Goal: Task Accomplishment & Management: Use online tool/utility

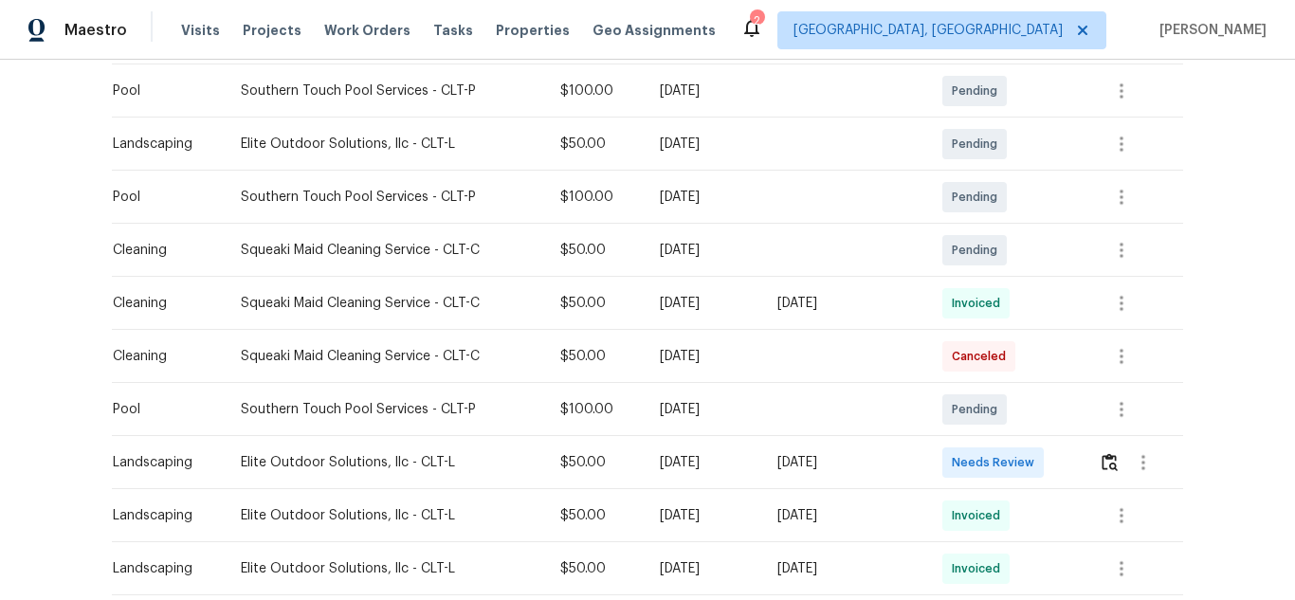
scroll to position [474, 0]
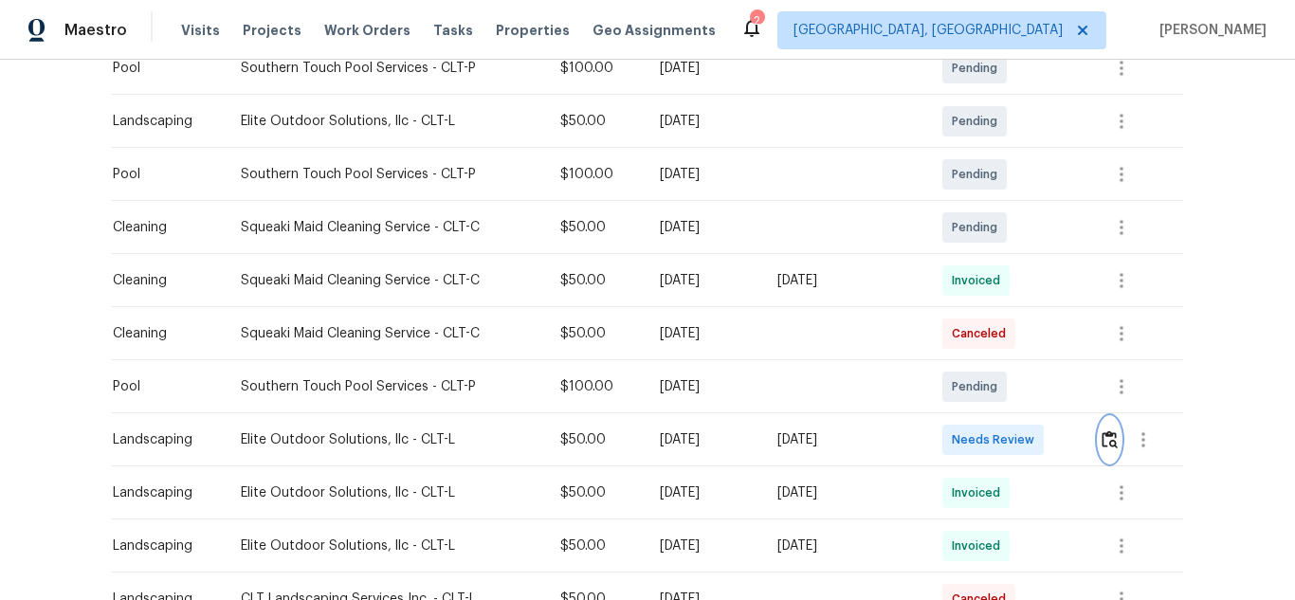
click at [1102, 447] on img "button" at bounding box center [1109, 439] width 16 height 18
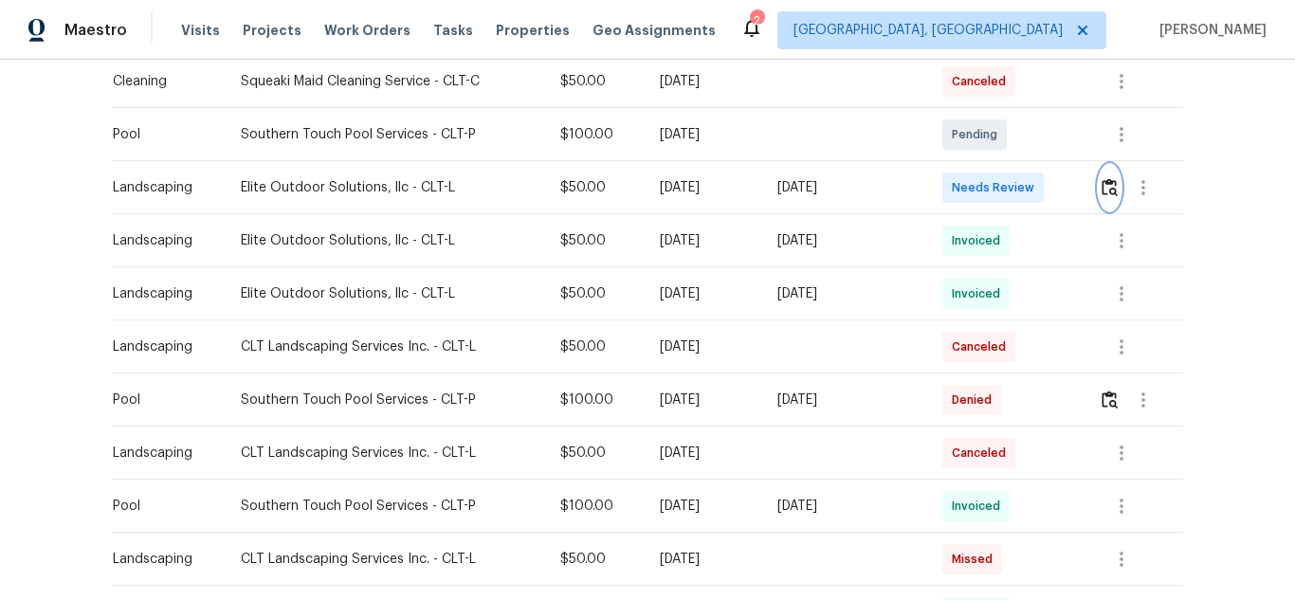
scroll to position [632, 0]
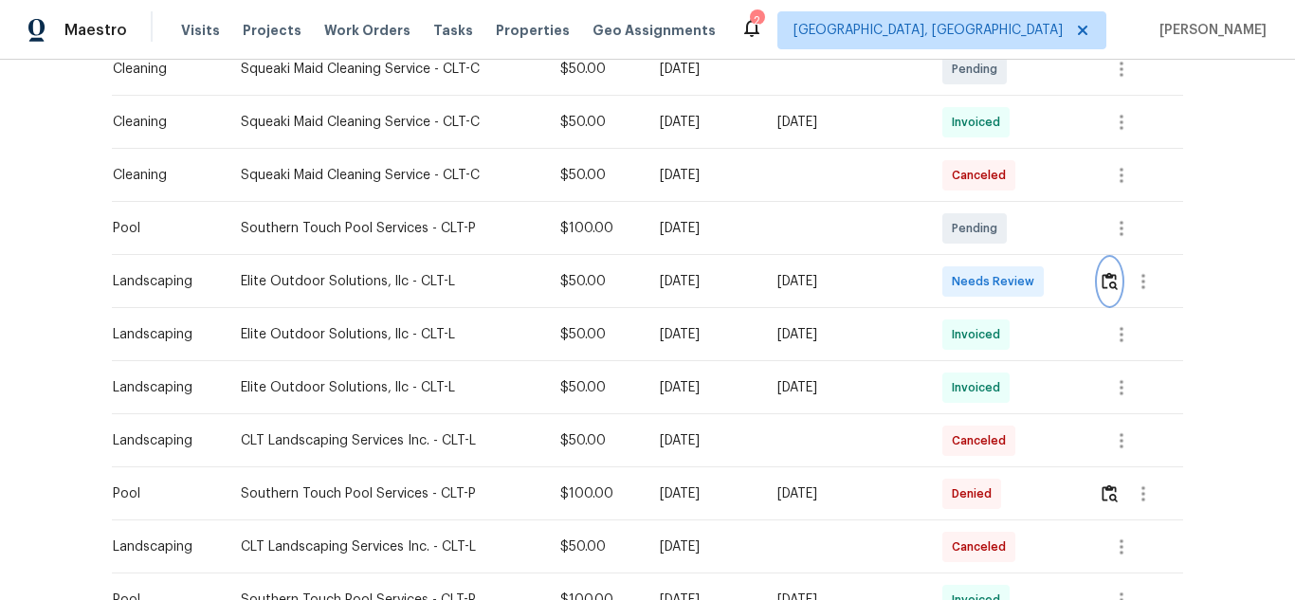
click at [1112, 277] on img "button" at bounding box center [1109, 281] width 16 height 18
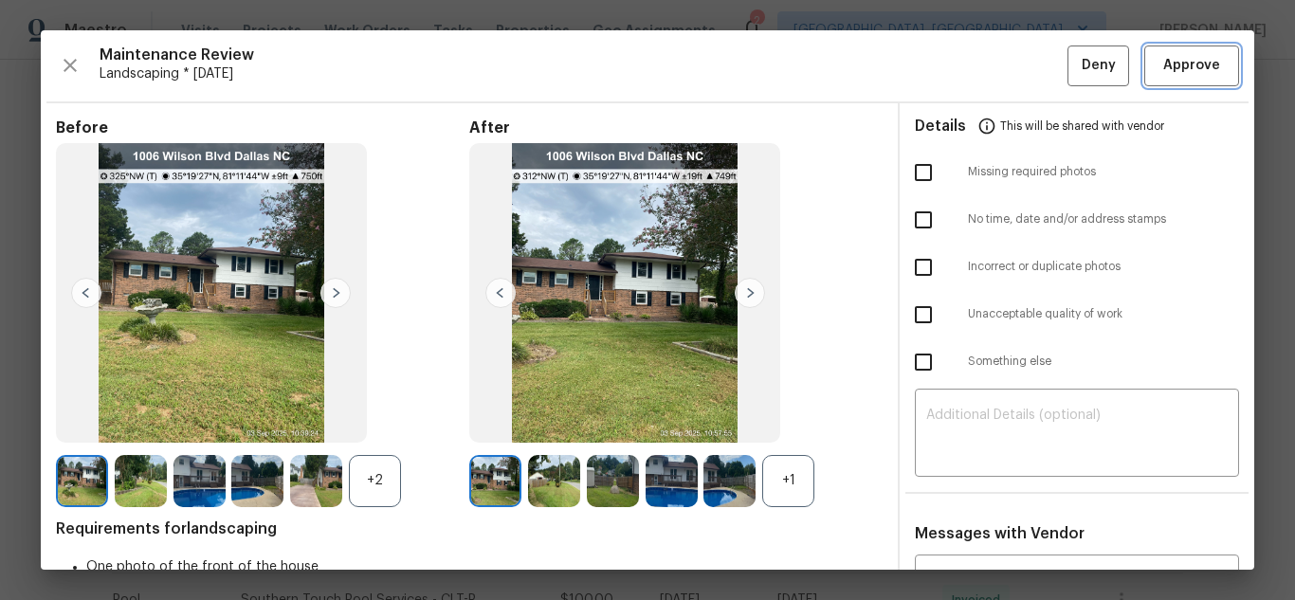
click at [1195, 59] on span "Approve" at bounding box center [1191, 66] width 57 height 24
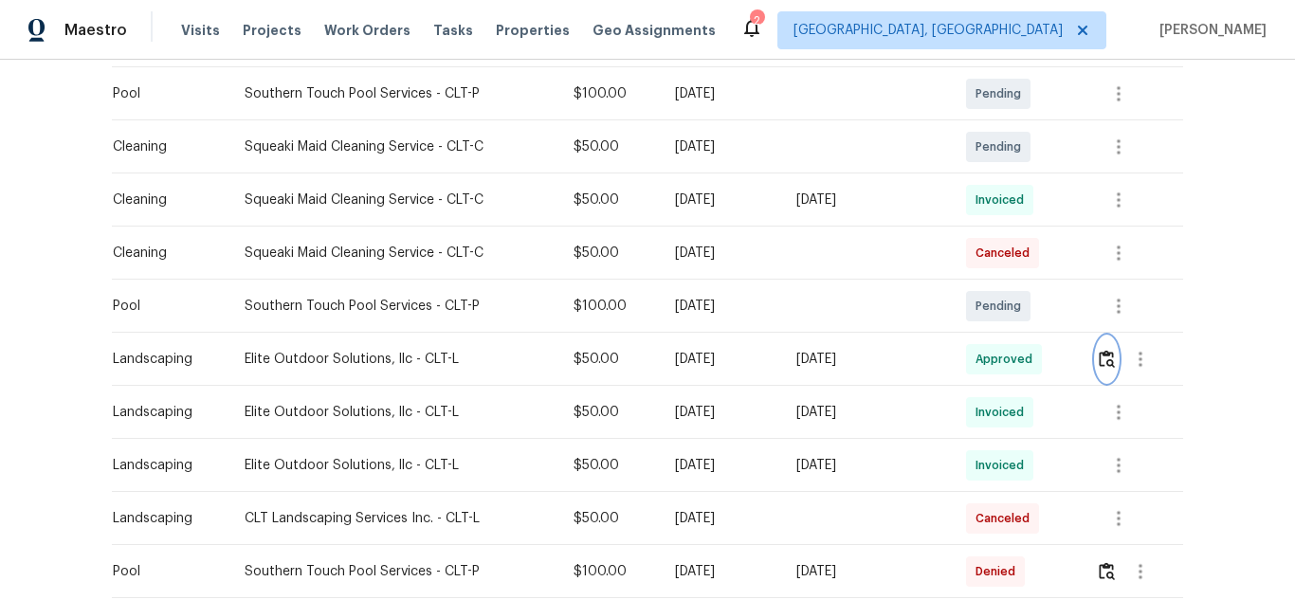
scroll to position [569, 0]
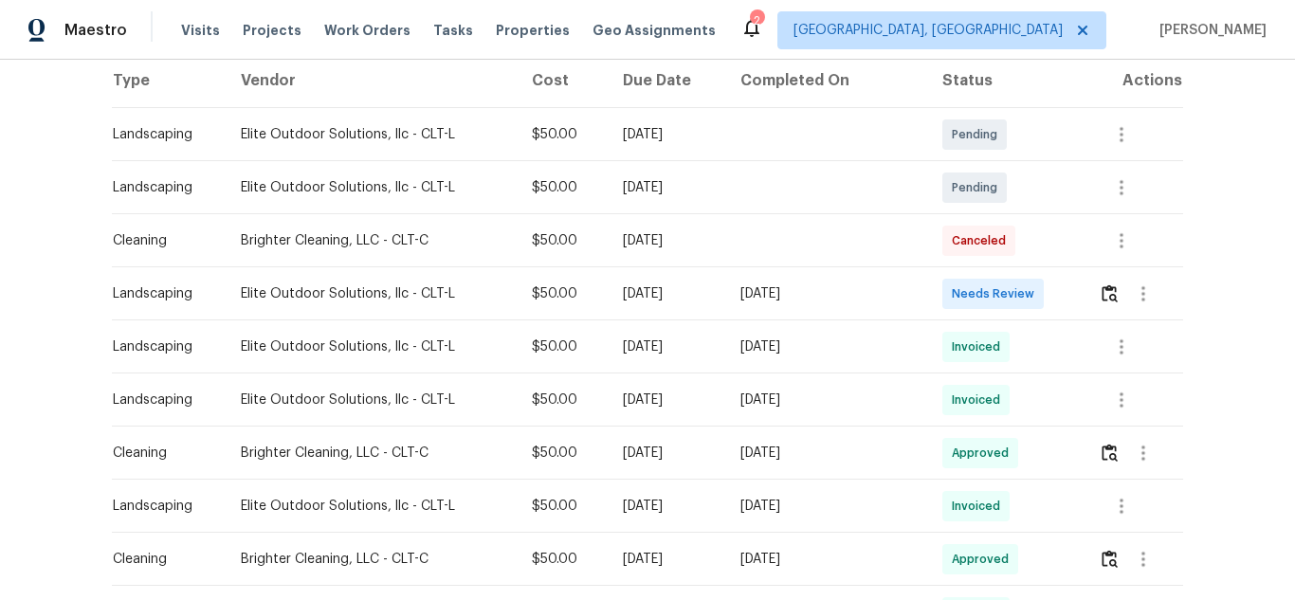
scroll to position [284, 0]
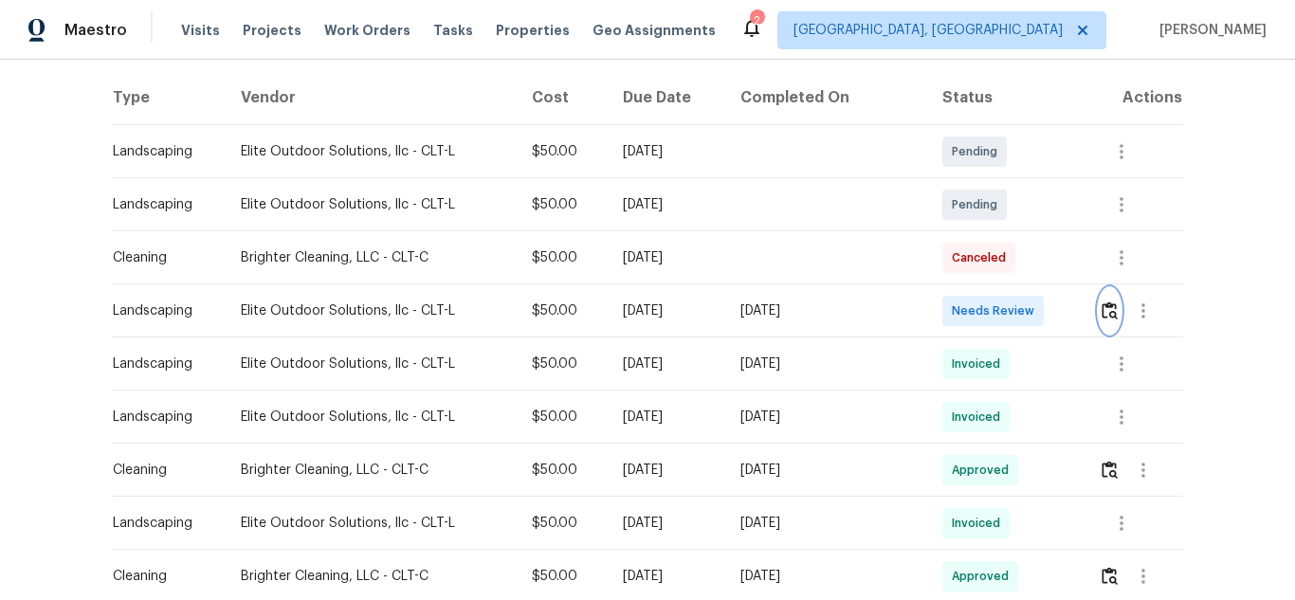
click at [1103, 309] on img "button" at bounding box center [1109, 310] width 16 height 18
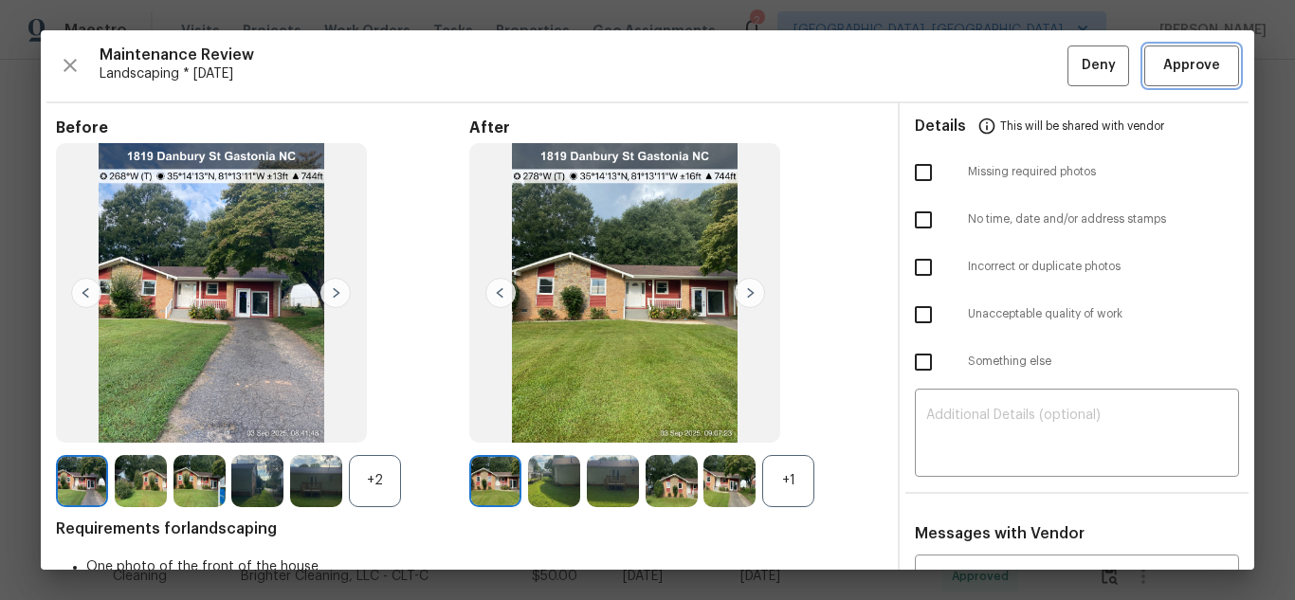
click at [1171, 70] on span "Approve" at bounding box center [1191, 66] width 57 height 24
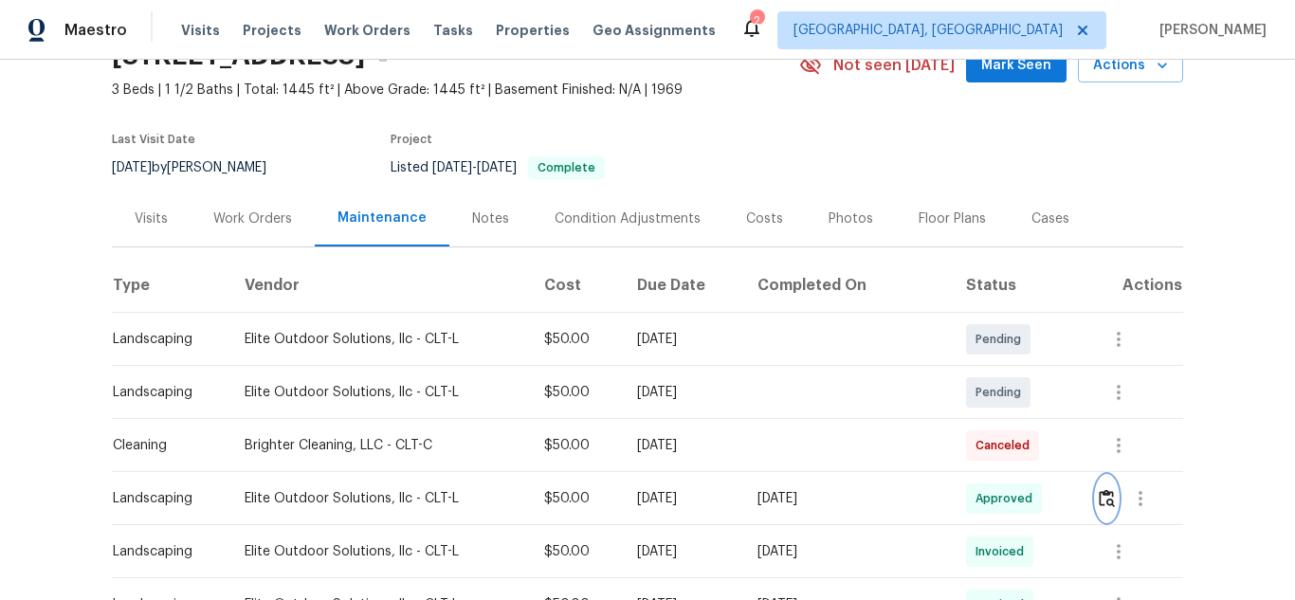
scroll to position [95, 0]
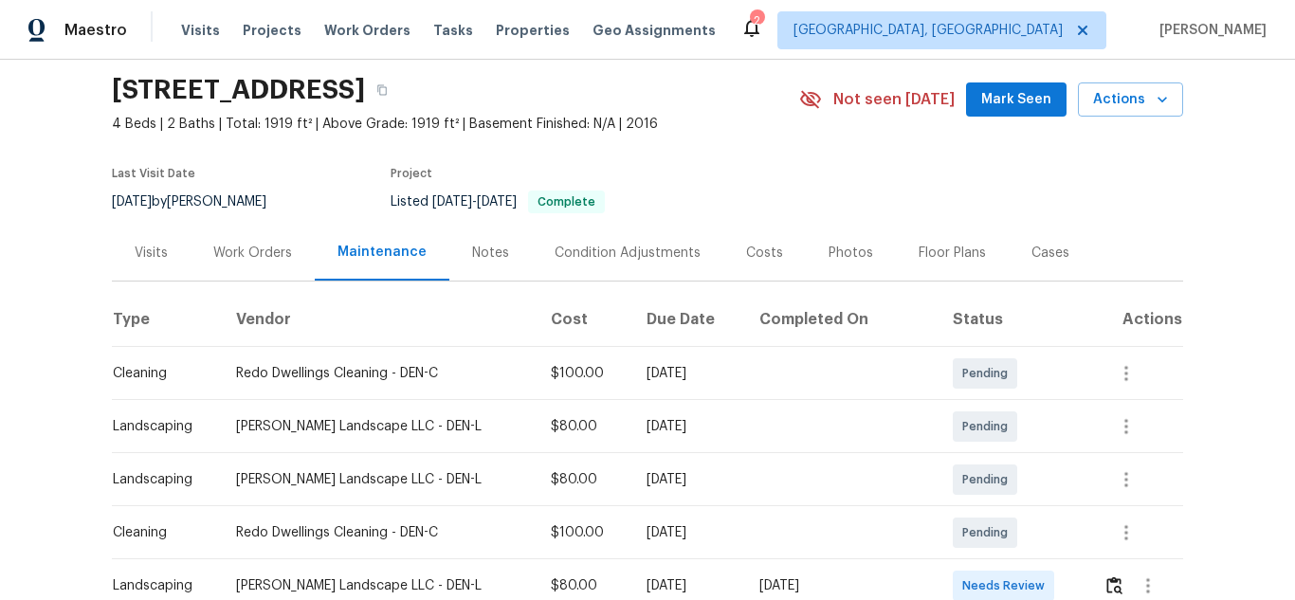
scroll to position [284, 0]
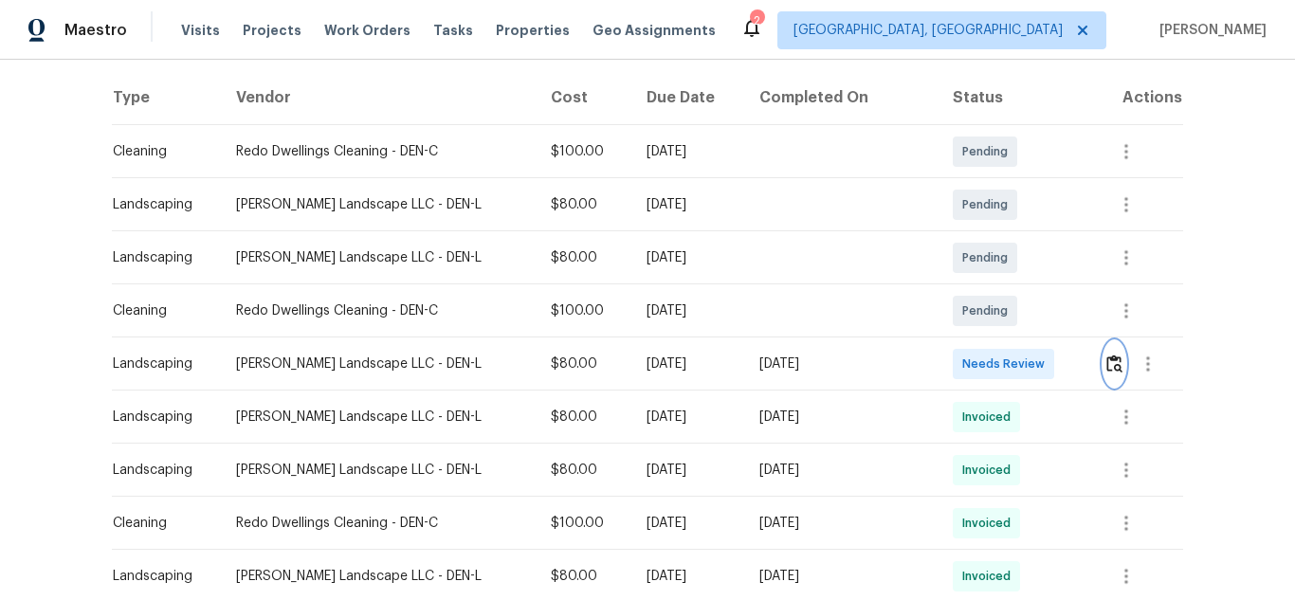
click at [1106, 361] on img "button" at bounding box center [1114, 363] width 16 height 18
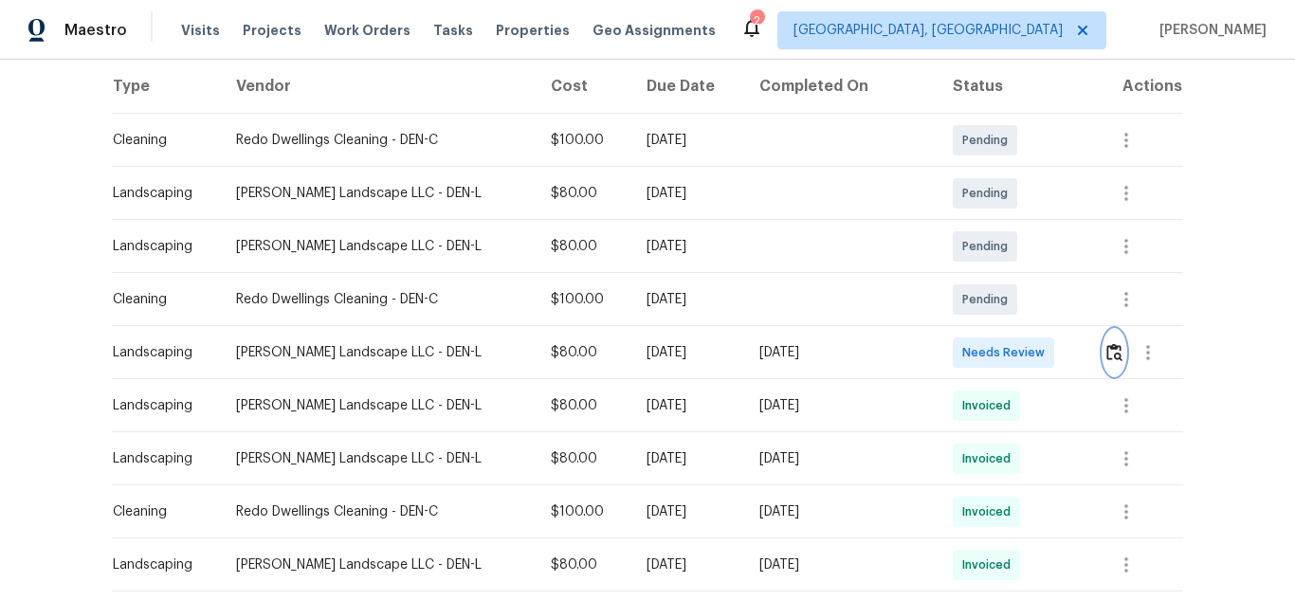
scroll to position [158, 0]
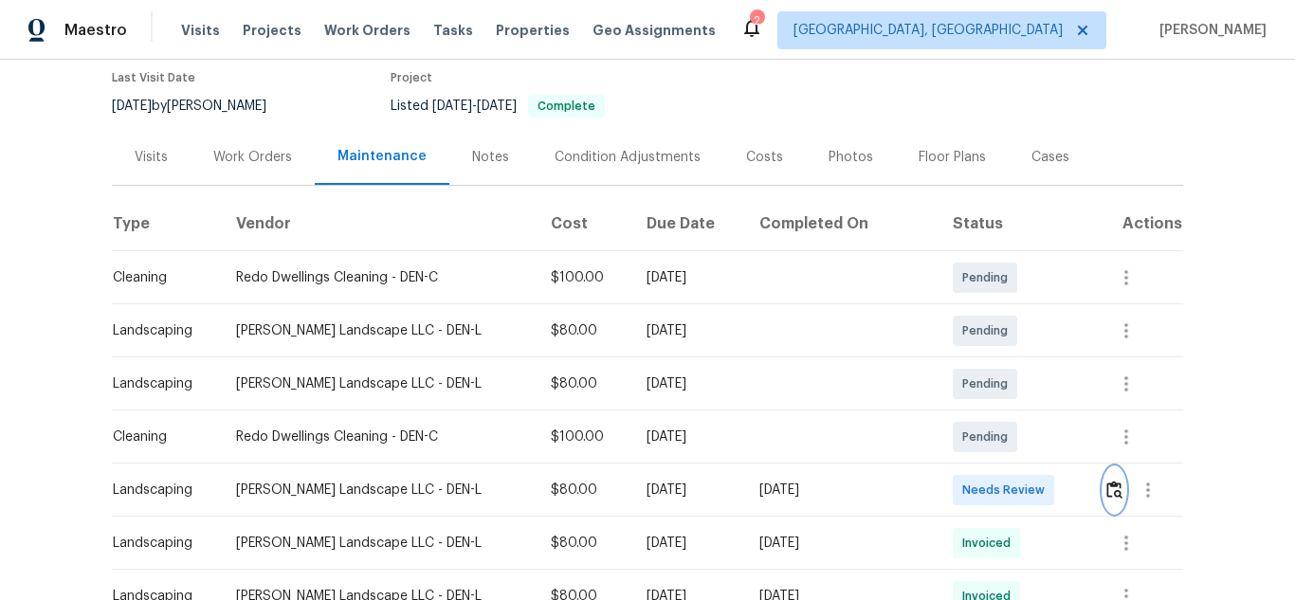
click at [1106, 484] on img "button" at bounding box center [1114, 490] width 16 height 18
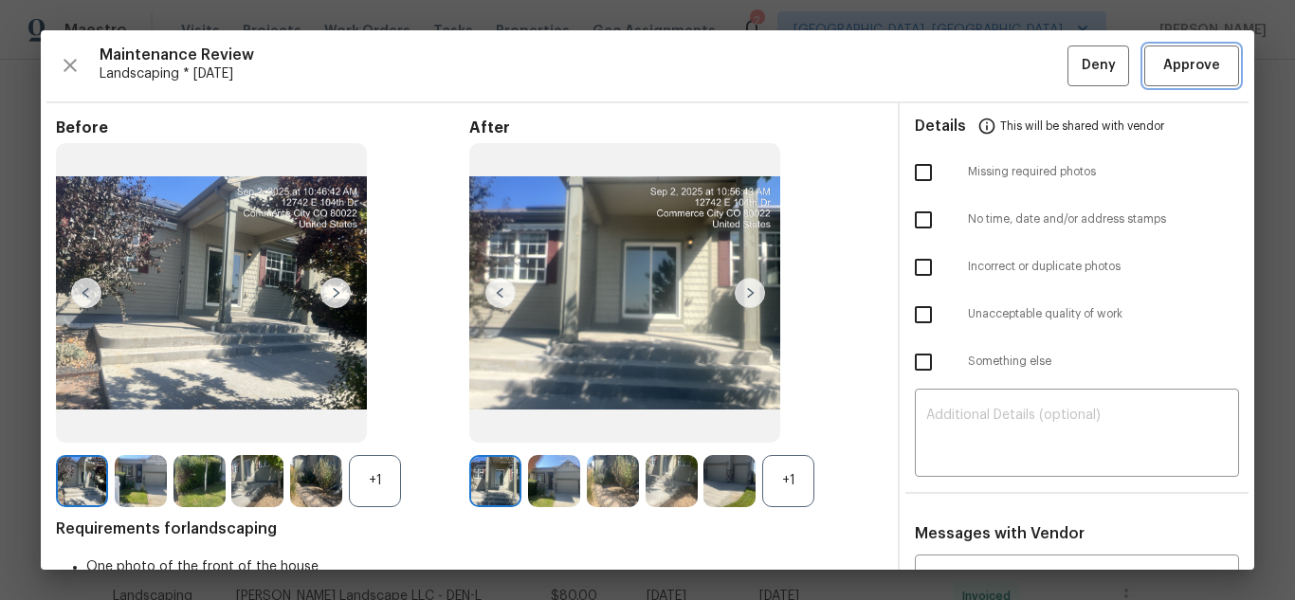
click at [1164, 82] on button "Approve" at bounding box center [1191, 65] width 95 height 41
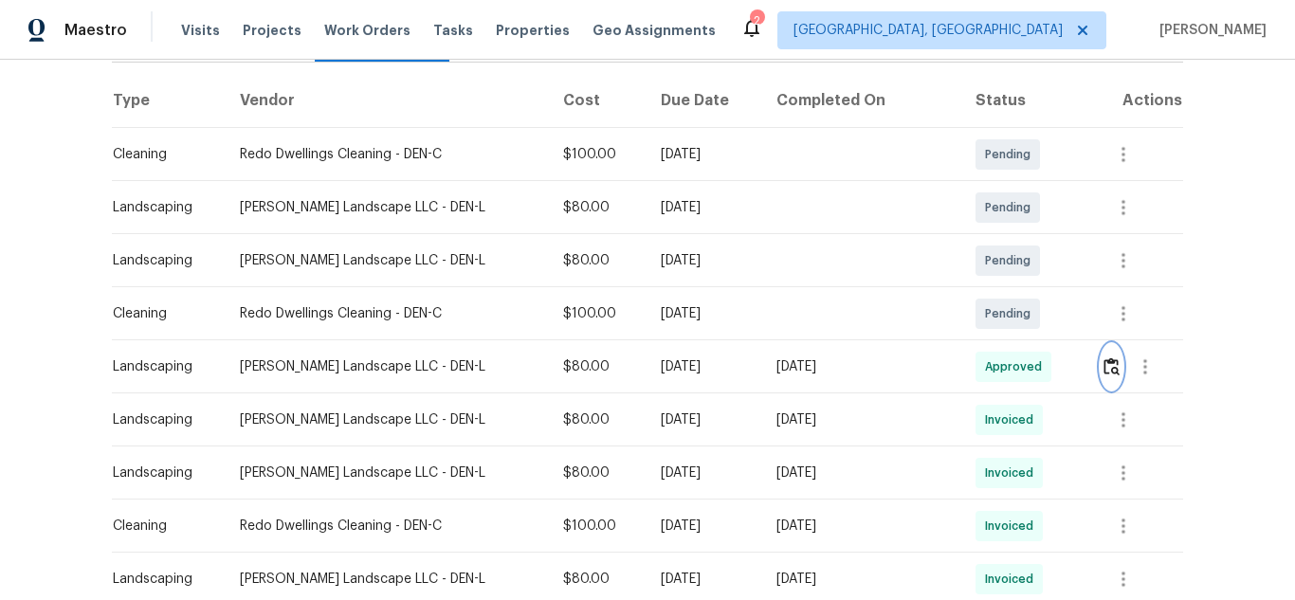
scroll to position [284, 0]
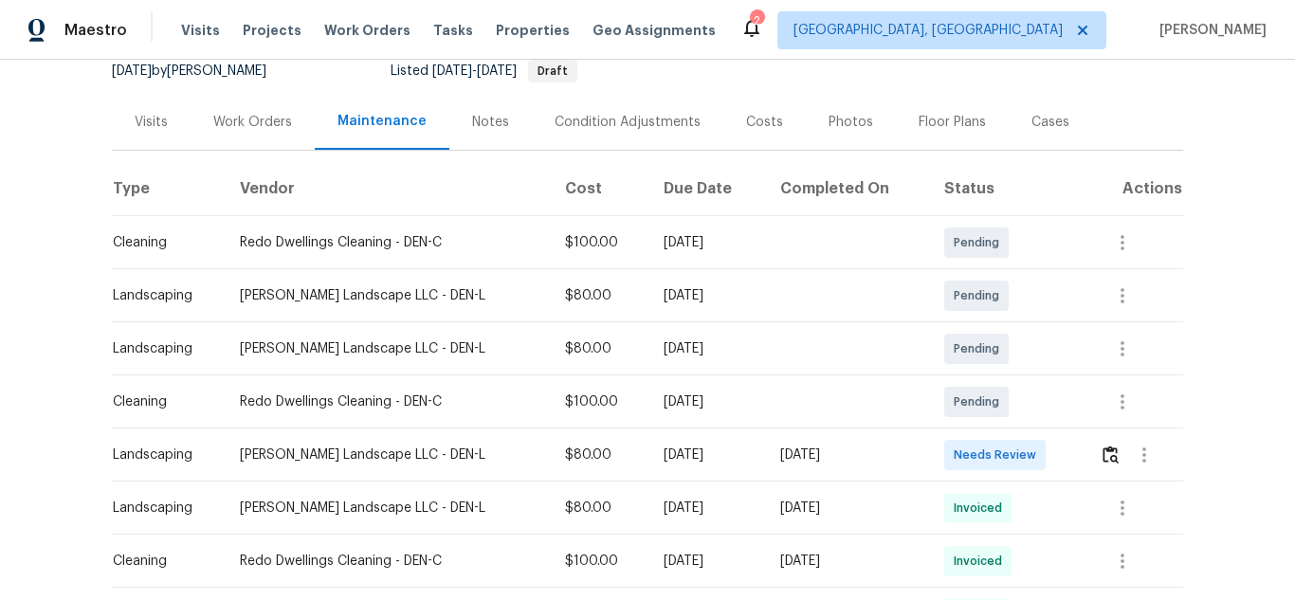
scroll to position [158, 0]
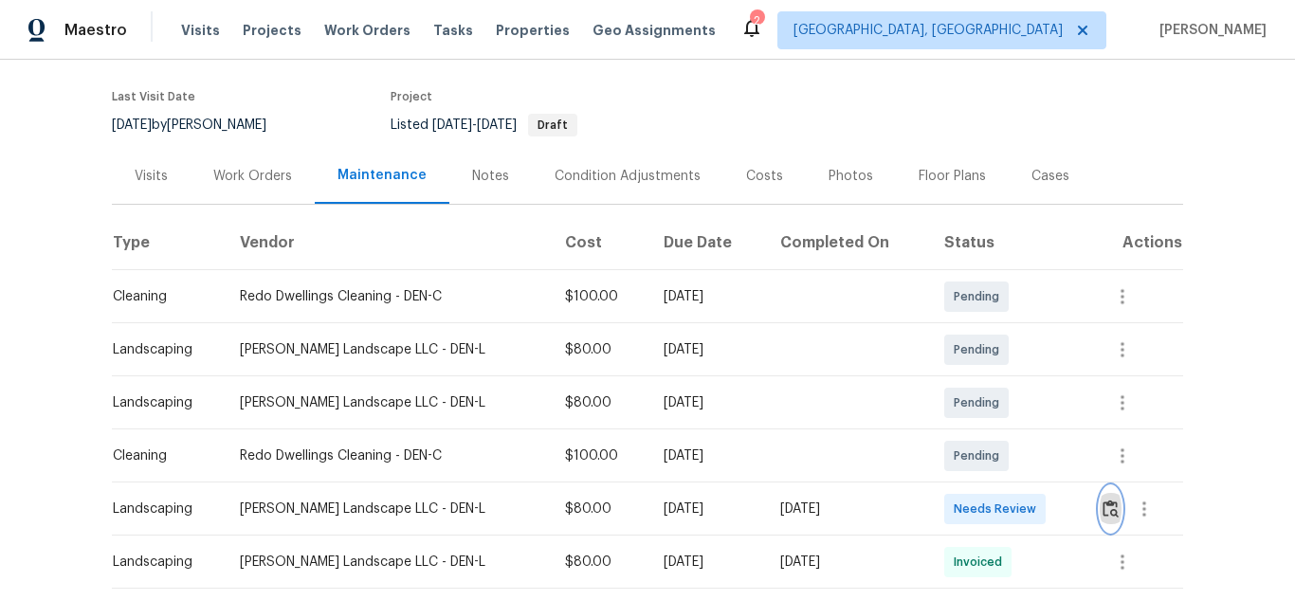
click at [1102, 499] on img "button" at bounding box center [1110, 508] width 16 height 18
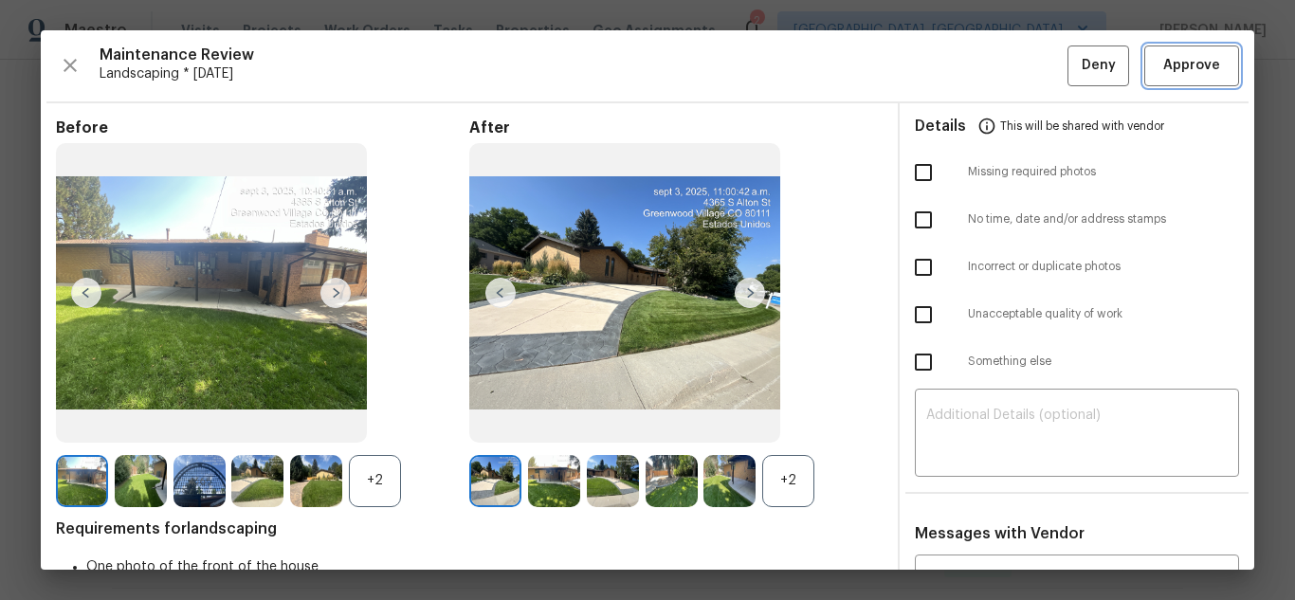
click at [1187, 69] on span "Approve" at bounding box center [1191, 66] width 57 height 24
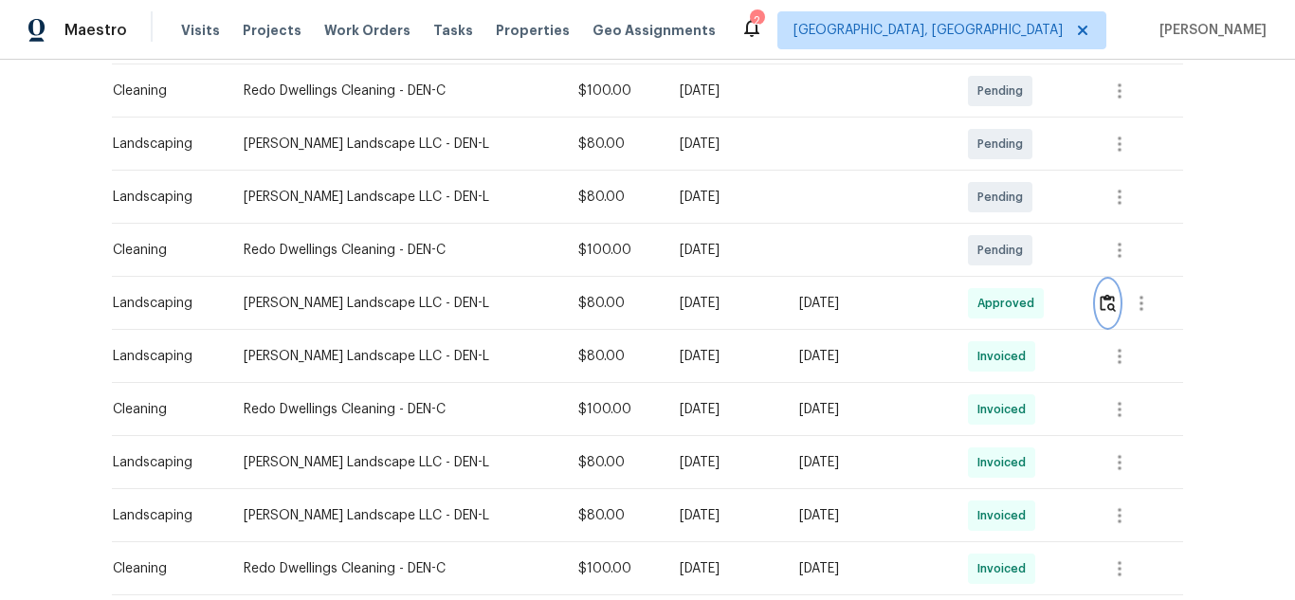
scroll to position [379, 0]
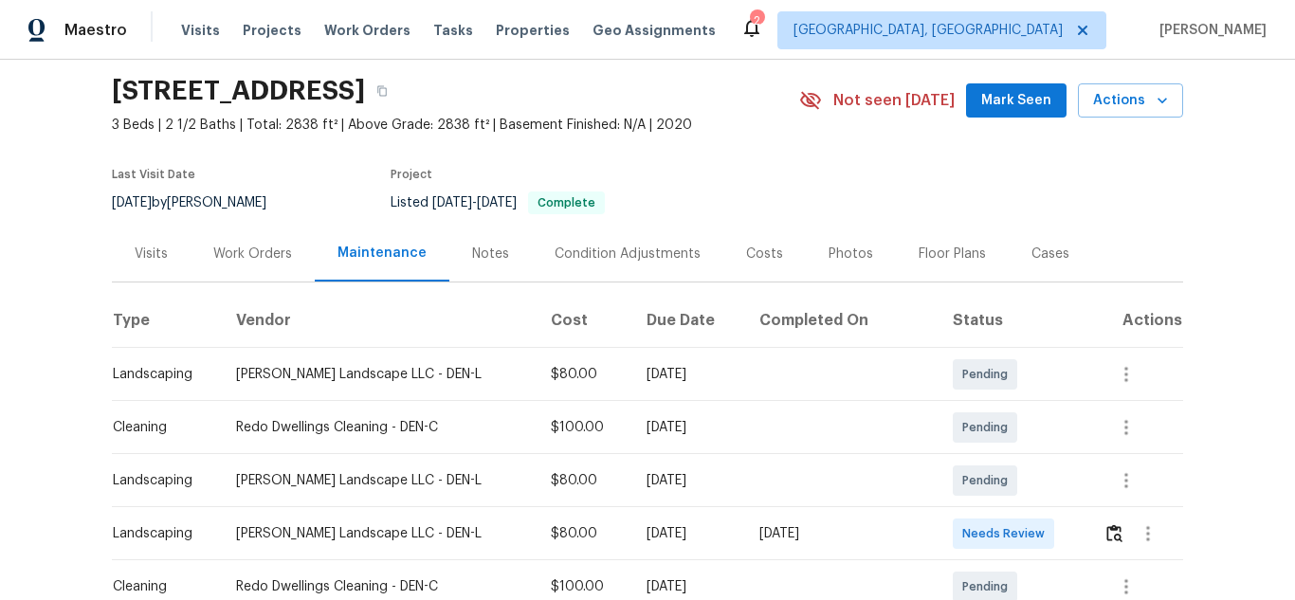
scroll to position [284, 0]
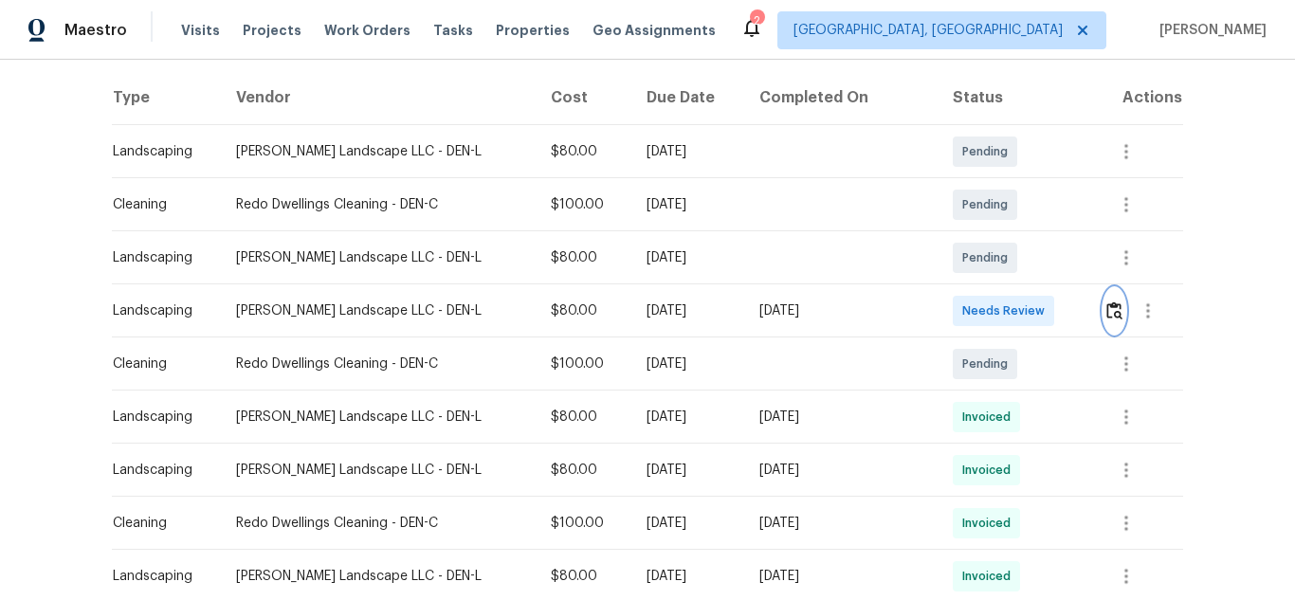
click at [1106, 313] on img "button" at bounding box center [1114, 310] width 16 height 18
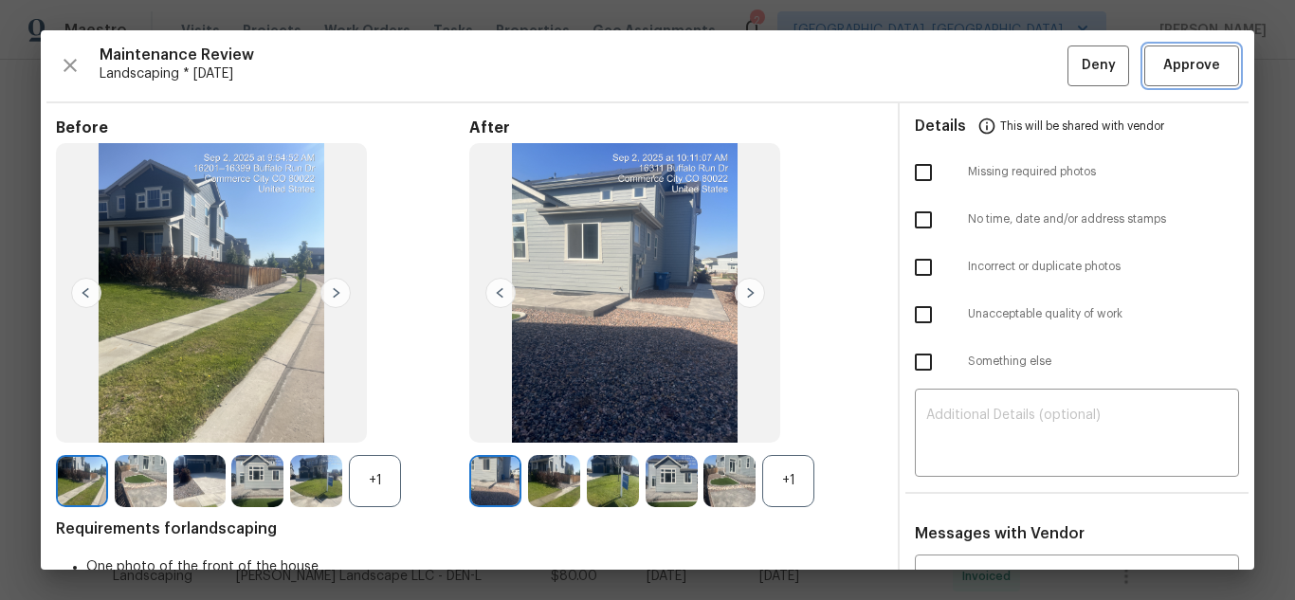
click at [1167, 64] on span "Approve" at bounding box center [1191, 66] width 57 height 24
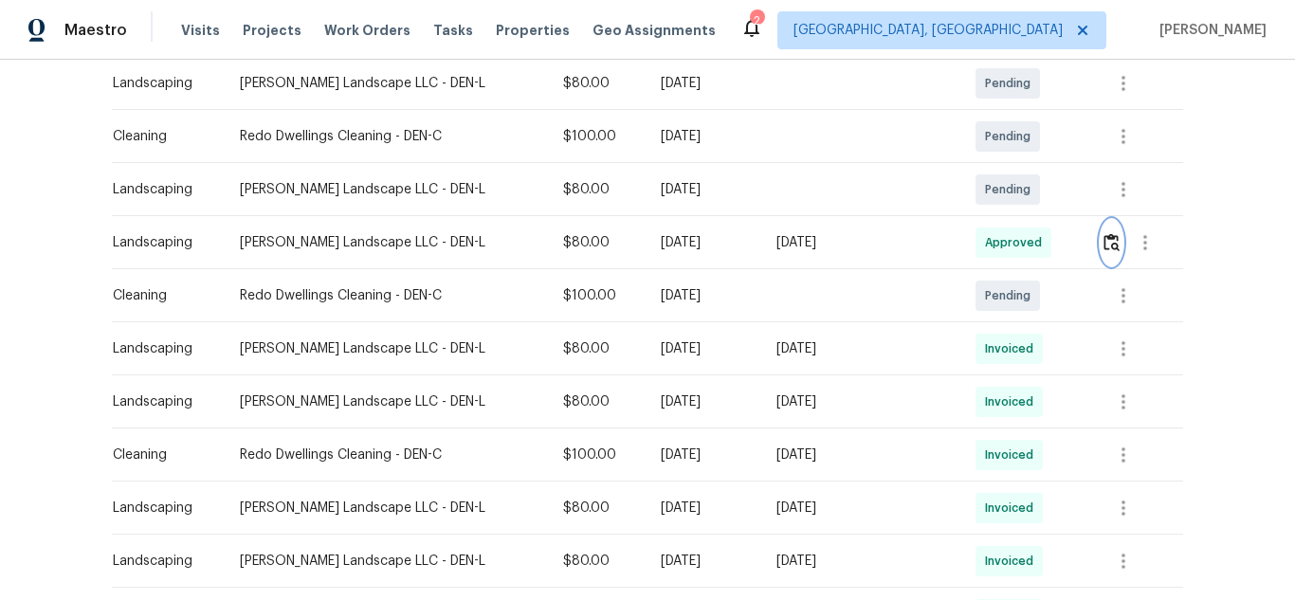
scroll to position [379, 0]
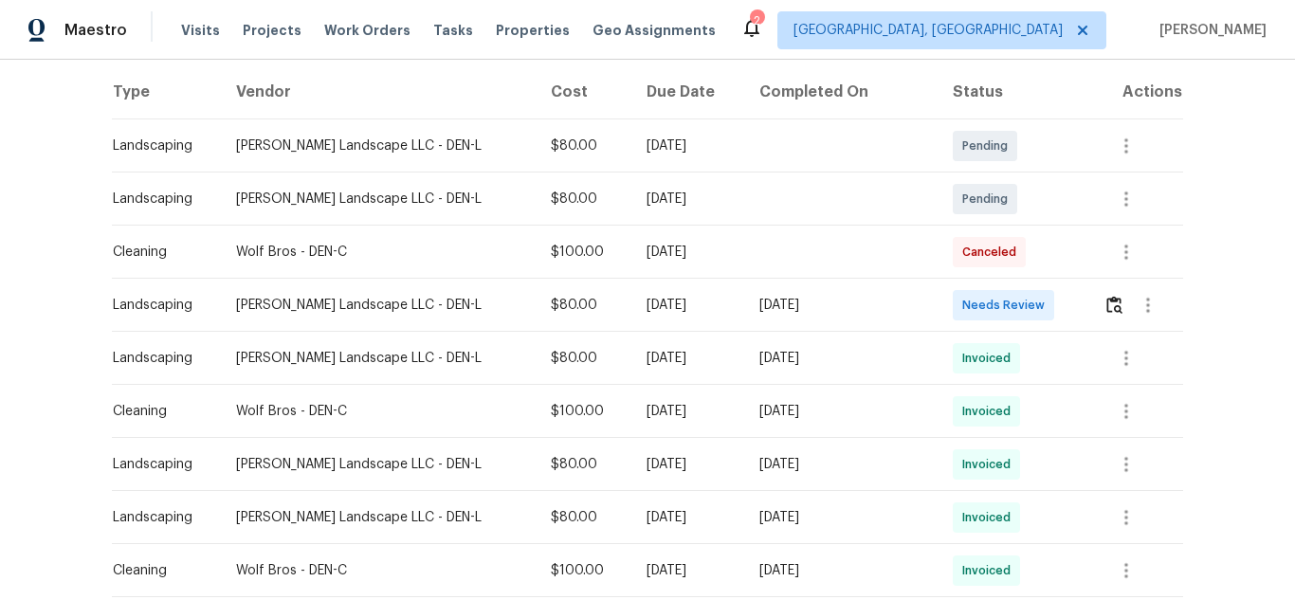
scroll to position [64, 0]
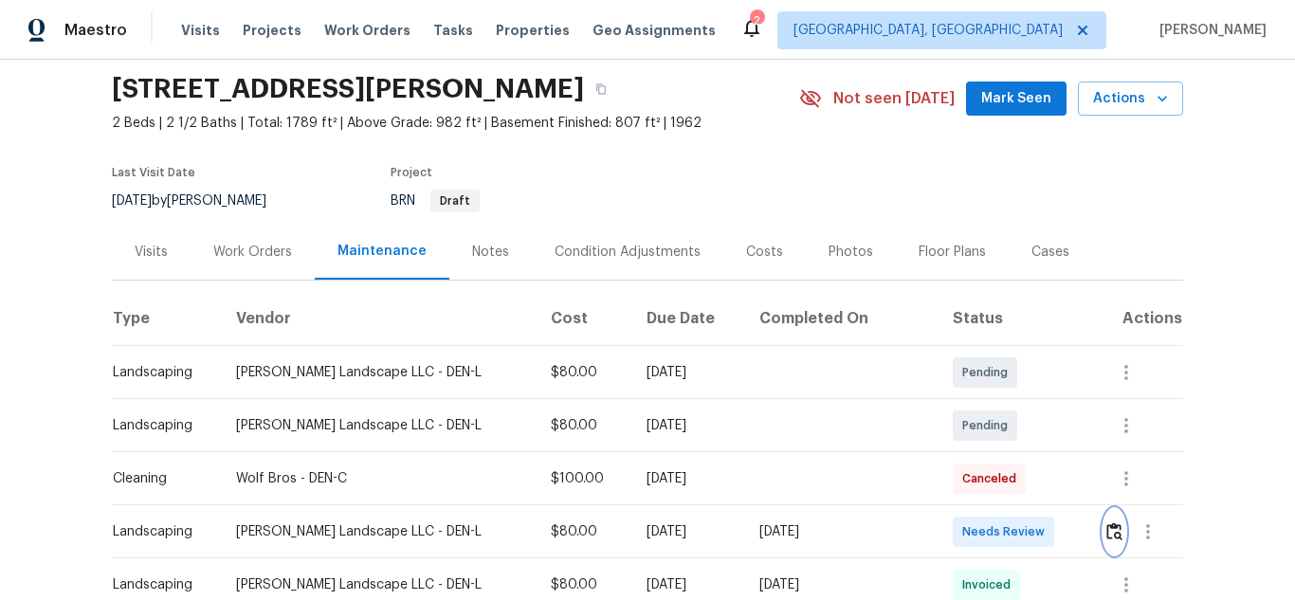
click at [1103, 526] on button "button" at bounding box center [1114, 531] width 22 height 45
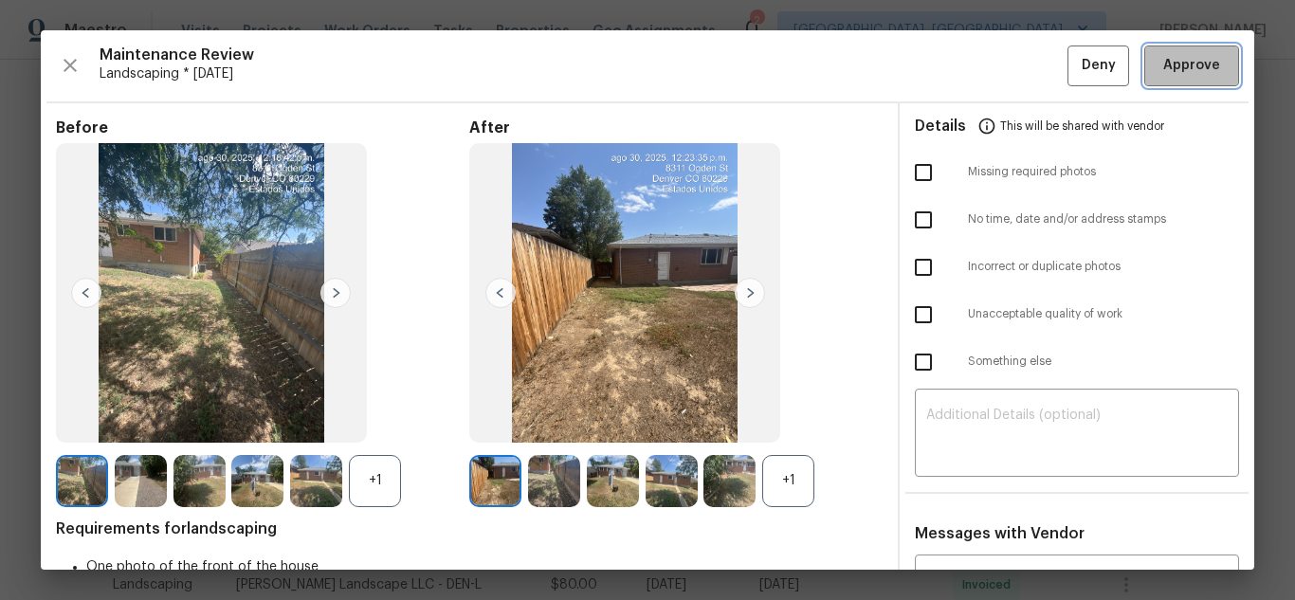
click at [1174, 68] on span "Approve" at bounding box center [1191, 66] width 57 height 24
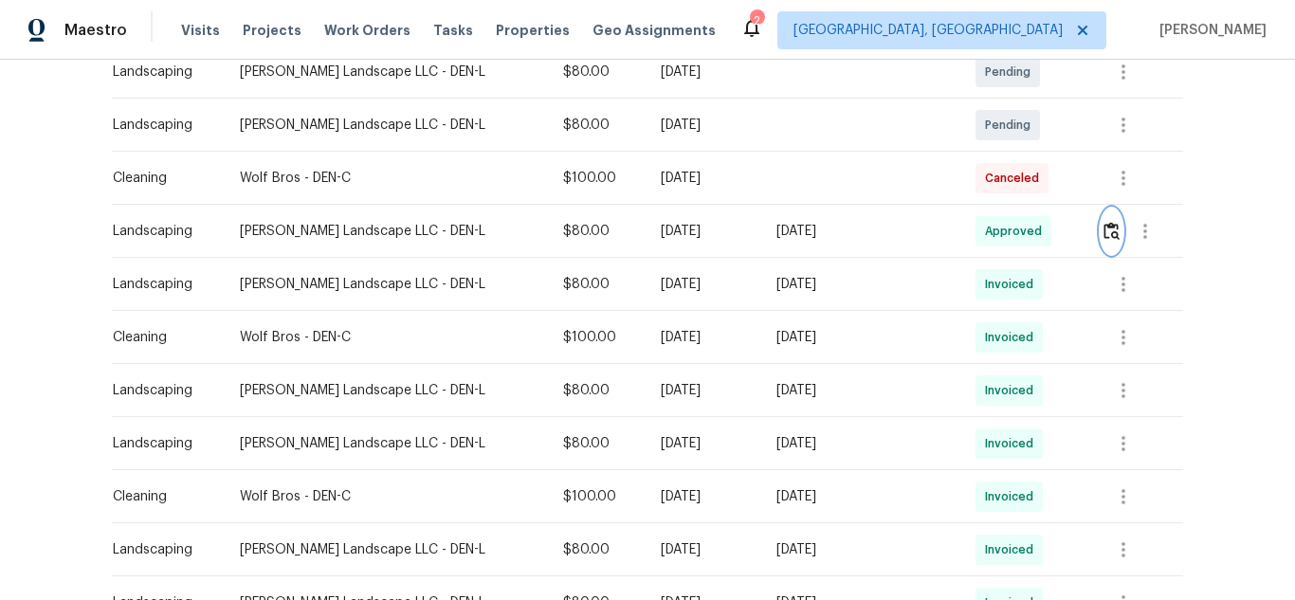
scroll to position [379, 0]
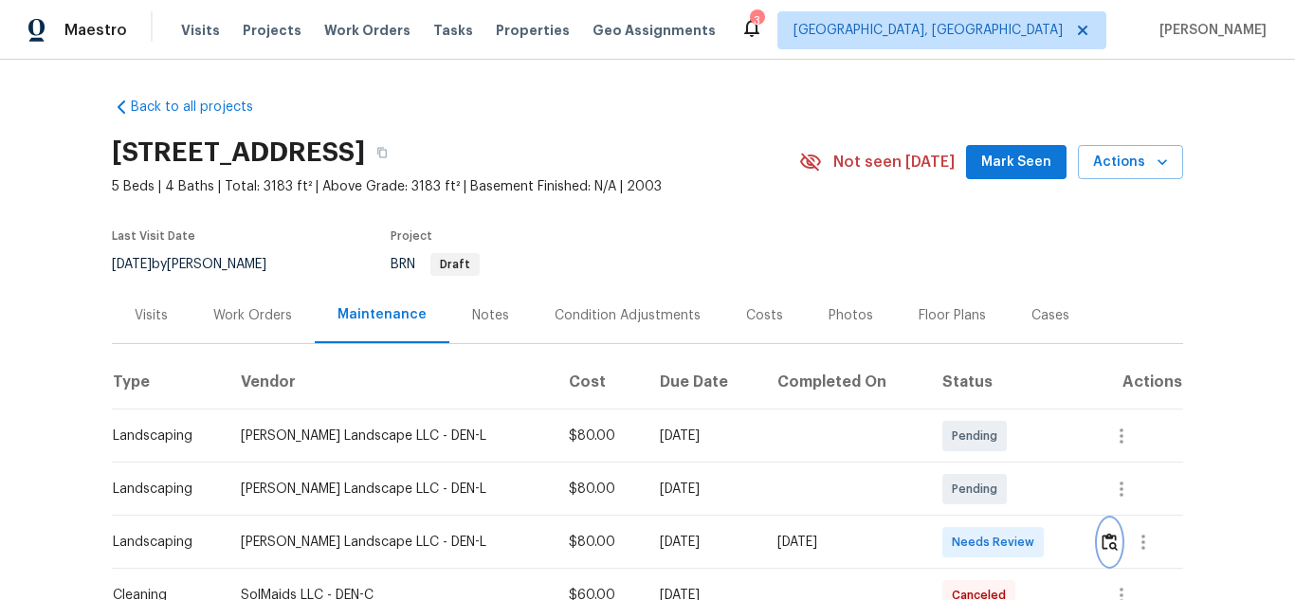
click at [1101, 535] on img "button" at bounding box center [1109, 542] width 16 height 18
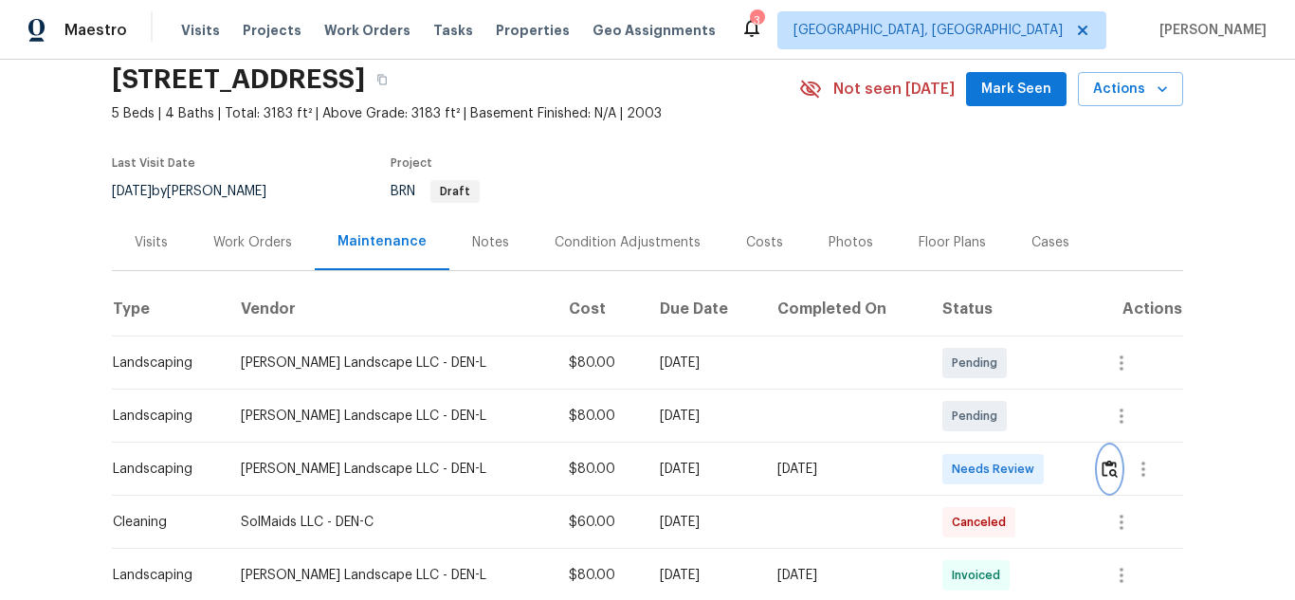
scroll to position [190, 0]
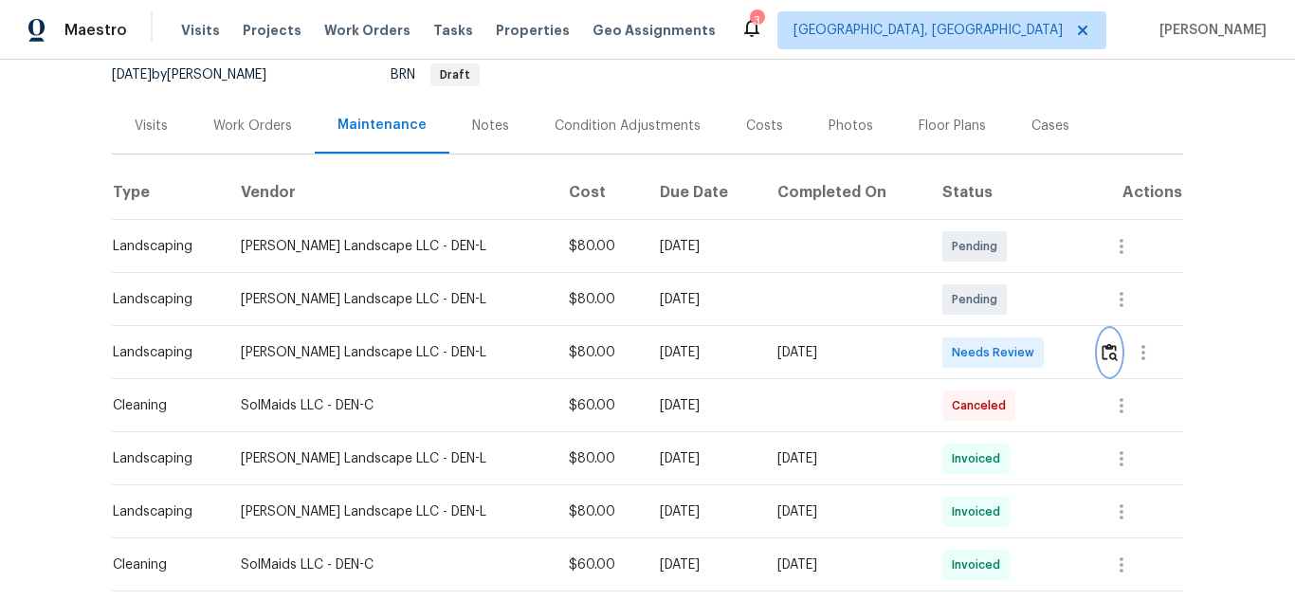
click at [1101, 354] on img "button" at bounding box center [1109, 352] width 16 height 18
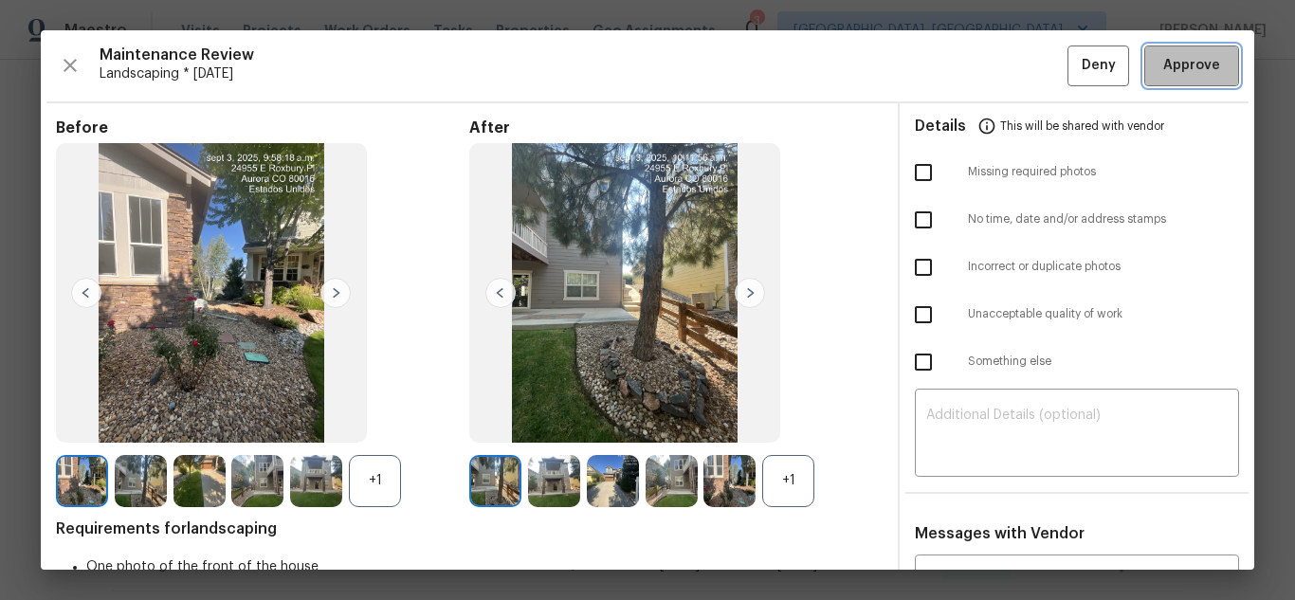
click at [1177, 63] on span "Approve" at bounding box center [1191, 66] width 57 height 24
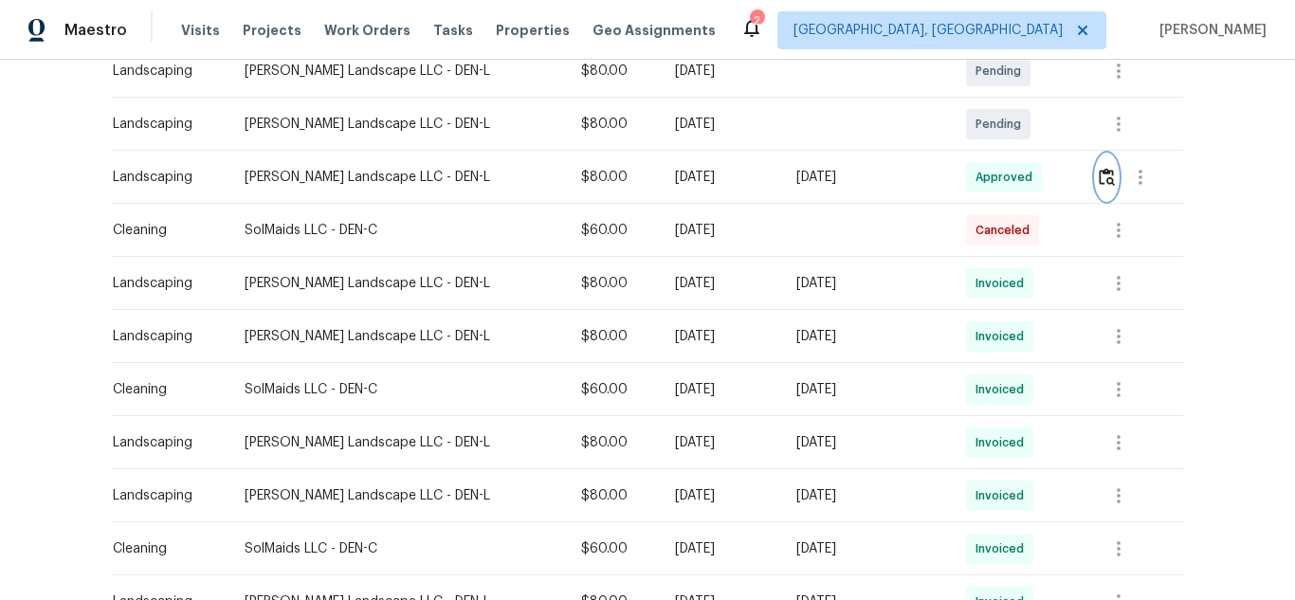
scroll to position [379, 0]
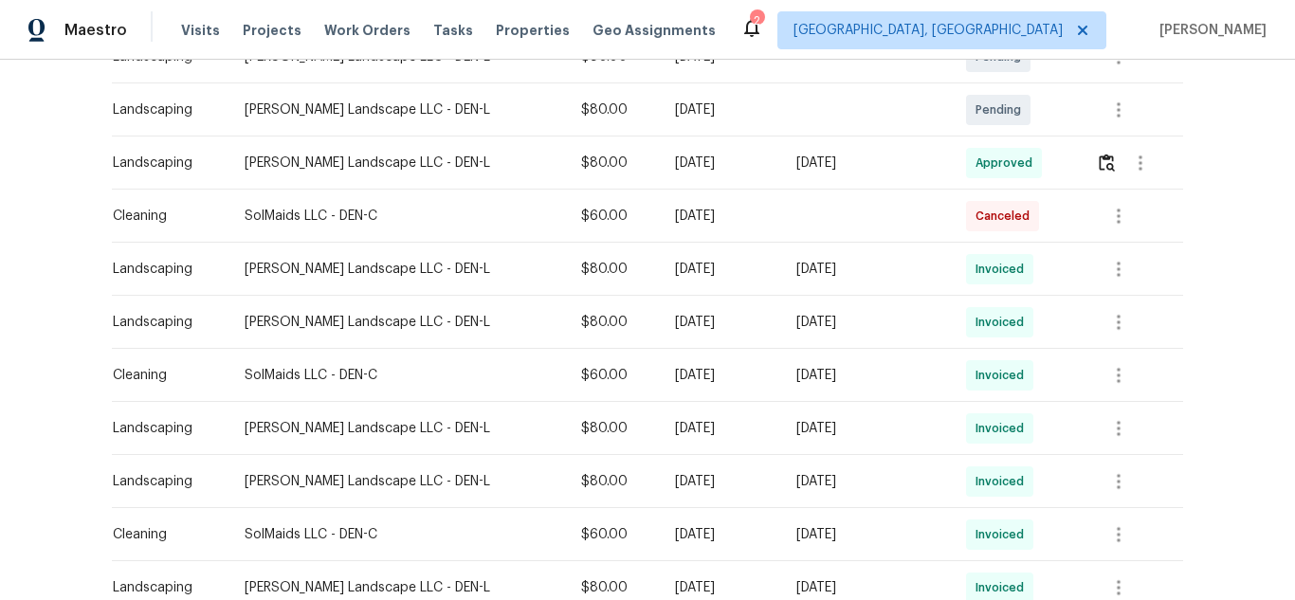
click at [1237, 396] on div "Back to all projects 24955 E Roxbury Pl, Aurora, CO 80016 5 Beds | 4 Baths | To…" at bounding box center [647, 330] width 1295 height 540
click at [1208, 371] on div "Back to all projects 24955 E Roxbury Pl, Aurora, CO 80016 5 Beds | 4 Baths | To…" at bounding box center [647, 330] width 1295 height 540
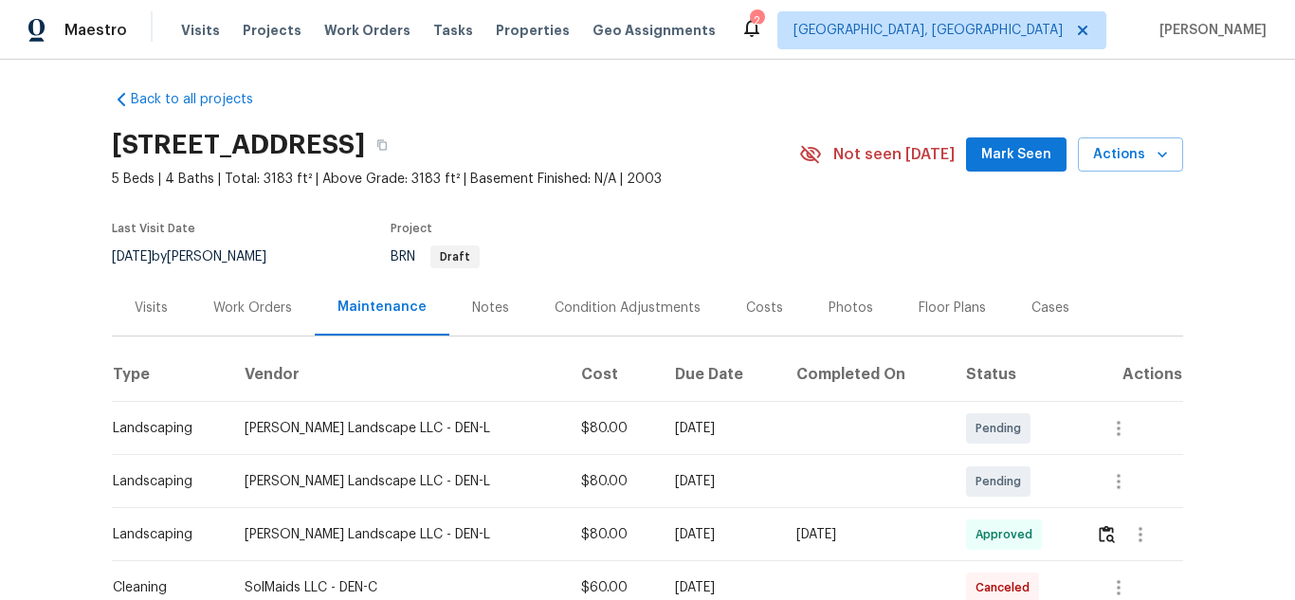
scroll to position [0, 0]
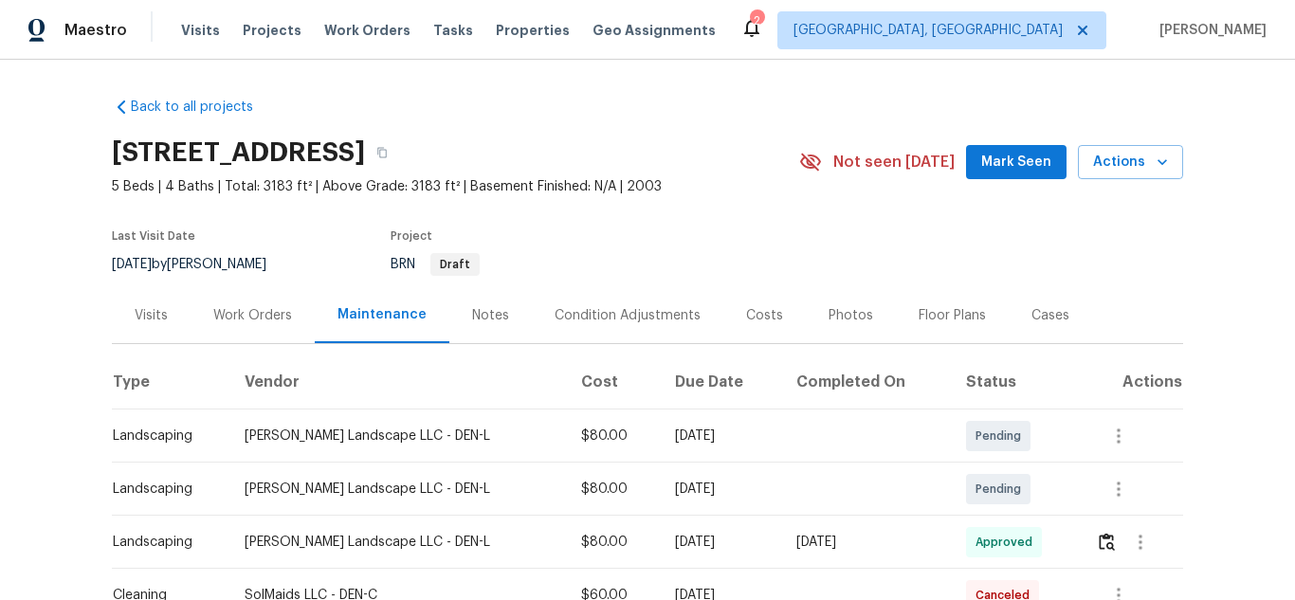
click at [1211, 414] on div "Back to all projects 24955 E Roxbury Pl, Aurora, CO 80016 5 Beds | 4 Baths | To…" at bounding box center [647, 330] width 1295 height 540
click at [1179, 281] on div "Back to all projects 24955 E Roxbury Pl, Aurora, CO 80016 5 Beds | 4 Baths | To…" at bounding box center [647, 330] width 1295 height 540
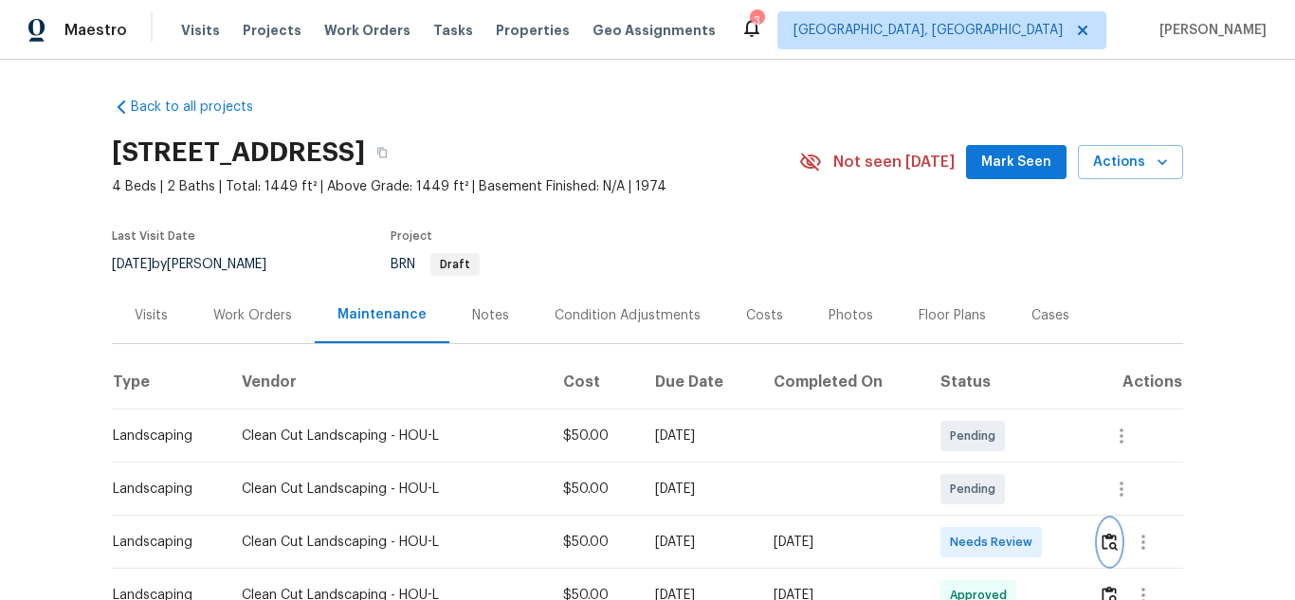
click at [1102, 535] on img "button" at bounding box center [1109, 542] width 16 height 18
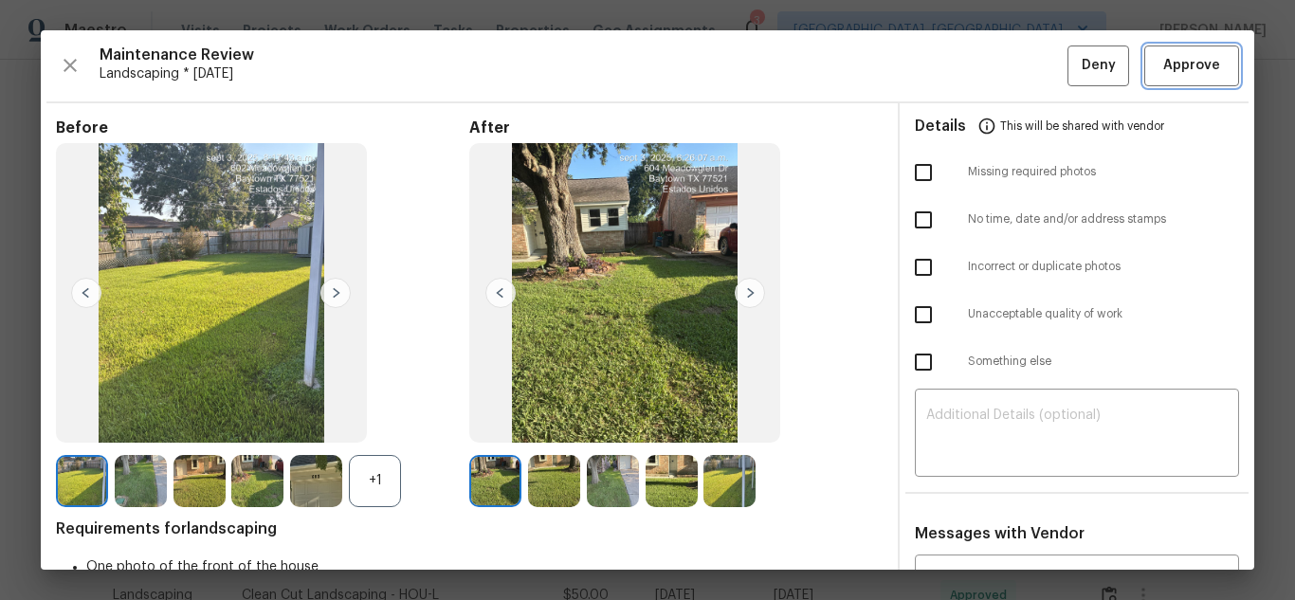
drag, startPoint x: 1202, startPoint y: 63, endPoint x: 1208, endPoint y: 72, distance: 11.6
click at [1202, 63] on span "Approve" at bounding box center [1191, 66] width 57 height 24
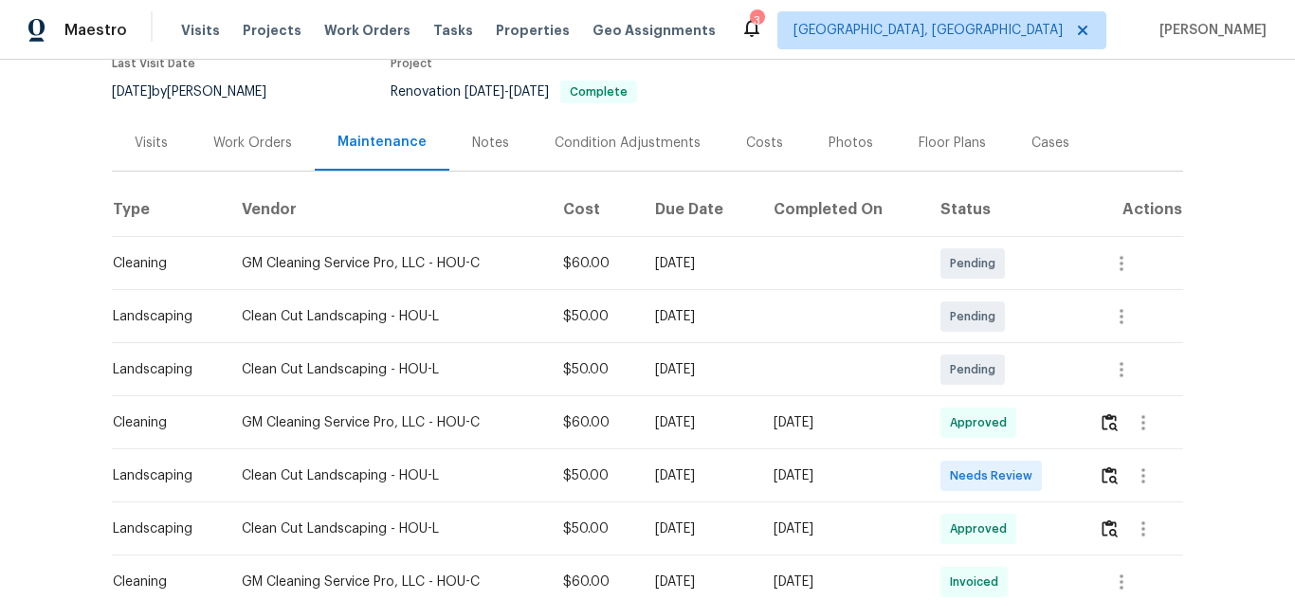
scroll to position [379, 0]
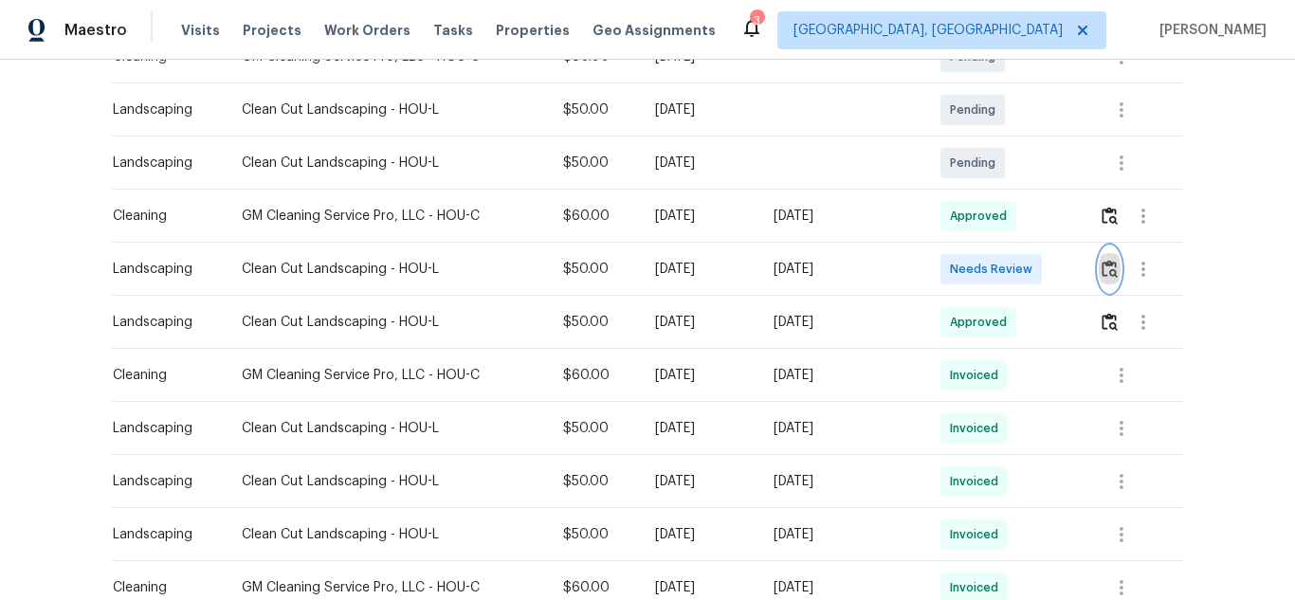
click at [1113, 274] on img "button" at bounding box center [1109, 269] width 16 height 18
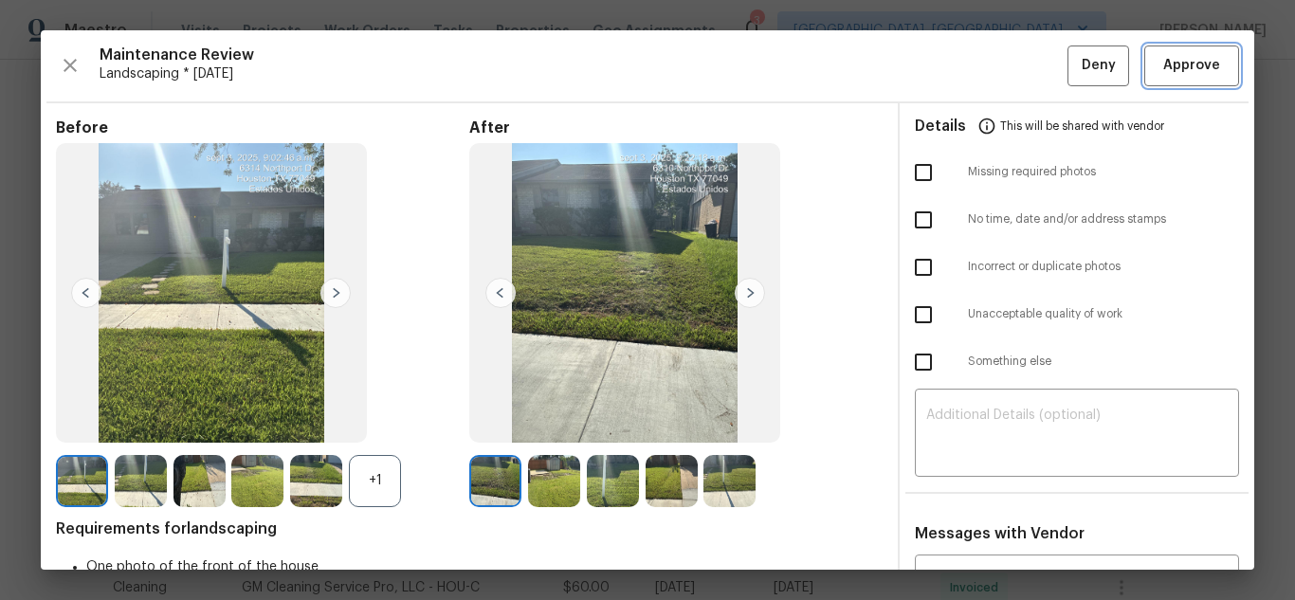
click at [1160, 80] on button "Approve" at bounding box center [1191, 65] width 95 height 41
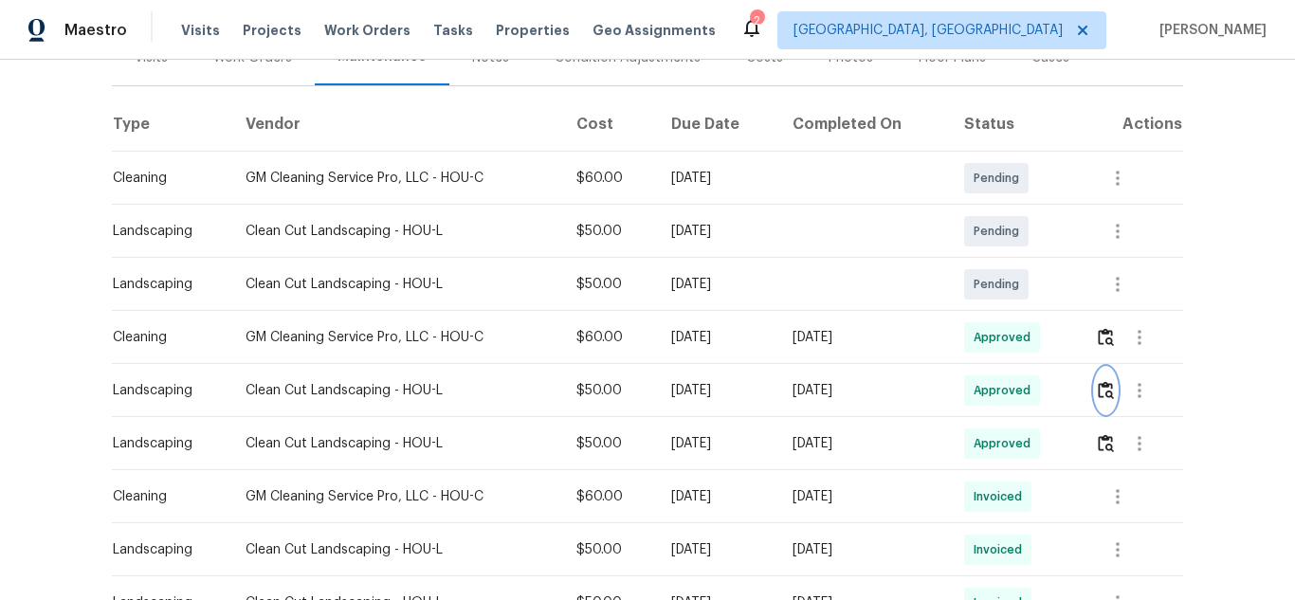
scroll to position [0, 0]
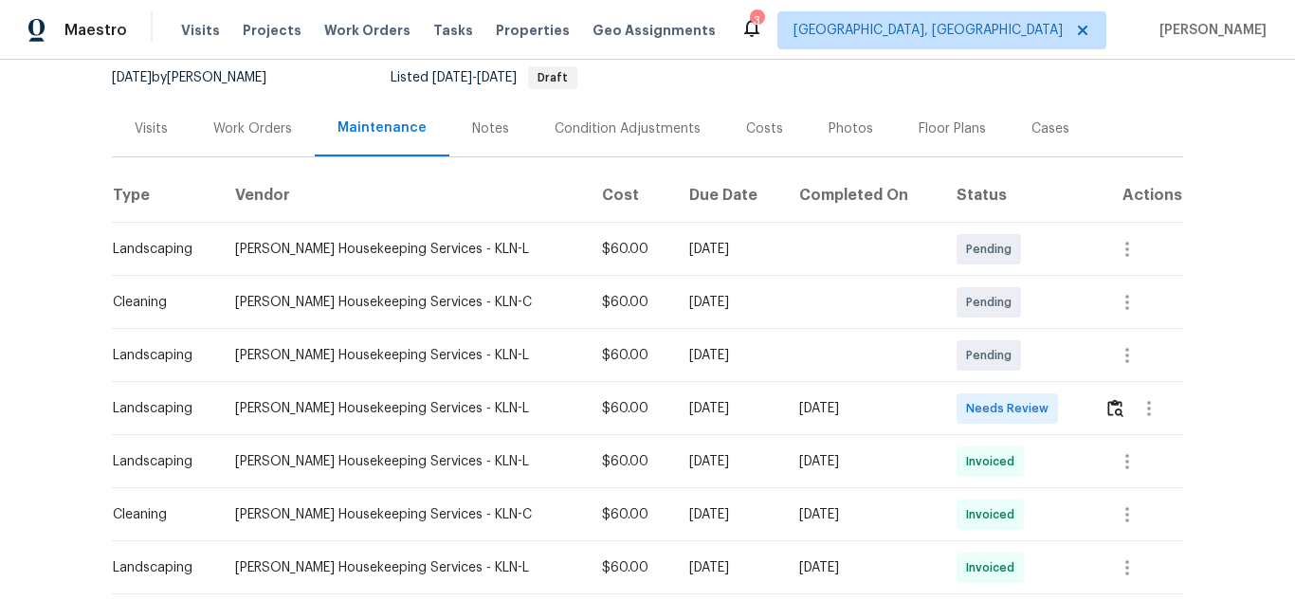
scroll to position [158, 0]
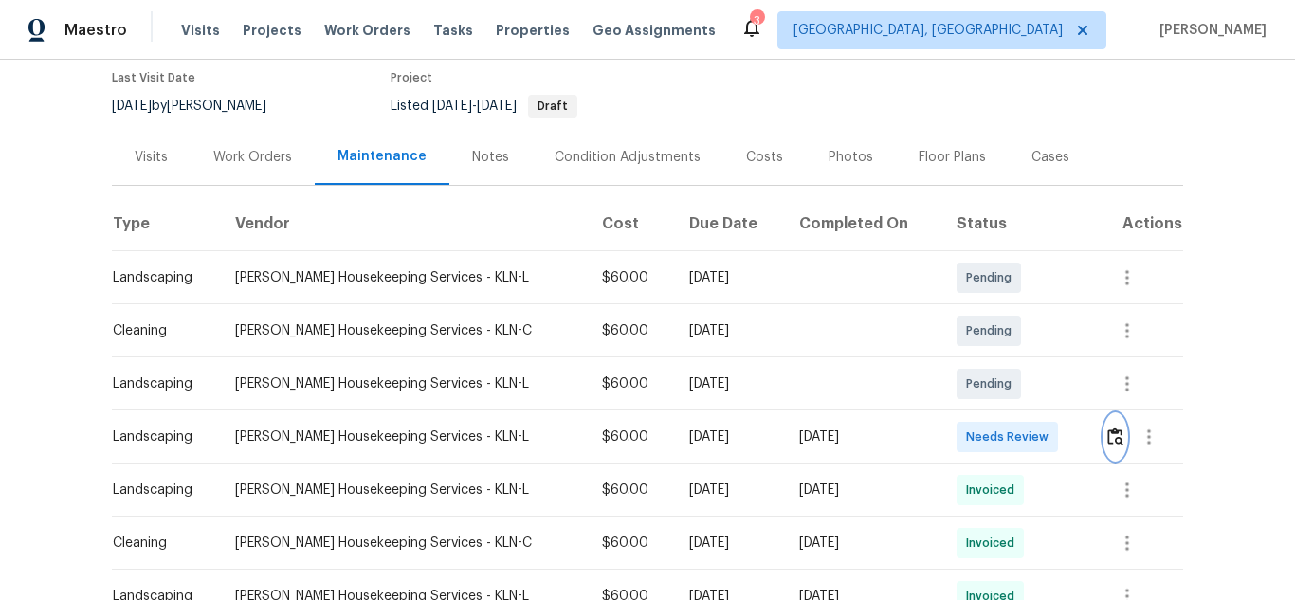
click at [1107, 441] on img "button" at bounding box center [1115, 436] width 16 height 18
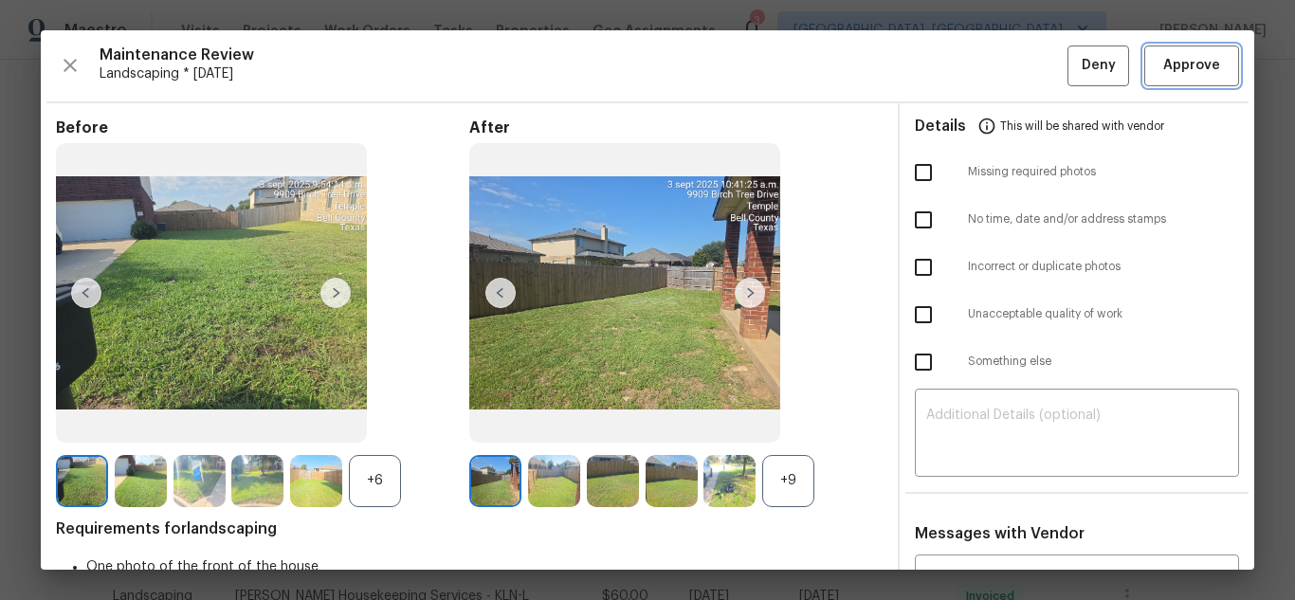
drag, startPoint x: 1157, startPoint y: 77, endPoint x: 1155, endPoint y: 97, distance: 20.0
click at [1163, 77] on span "Approve" at bounding box center [1191, 66] width 57 height 24
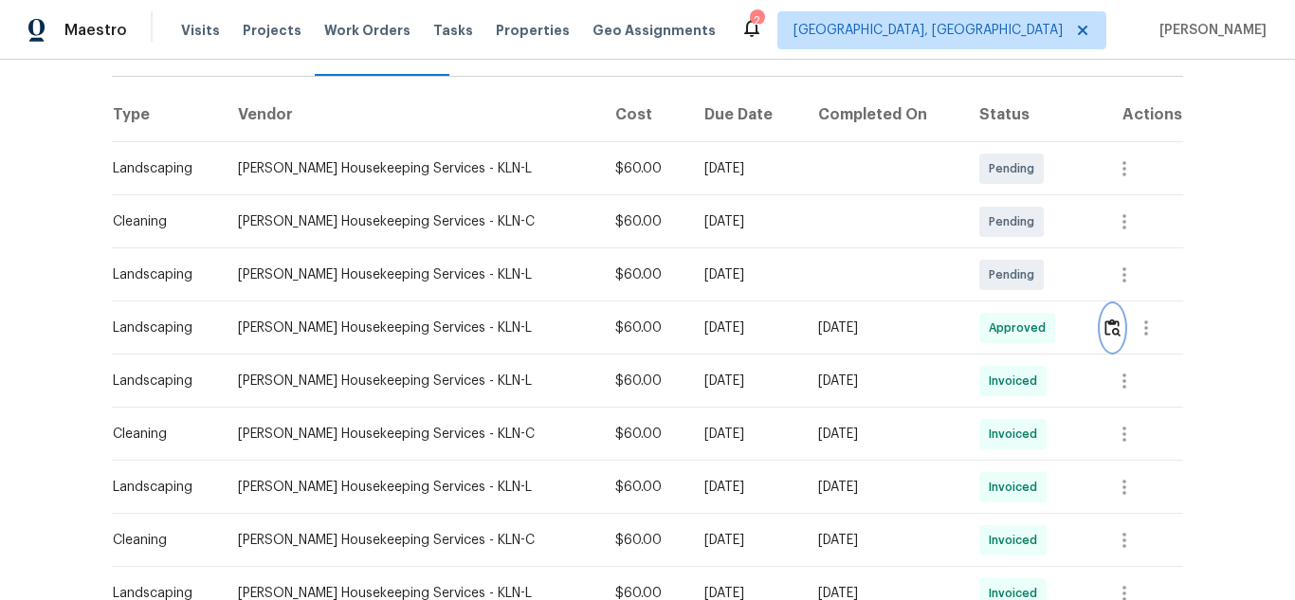
scroll to position [0, 0]
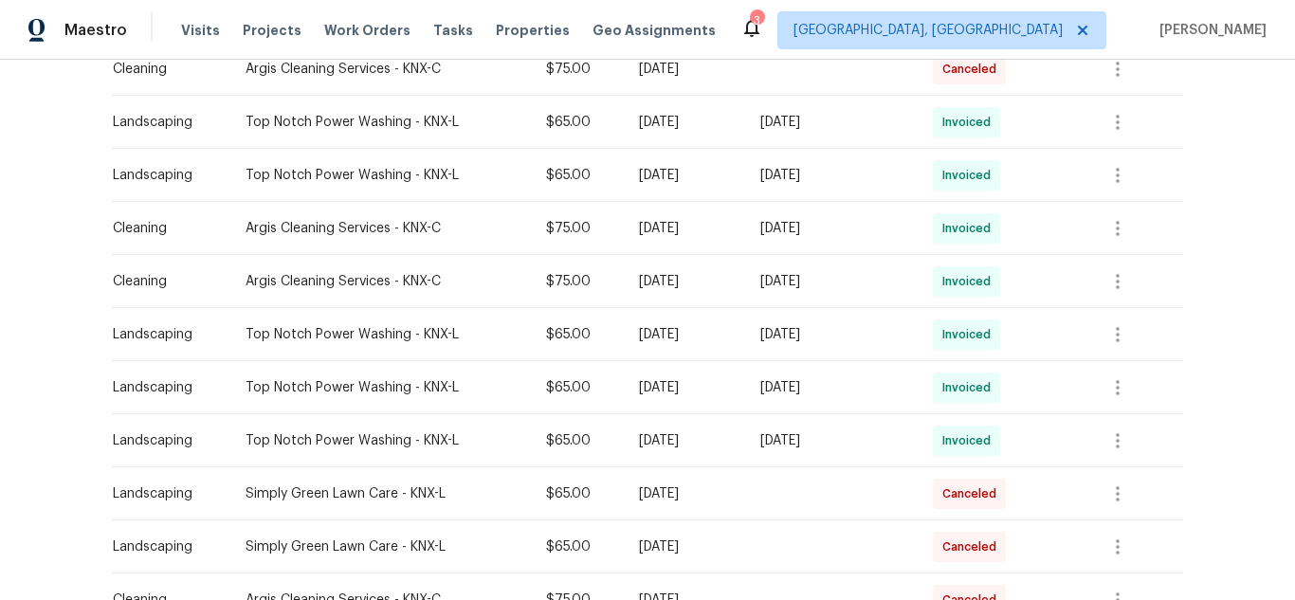
scroll to position [158, 0]
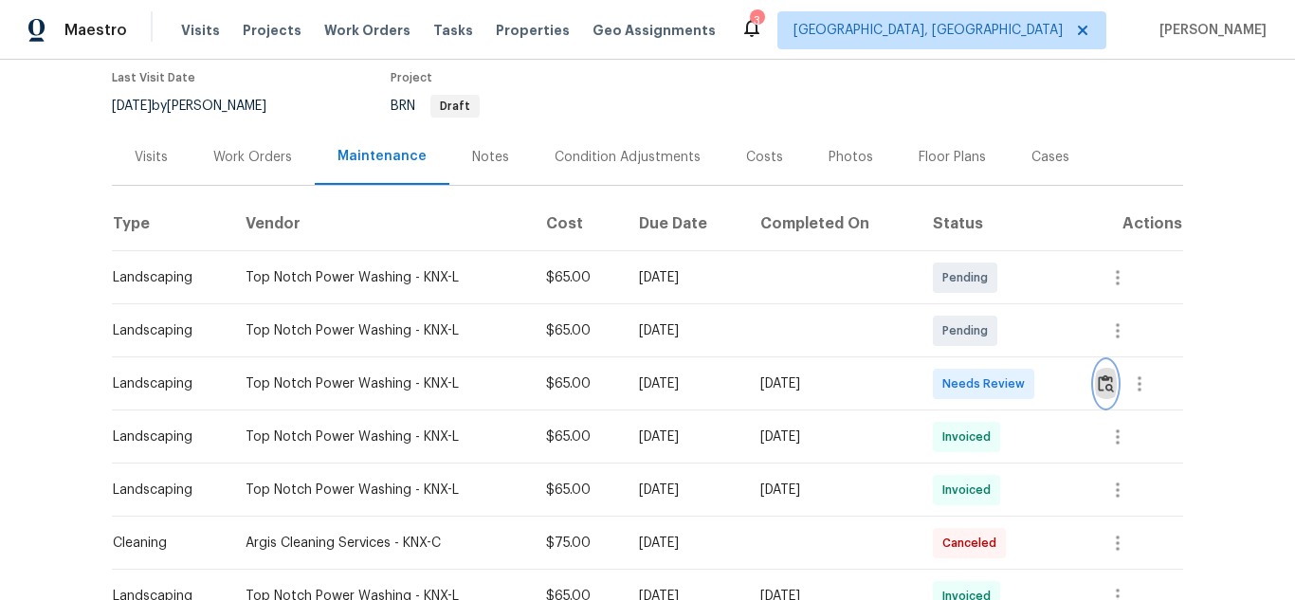
click at [1098, 376] on img "button" at bounding box center [1106, 383] width 16 height 18
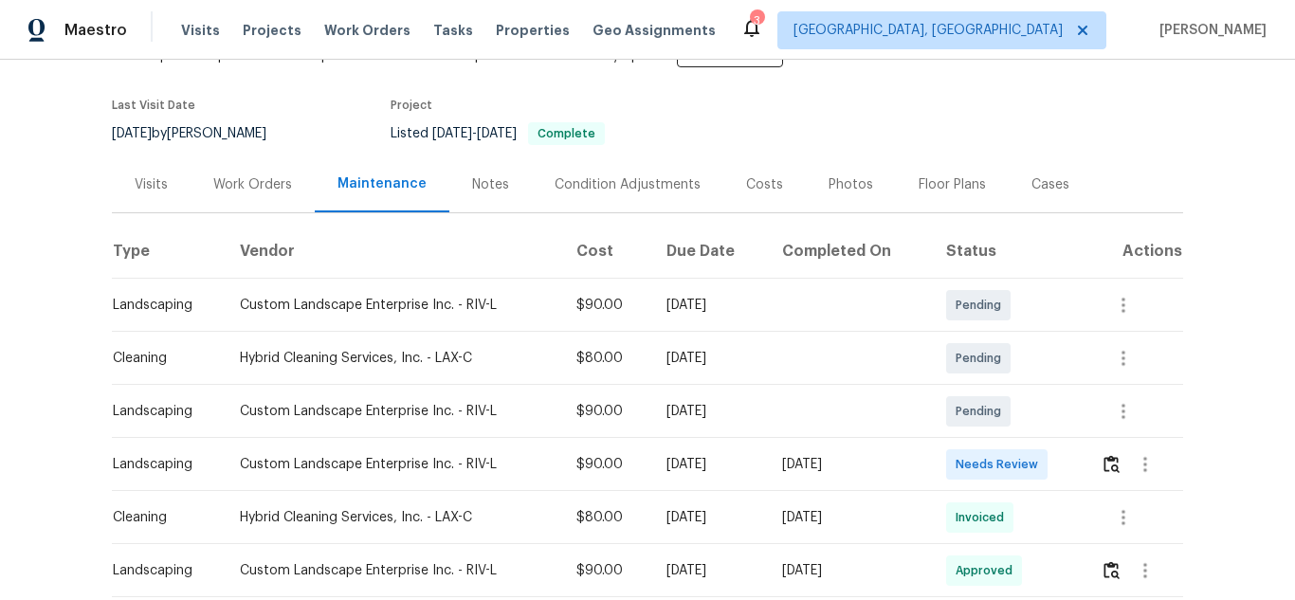
scroll to position [64, 0]
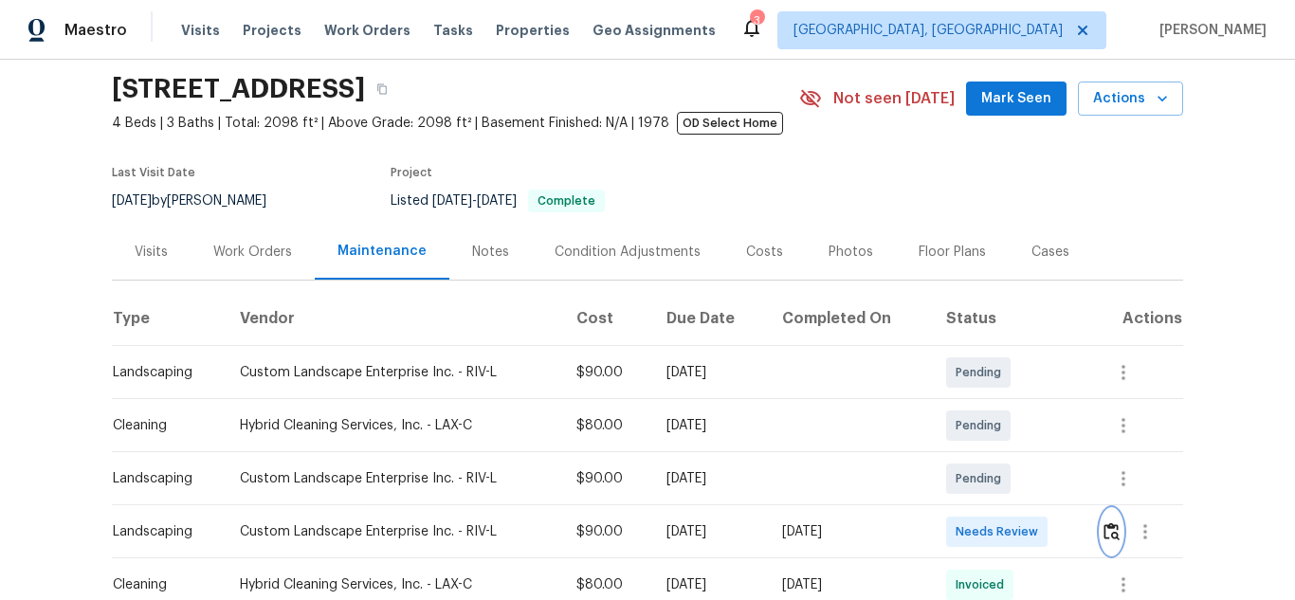
click at [1109, 535] on img "button" at bounding box center [1111, 531] width 16 height 18
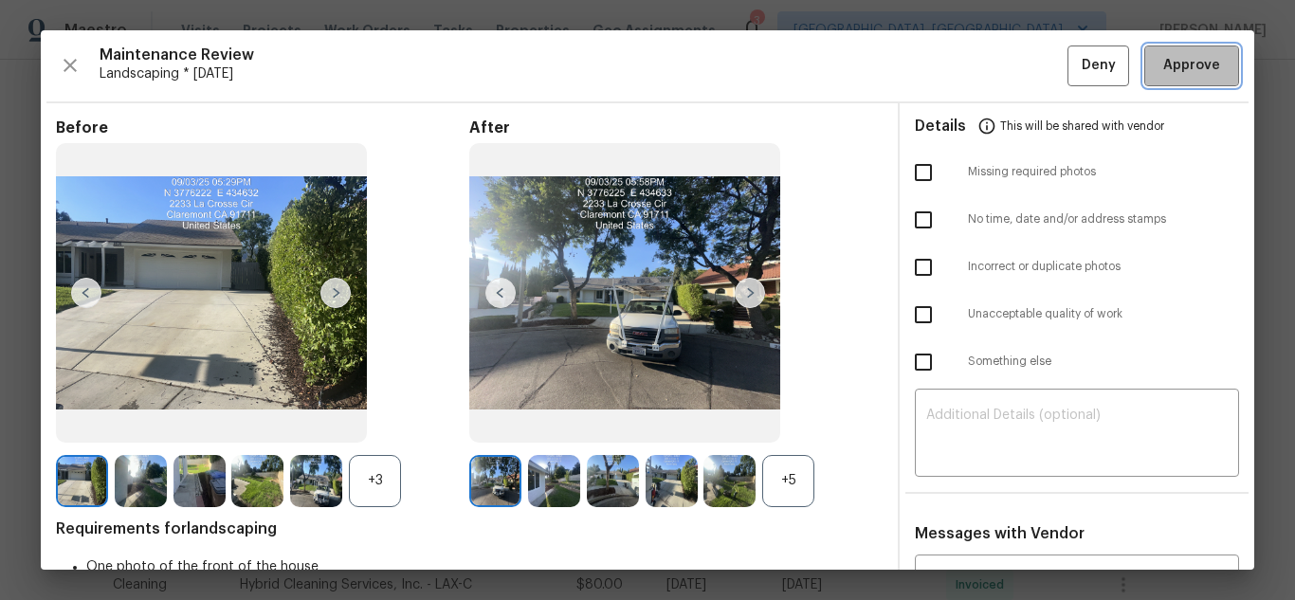
click at [1181, 77] on span "Approve" at bounding box center [1191, 66] width 57 height 24
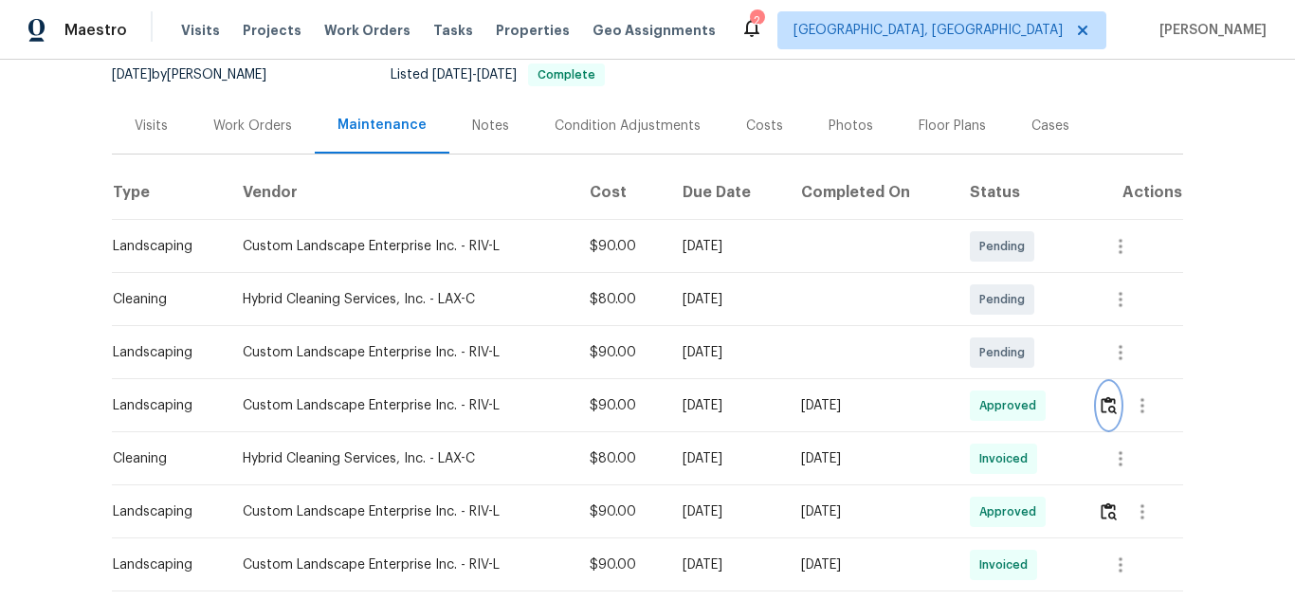
scroll to position [0, 0]
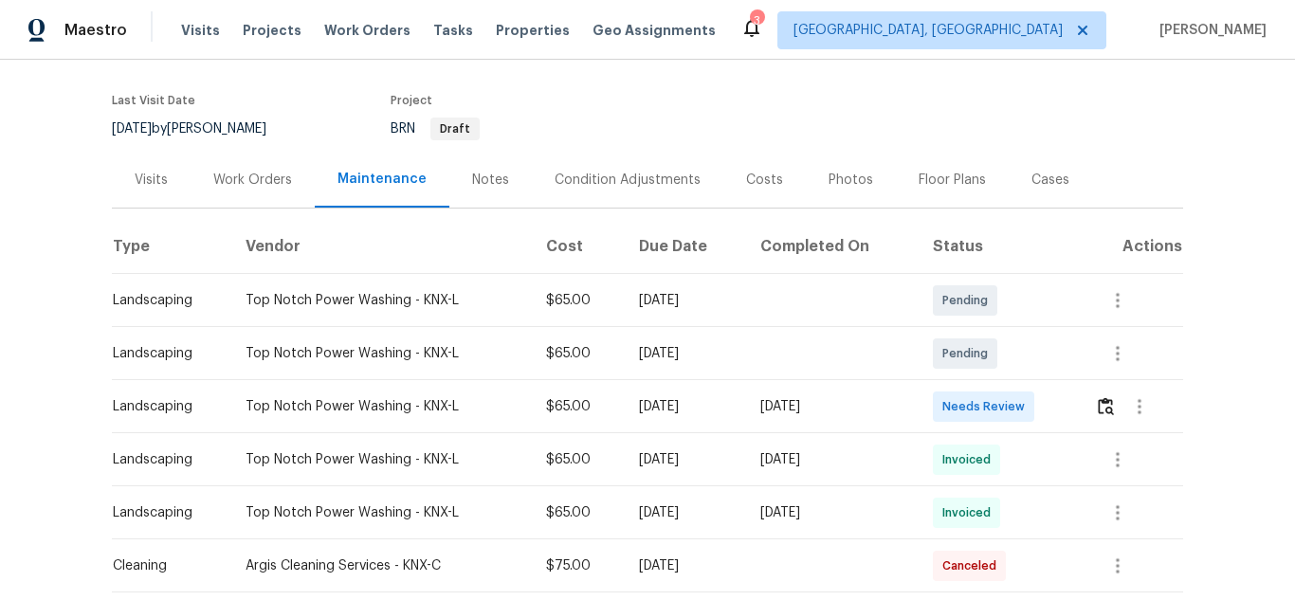
scroll to position [190, 0]
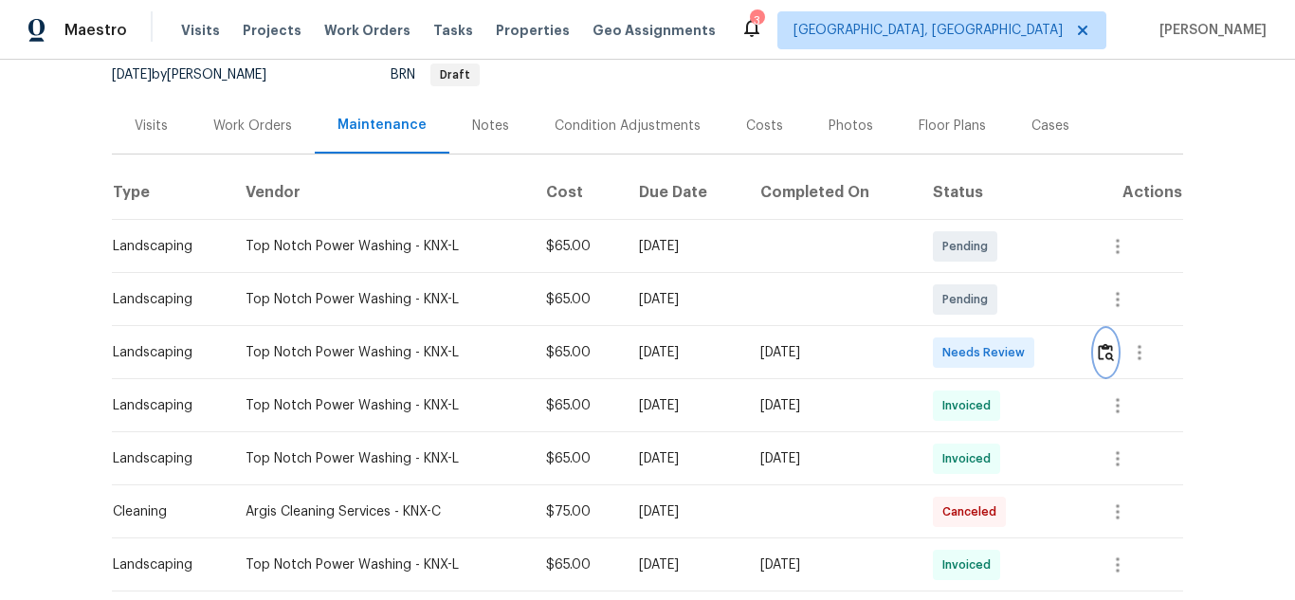
click at [1098, 354] on img "button" at bounding box center [1106, 352] width 16 height 18
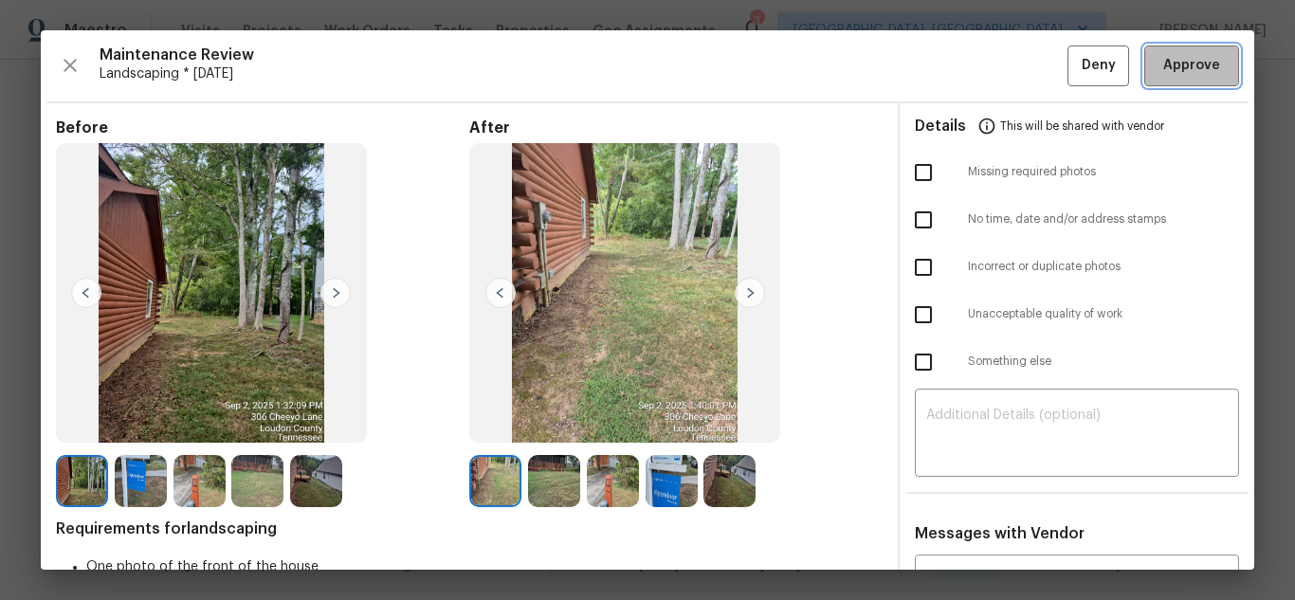
click at [1144, 67] on button "Approve" at bounding box center [1191, 65] width 95 height 41
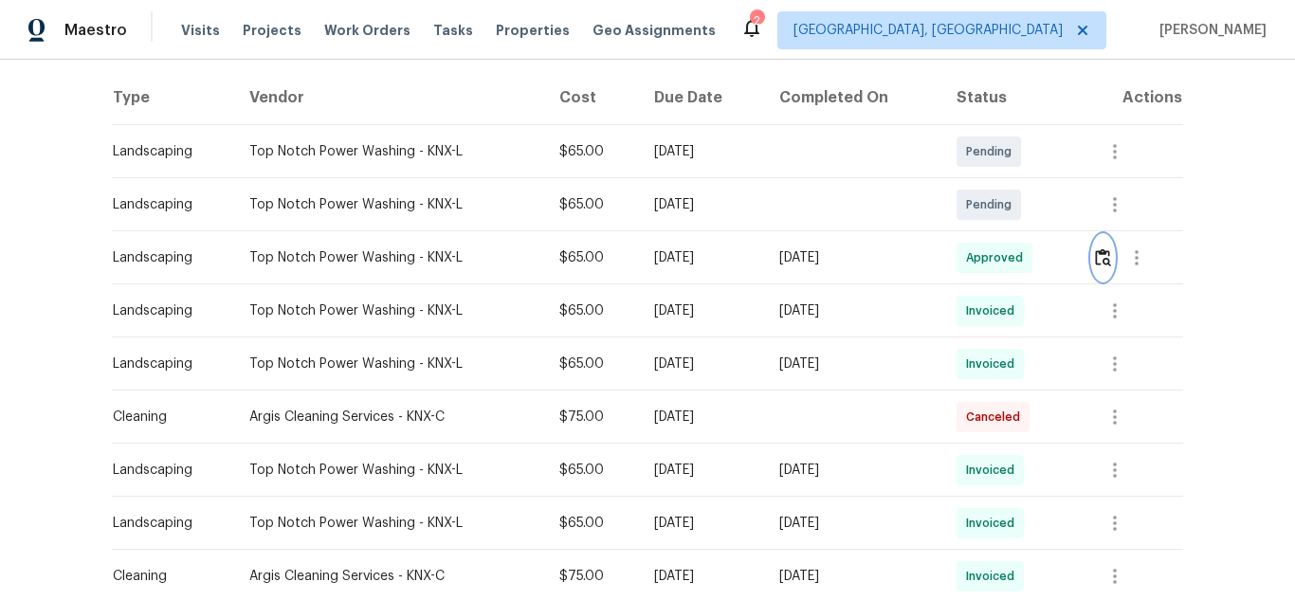
scroll to position [0, 0]
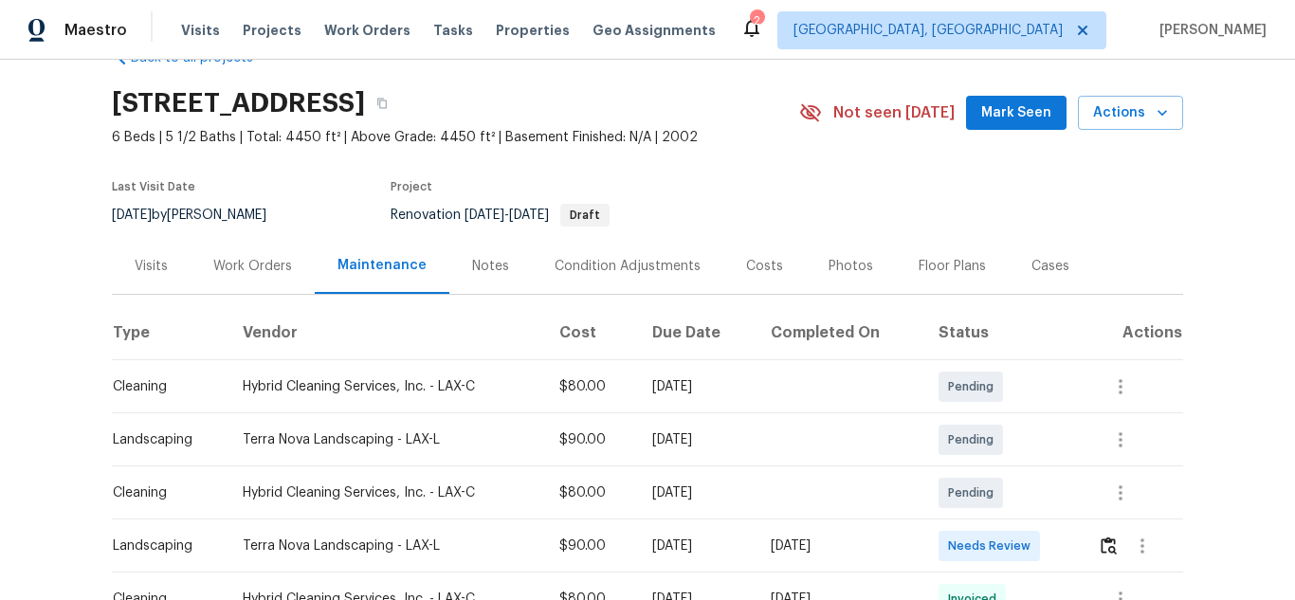
scroll to position [95, 0]
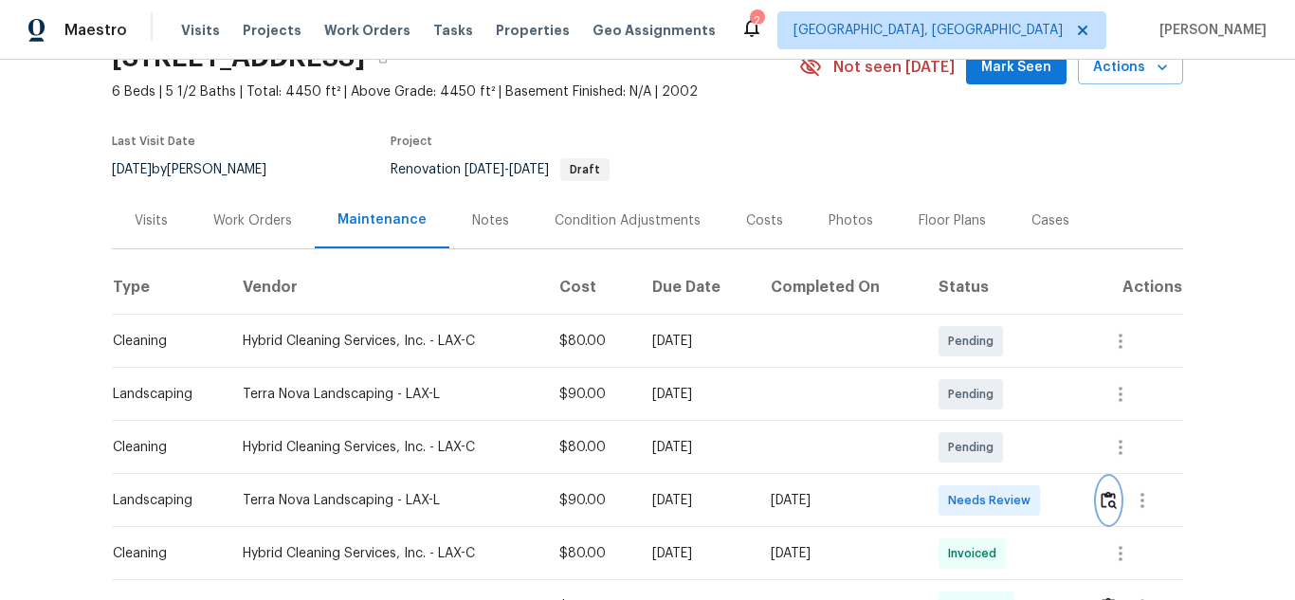
click at [1100, 503] on img "button" at bounding box center [1108, 500] width 16 height 18
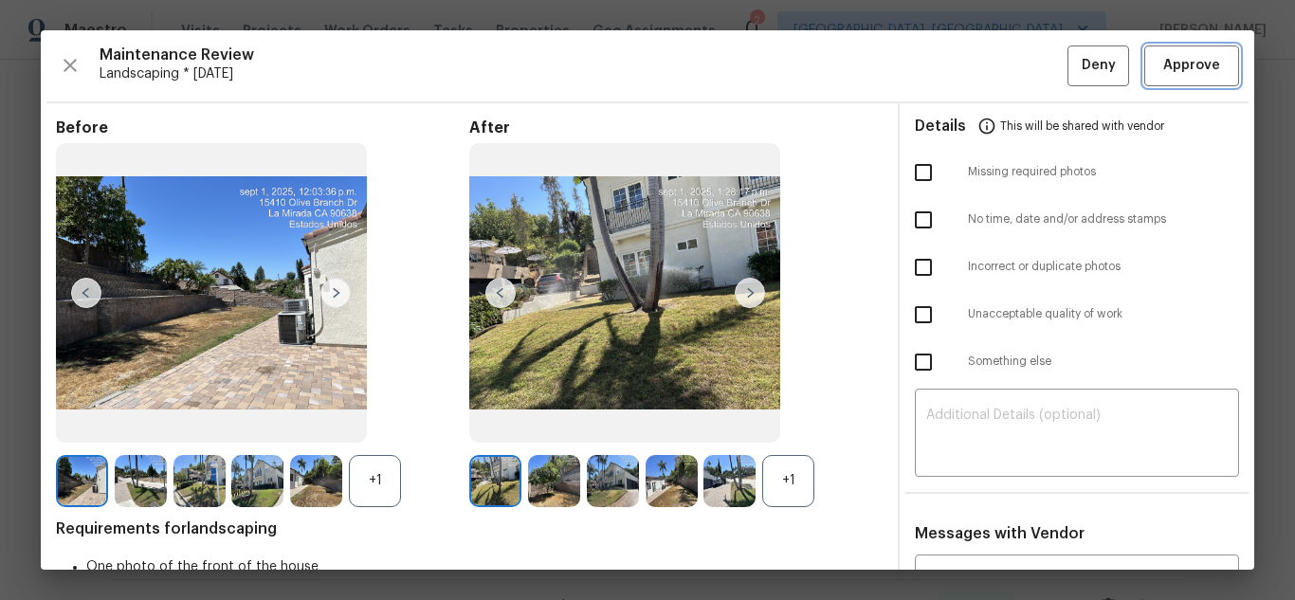
click at [1180, 70] on span "Approve" at bounding box center [1191, 66] width 57 height 24
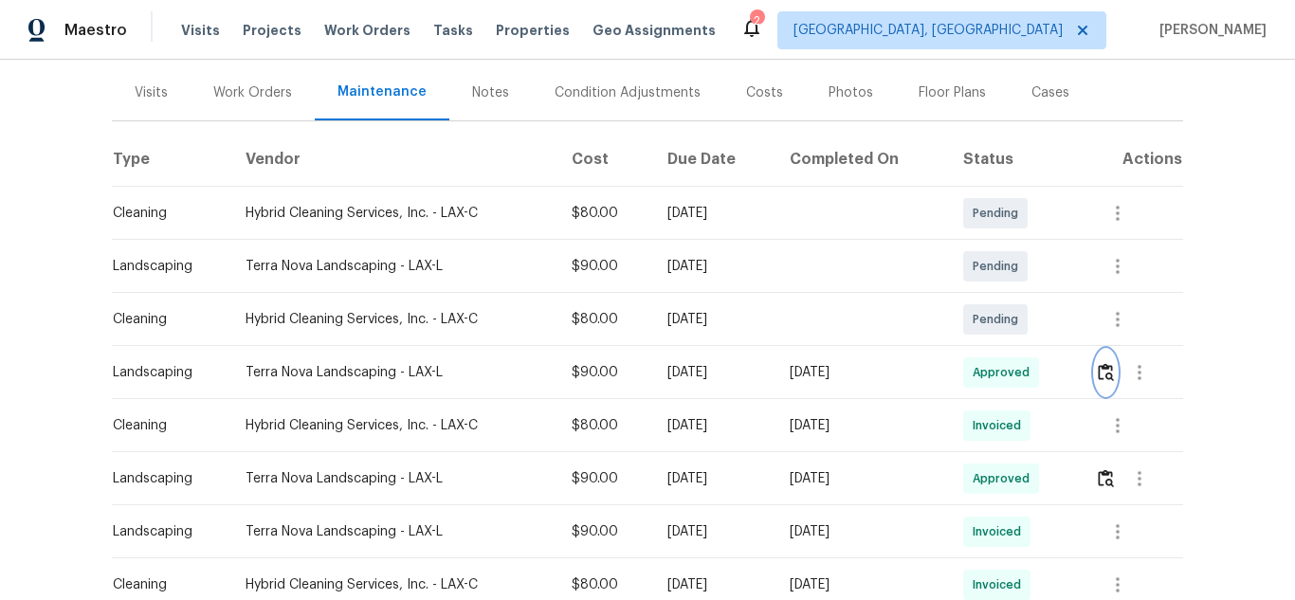
scroll to position [190, 0]
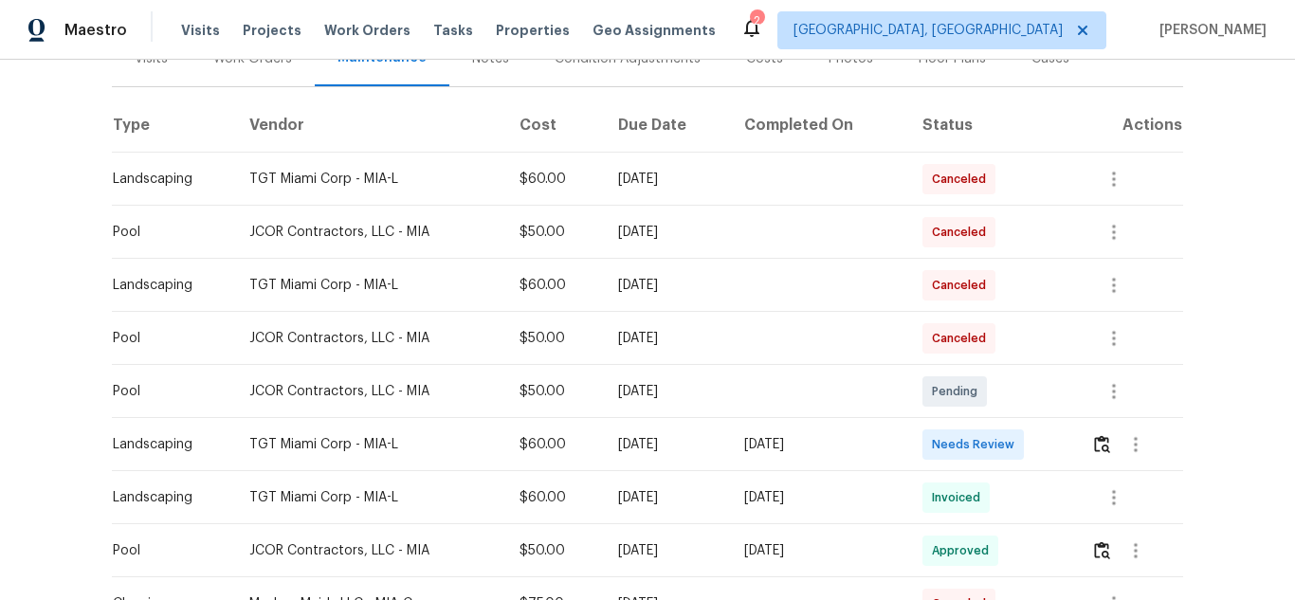
scroll to position [348, 0]
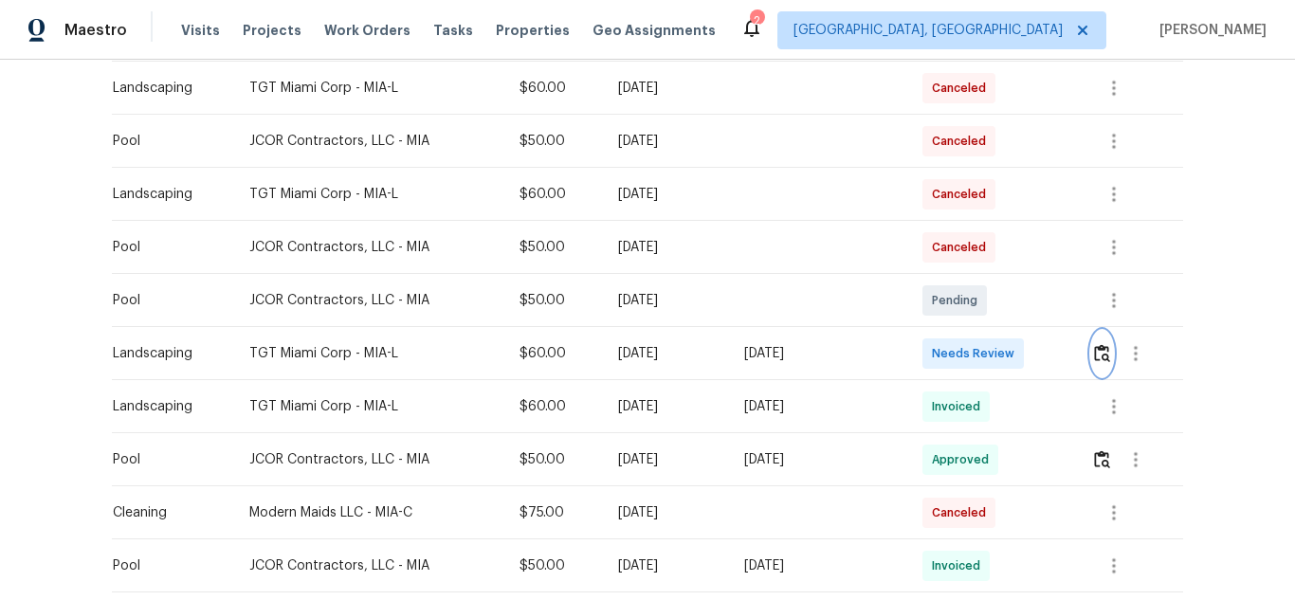
click at [1096, 354] on img "button" at bounding box center [1102, 353] width 16 height 18
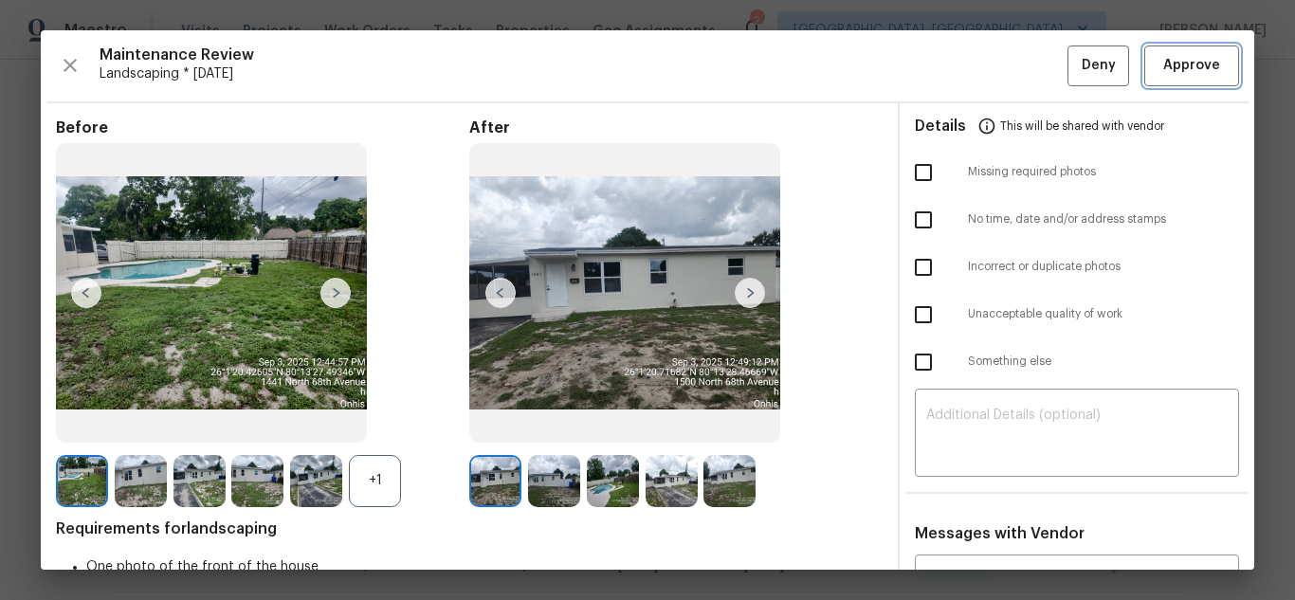
click at [1184, 45] on button "Approve" at bounding box center [1191, 65] width 95 height 41
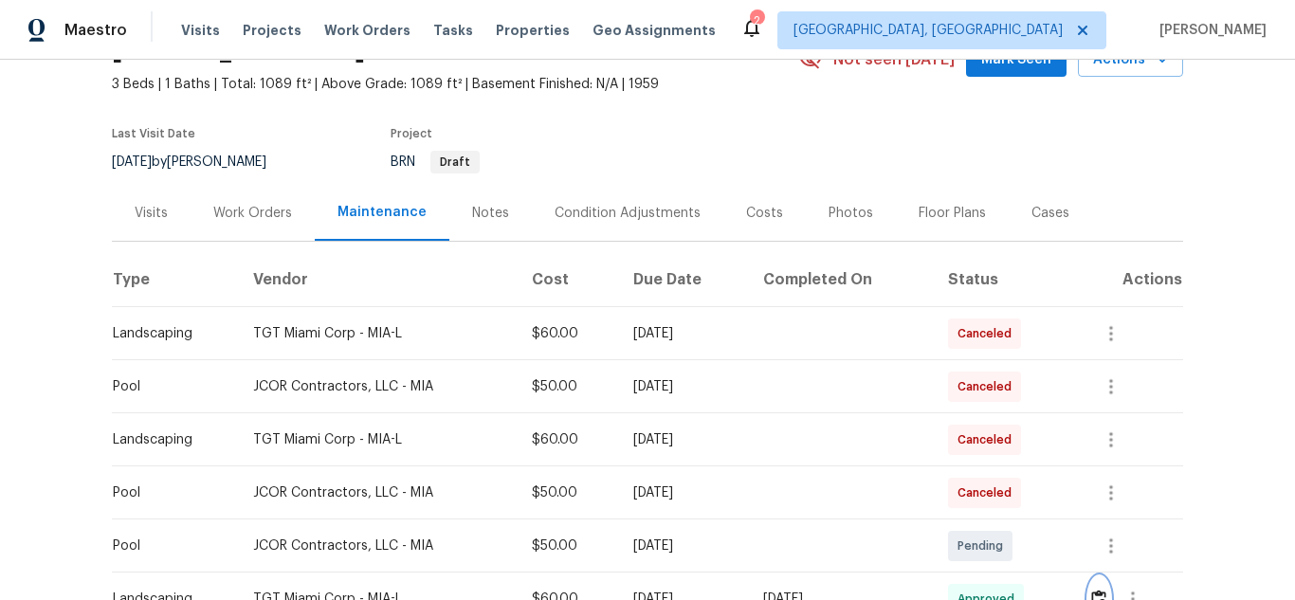
scroll to position [379, 0]
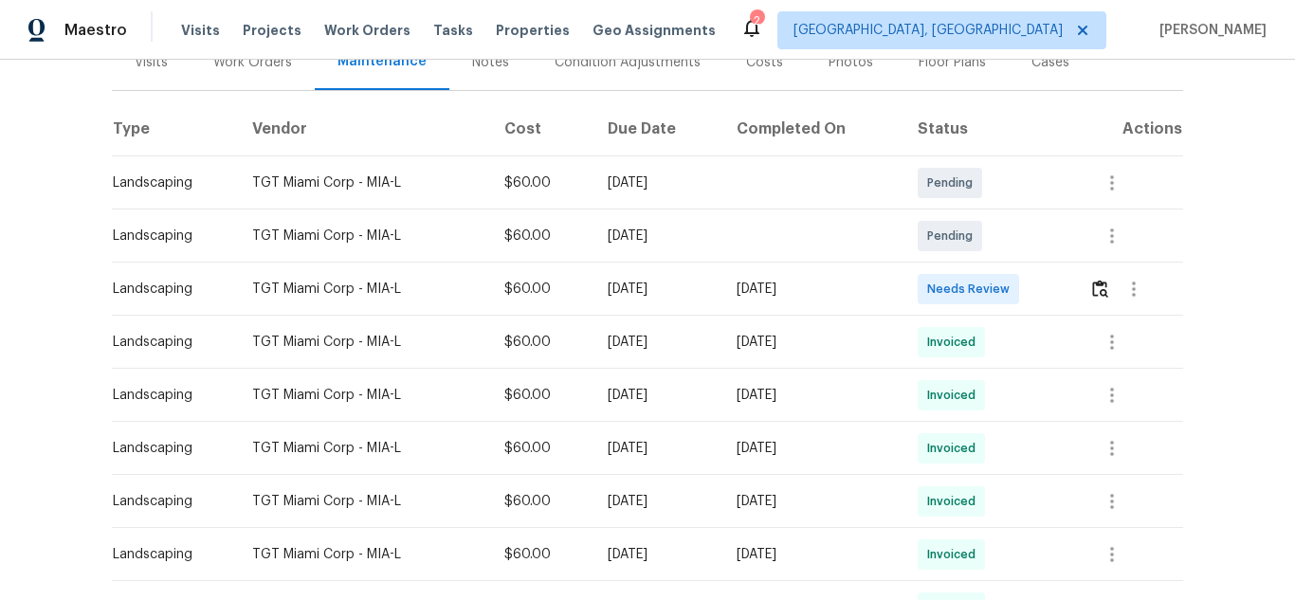
scroll to position [158, 0]
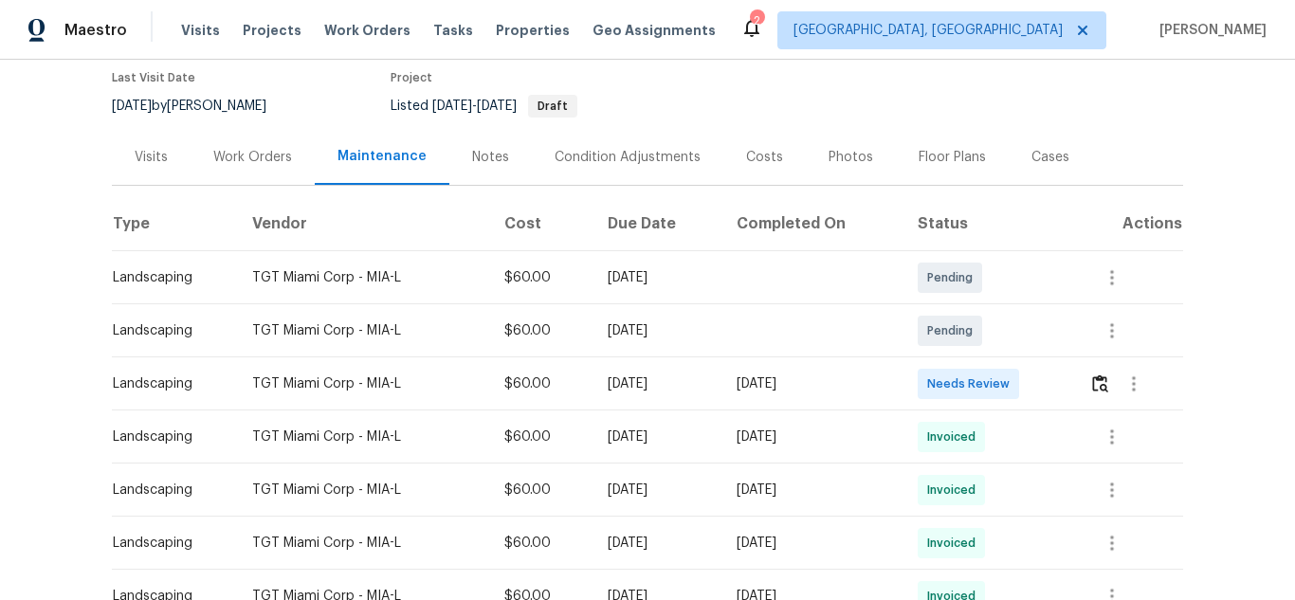
click at [1087, 387] on td at bounding box center [1128, 383] width 109 height 53
click at [1098, 385] on img "button" at bounding box center [1100, 383] width 16 height 18
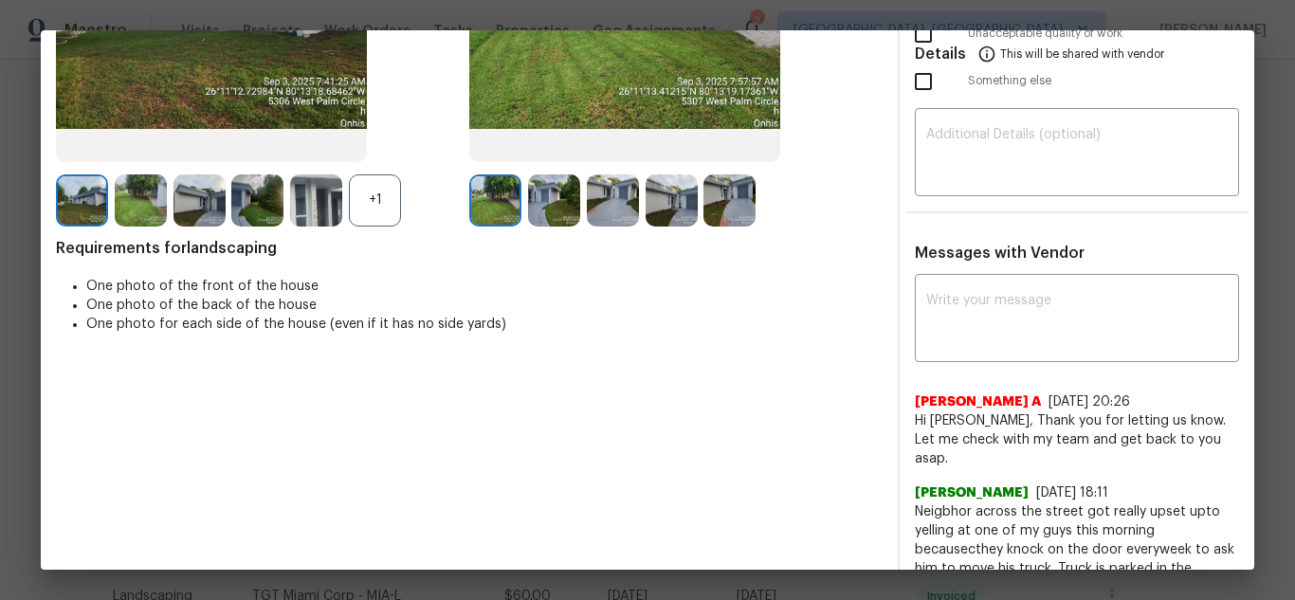
scroll to position [95, 0]
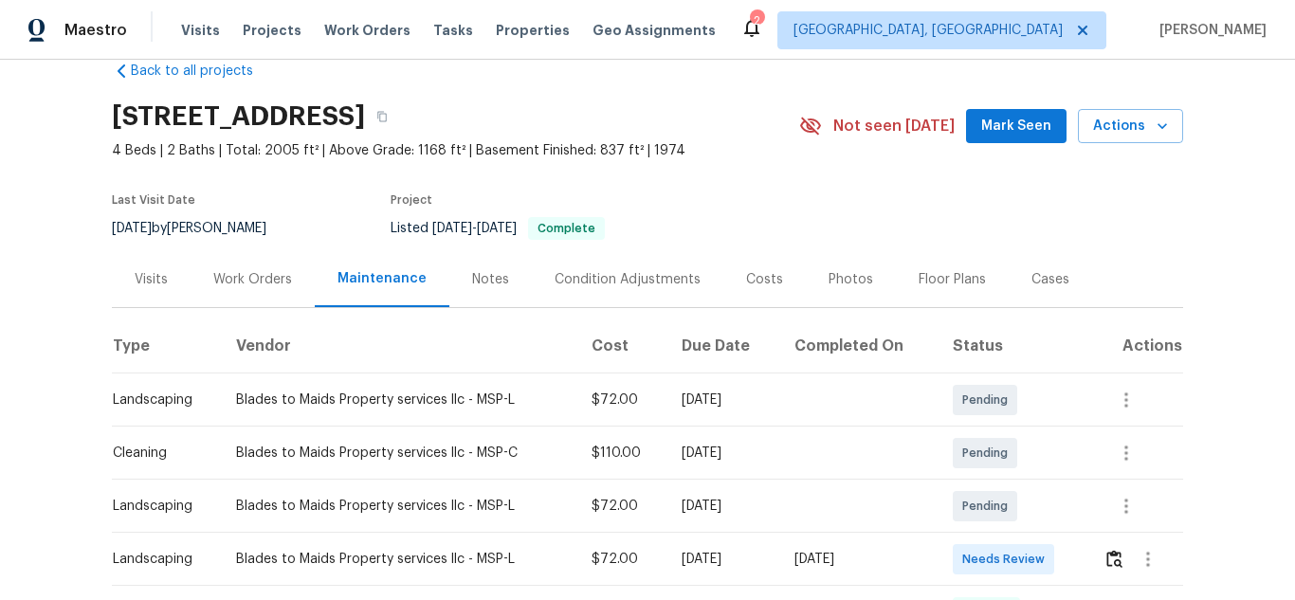
scroll to position [131, 0]
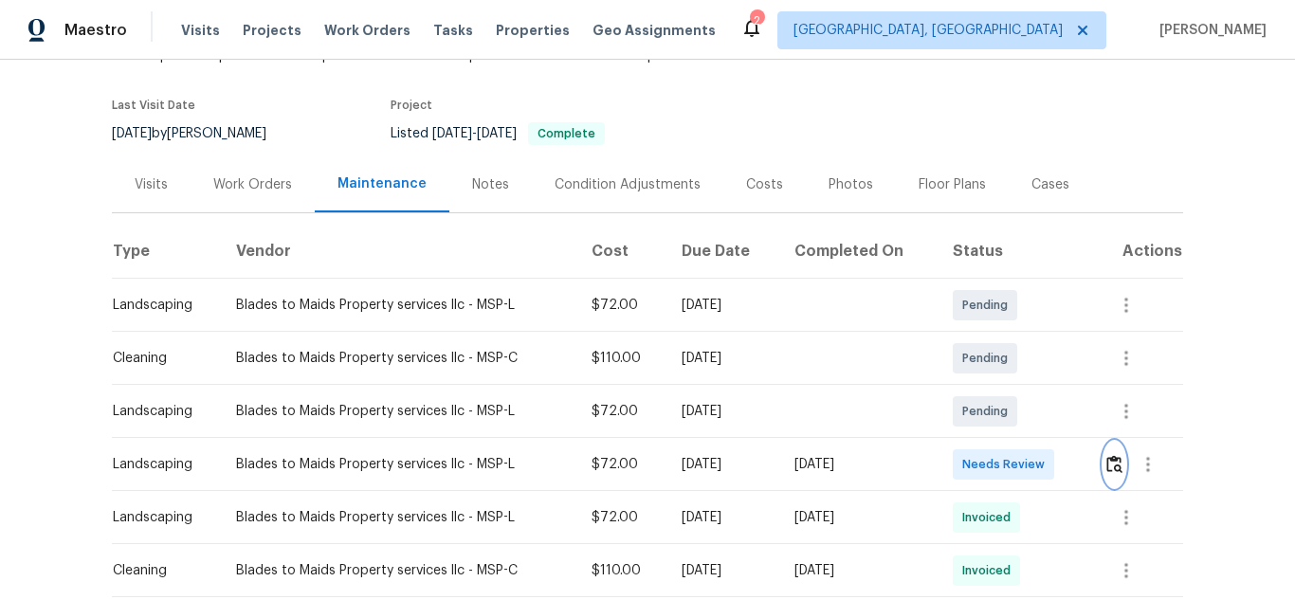
click at [1109, 473] on img "button" at bounding box center [1114, 464] width 16 height 18
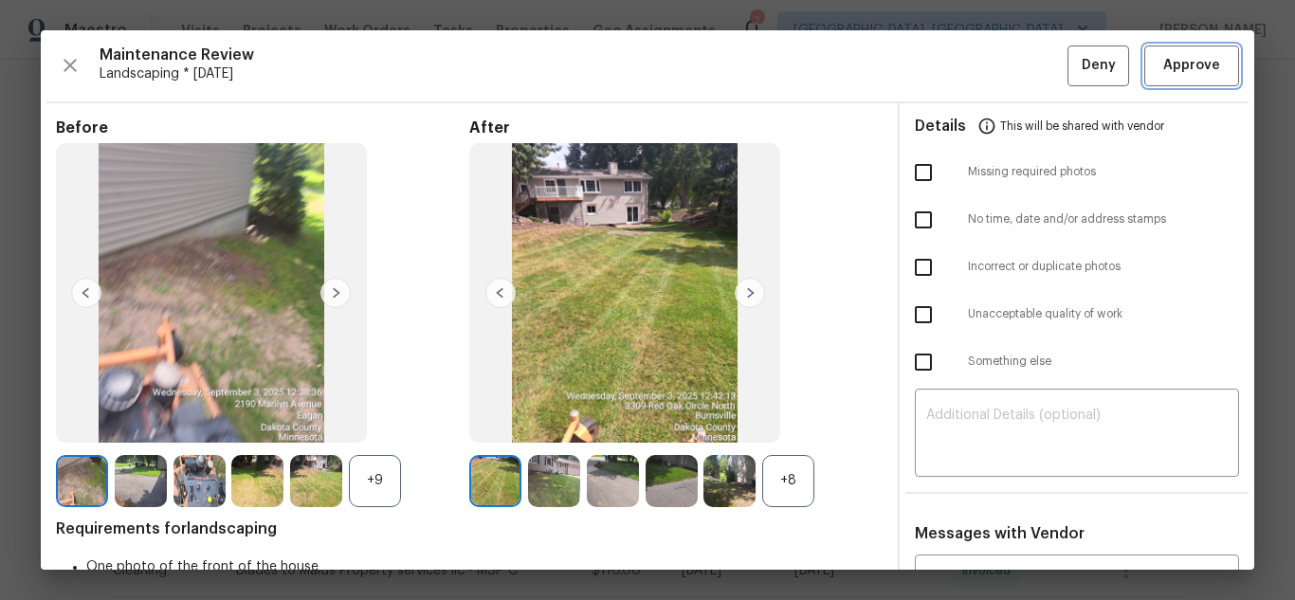
click at [1184, 66] on span "Approve" at bounding box center [1191, 66] width 57 height 24
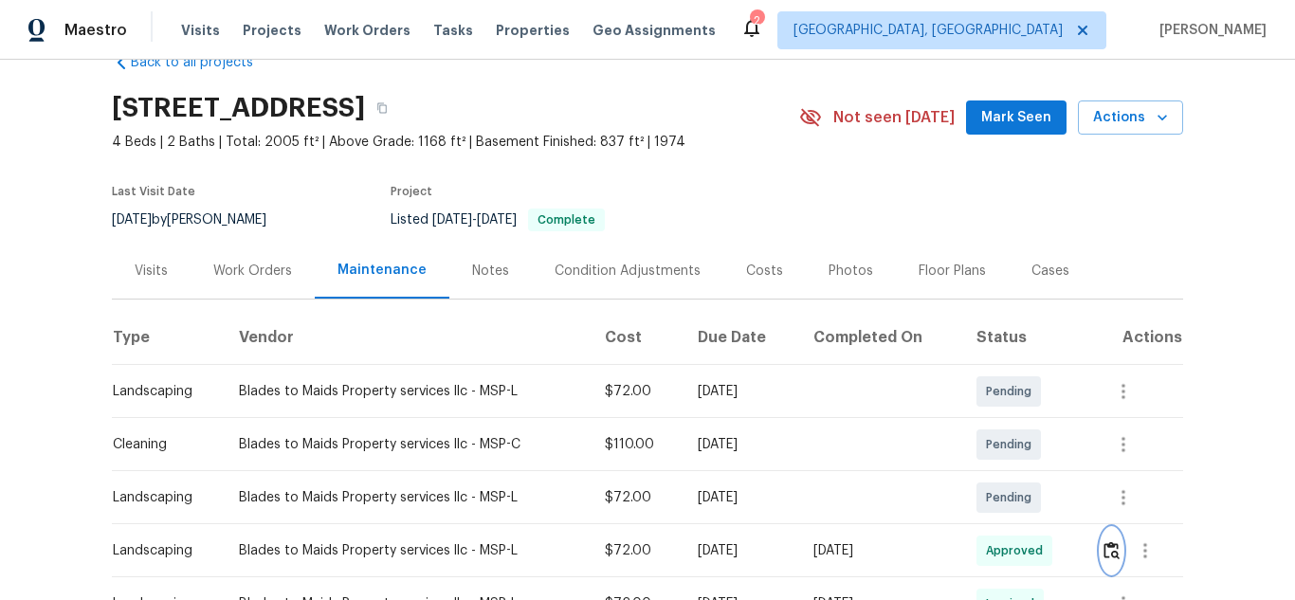
scroll to position [0, 0]
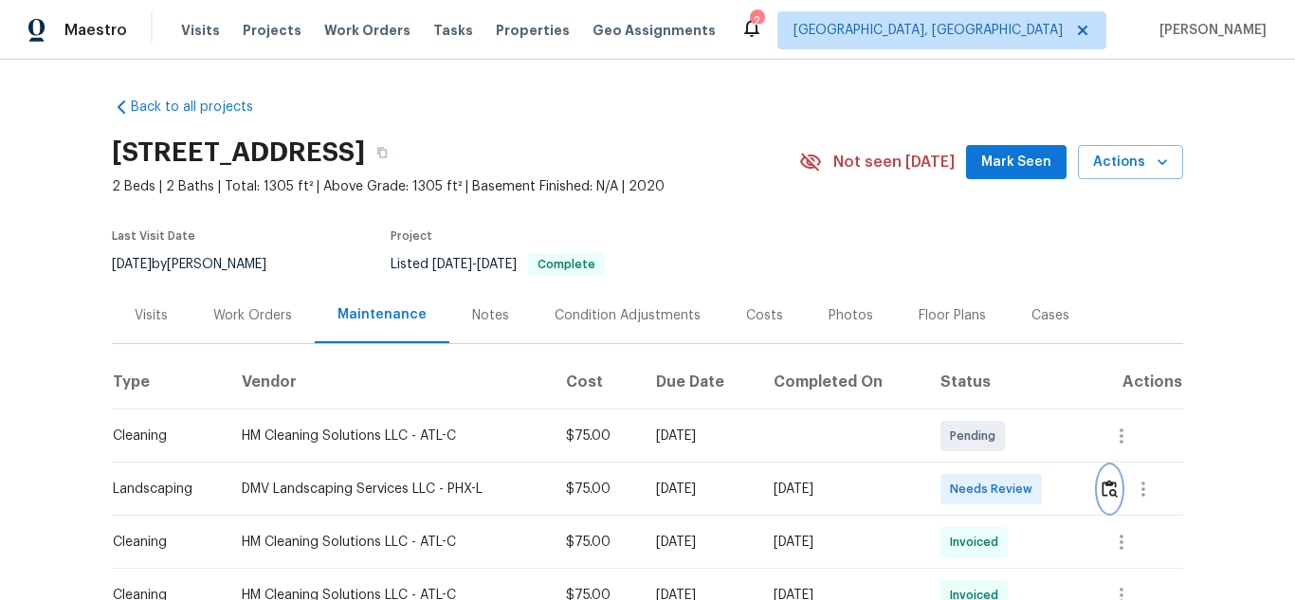
click at [1102, 492] on img "button" at bounding box center [1109, 489] width 16 height 18
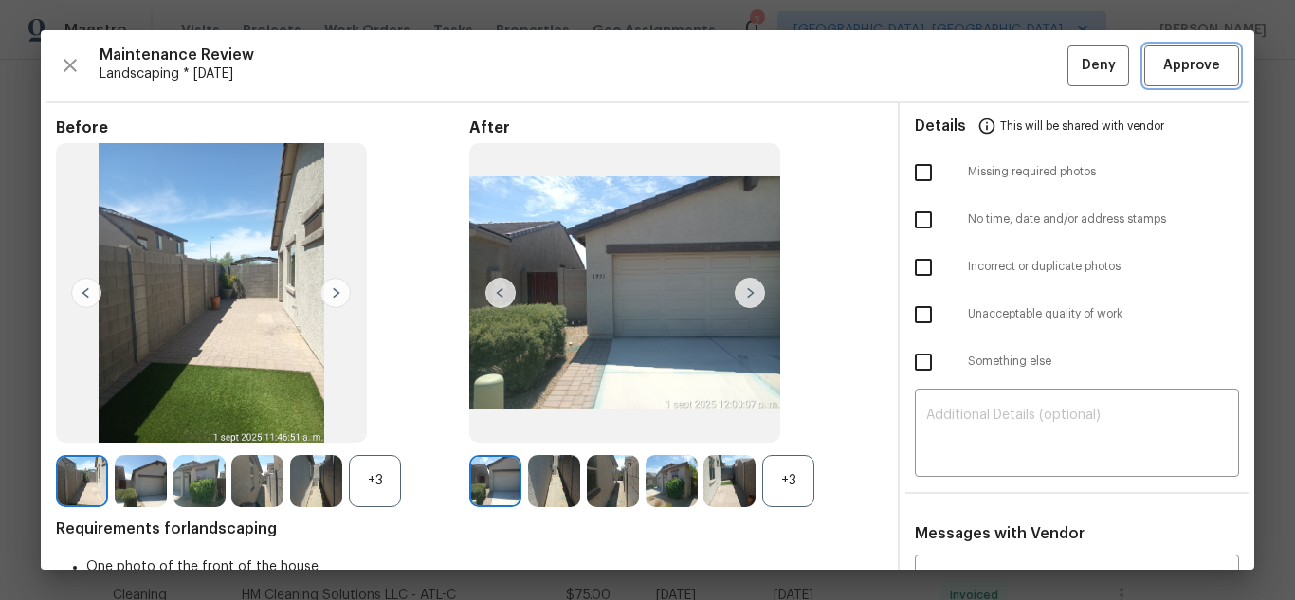
drag, startPoint x: 1164, startPoint y: 70, endPoint x: 1180, endPoint y: 95, distance: 29.4
click at [1164, 70] on span "Approve" at bounding box center [1191, 66] width 57 height 24
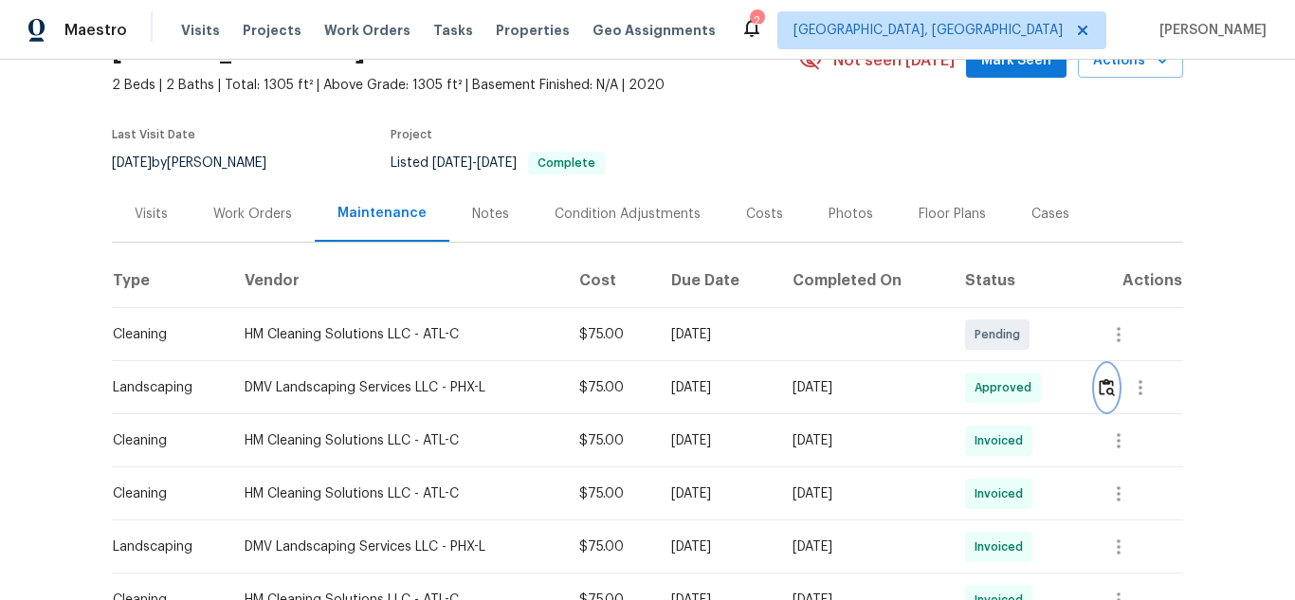
scroll to position [95, 0]
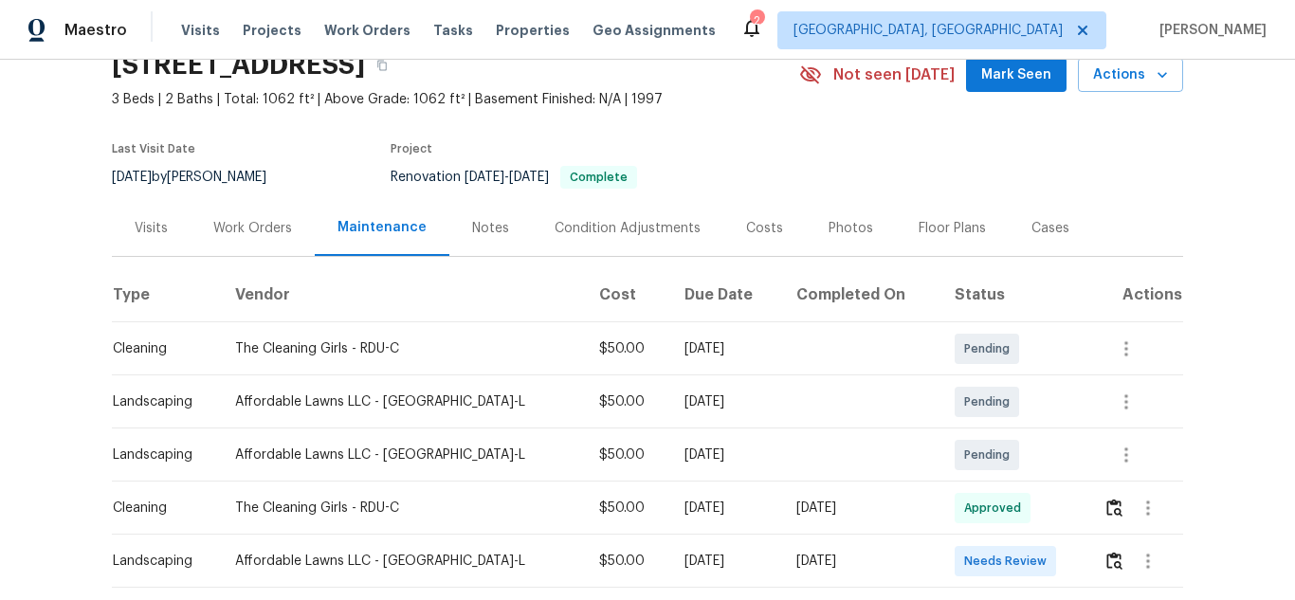
scroll to position [190, 0]
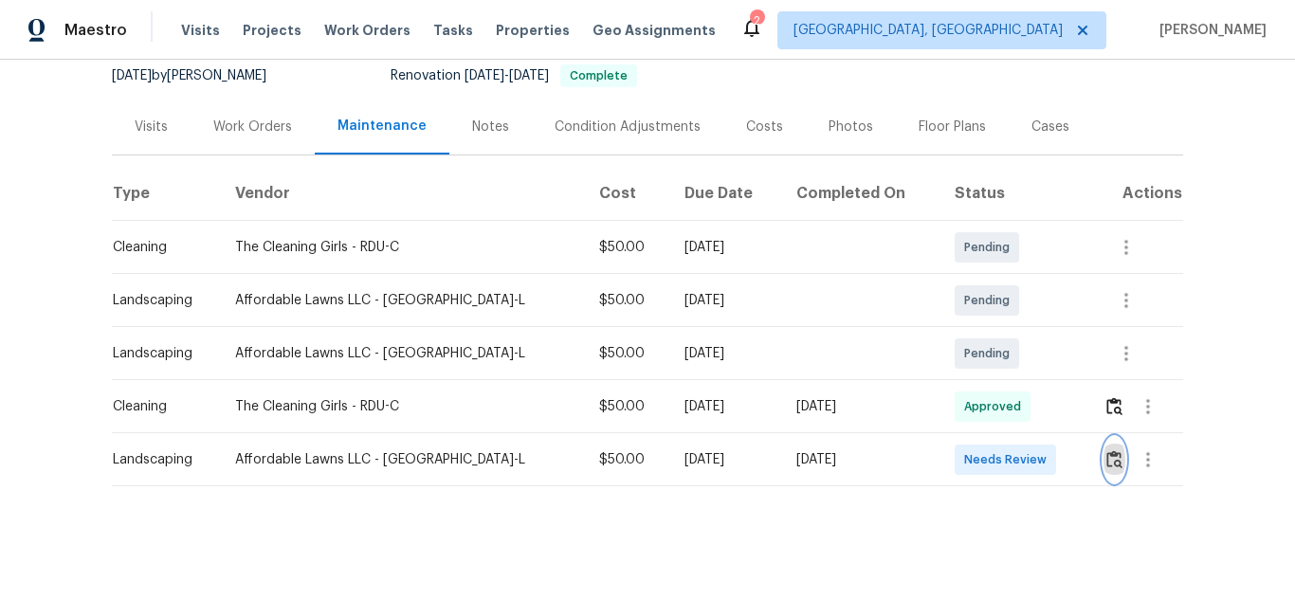
click at [1103, 470] on button "button" at bounding box center [1114, 459] width 22 height 45
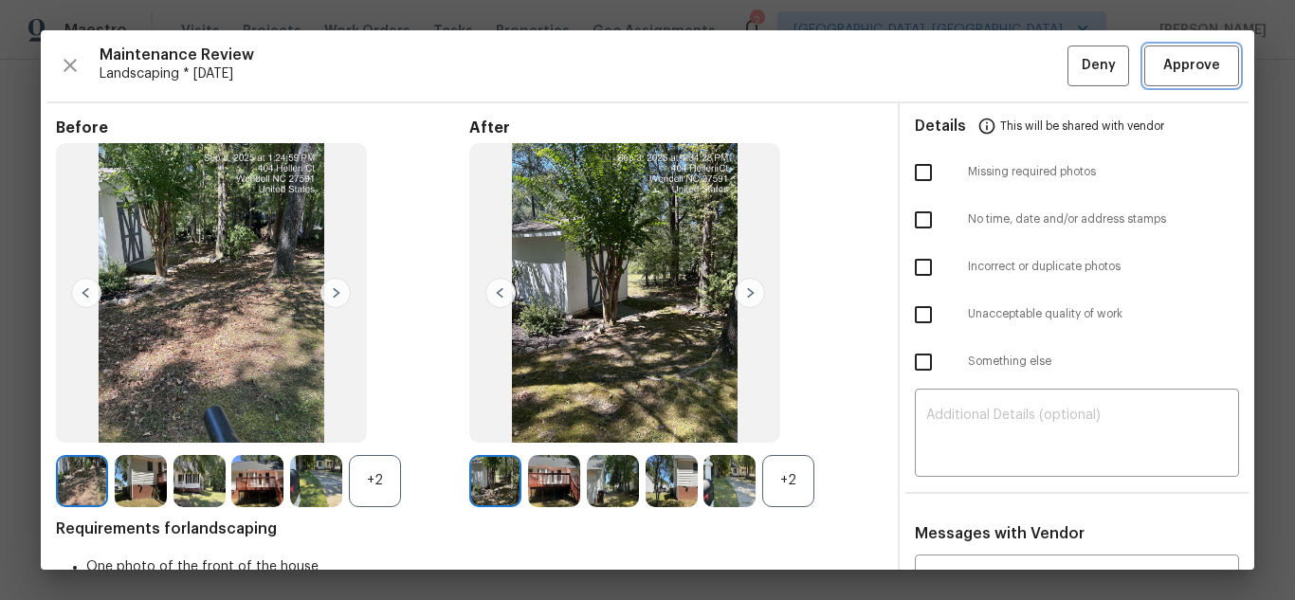
click at [1167, 60] on span "Approve" at bounding box center [1191, 66] width 57 height 24
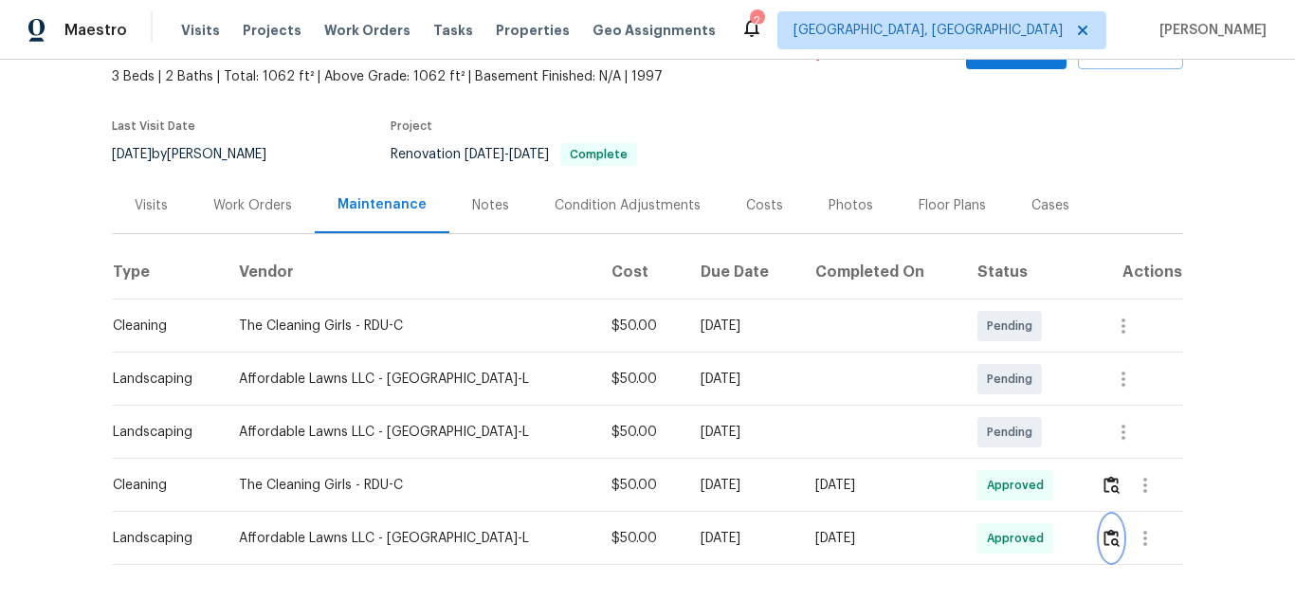
scroll to position [0, 0]
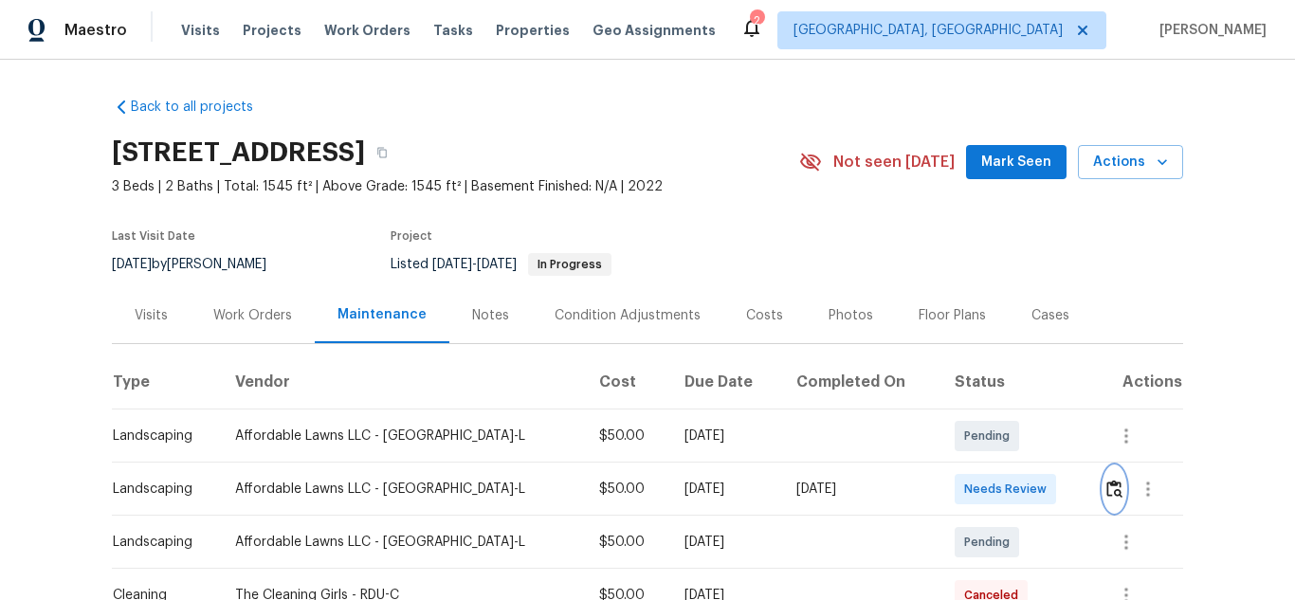
click at [1106, 490] on img "button" at bounding box center [1114, 489] width 16 height 18
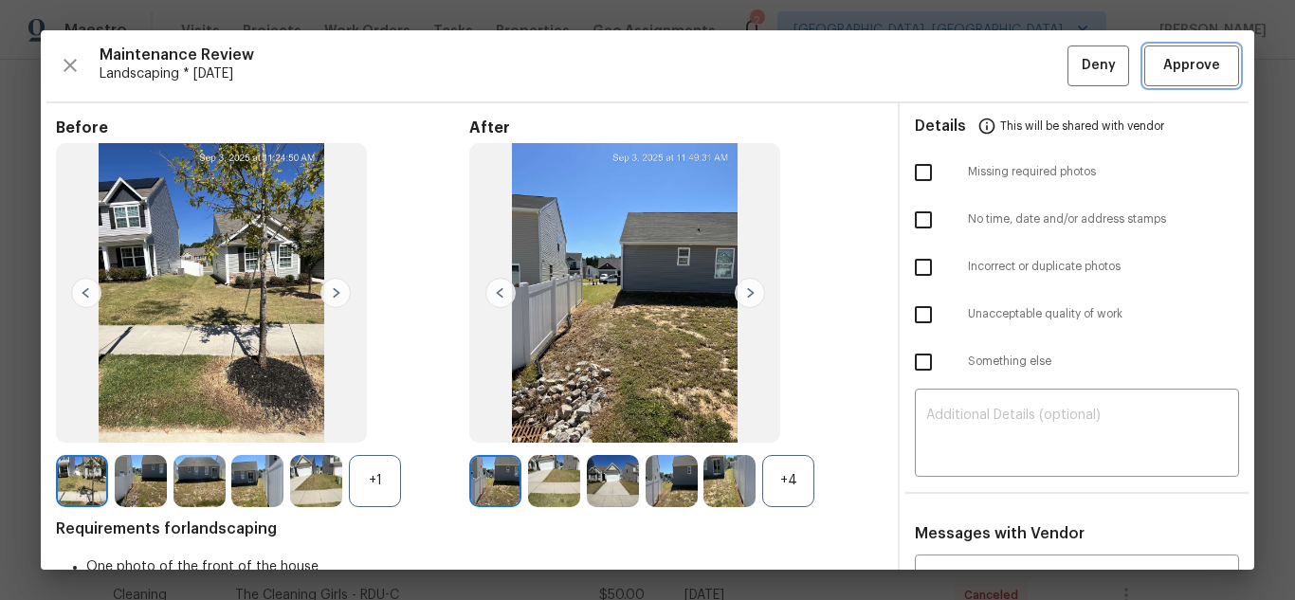
drag, startPoint x: 1181, startPoint y: 73, endPoint x: 1234, endPoint y: 110, distance: 64.7
click at [1181, 73] on span "Approve" at bounding box center [1191, 66] width 57 height 24
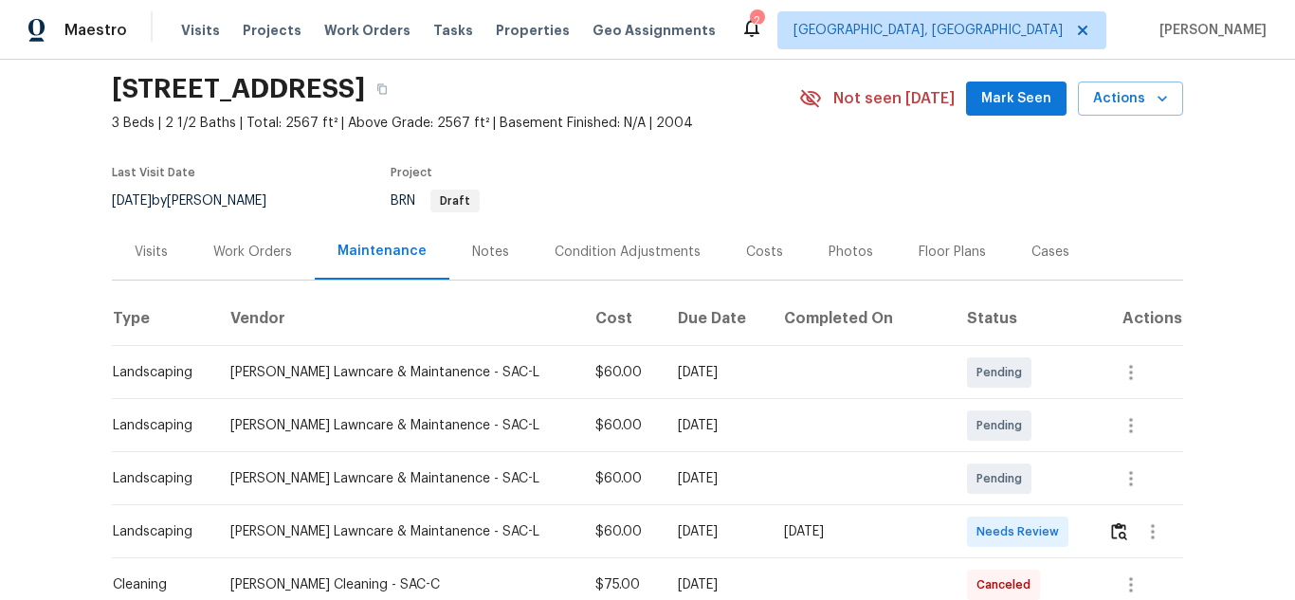
scroll to position [95, 0]
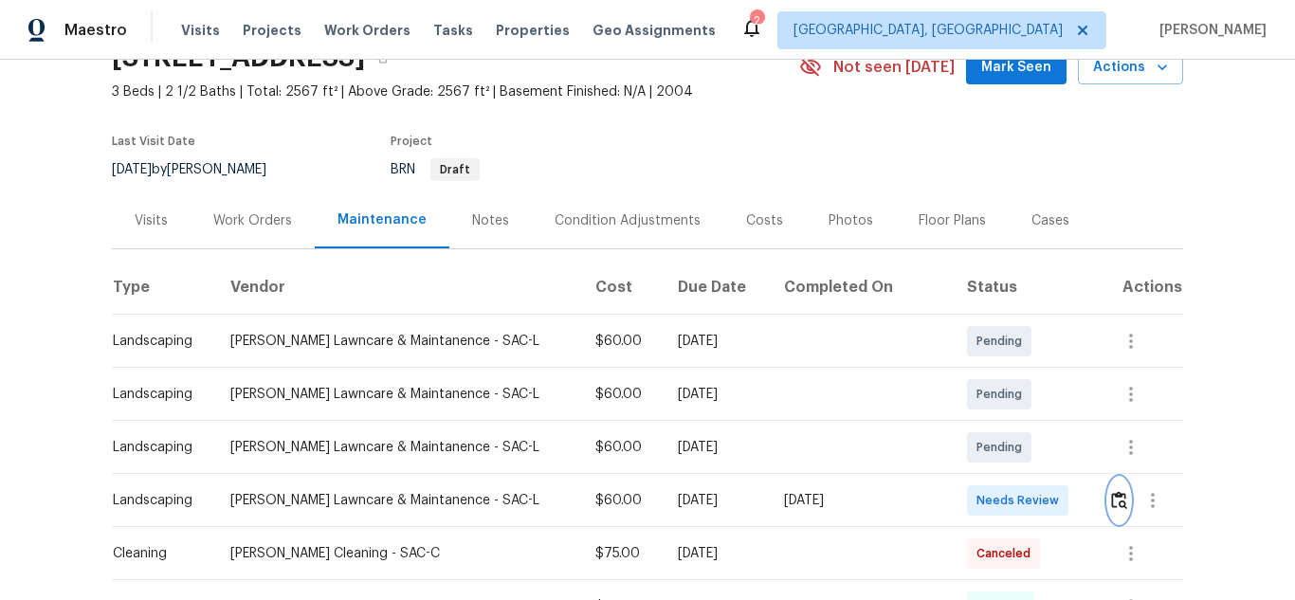
click at [1113, 494] on img "button" at bounding box center [1119, 500] width 16 height 18
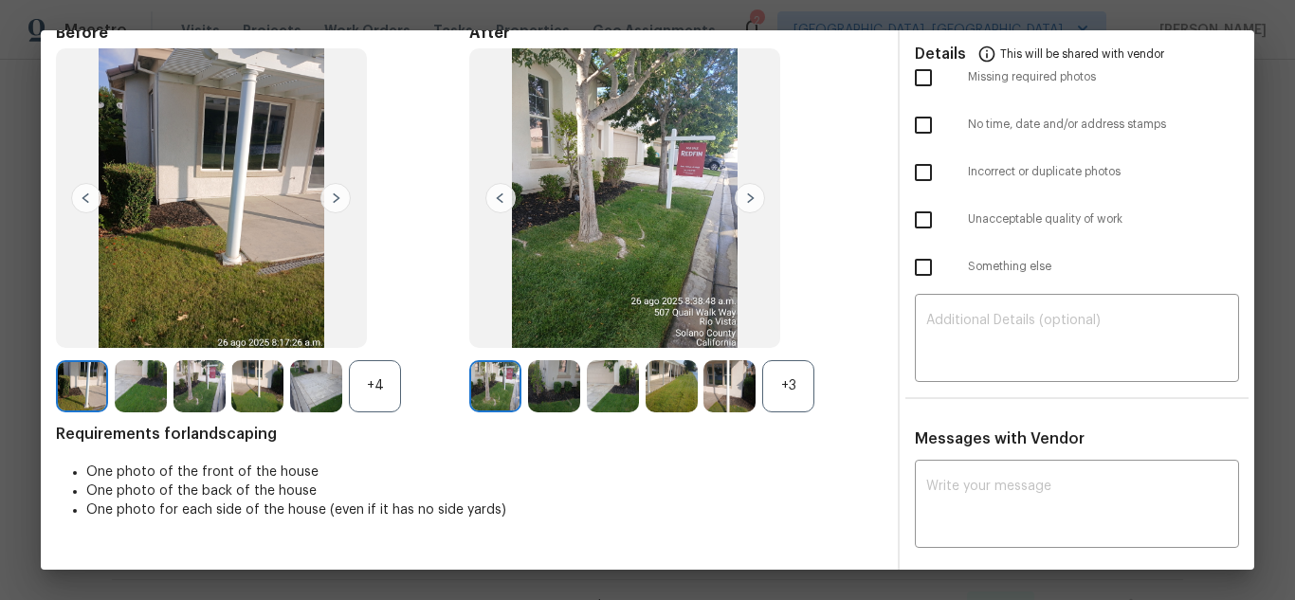
scroll to position [0, 0]
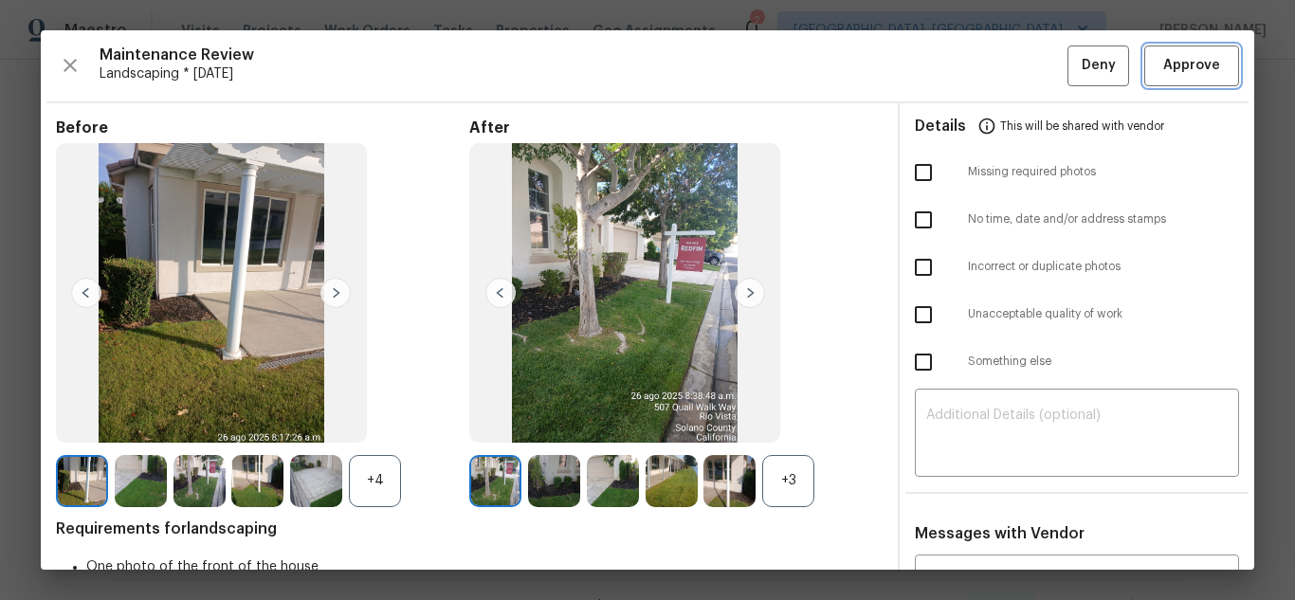
click at [1184, 80] on button "Approve" at bounding box center [1191, 65] width 95 height 41
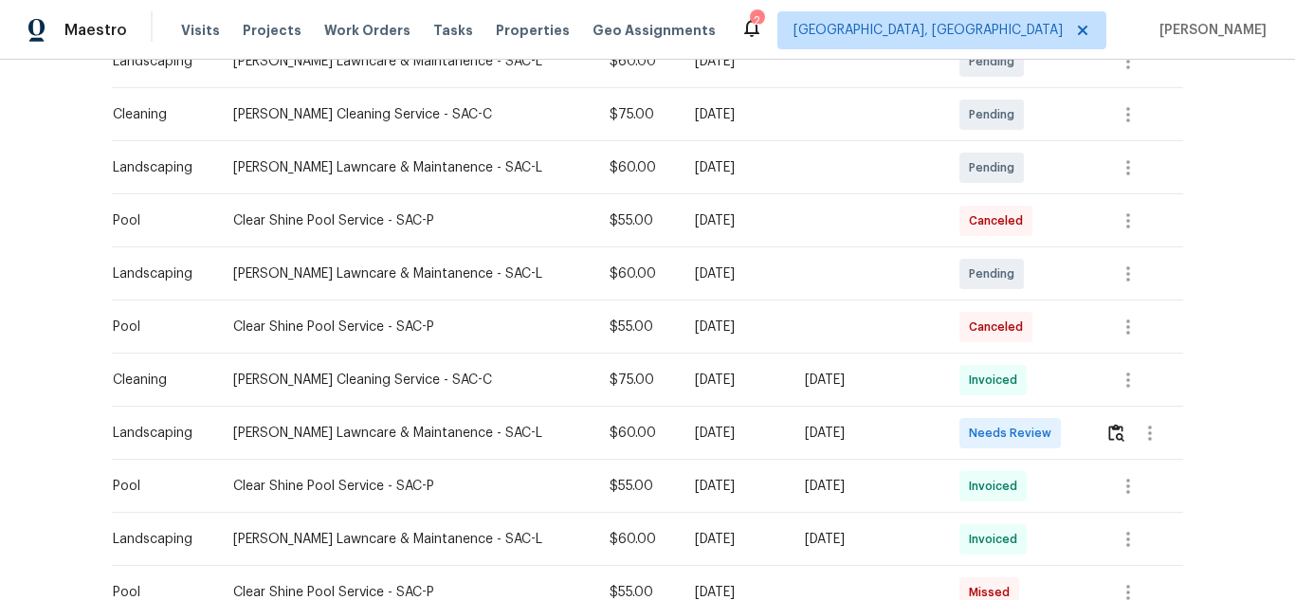
scroll to position [253, 0]
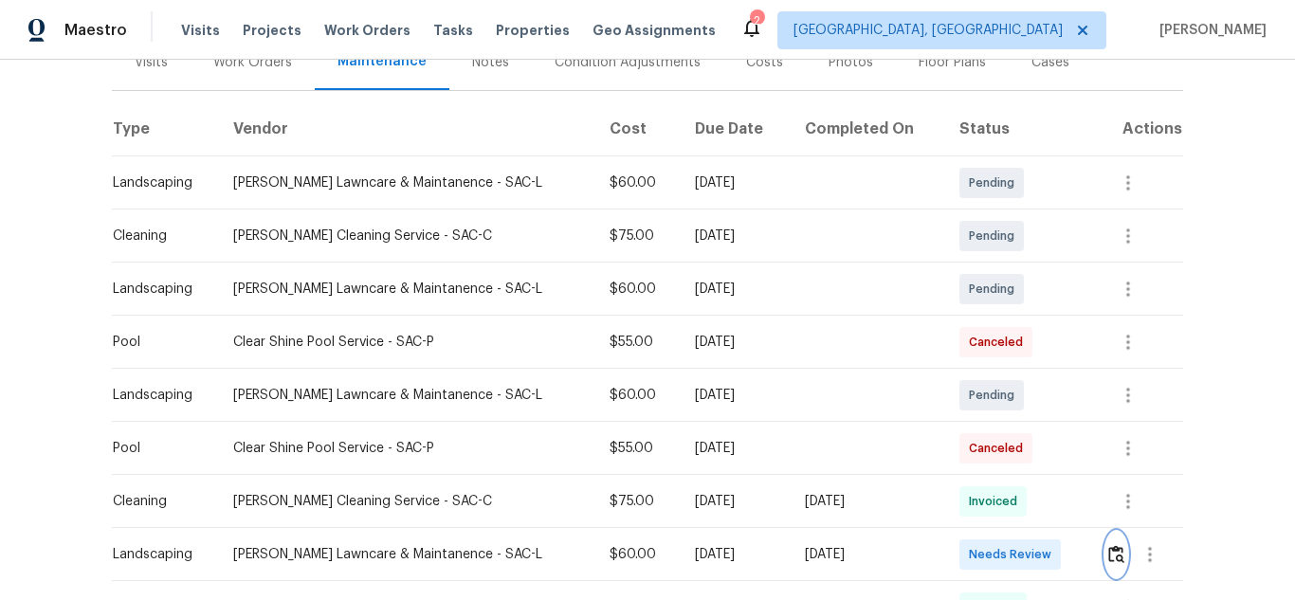
click at [1108, 554] on img "button" at bounding box center [1116, 554] width 16 height 18
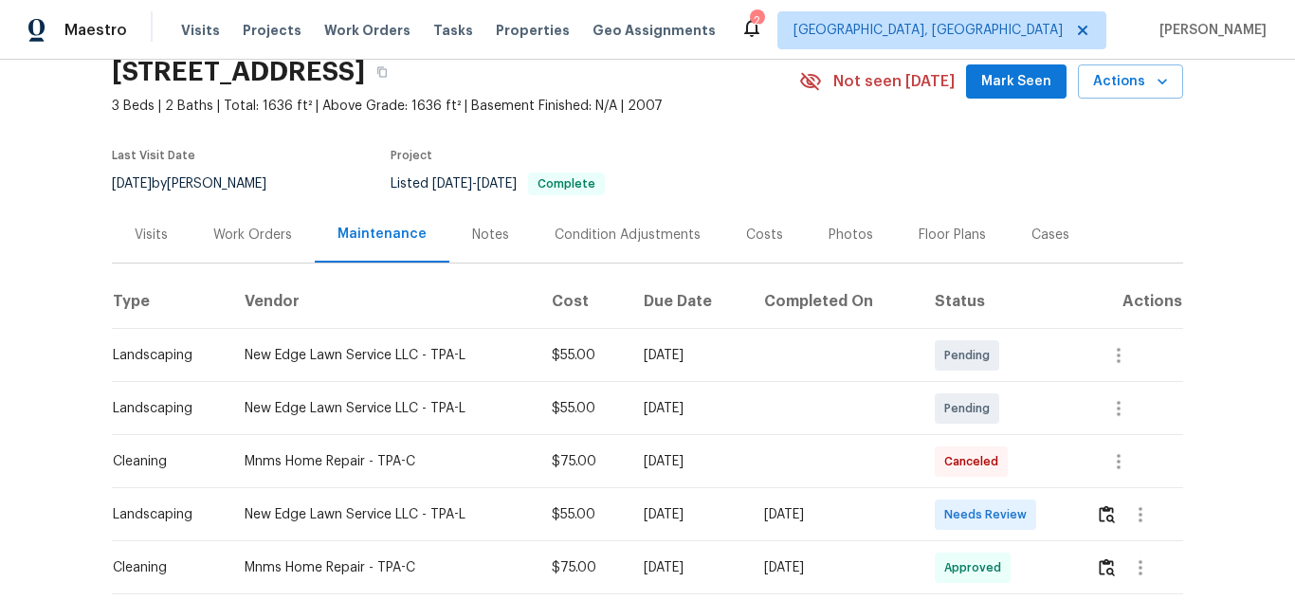
scroll to position [64, 0]
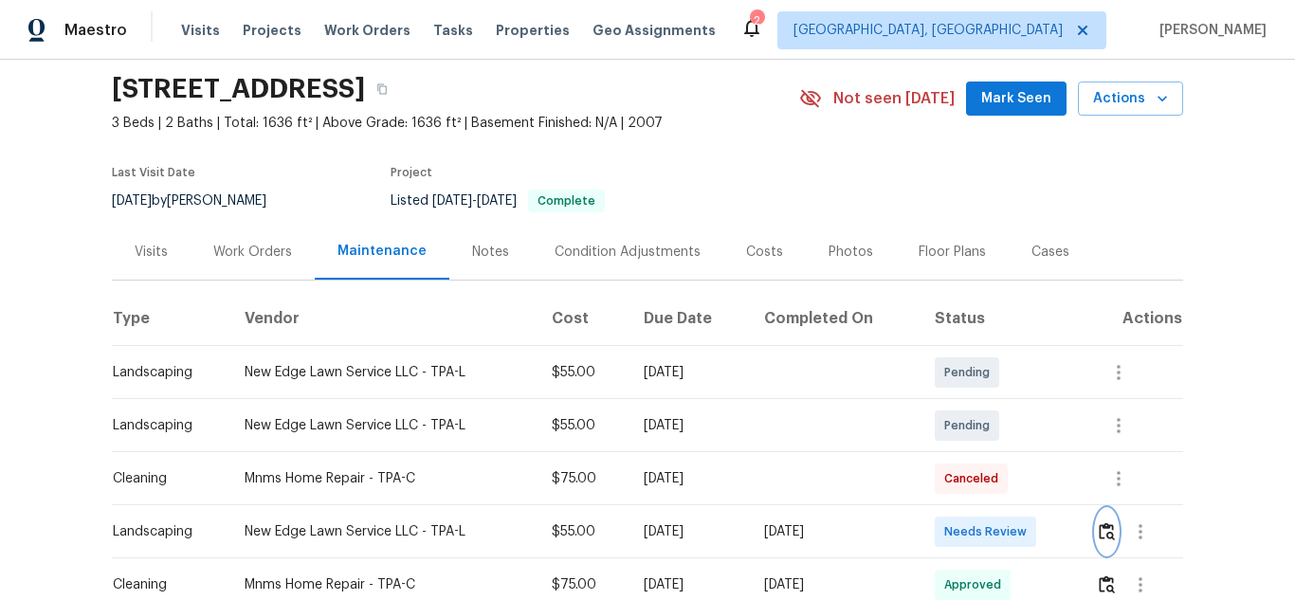
click at [1106, 529] on img "button" at bounding box center [1106, 531] width 16 height 18
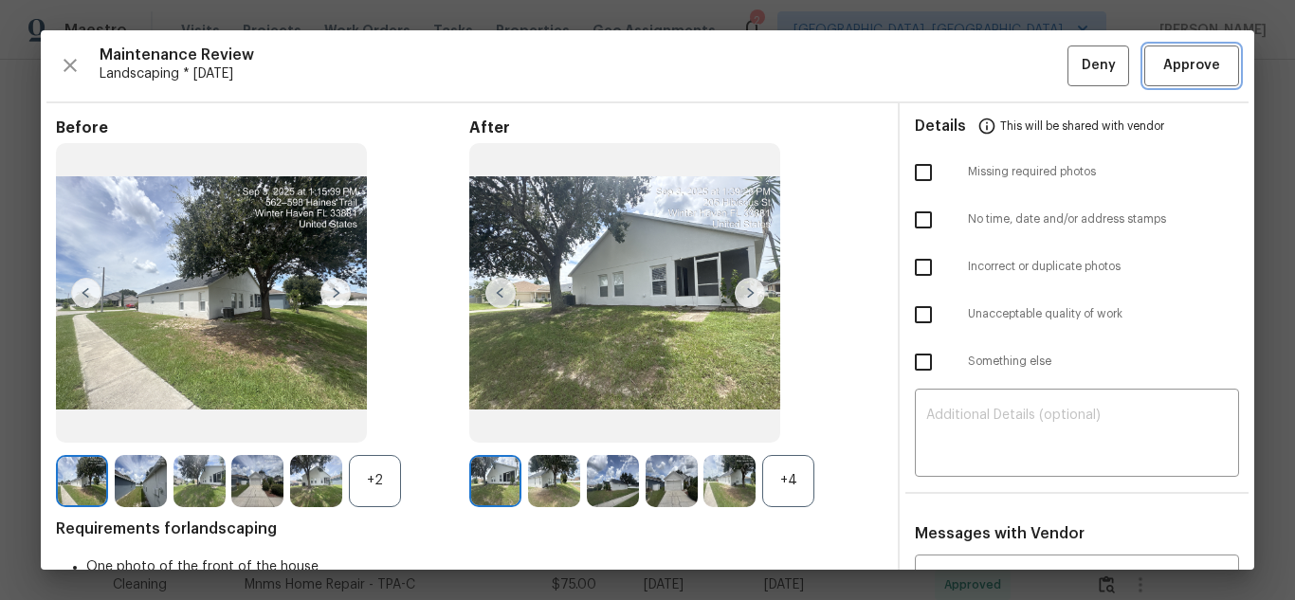
click at [1163, 66] on span "Approve" at bounding box center [1191, 66] width 57 height 24
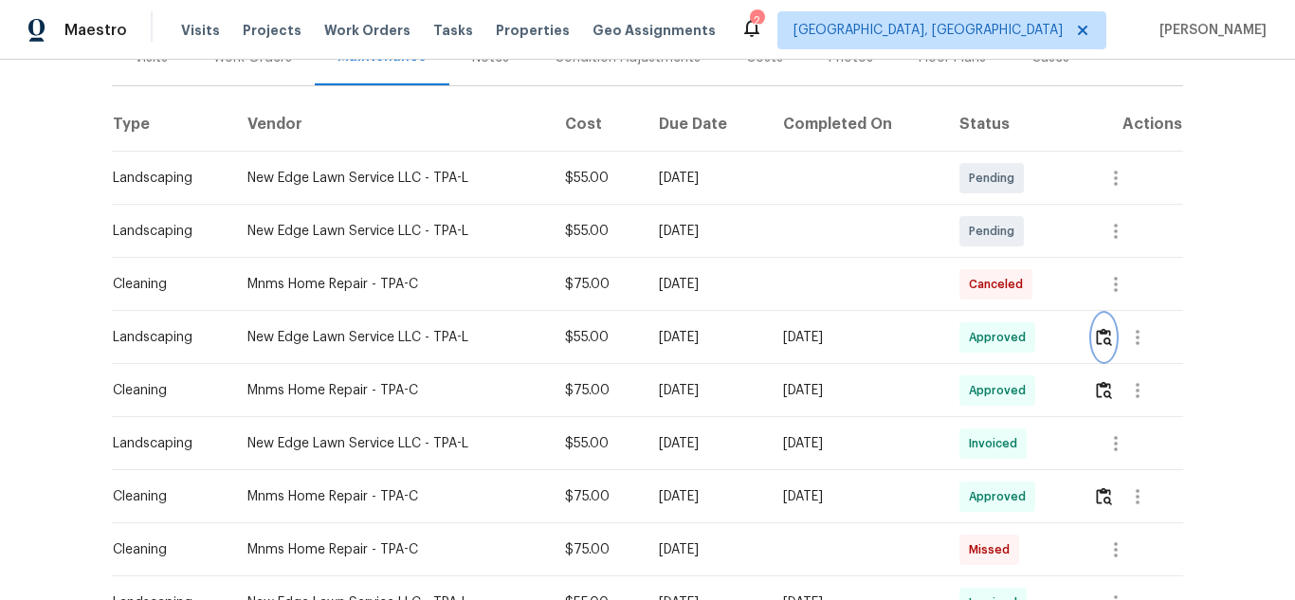
scroll to position [0, 0]
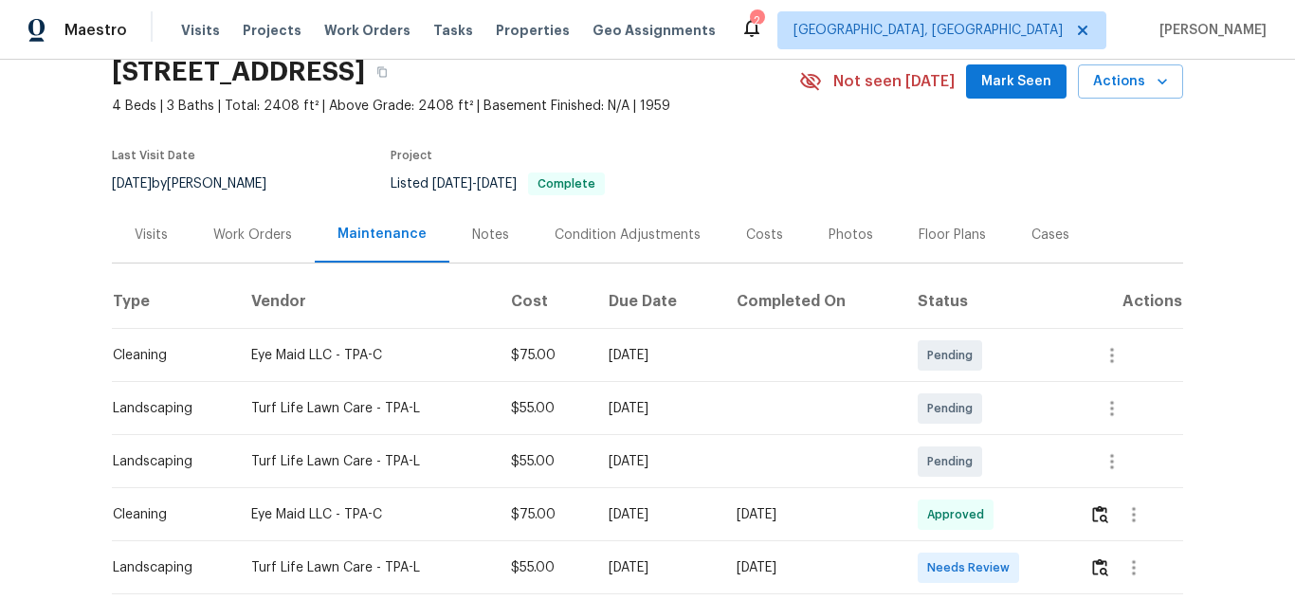
scroll to position [64, 0]
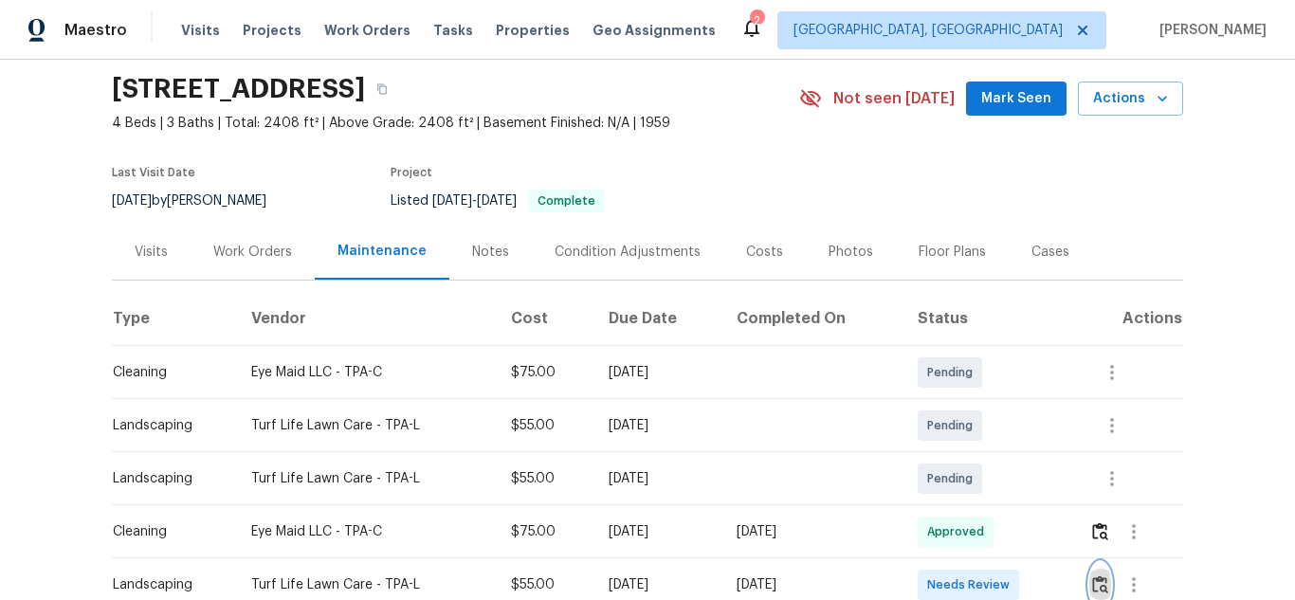
click at [1095, 583] on img "button" at bounding box center [1100, 584] width 16 height 18
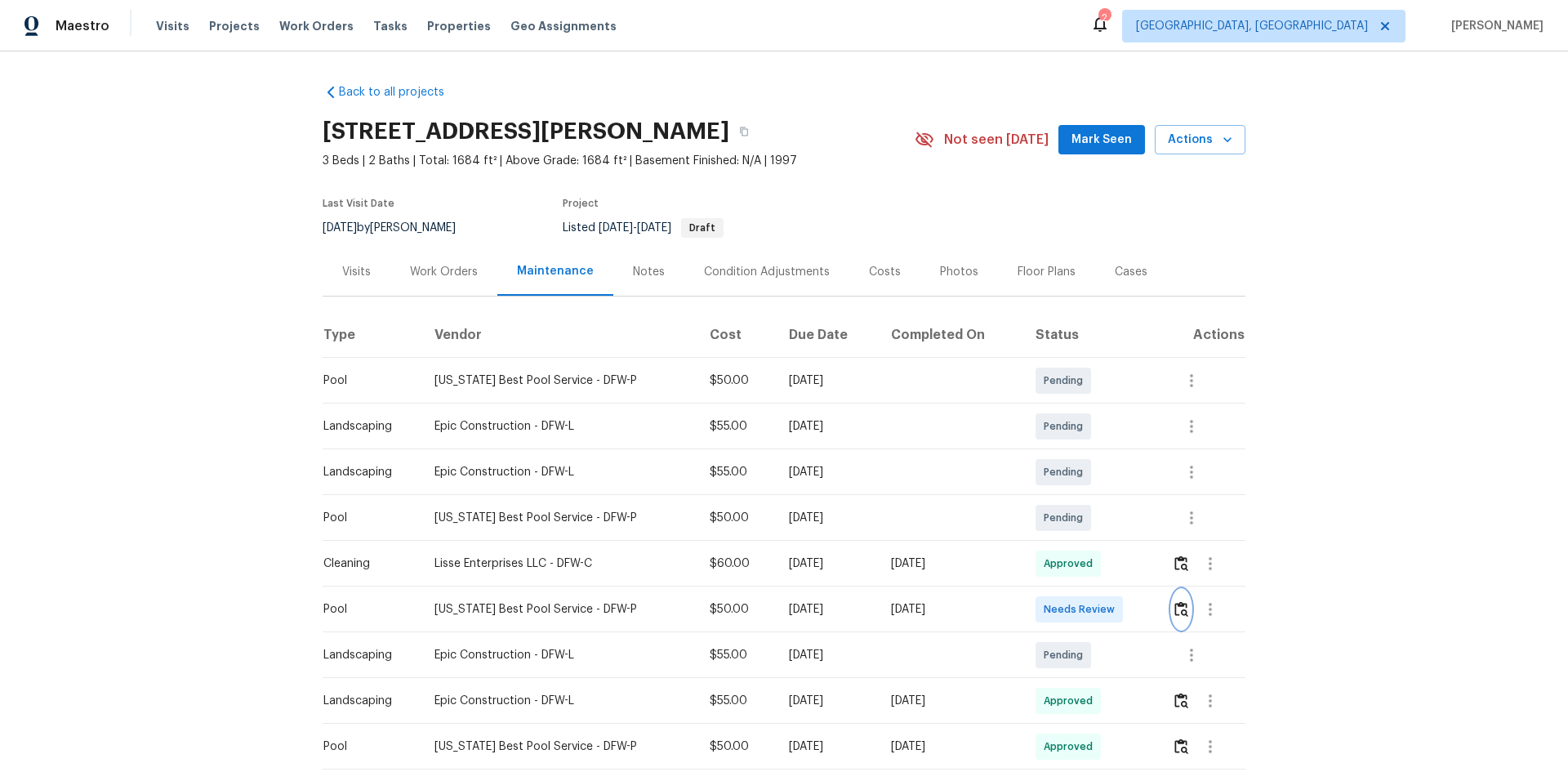
click at [1115, 516] on img "button" at bounding box center [1181, 609] width 14 height 16
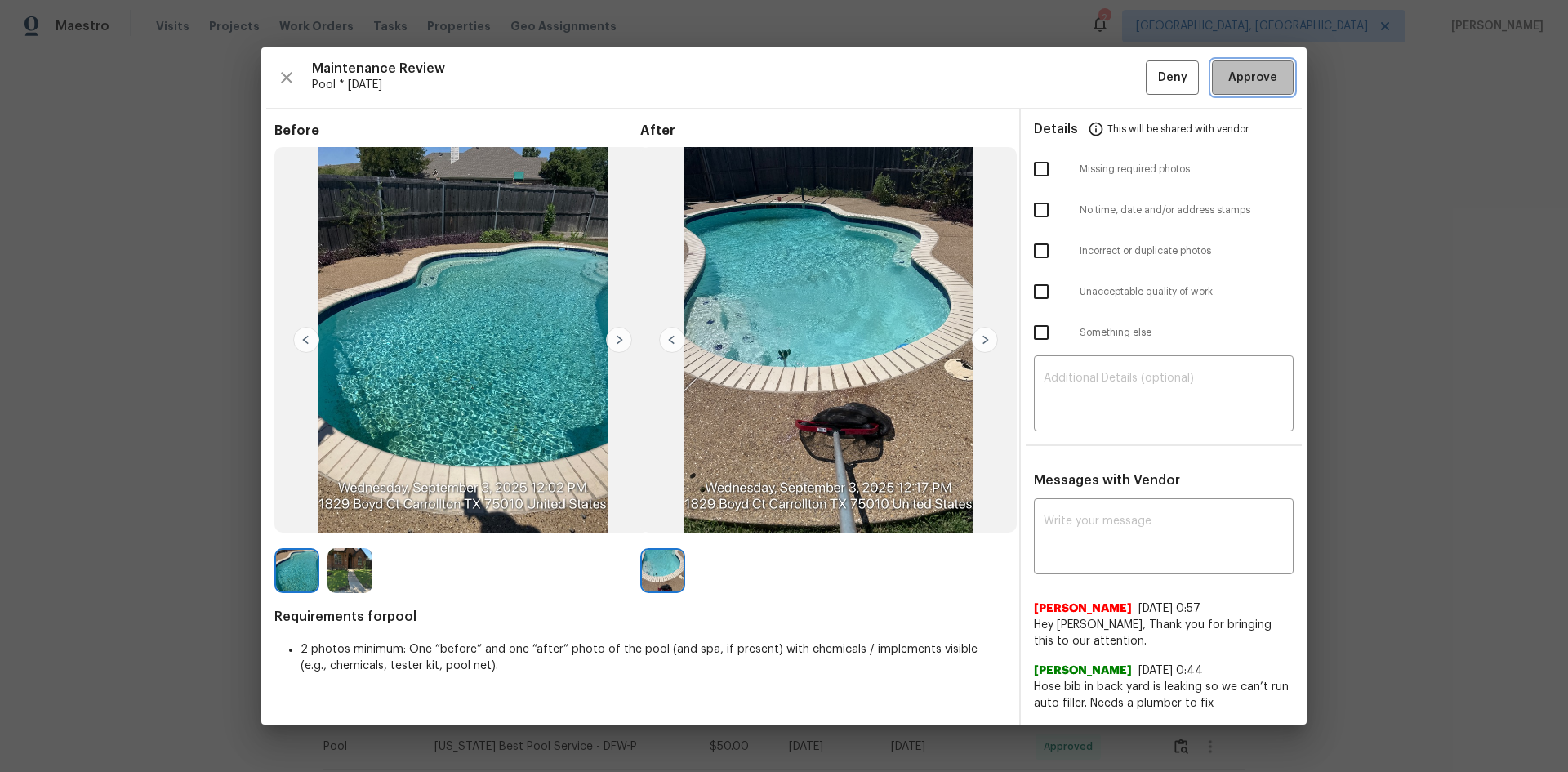
click at [1115, 70] on span "Approve" at bounding box center [1252, 78] width 49 height 21
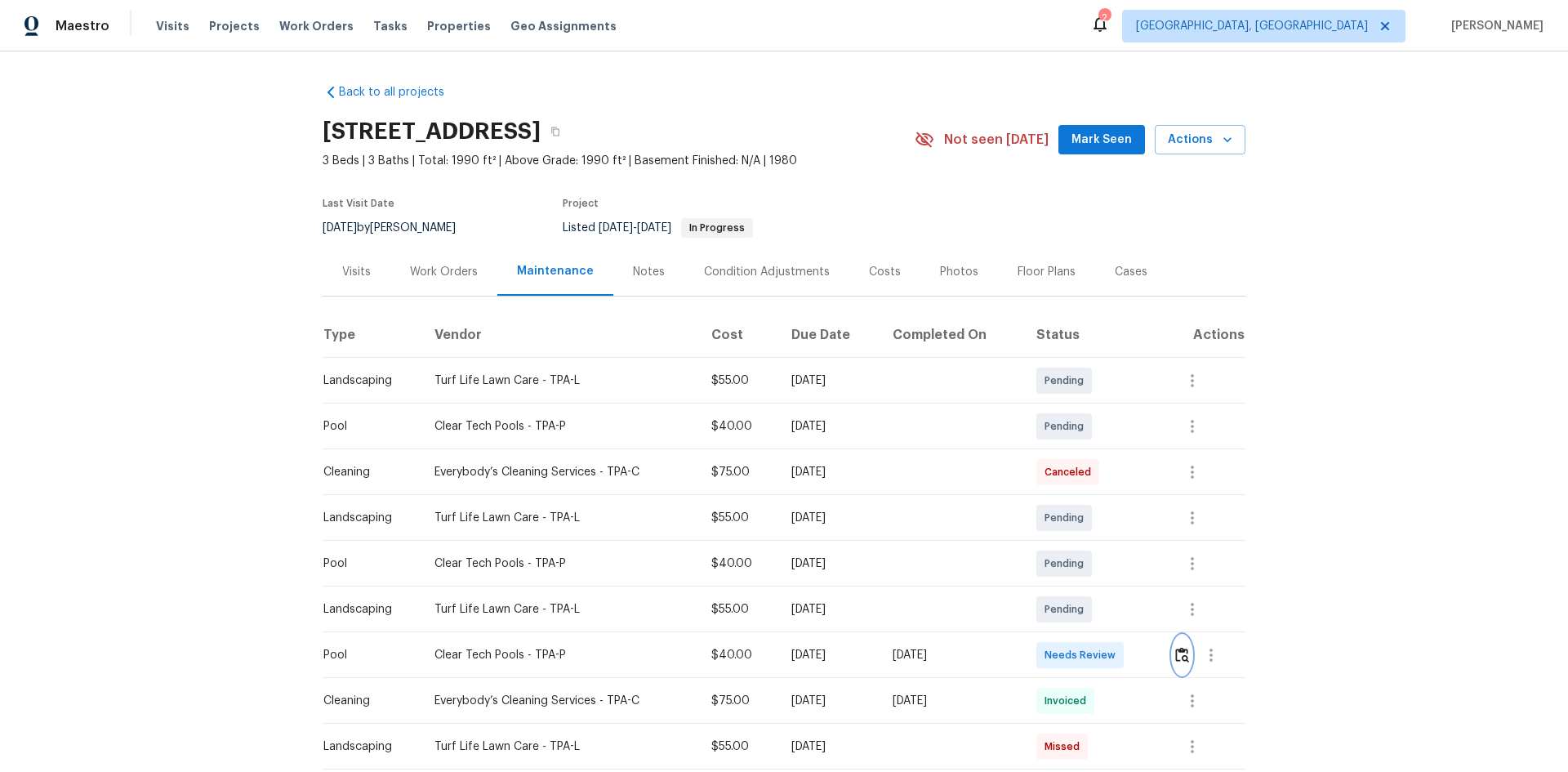
click at [1115, 516] on img "button" at bounding box center [1182, 655] width 14 height 16
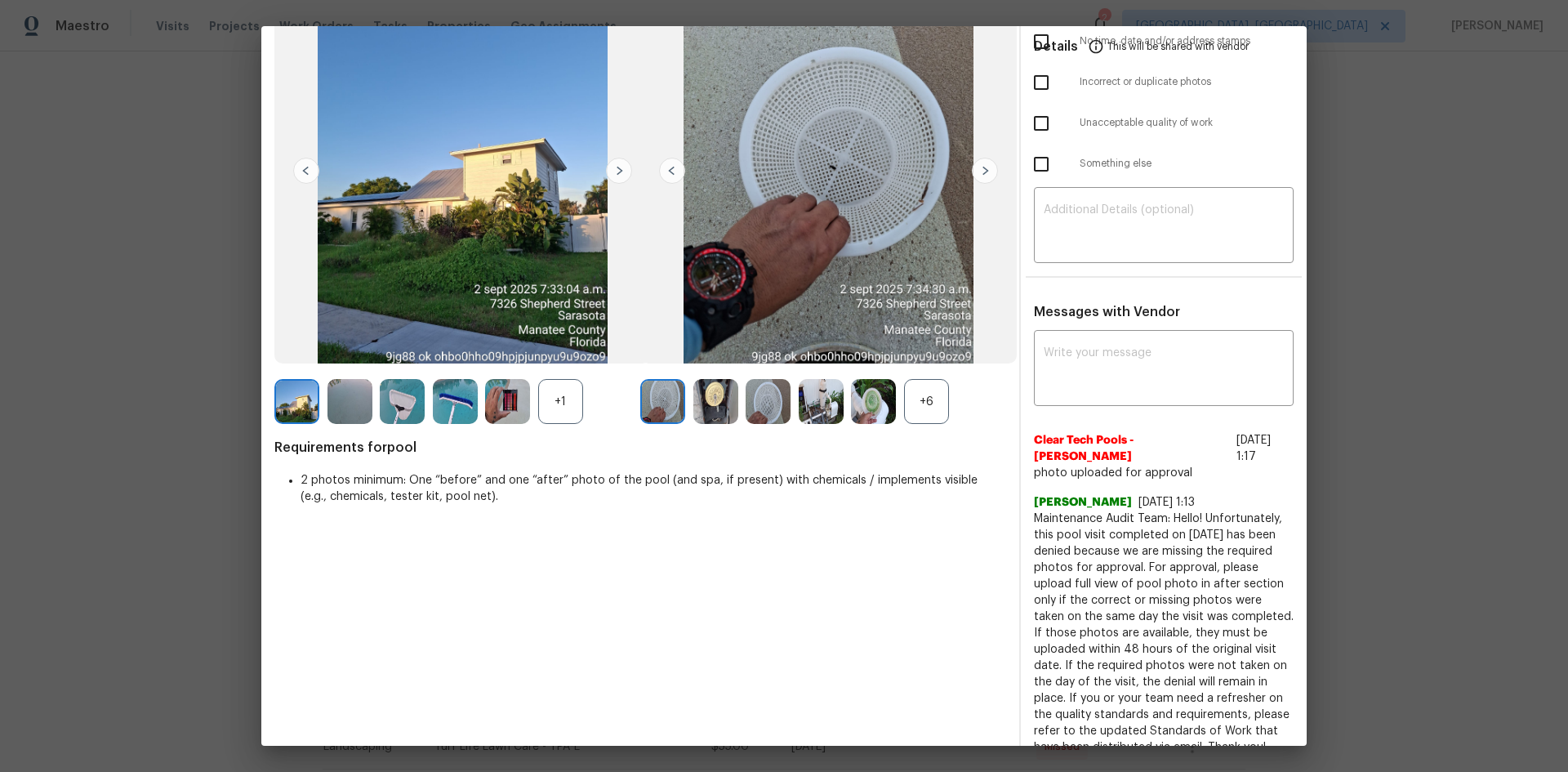
scroll to position [164, 0]
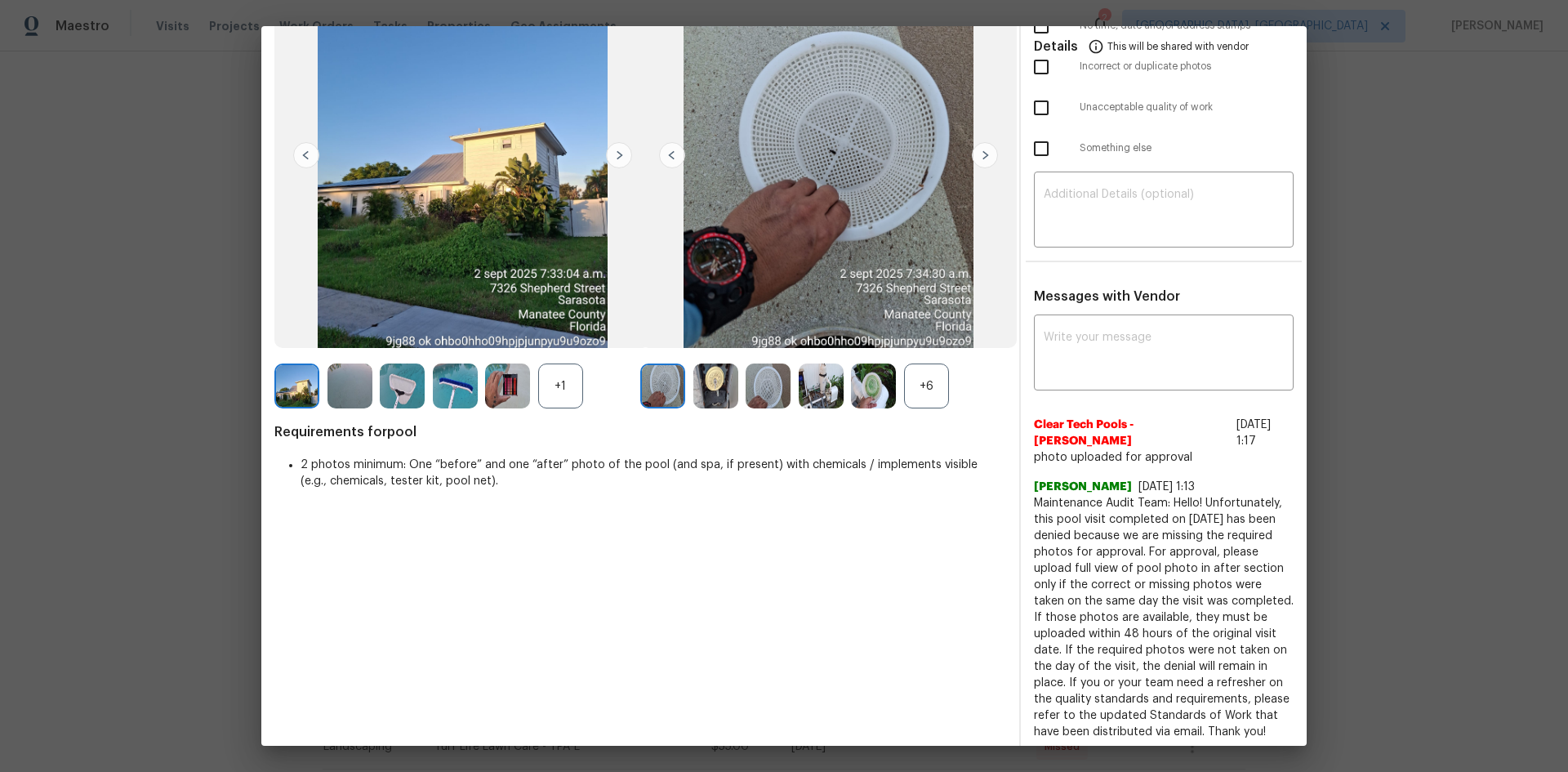
click at [924, 376] on div "+6" at bounding box center [926, 386] width 45 height 45
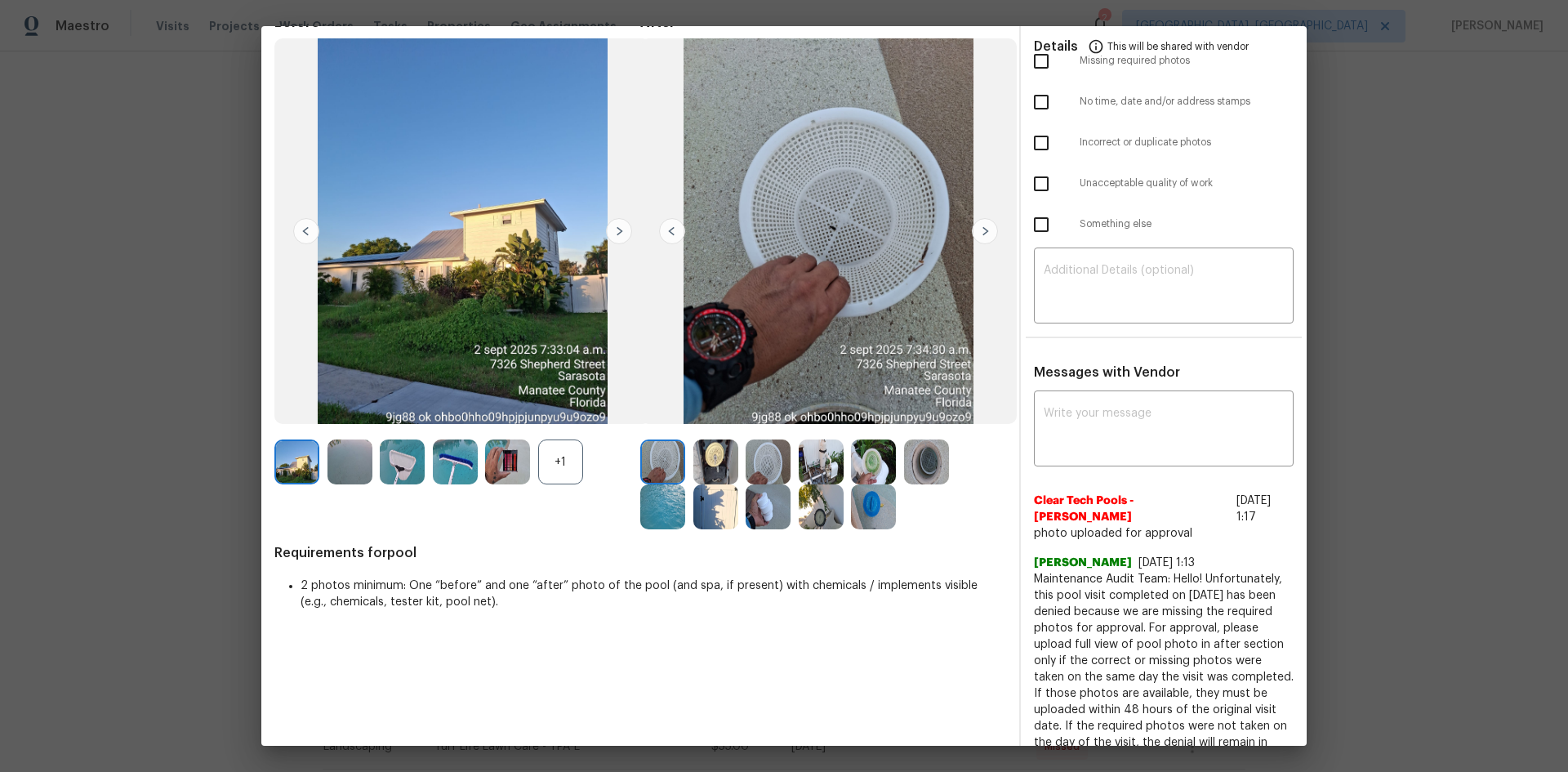
scroll to position [0, 0]
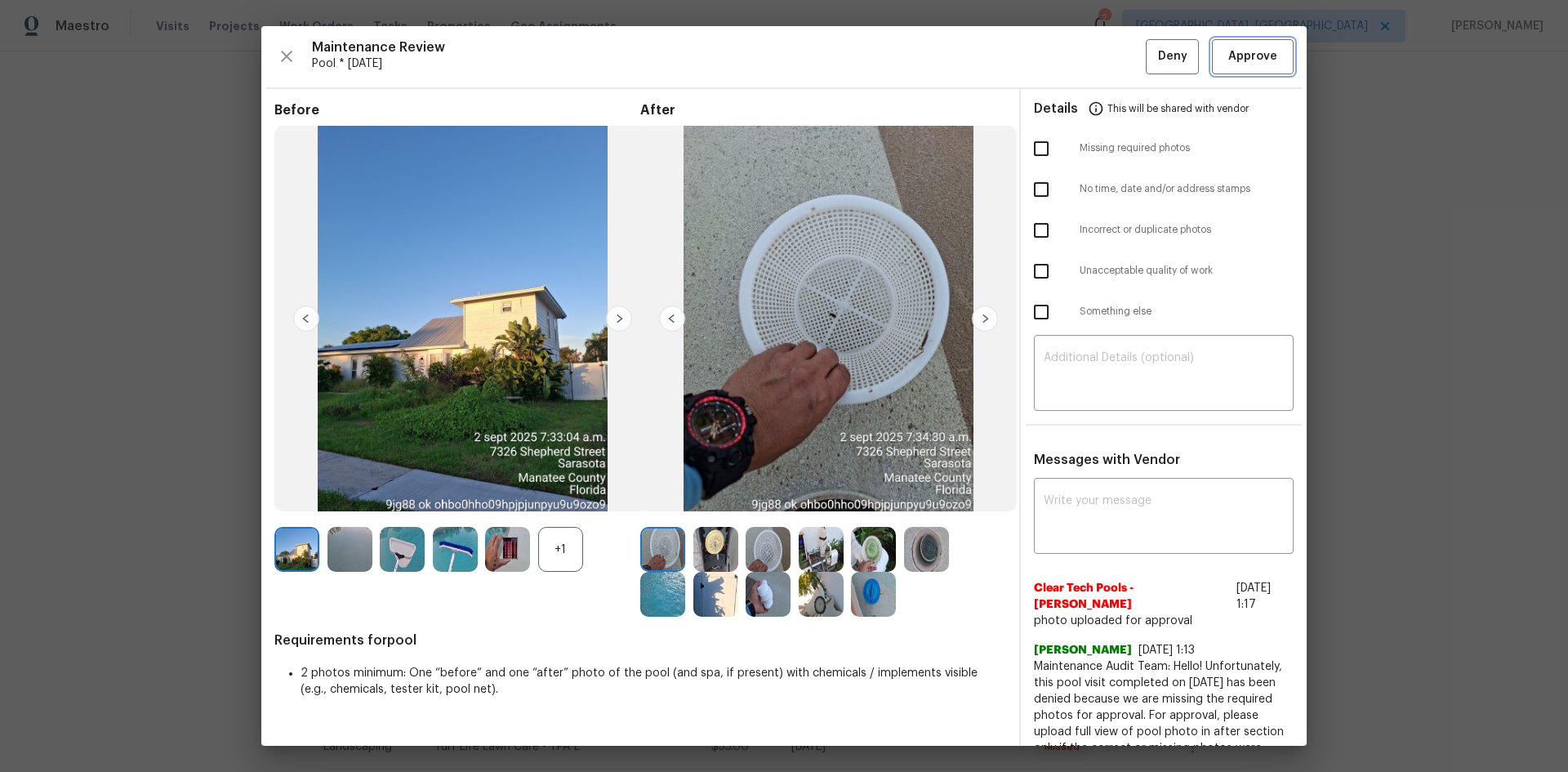
click at [1115, 51] on span "Approve" at bounding box center [1252, 57] width 49 height 21
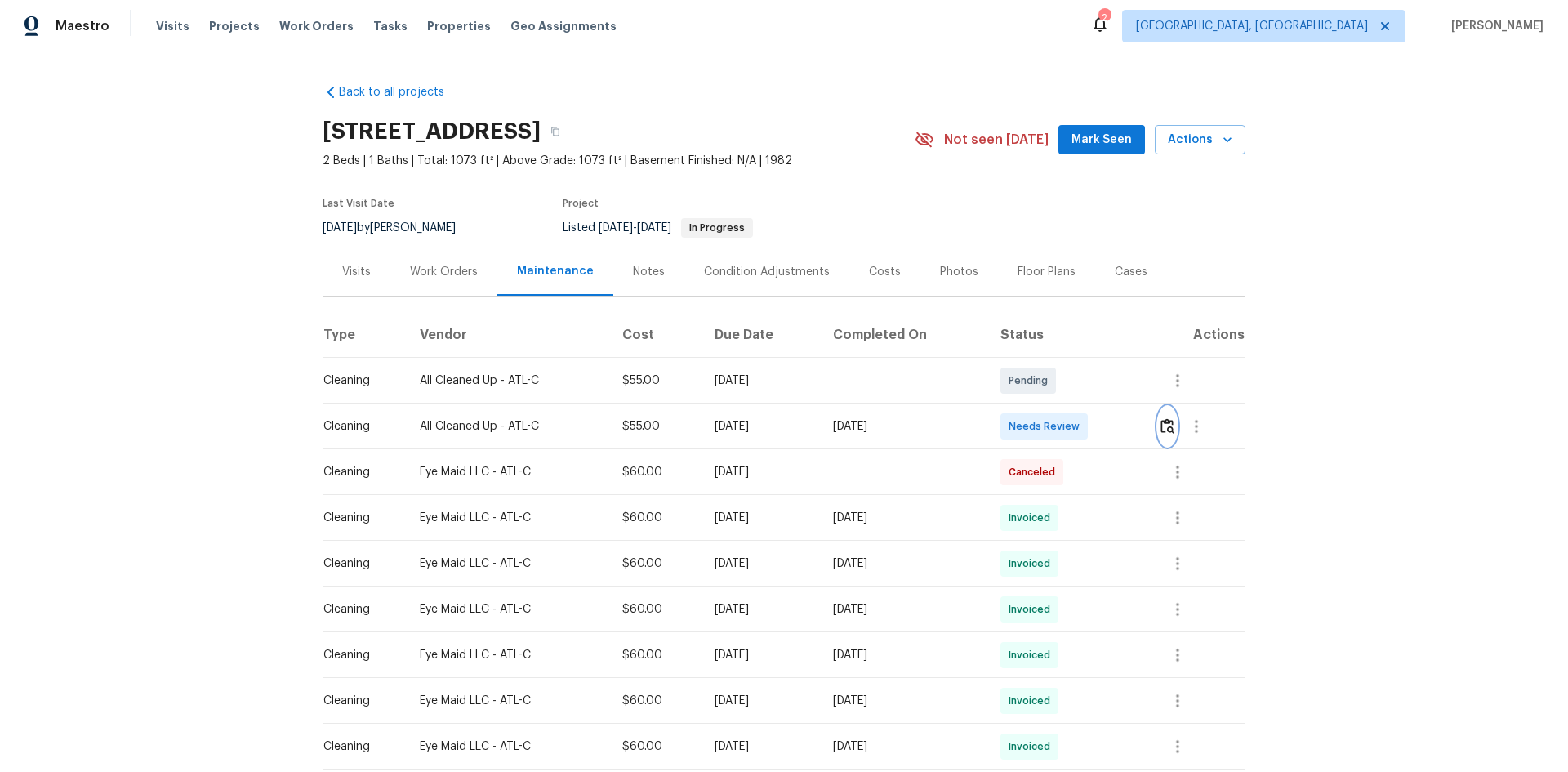
click at [1166, 433] on img "button" at bounding box center [1167, 426] width 14 height 16
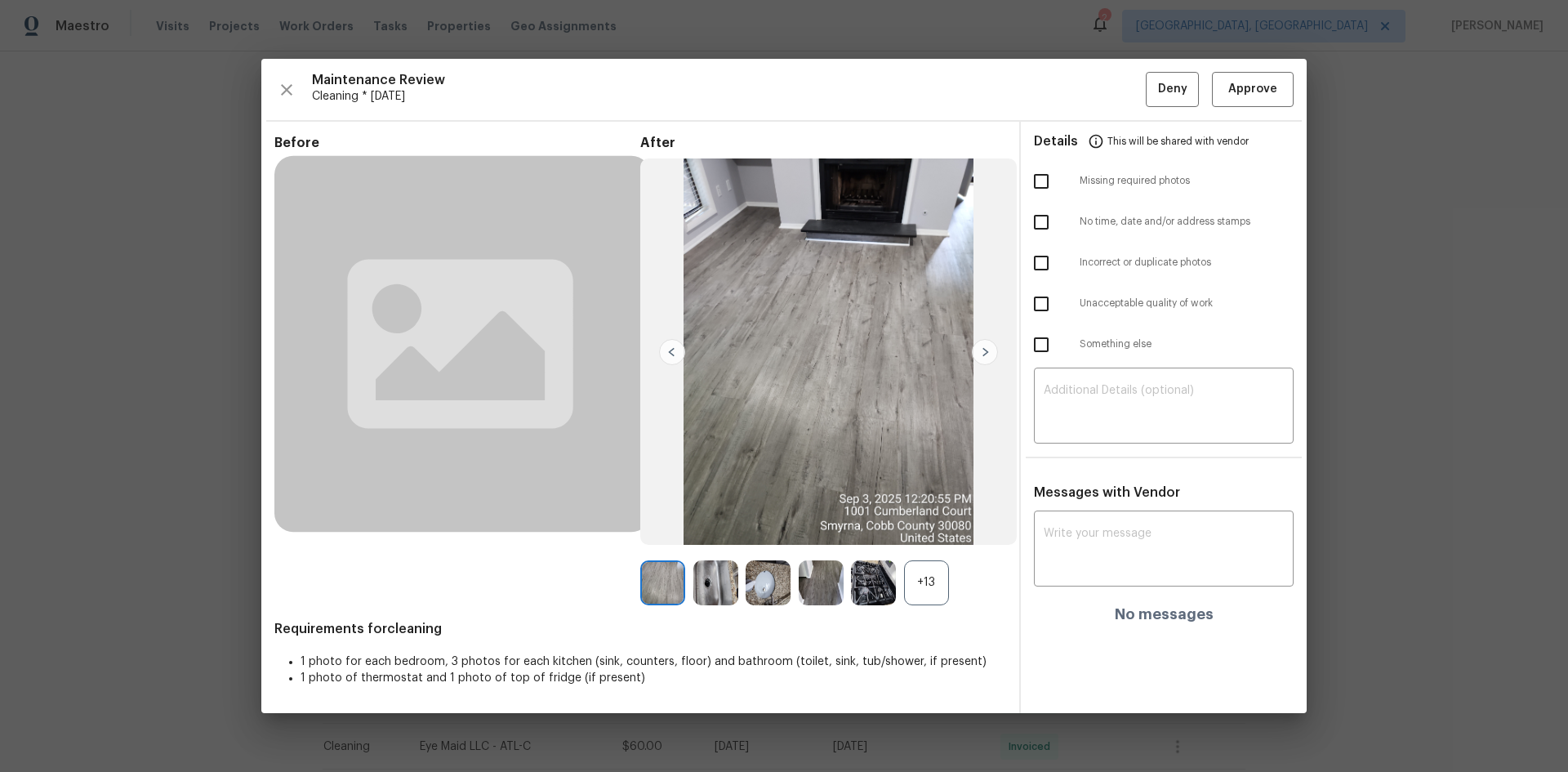
click at [940, 573] on div "+13" at bounding box center [926, 582] width 45 height 45
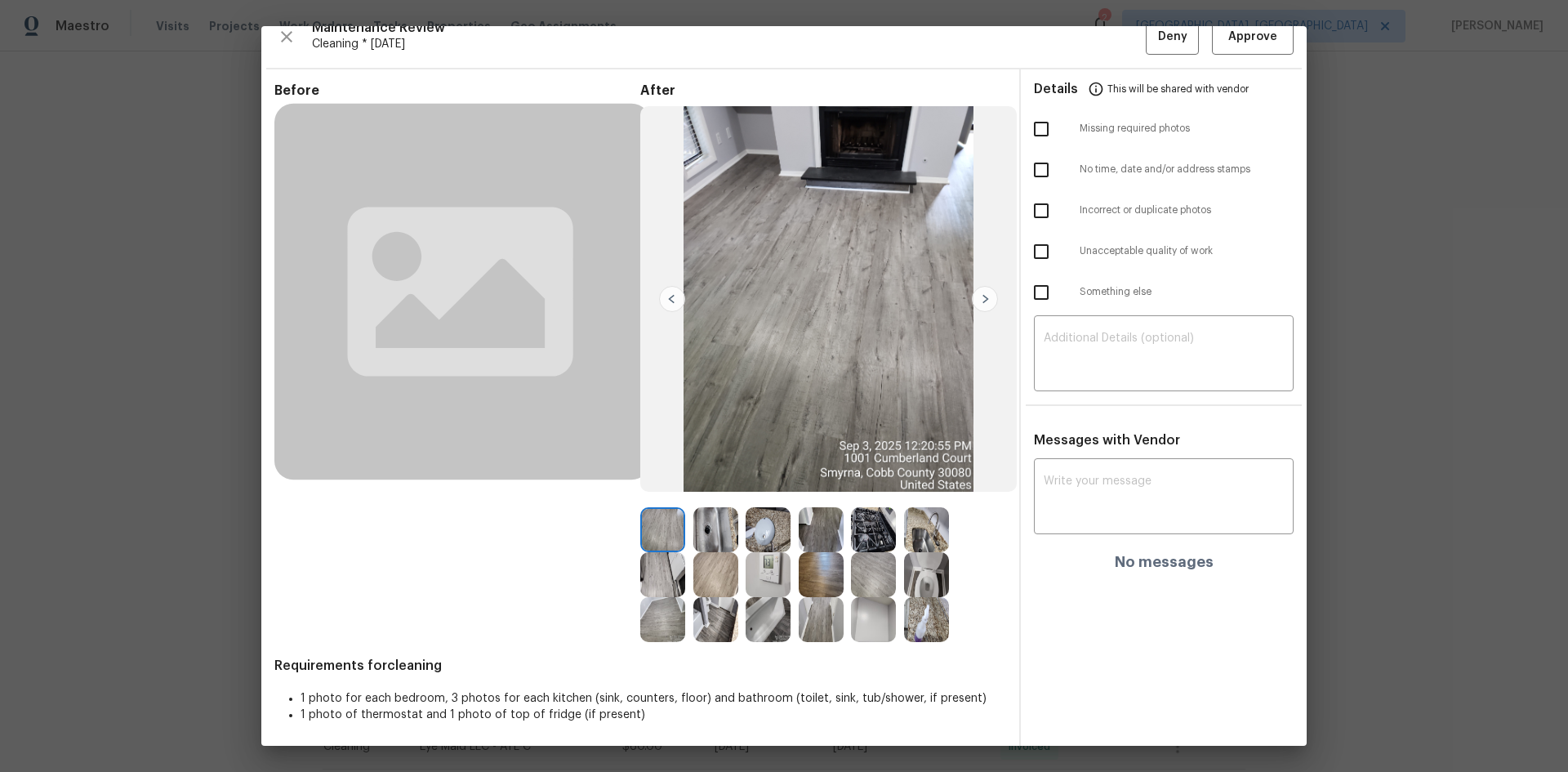
scroll to position [23, 0]
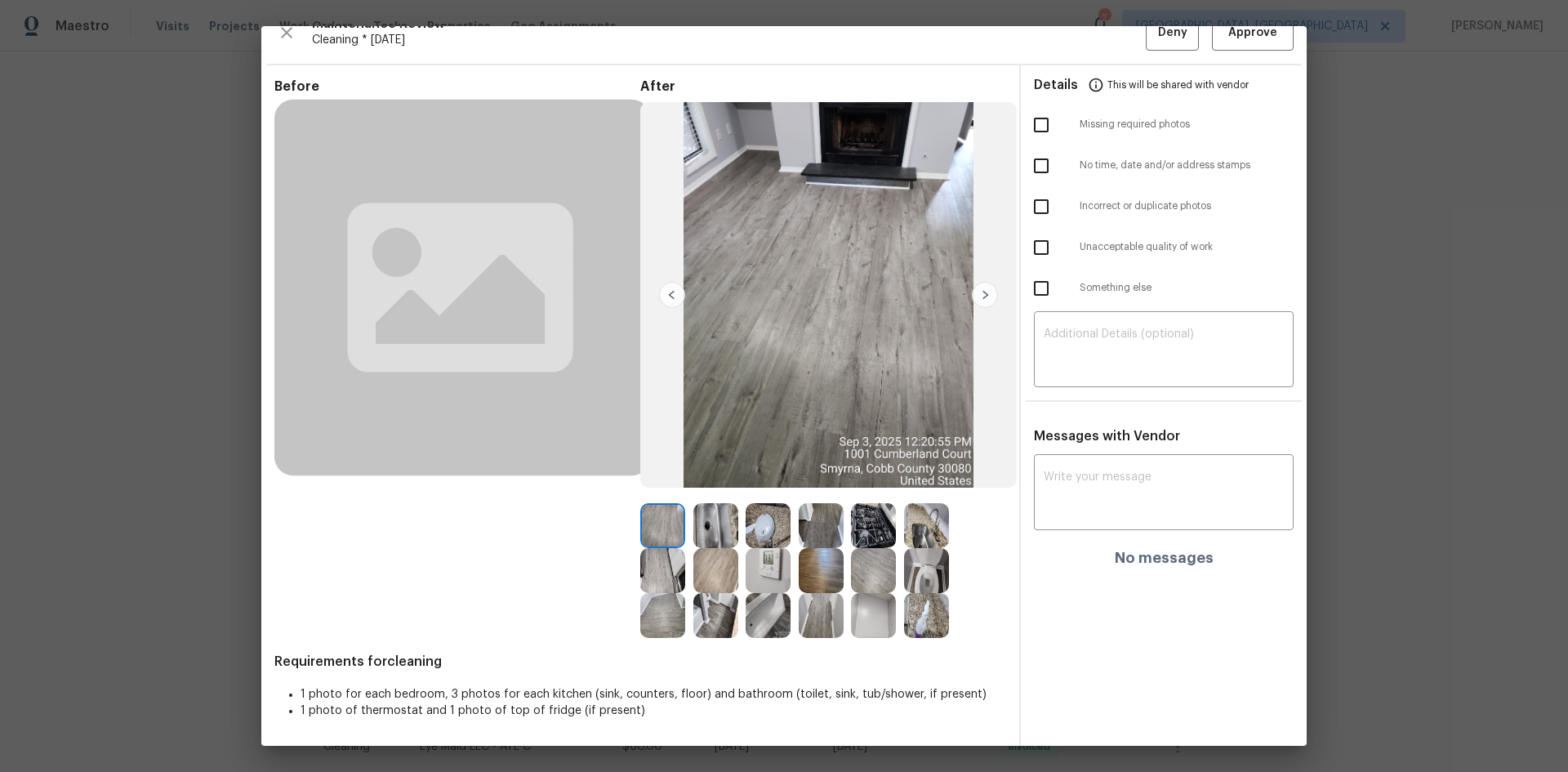
click at [758, 569] on img at bounding box center [768, 570] width 45 height 45
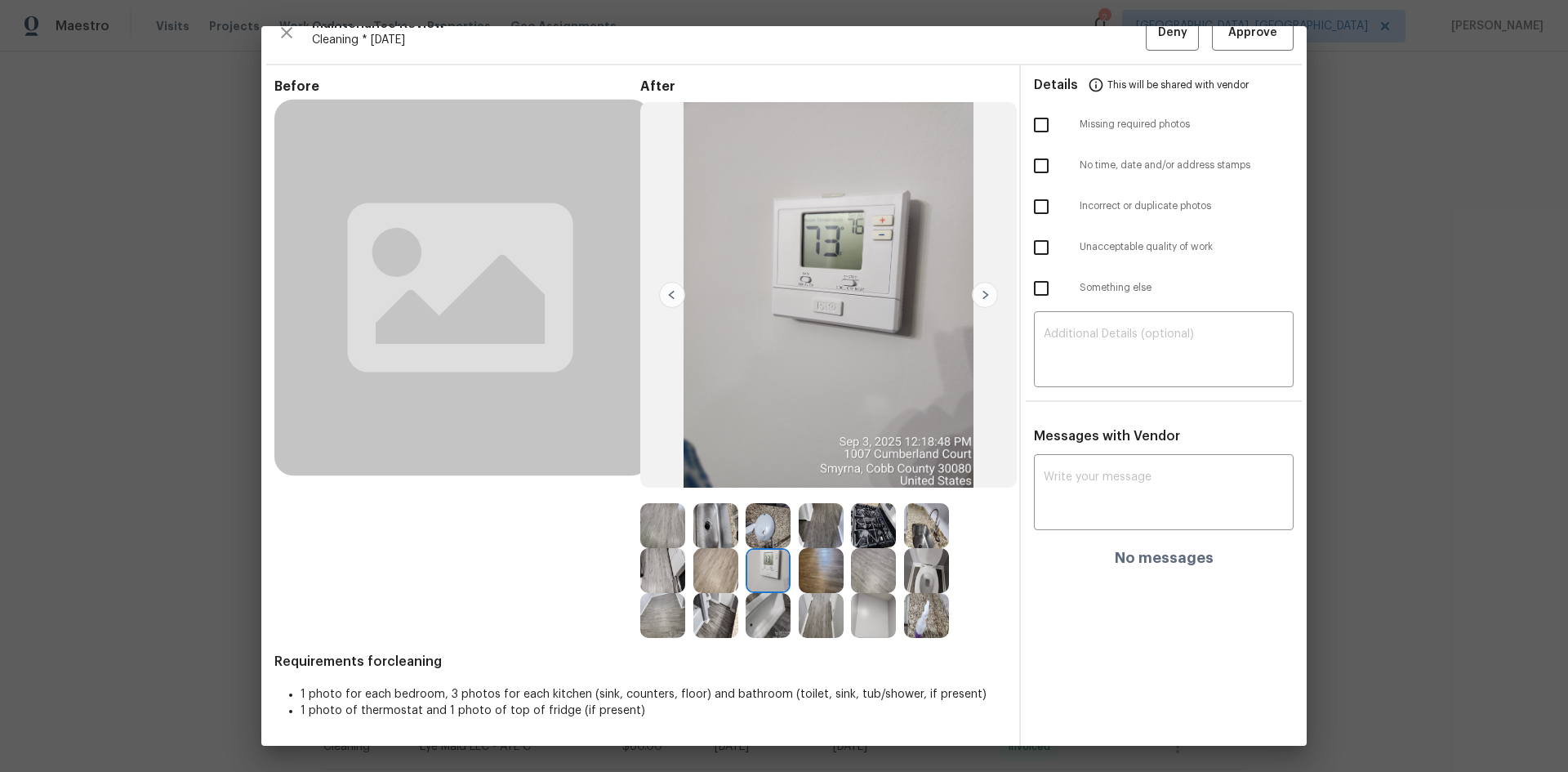
click at [758, 569] on img at bounding box center [768, 570] width 45 height 45
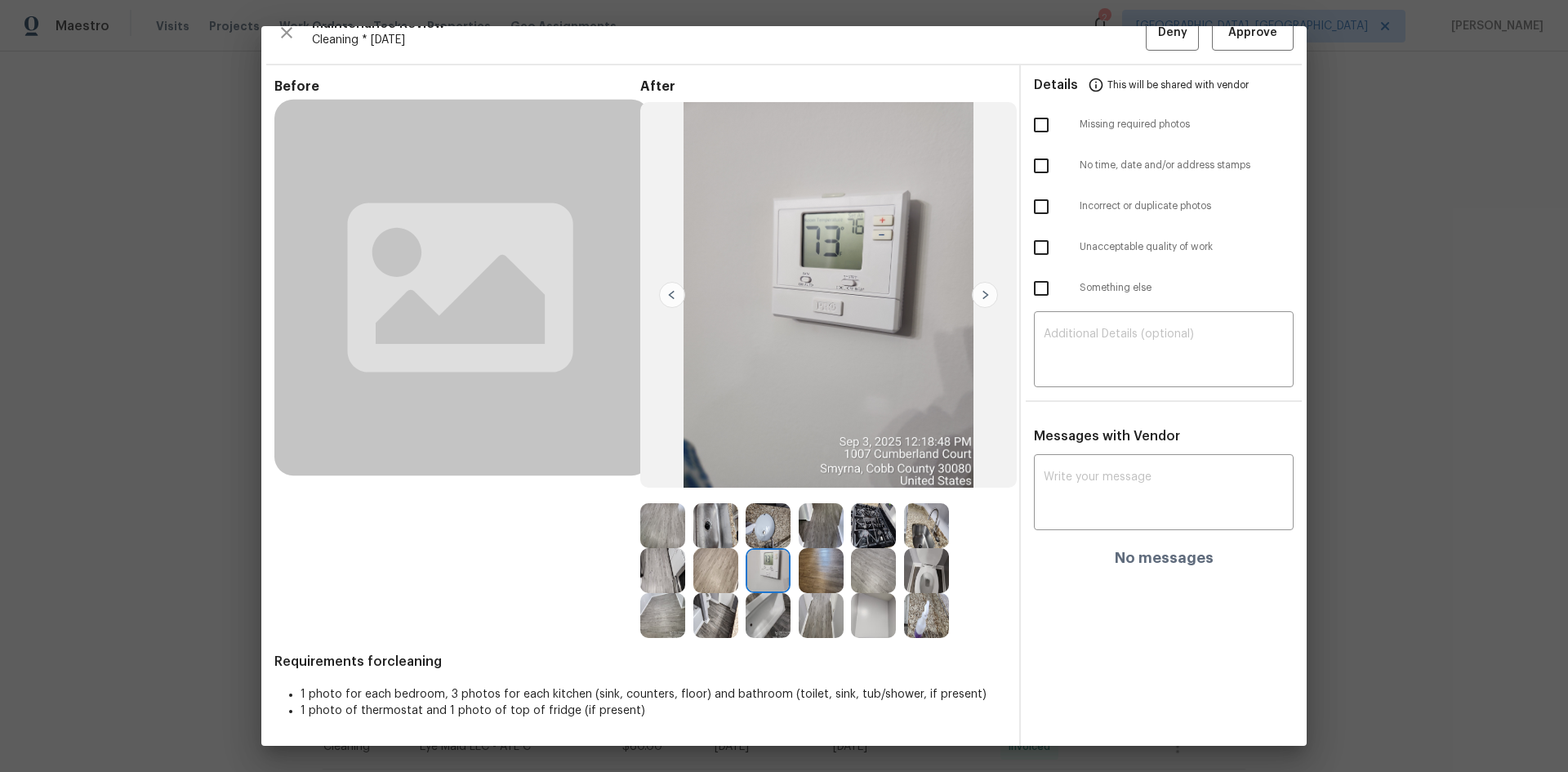
scroll to position [0, 0]
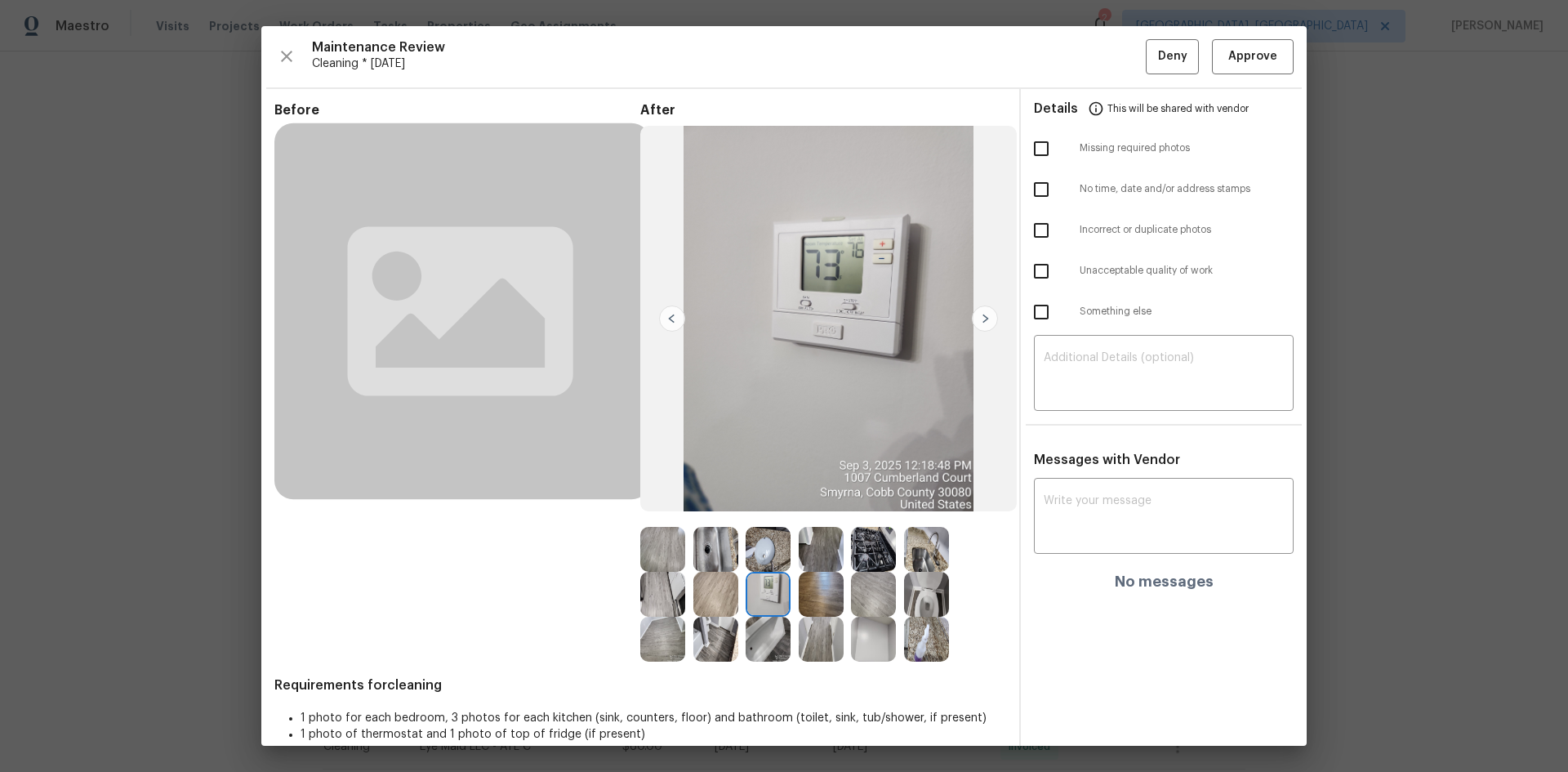
click at [765, 580] on img at bounding box center [768, 594] width 45 height 45
click at [765, 581] on img at bounding box center [768, 594] width 45 height 45
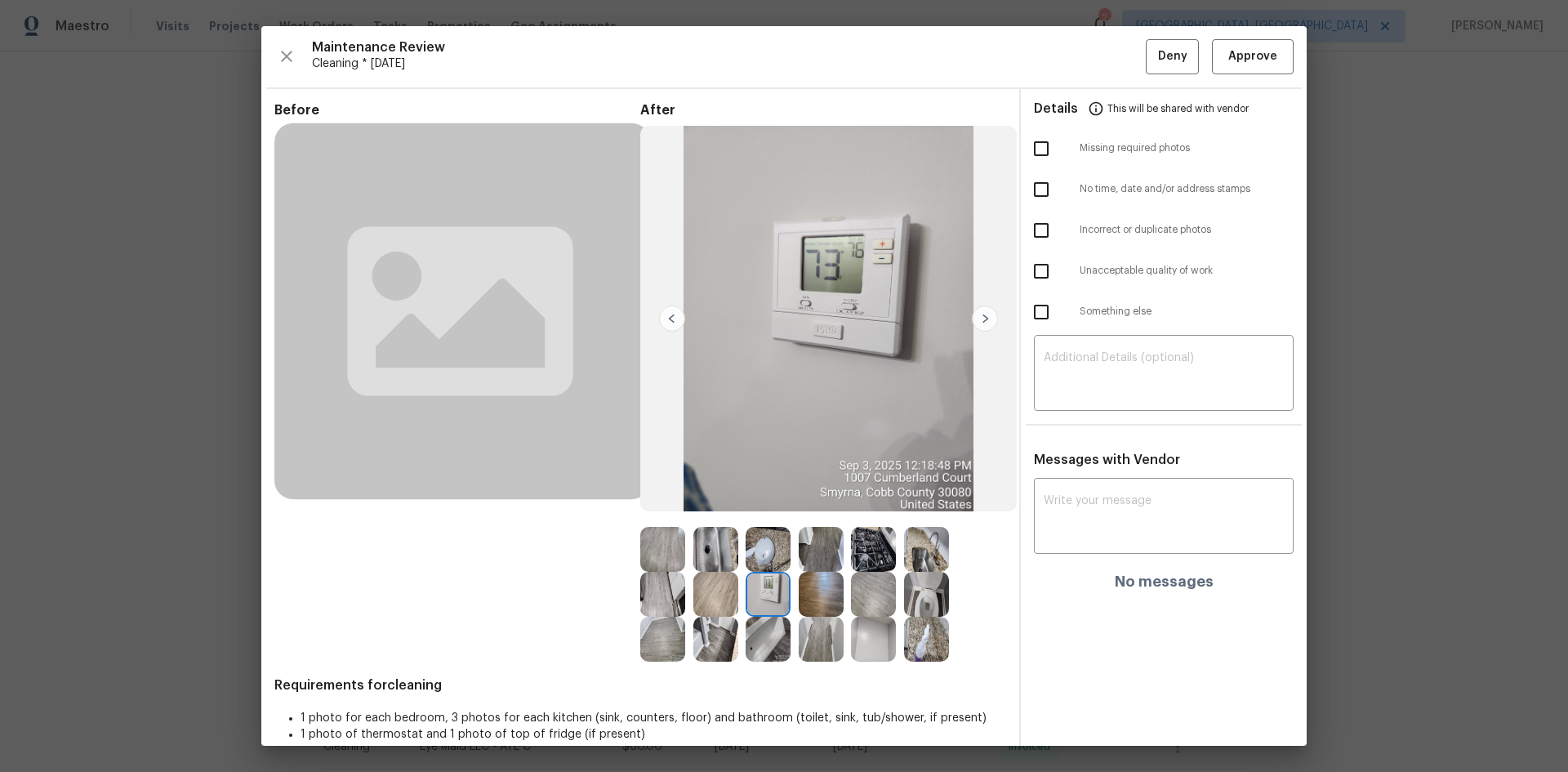
click at [764, 585] on img at bounding box center [768, 594] width 45 height 45
click at [762, 585] on img at bounding box center [768, 594] width 45 height 45
click at [1228, 54] on span "Approve" at bounding box center [1252, 57] width 49 height 21
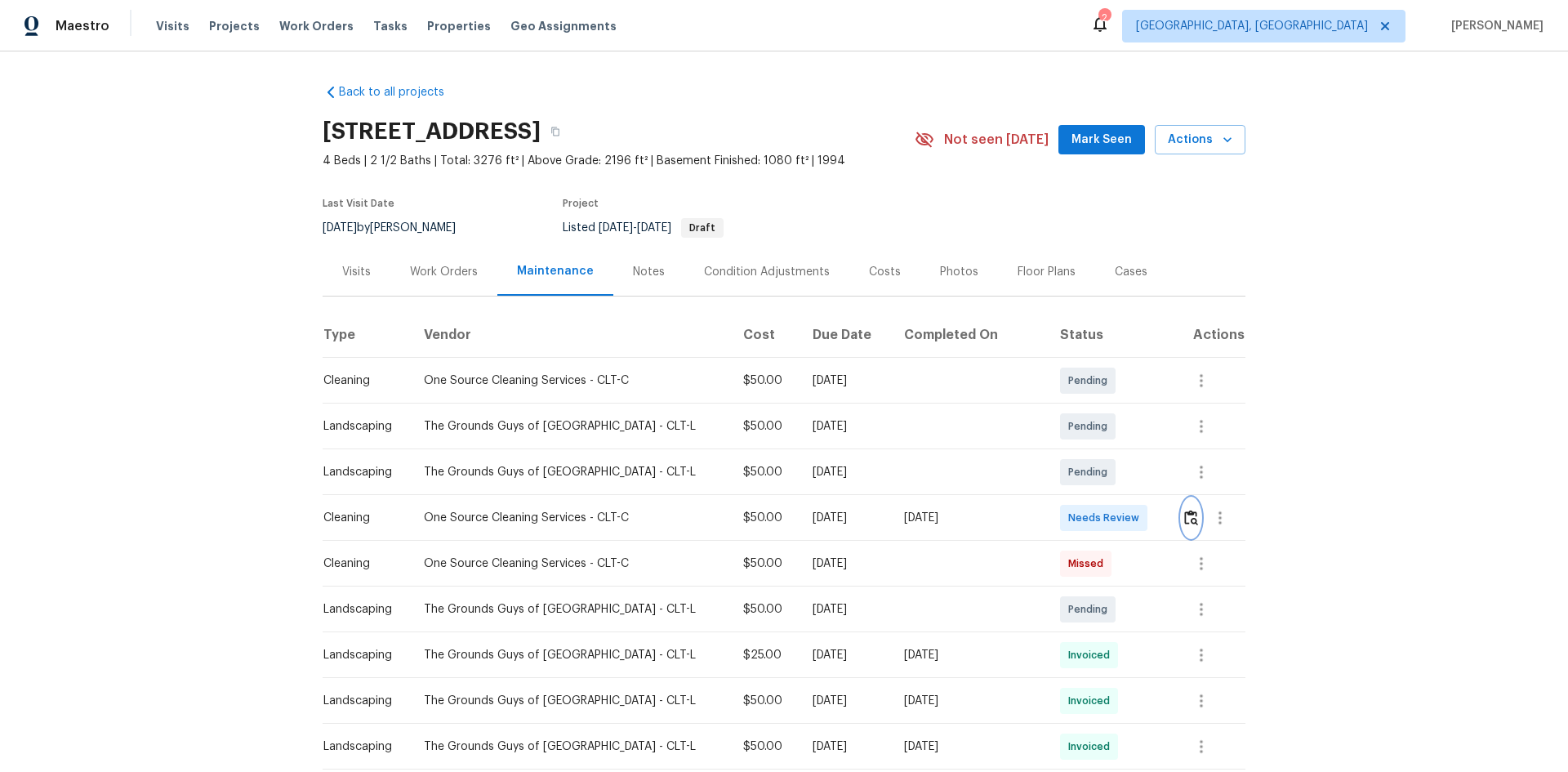
click at [1115, 516] on img "button" at bounding box center [1191, 517] width 14 height 16
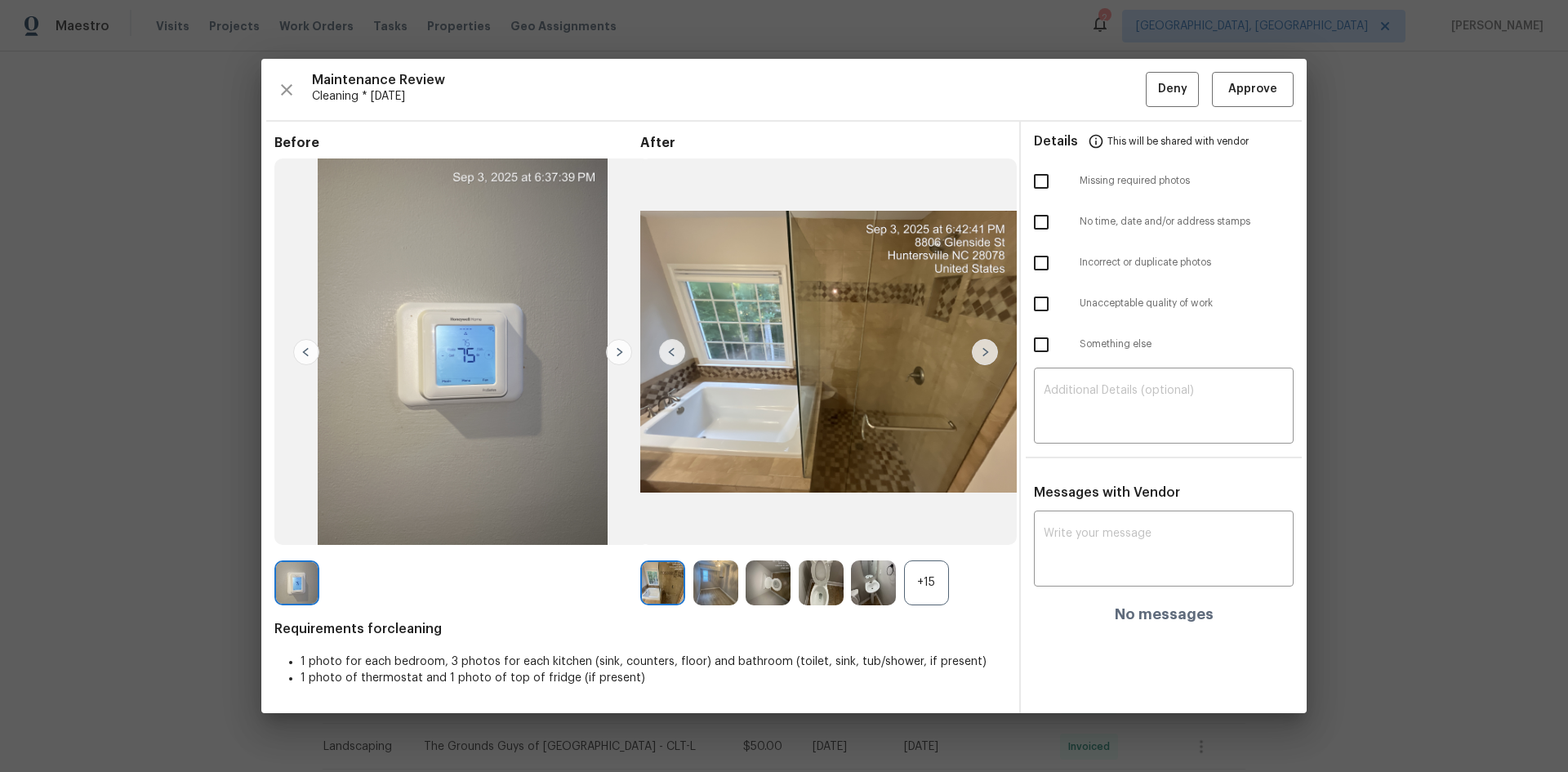
click at [916, 516] on div "+15" at bounding box center [926, 582] width 45 height 45
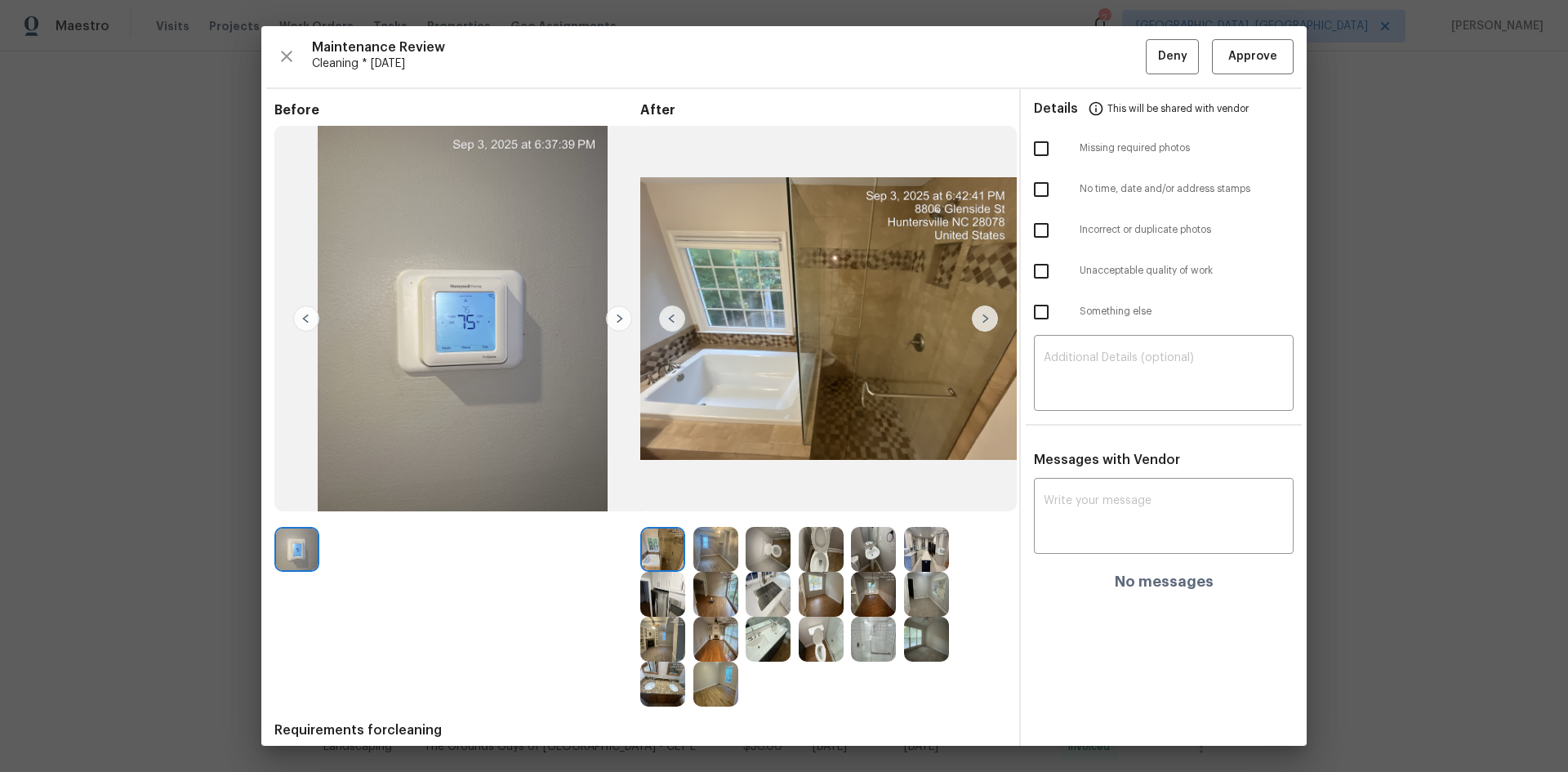
click at [758, 516] on img at bounding box center [768, 549] width 45 height 45
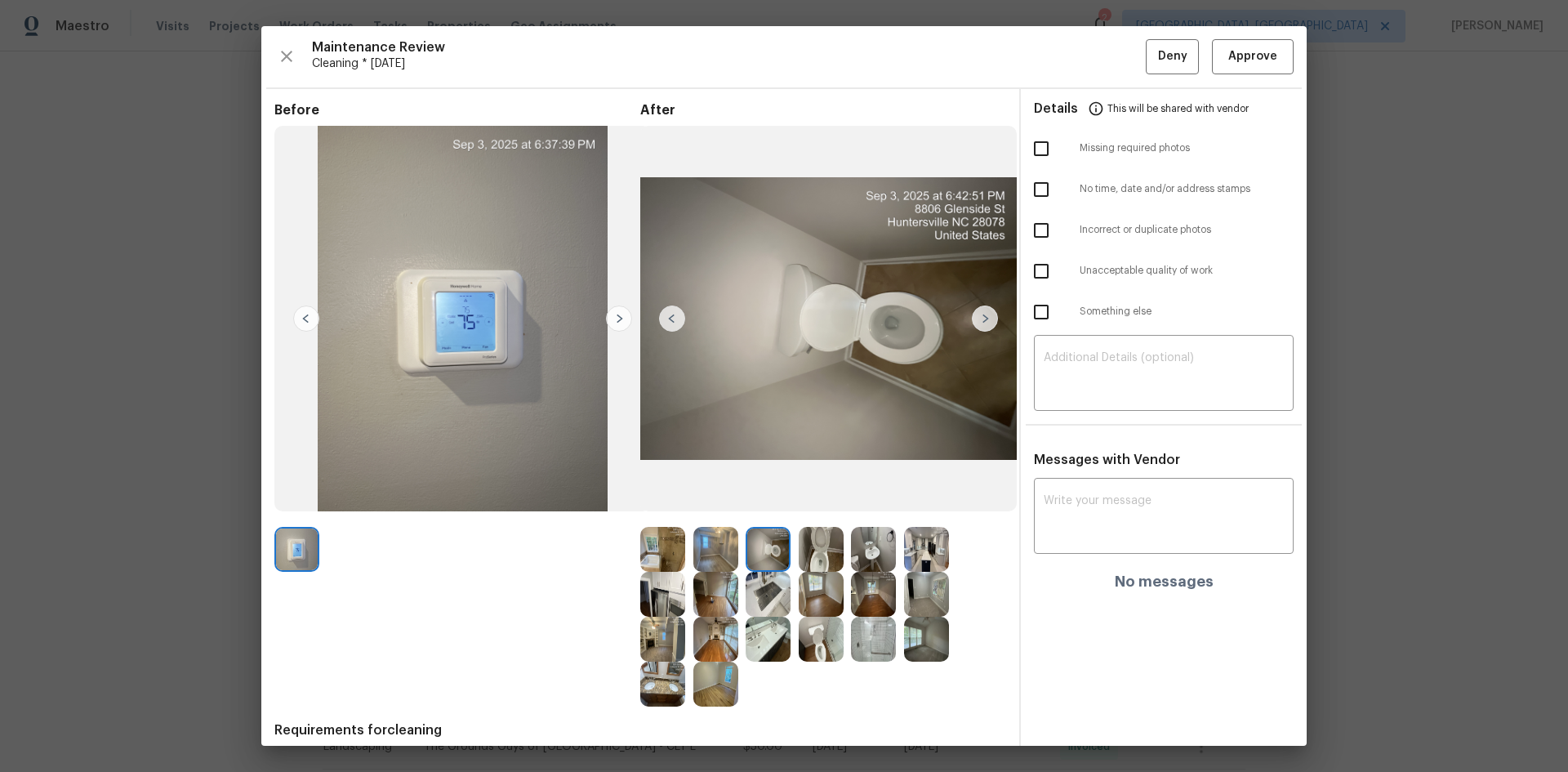
click at [758, 516] on img at bounding box center [768, 549] width 45 height 45
click at [812, 516] on img at bounding box center [821, 639] width 45 height 45
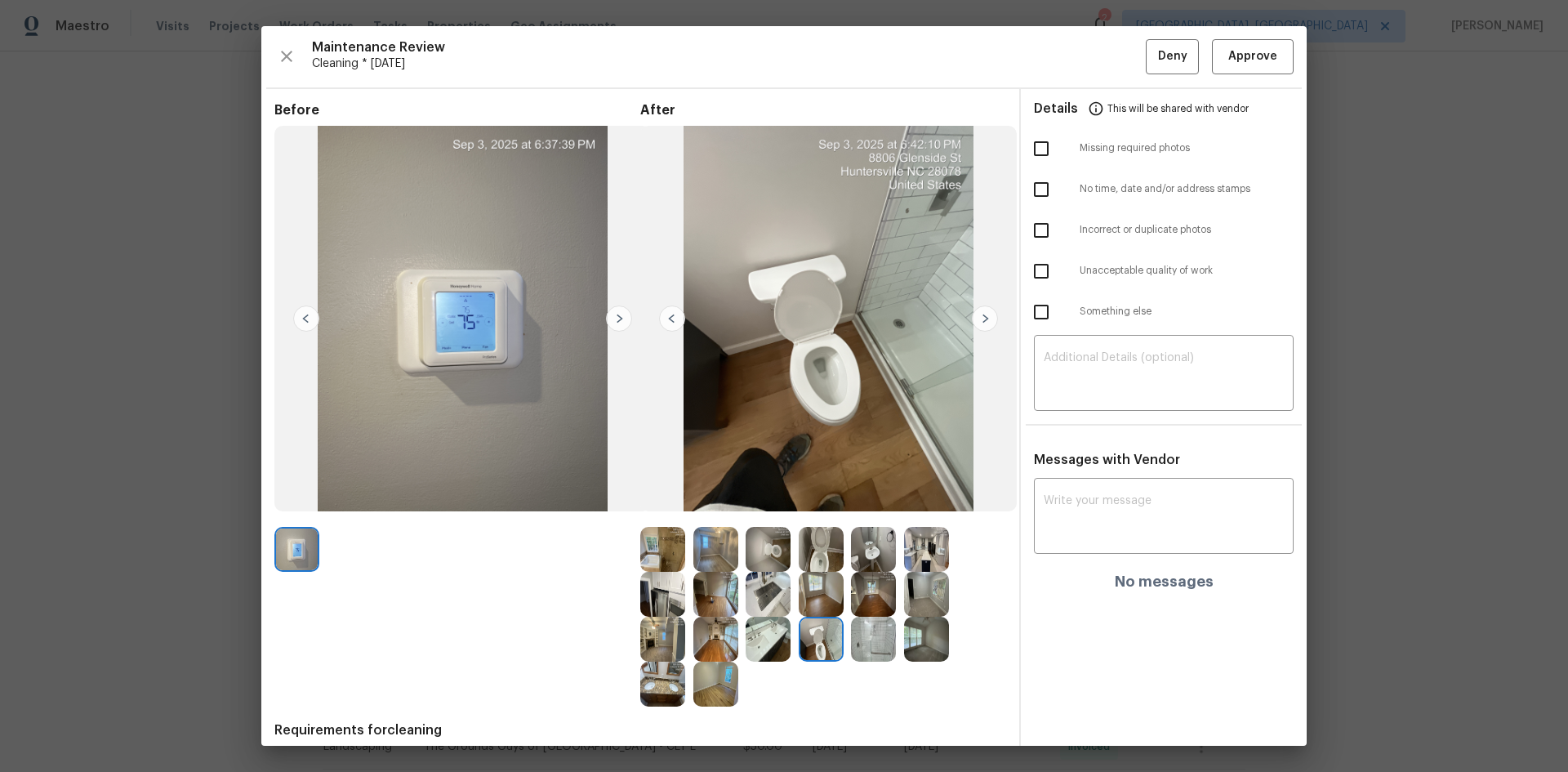
click at [813, 516] on img at bounding box center [821, 639] width 45 height 45
click at [814, 516] on img at bounding box center [821, 639] width 45 height 45
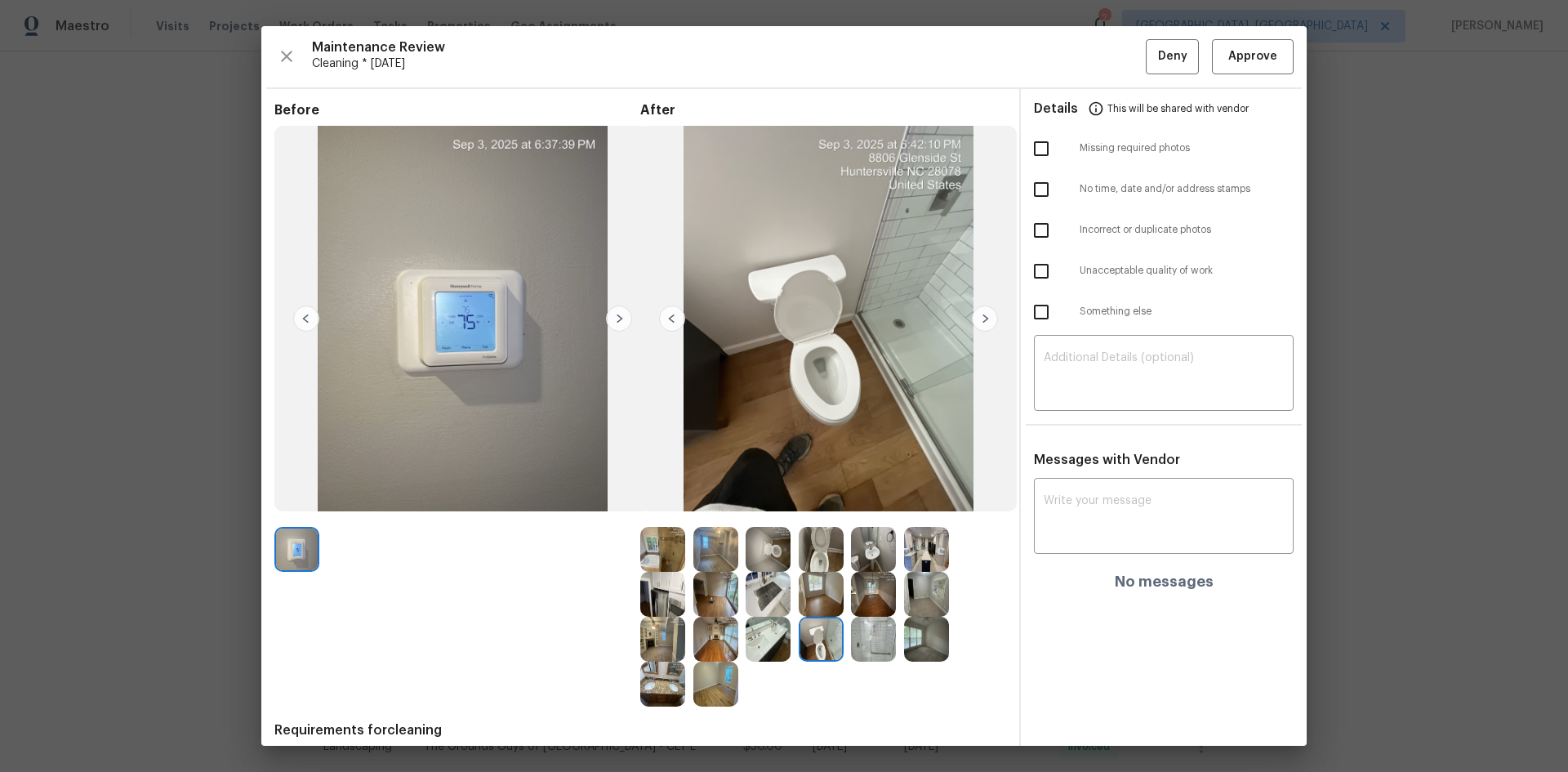
click at [814, 516] on img at bounding box center [821, 639] width 45 height 45
click at [812, 516] on img at bounding box center [821, 639] width 45 height 45
click at [825, 516] on img at bounding box center [821, 639] width 45 height 45
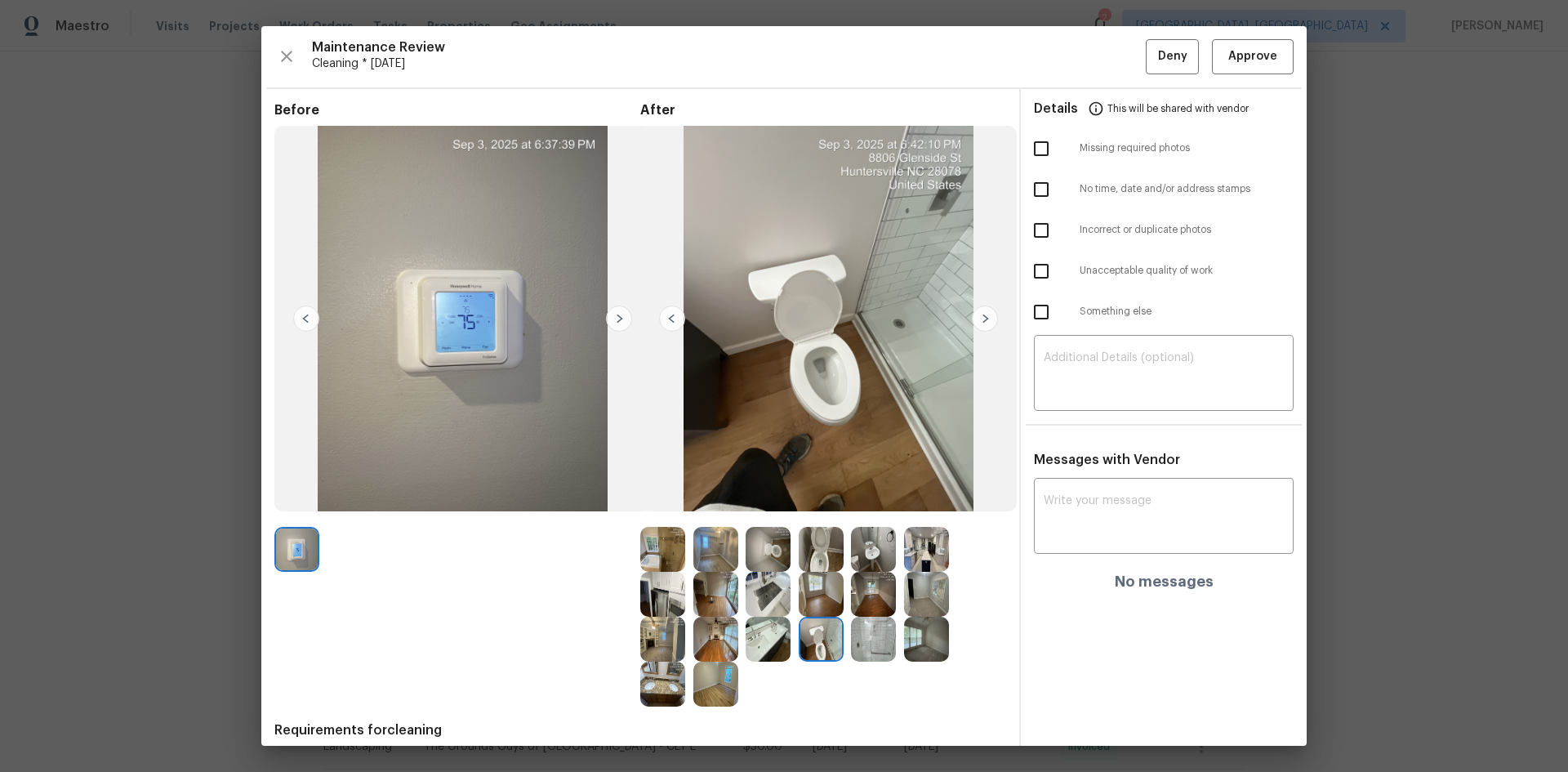
click at [825, 516] on img at bounding box center [821, 639] width 45 height 45
click at [805, 516] on img at bounding box center [821, 639] width 45 height 45
click at [1115, 32] on div "Maintenance Review Cleaning * Tue, Sep 02 Deny Approve Before After Requirement…" at bounding box center [783, 385] width 1045 height 719
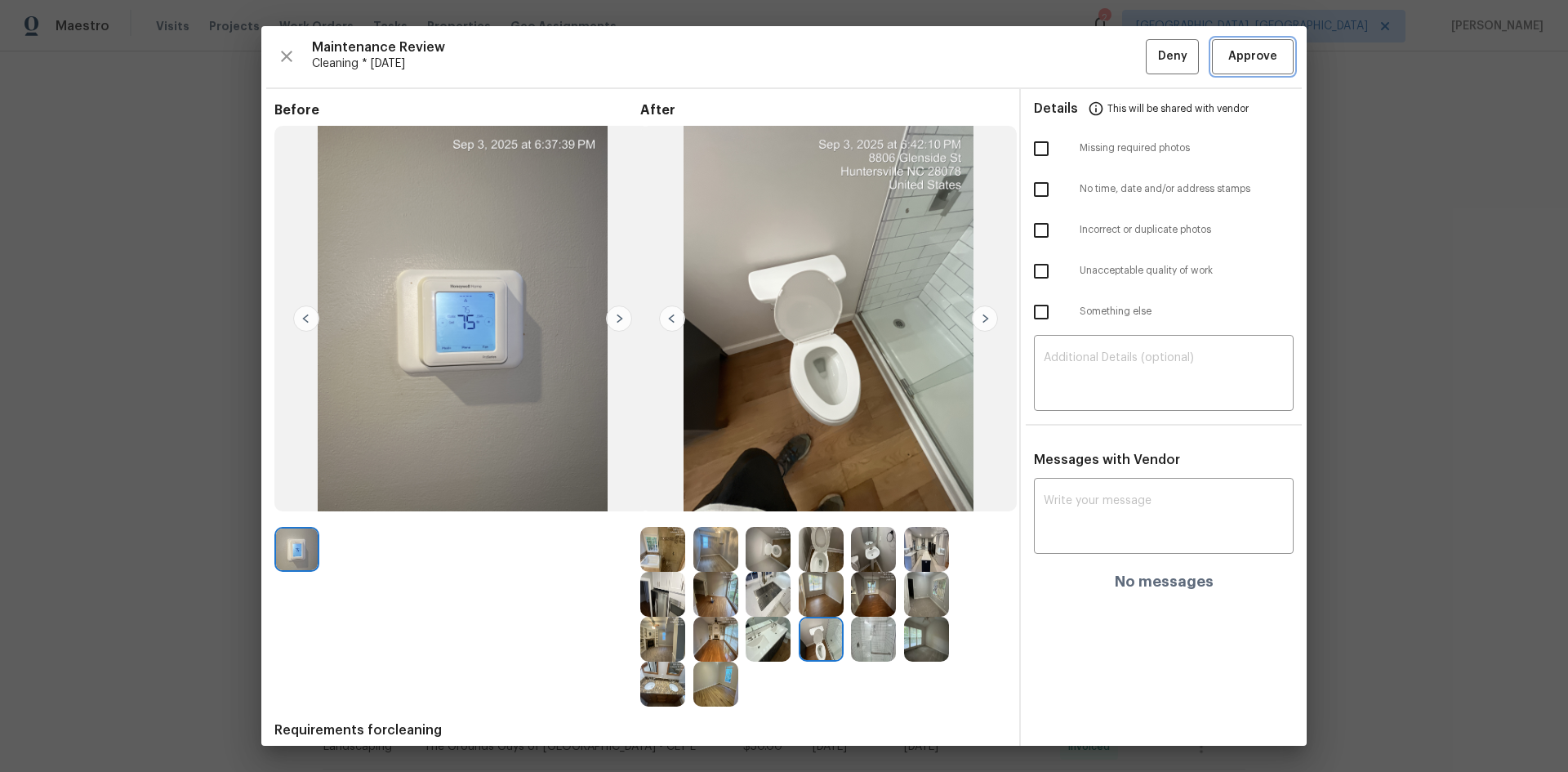
click at [1115, 48] on span "Approve" at bounding box center [1252, 57] width 49 height 21
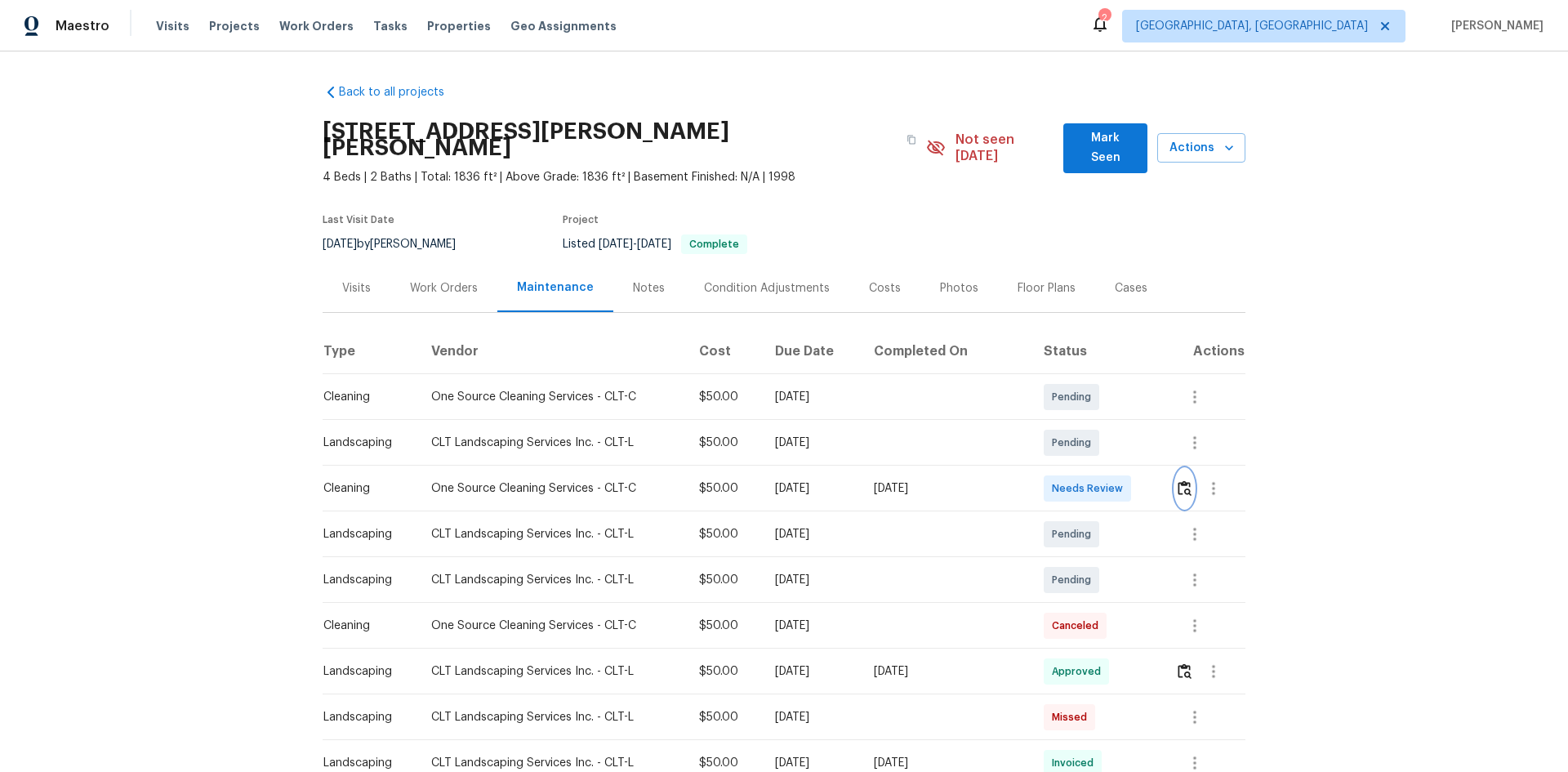
click at [1175, 472] on button "button" at bounding box center [1185, 488] width 19 height 39
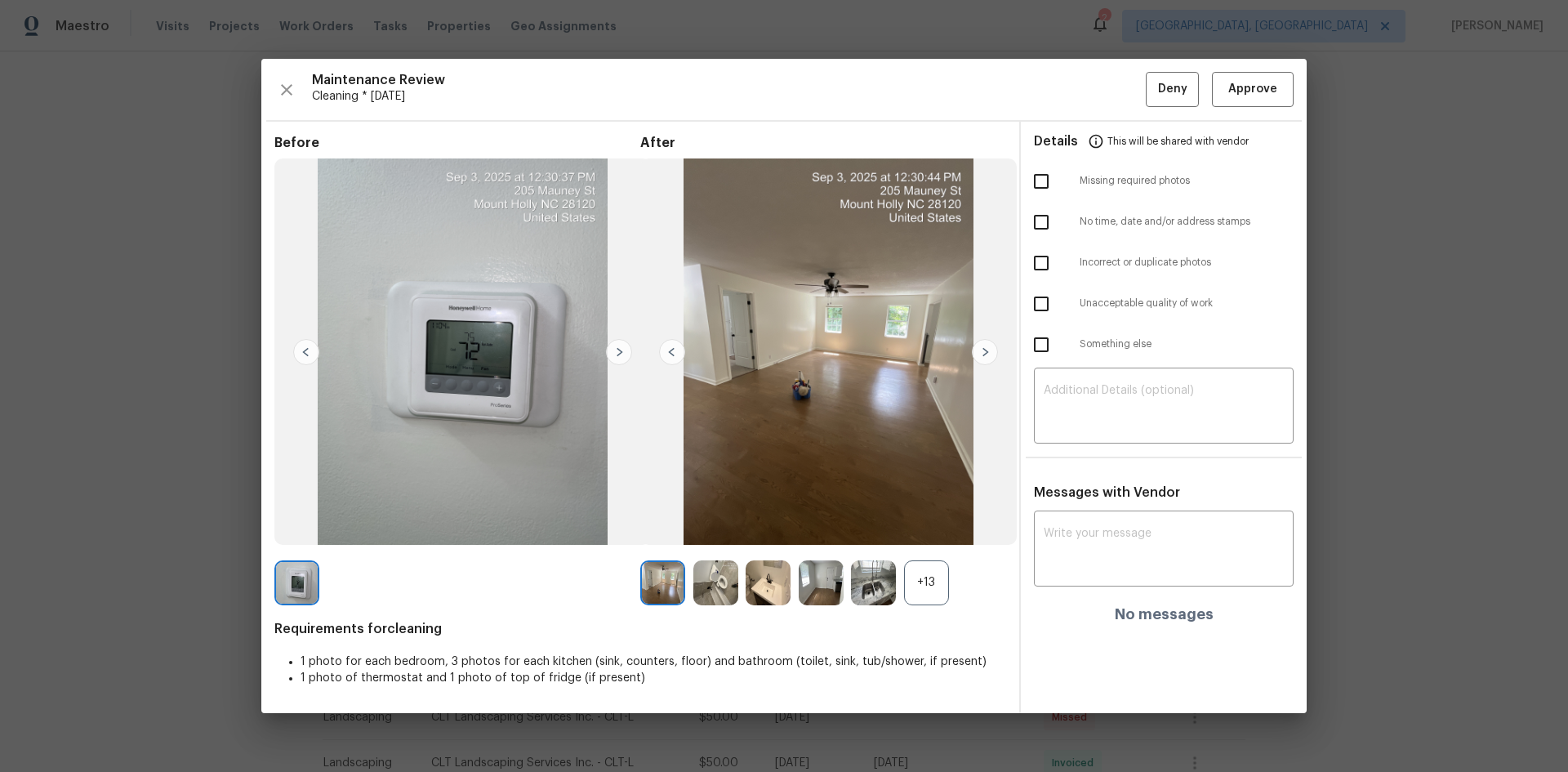
click at [923, 570] on div "+13" at bounding box center [926, 582] width 45 height 45
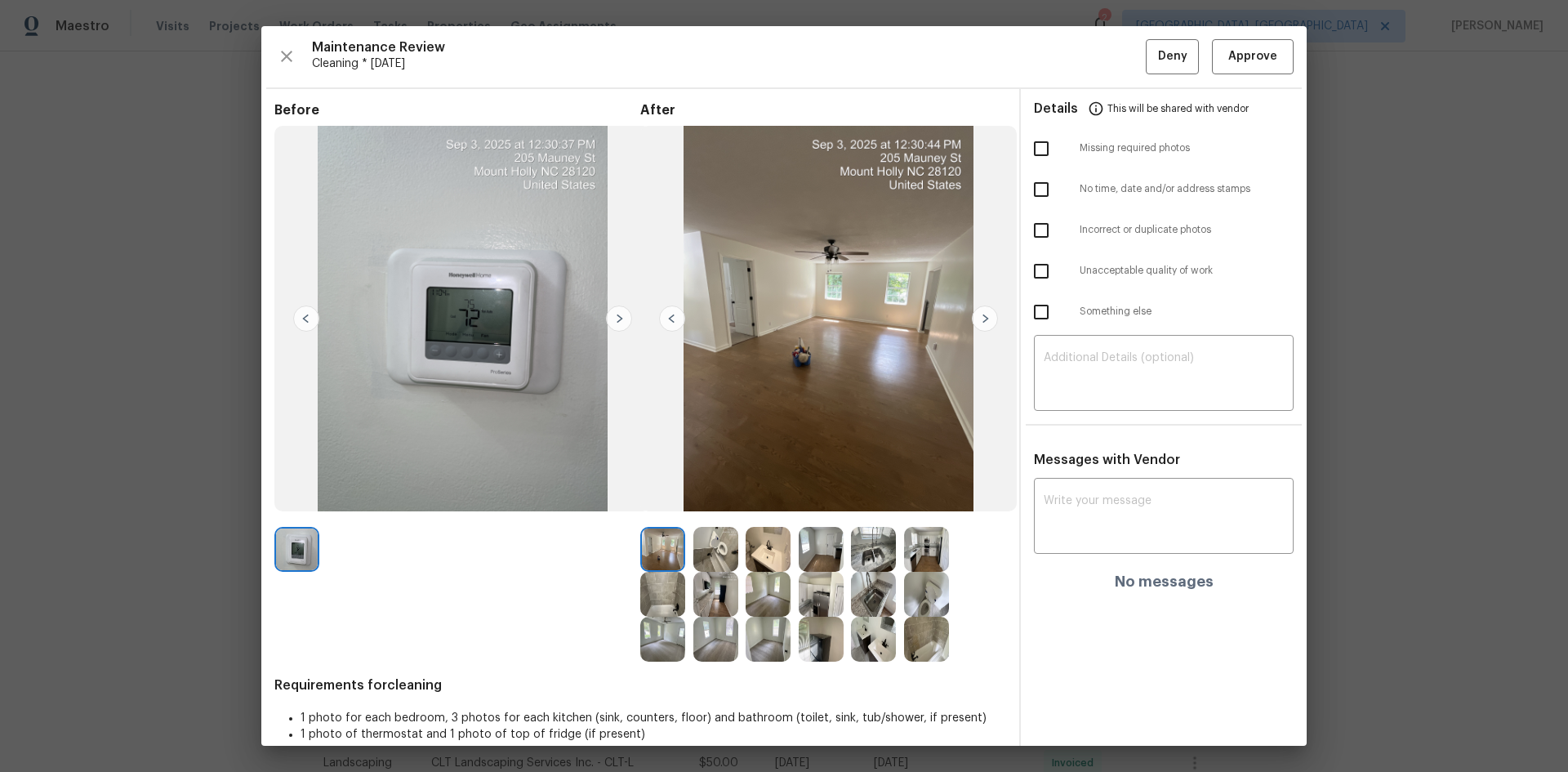
scroll to position [23, 0]
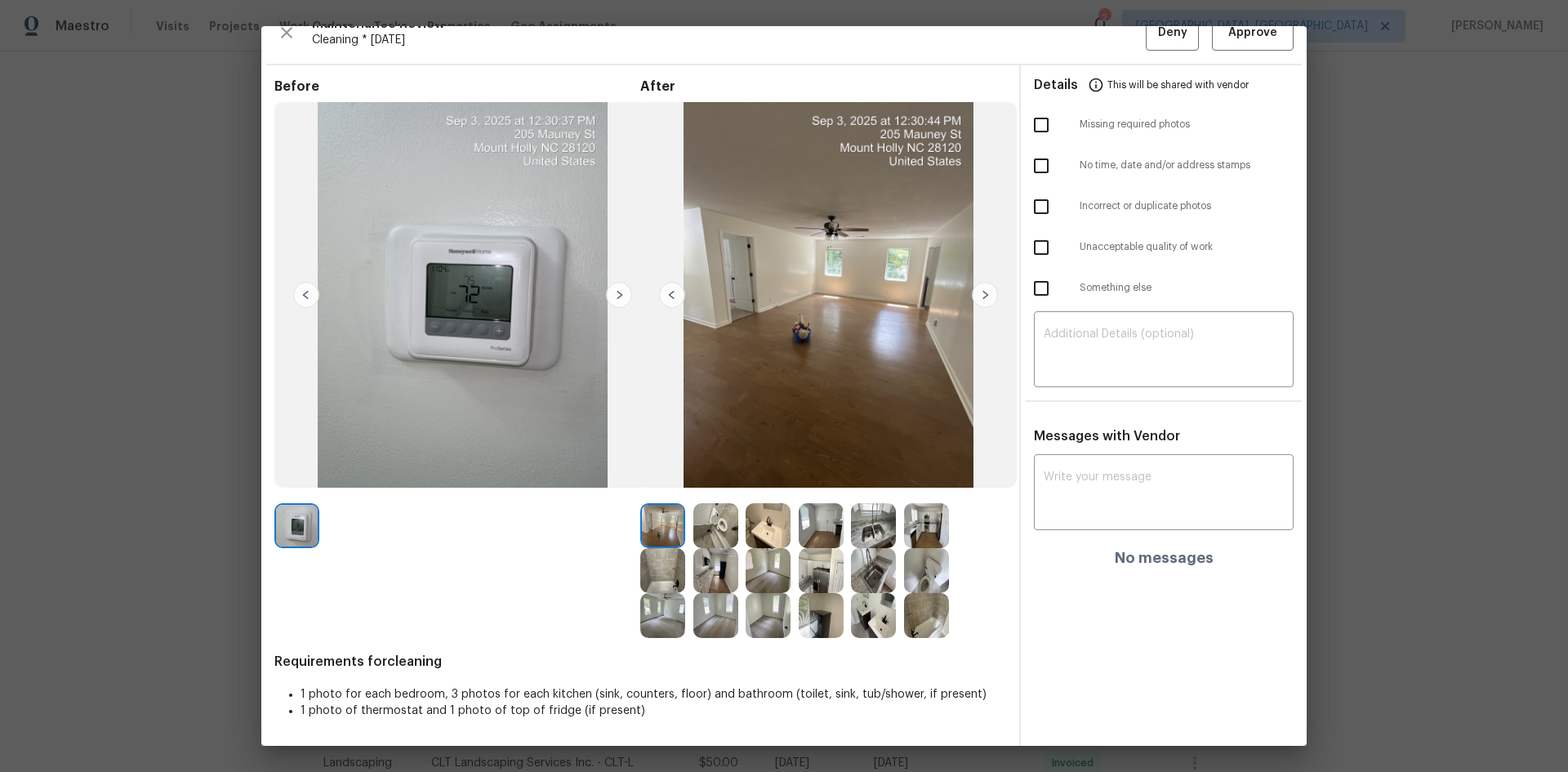
click at [924, 571] on img at bounding box center [926, 570] width 45 height 45
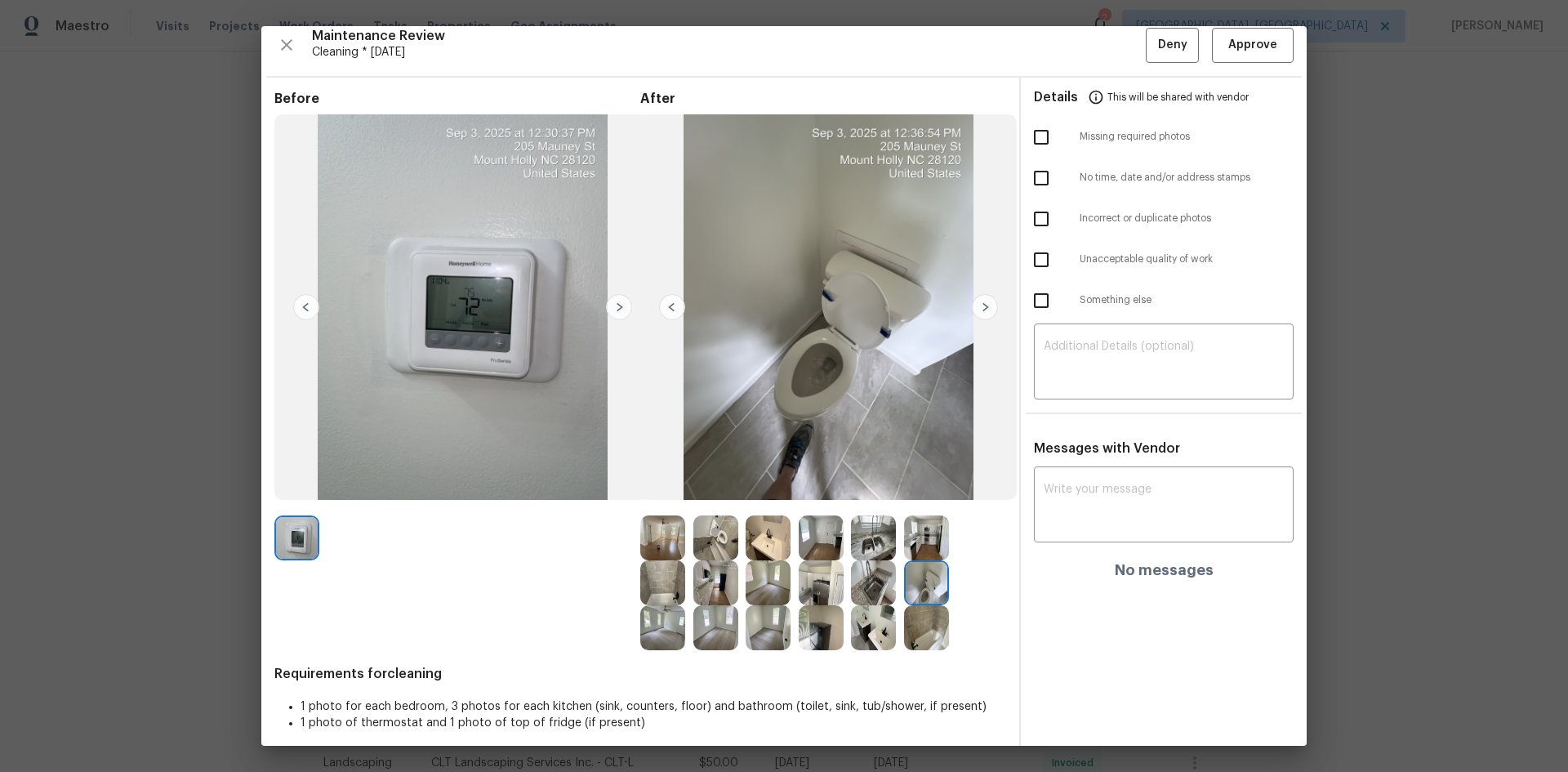
scroll to position [0, 0]
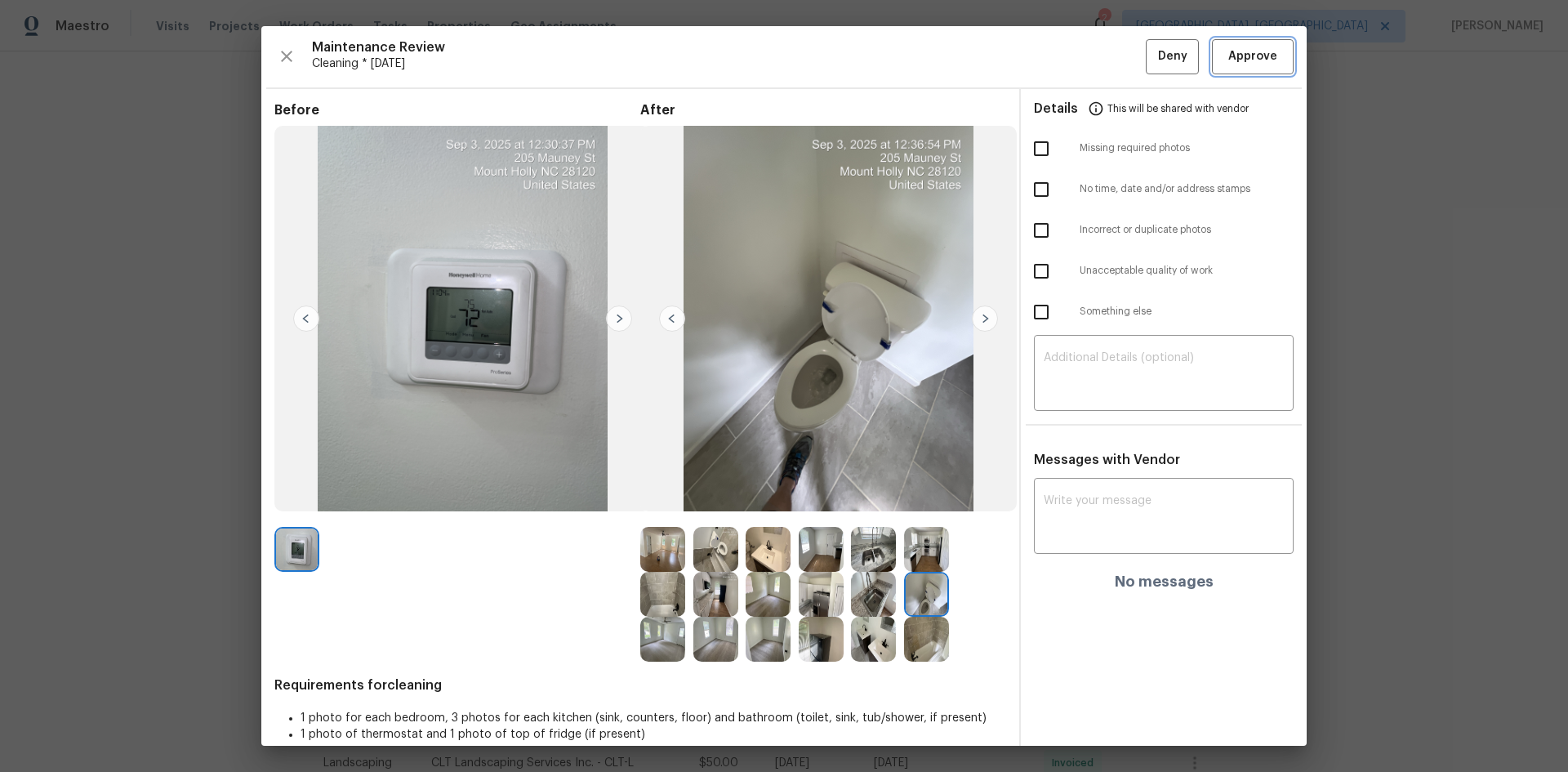
click at [1242, 56] on span "Approve" at bounding box center [1252, 57] width 49 height 21
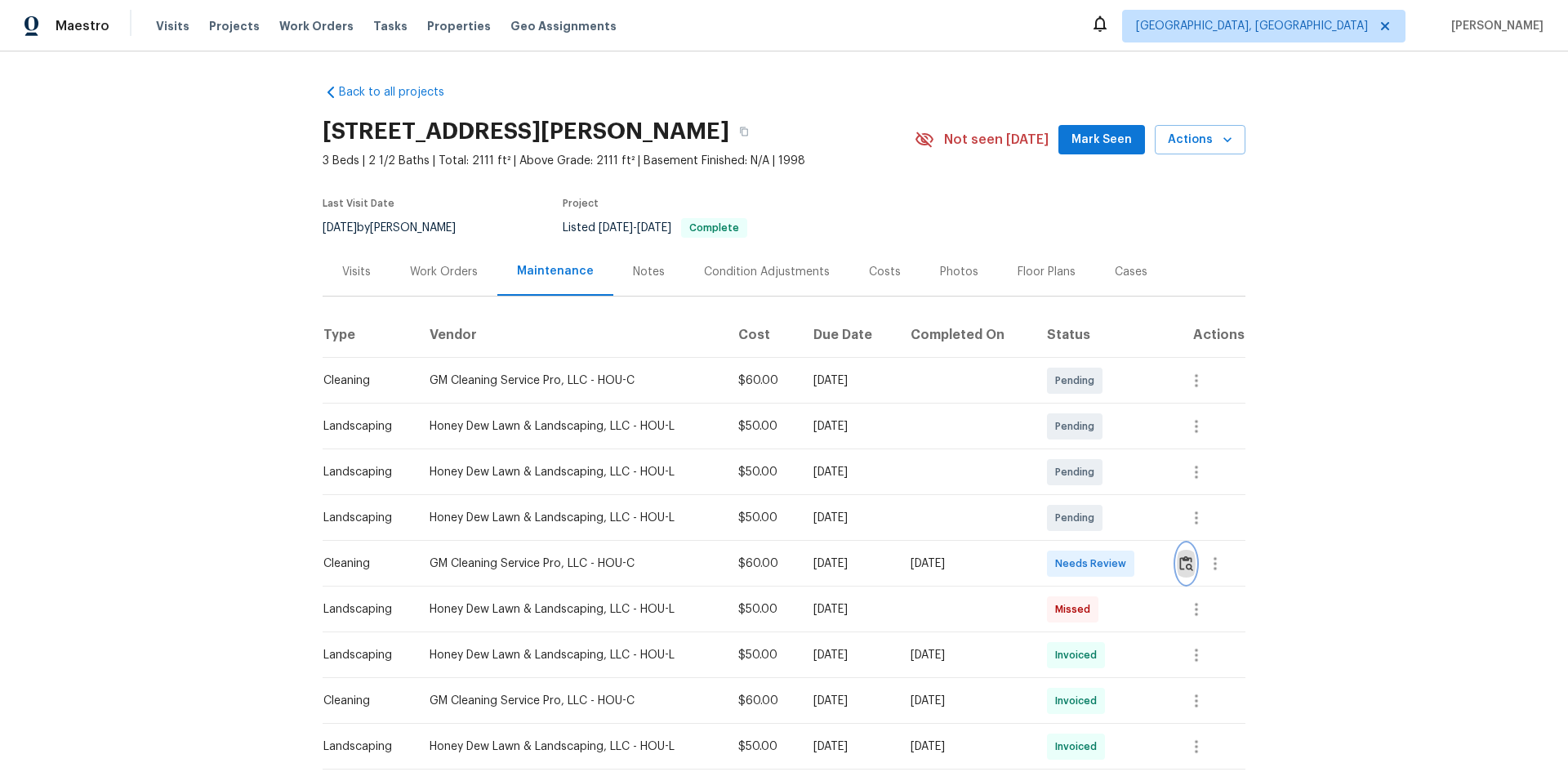
click at [1179, 568] on img "button" at bounding box center [1186, 563] width 14 height 16
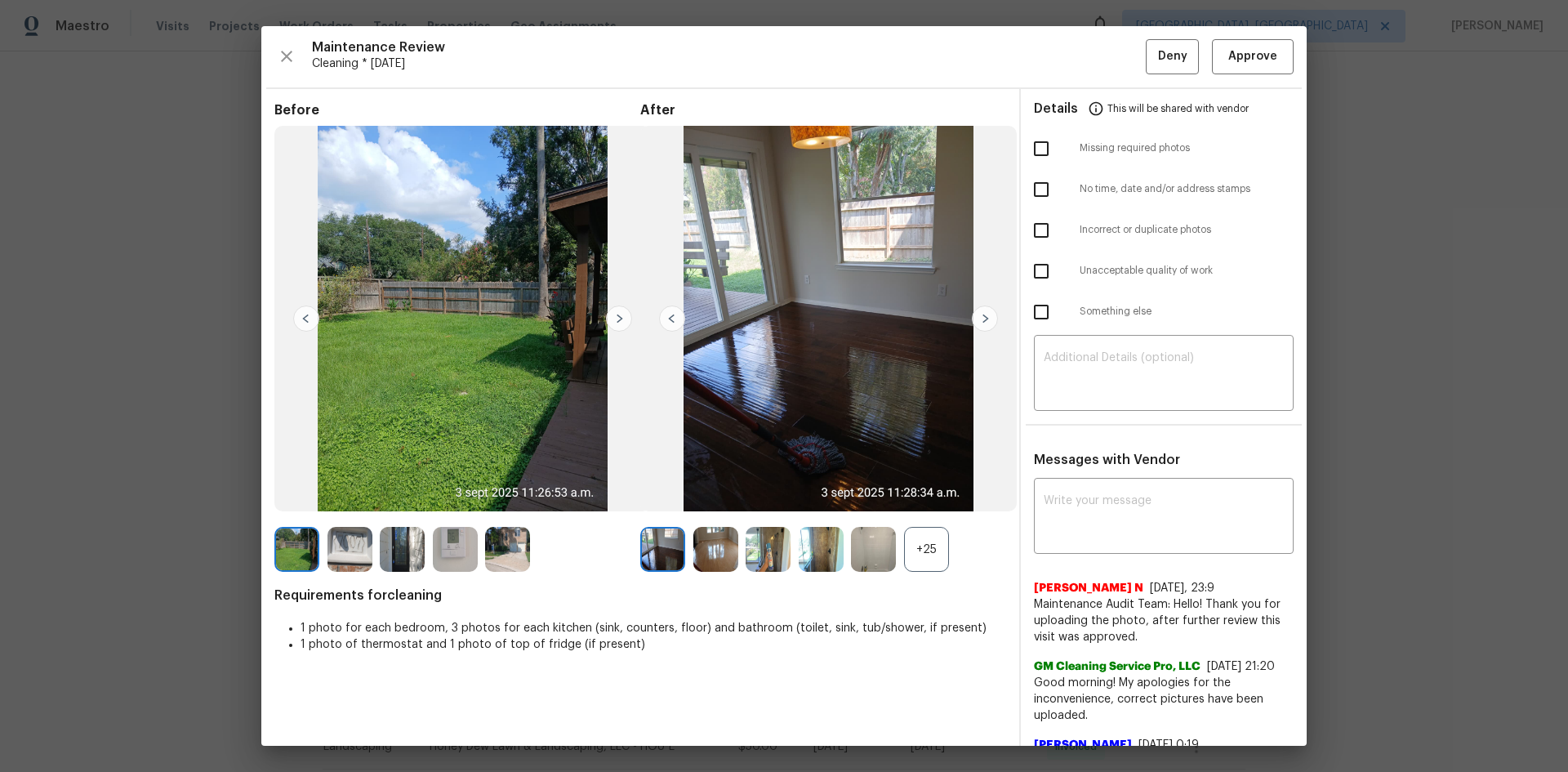
click at [454, 553] on img at bounding box center [455, 549] width 45 height 45
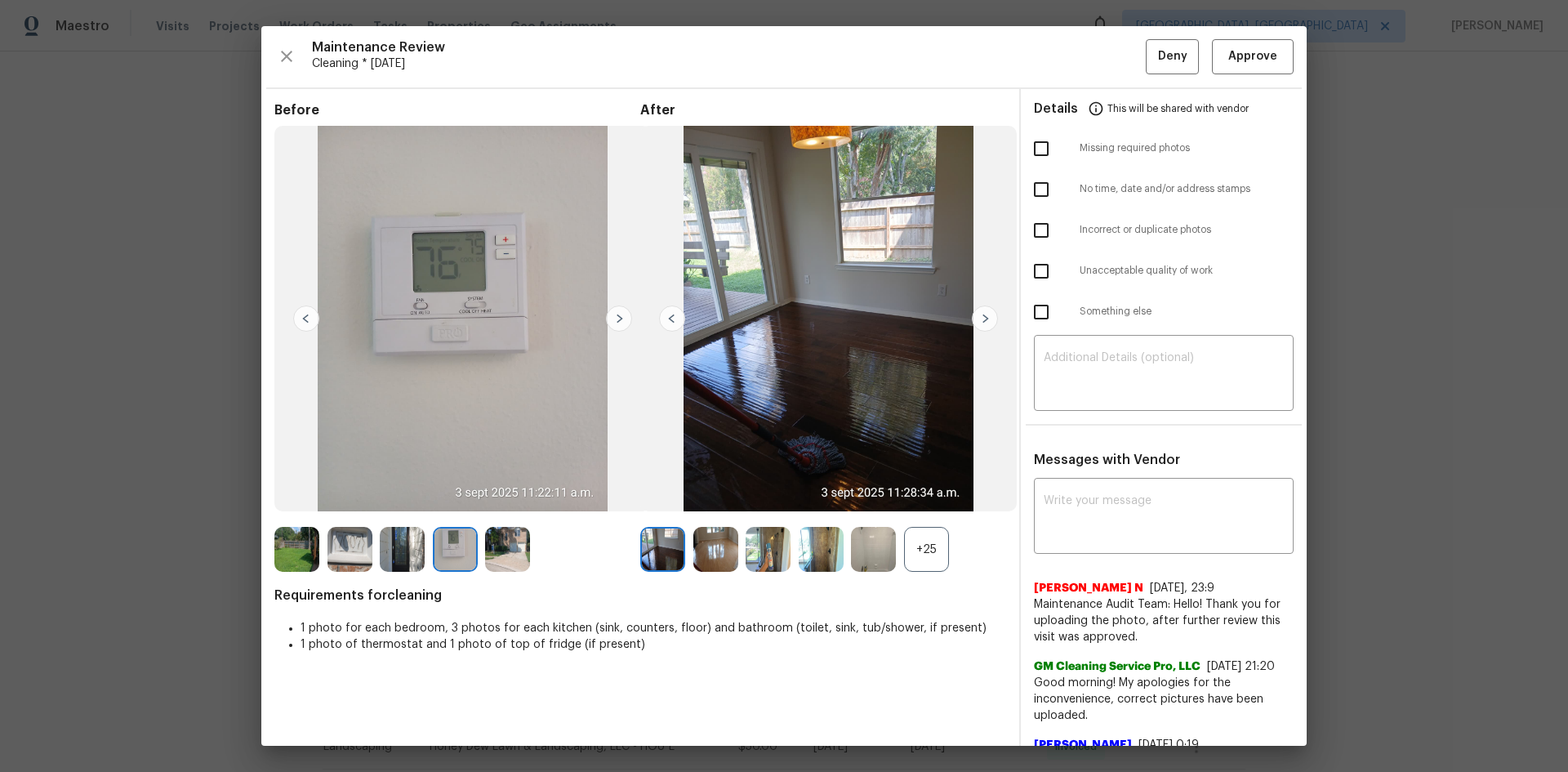
click at [454, 553] on img at bounding box center [455, 549] width 45 height 45
click at [916, 550] on div "+25" at bounding box center [926, 549] width 45 height 45
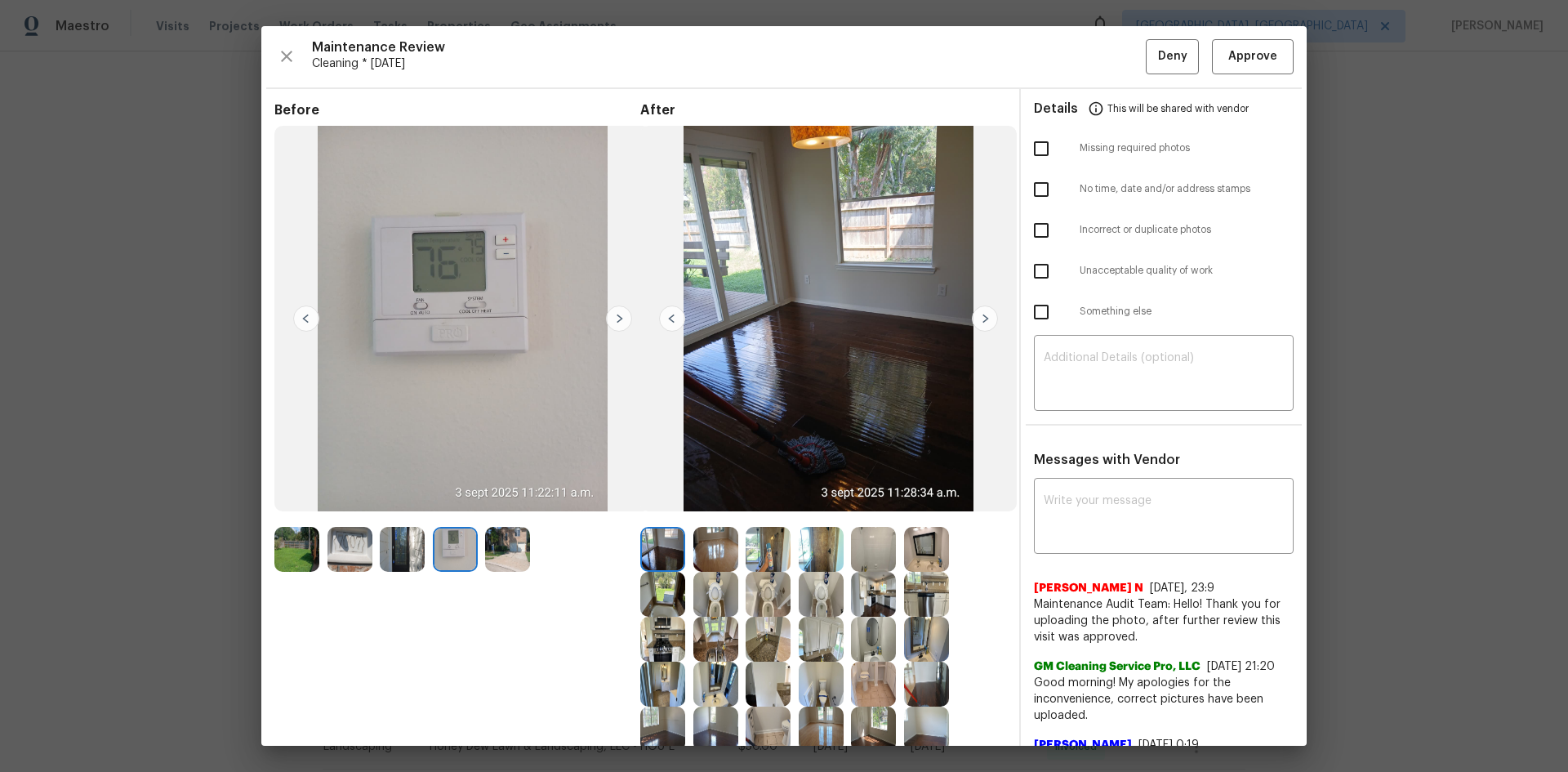
click at [712, 551] on img at bounding box center [716, 549] width 45 height 45
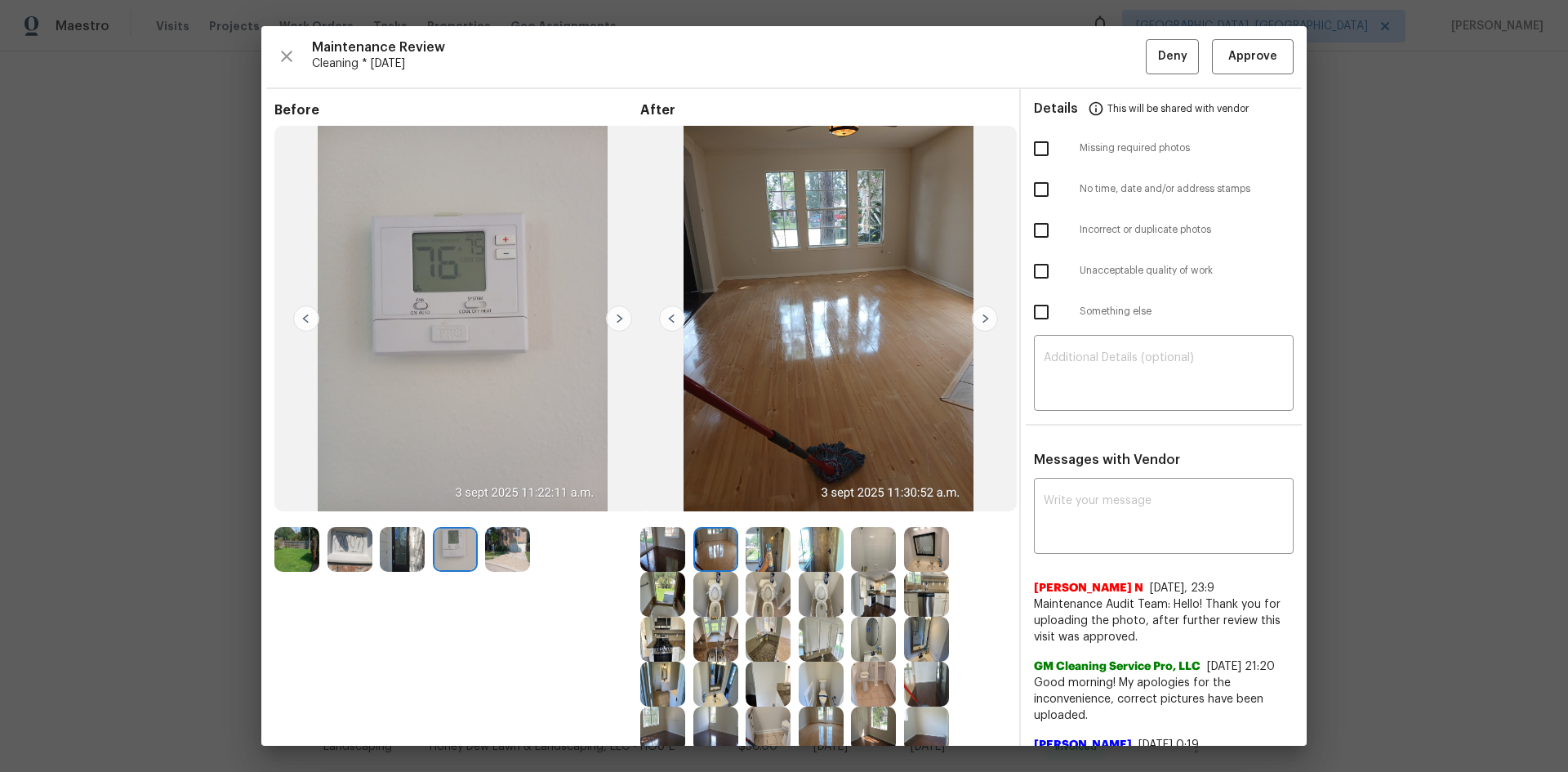
click at [712, 551] on img at bounding box center [716, 549] width 45 height 45
click at [1243, 56] on span "Approve" at bounding box center [1252, 57] width 49 height 21
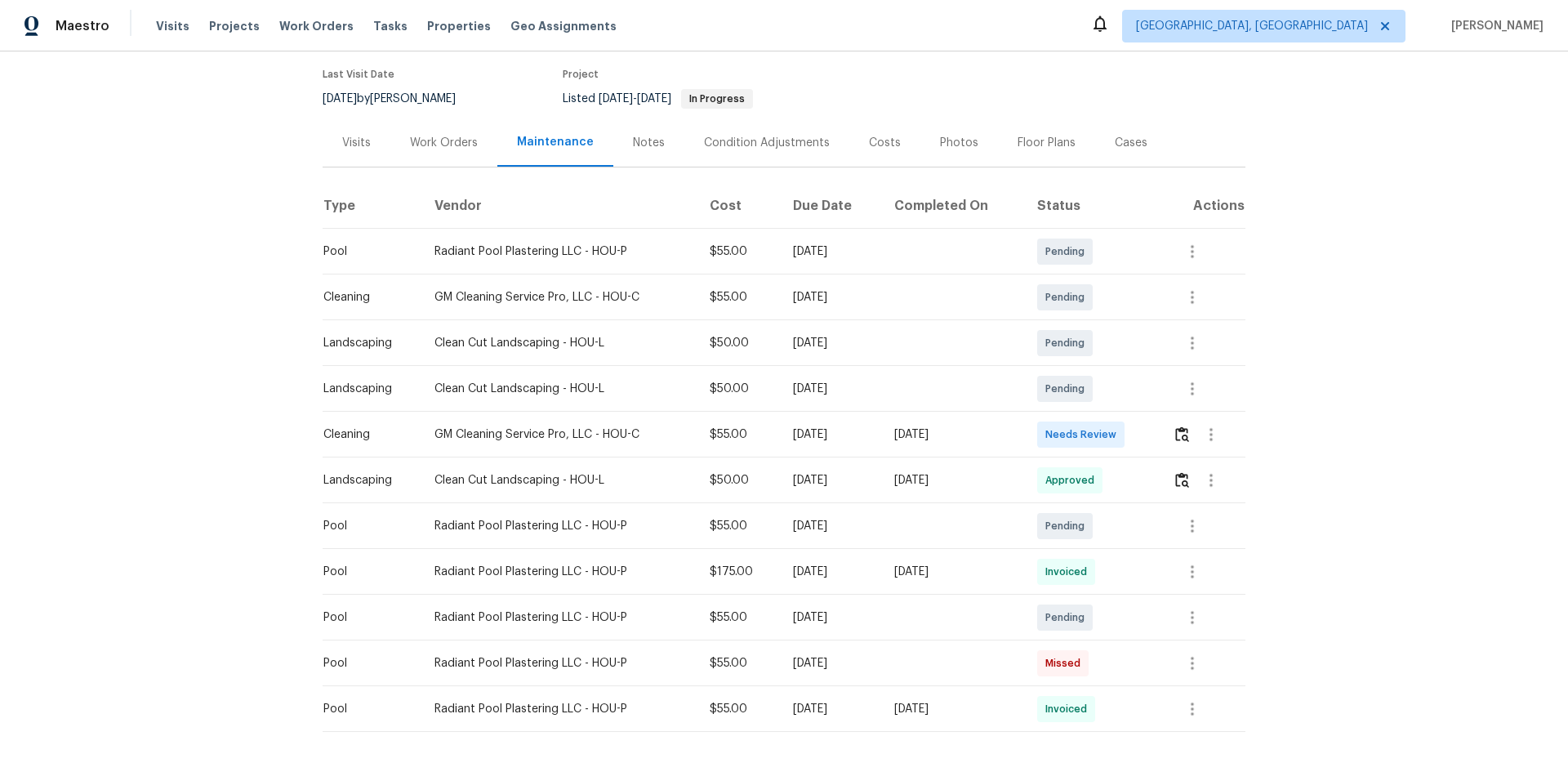
scroll to position [36, 0]
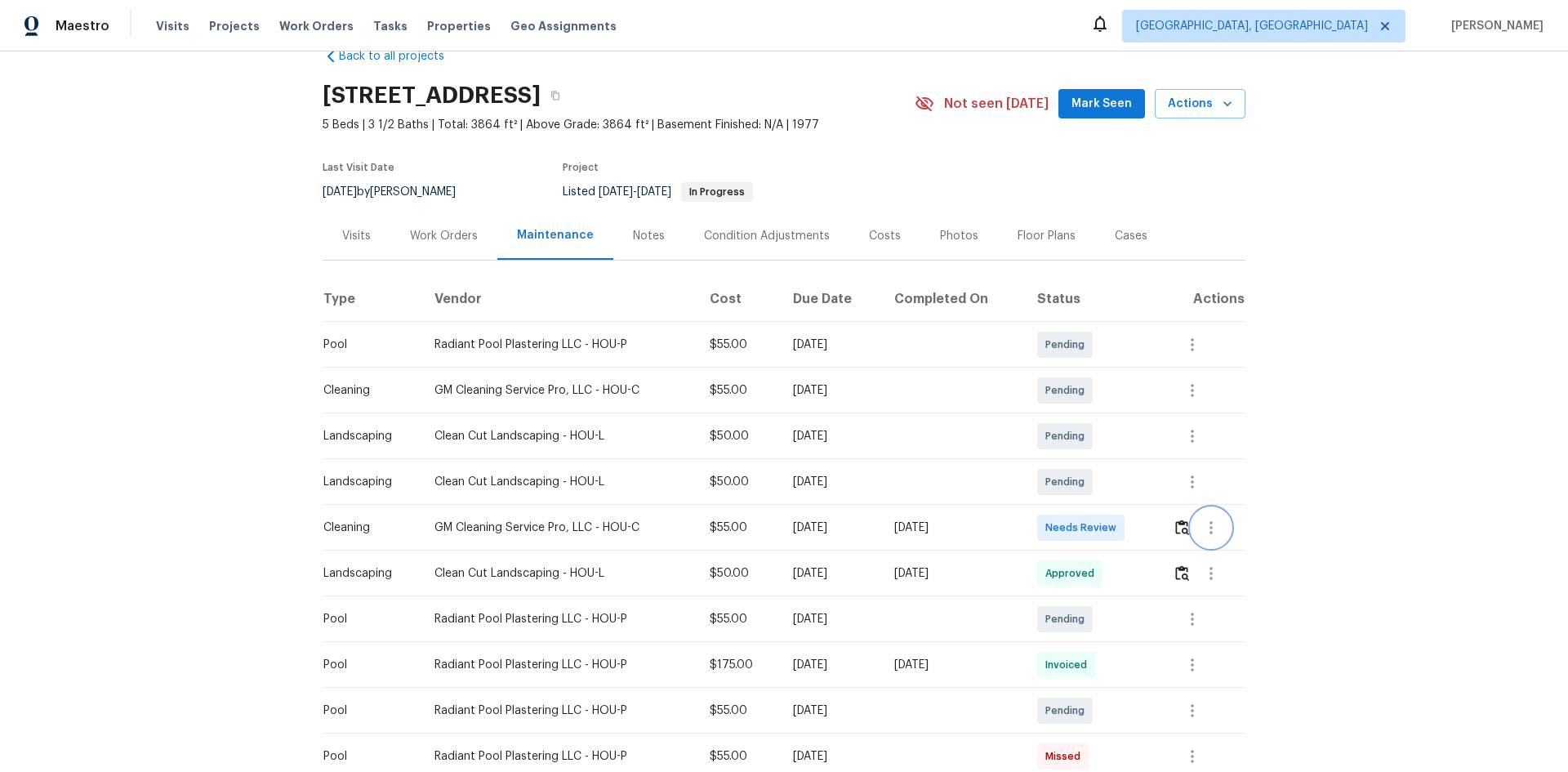
click at [1115, 516] on button "button" at bounding box center [1210, 527] width 39 height 39
click at [1115, 497] on div at bounding box center [784, 386] width 1568 height 772
click at [1115, 516] on img "button" at bounding box center [1182, 527] width 14 height 16
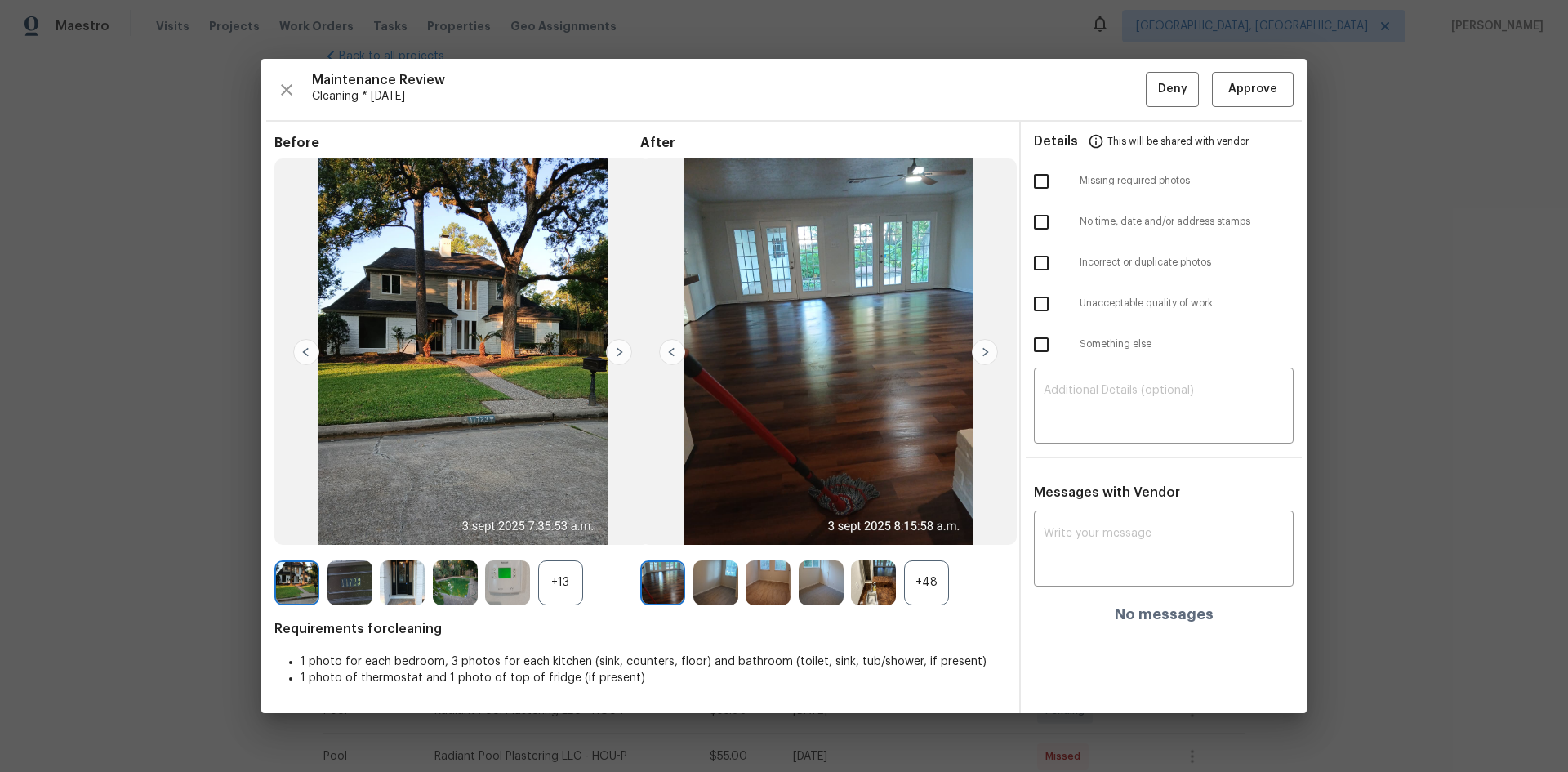
click at [507, 516] on img at bounding box center [507, 582] width 45 height 45
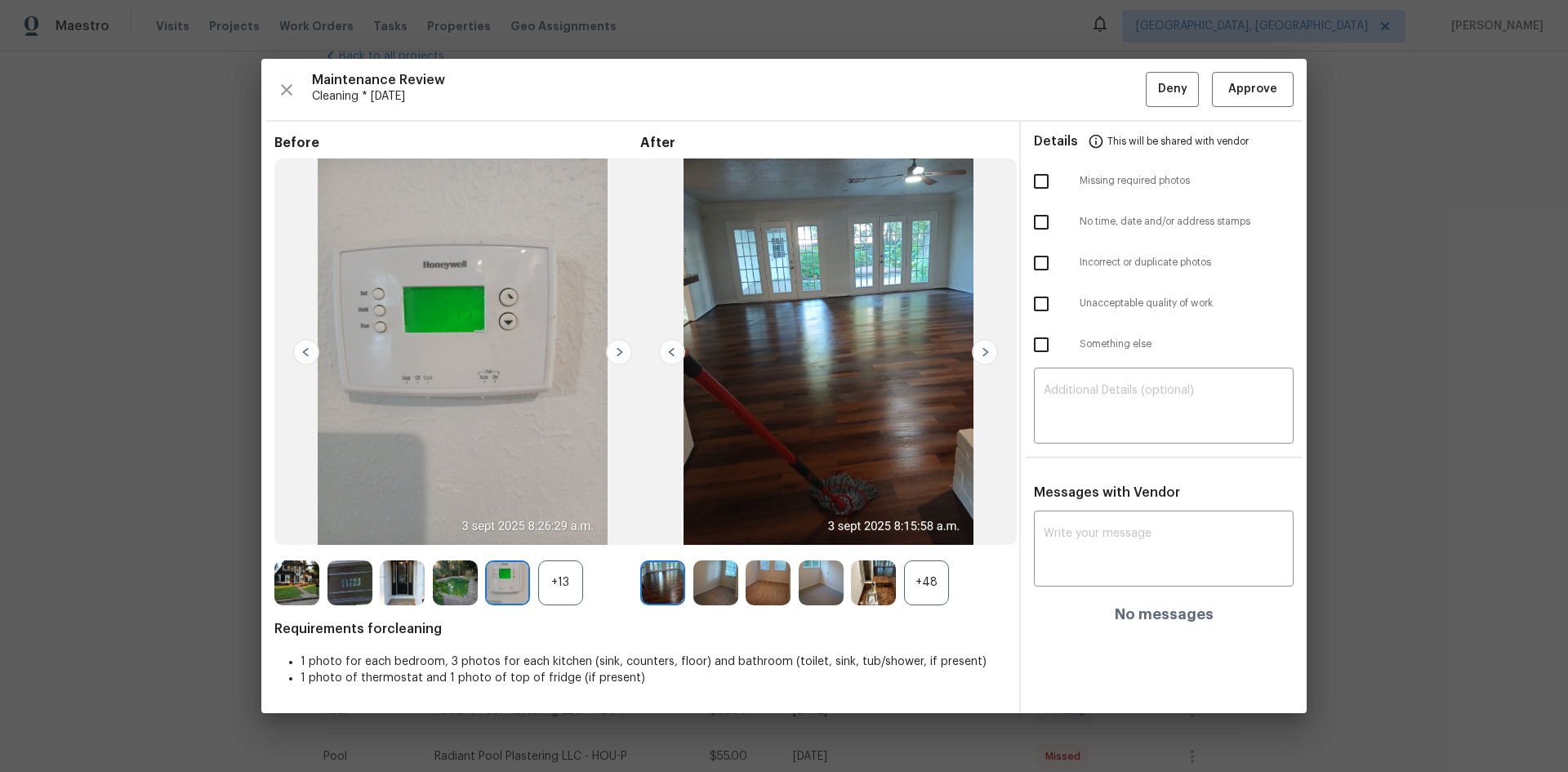
click at [507, 516] on img at bounding box center [507, 582] width 45 height 45
click at [1115, 88] on span "Approve" at bounding box center [1253, 90] width 55 height 21
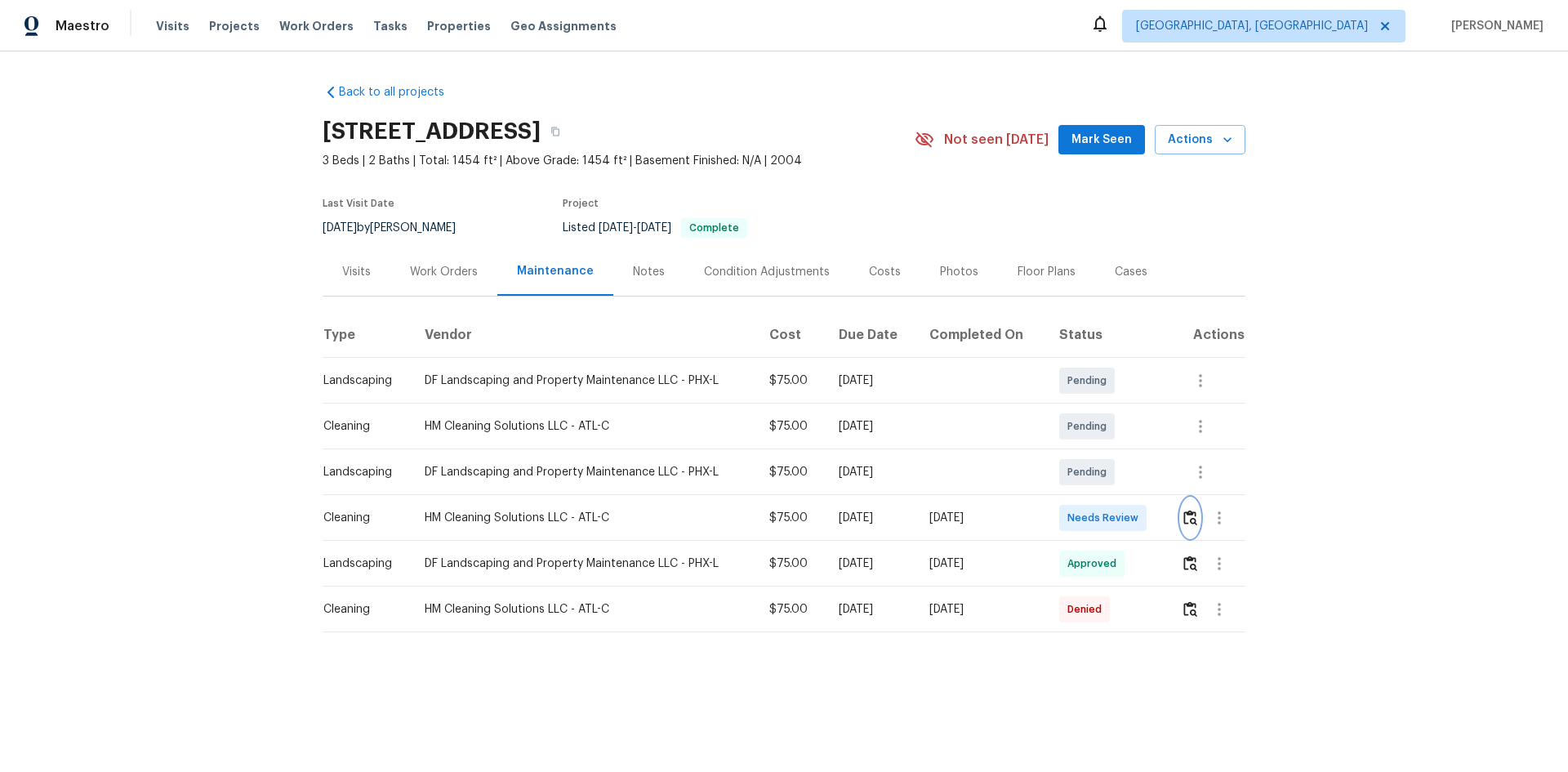
click at [1185, 524] on img "button" at bounding box center [1190, 517] width 14 height 16
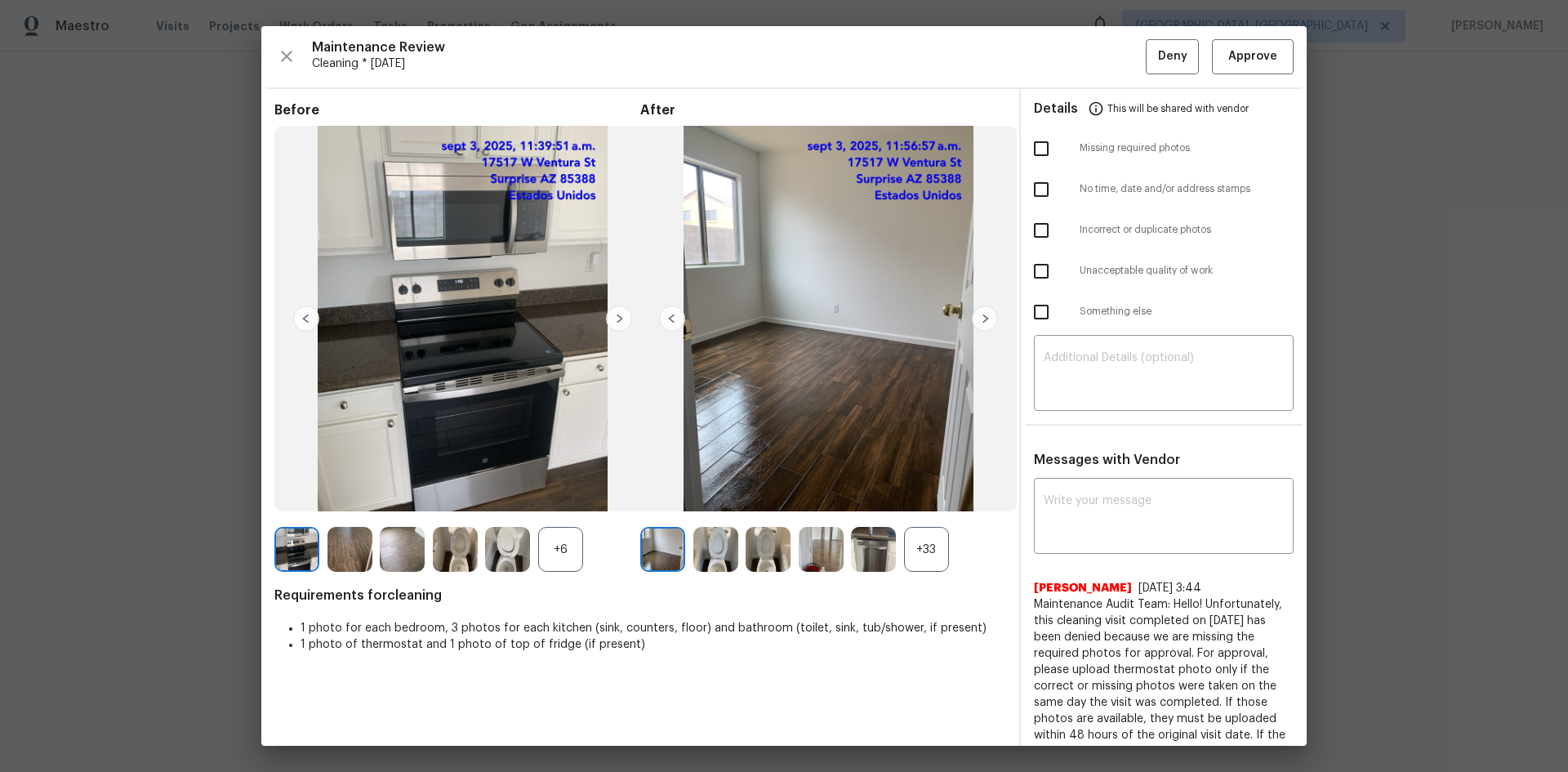
click at [554, 553] on div "+6" at bounding box center [561, 549] width 45 height 45
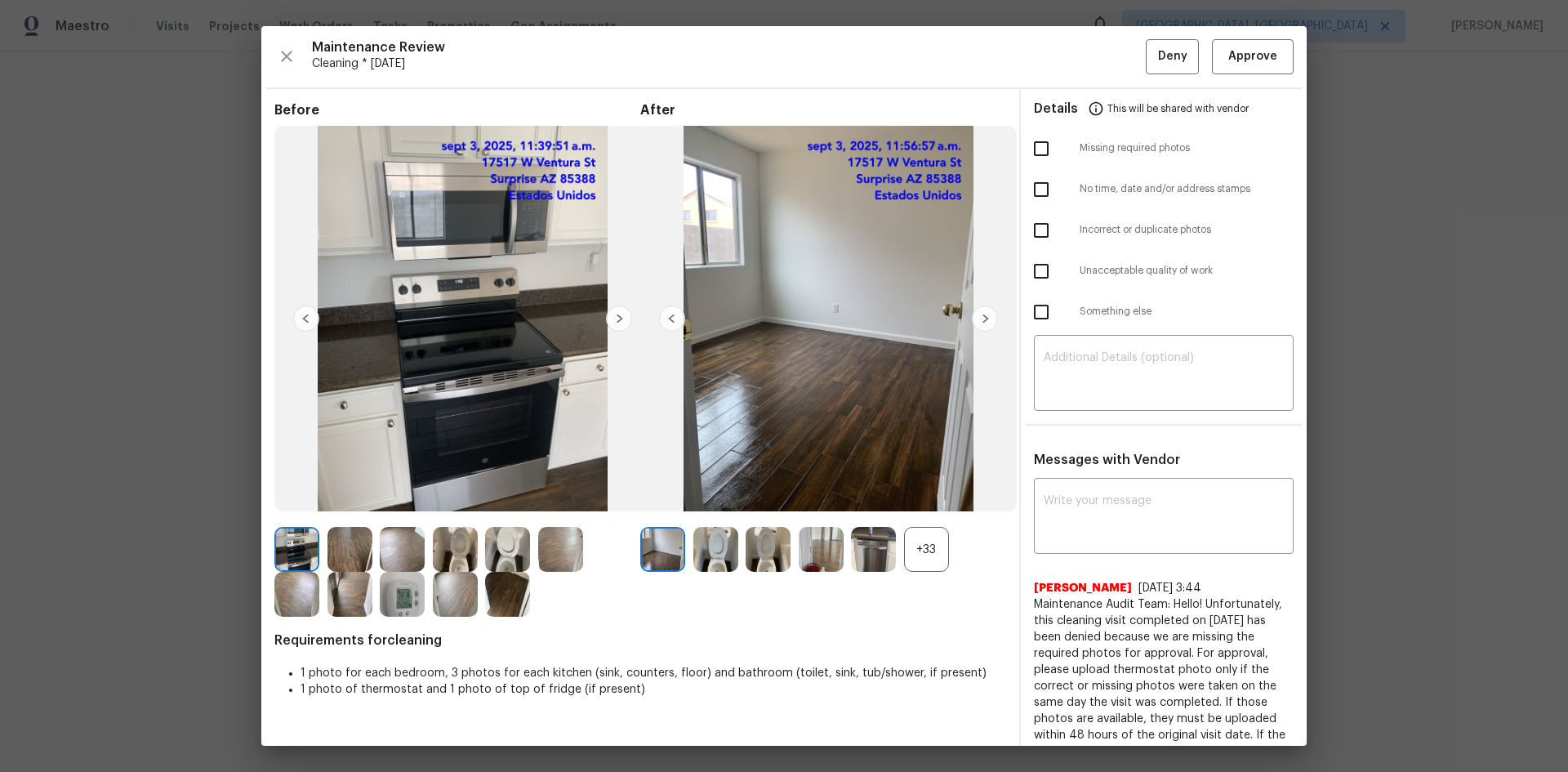
click at [397, 599] on img at bounding box center [402, 594] width 45 height 45
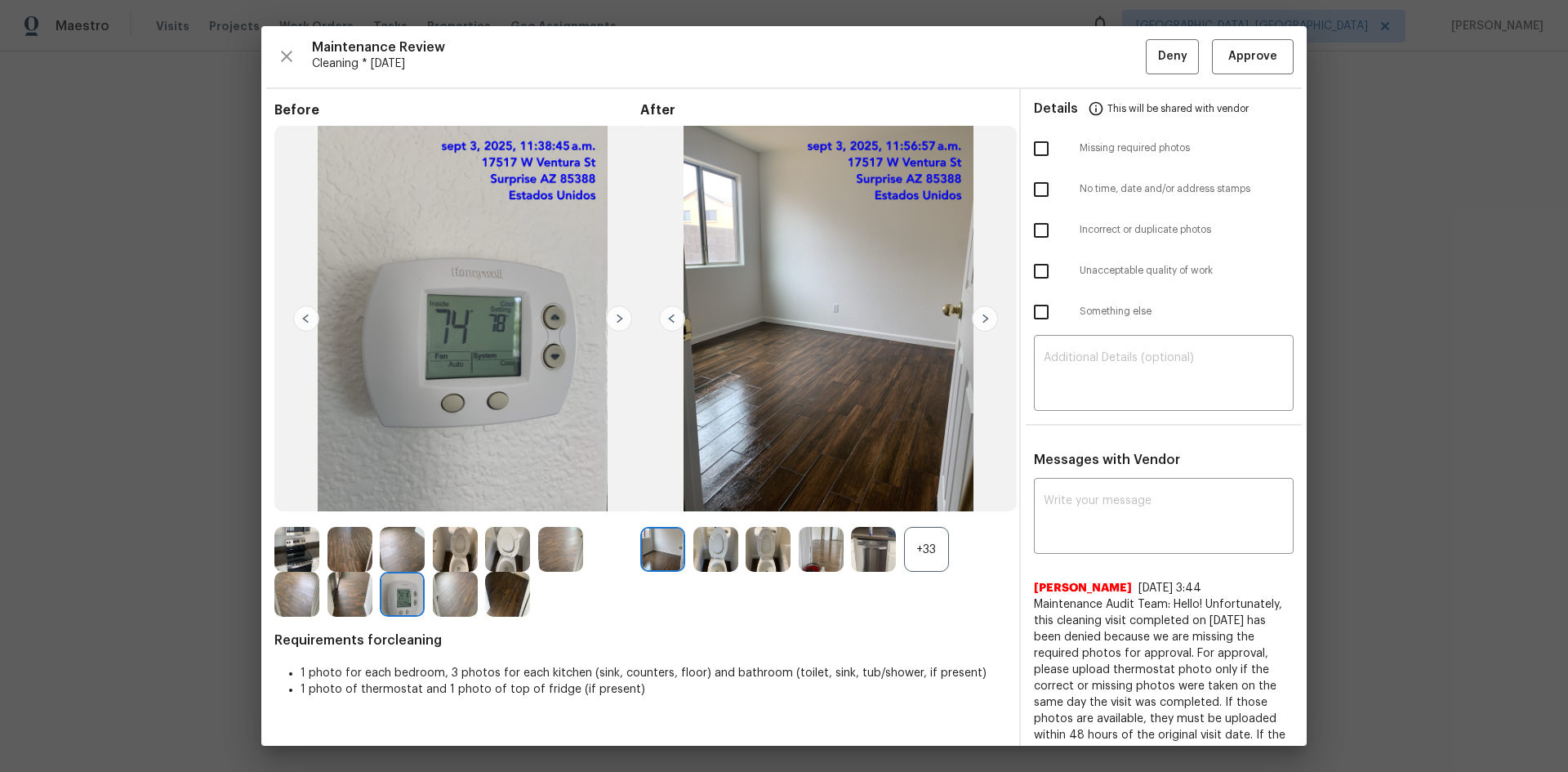
click at [397, 599] on img at bounding box center [402, 594] width 45 height 45
click at [905, 551] on div "+33" at bounding box center [926, 549] width 45 height 45
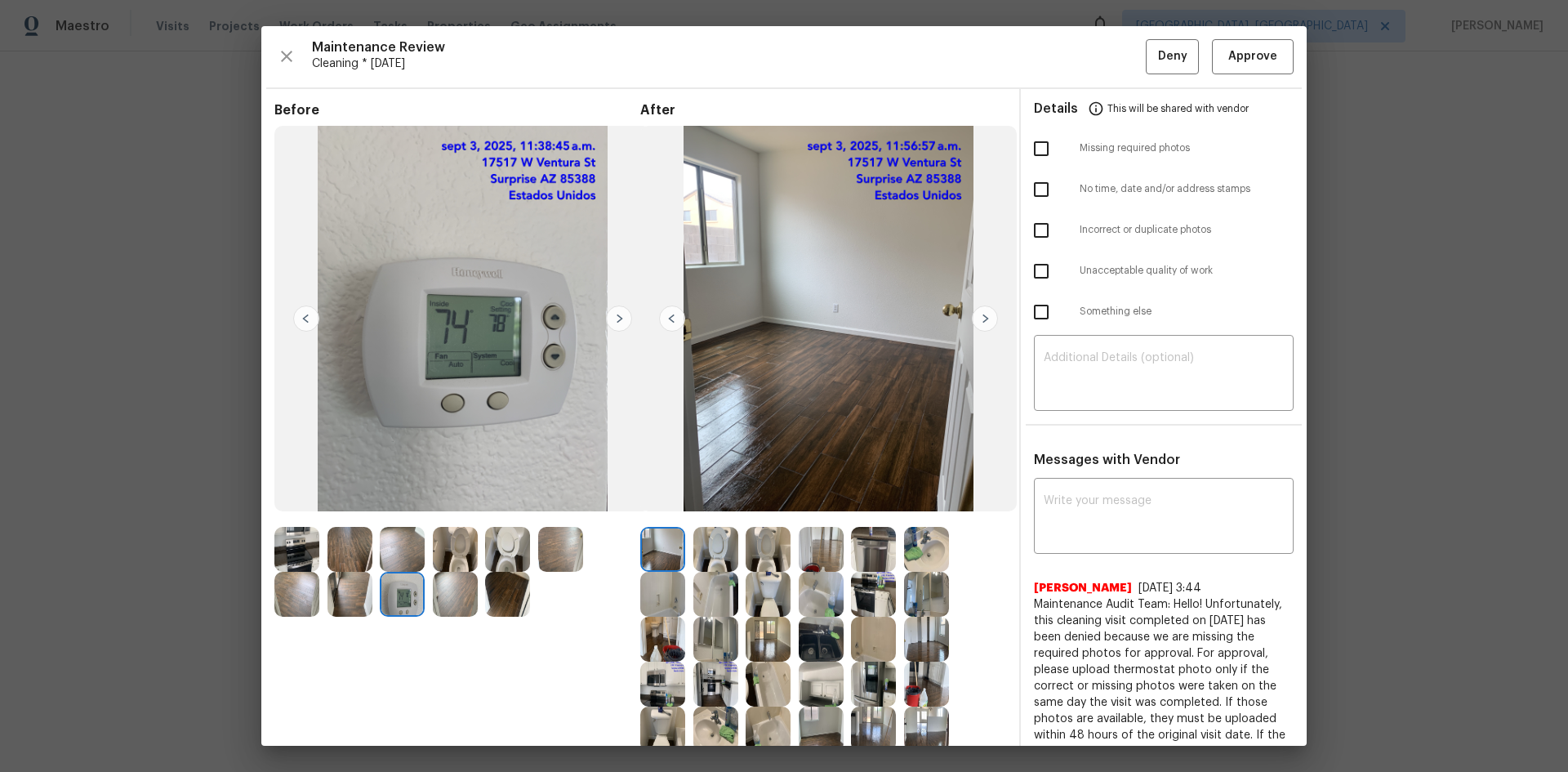
click at [711, 553] on img at bounding box center [716, 549] width 45 height 45
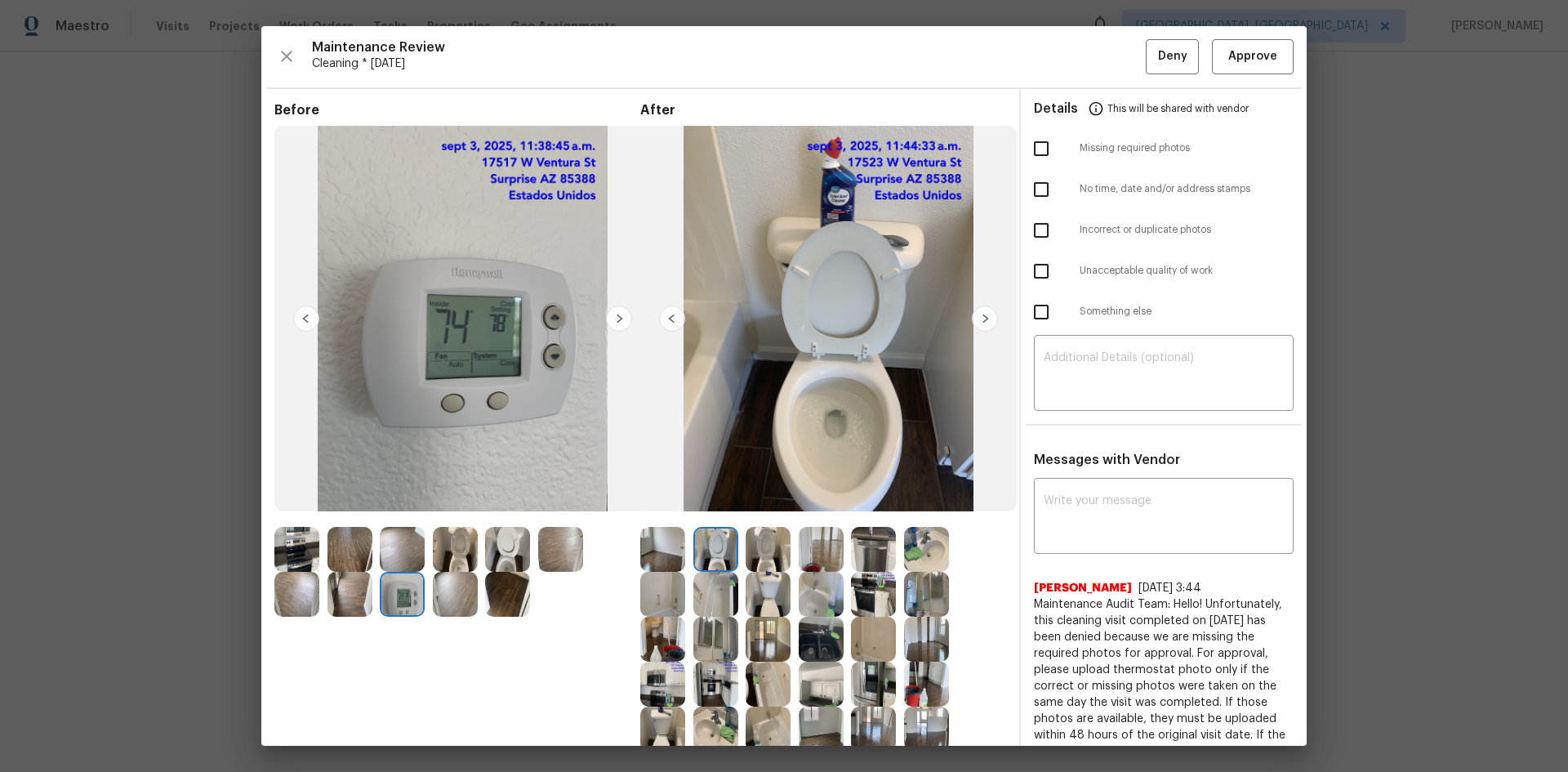
click at [711, 553] on img at bounding box center [716, 549] width 45 height 45
drag, startPoint x: 711, startPoint y: 553, endPoint x: 496, endPoint y: 53, distance: 544.3
click at [711, 552] on img at bounding box center [716, 549] width 45 height 45
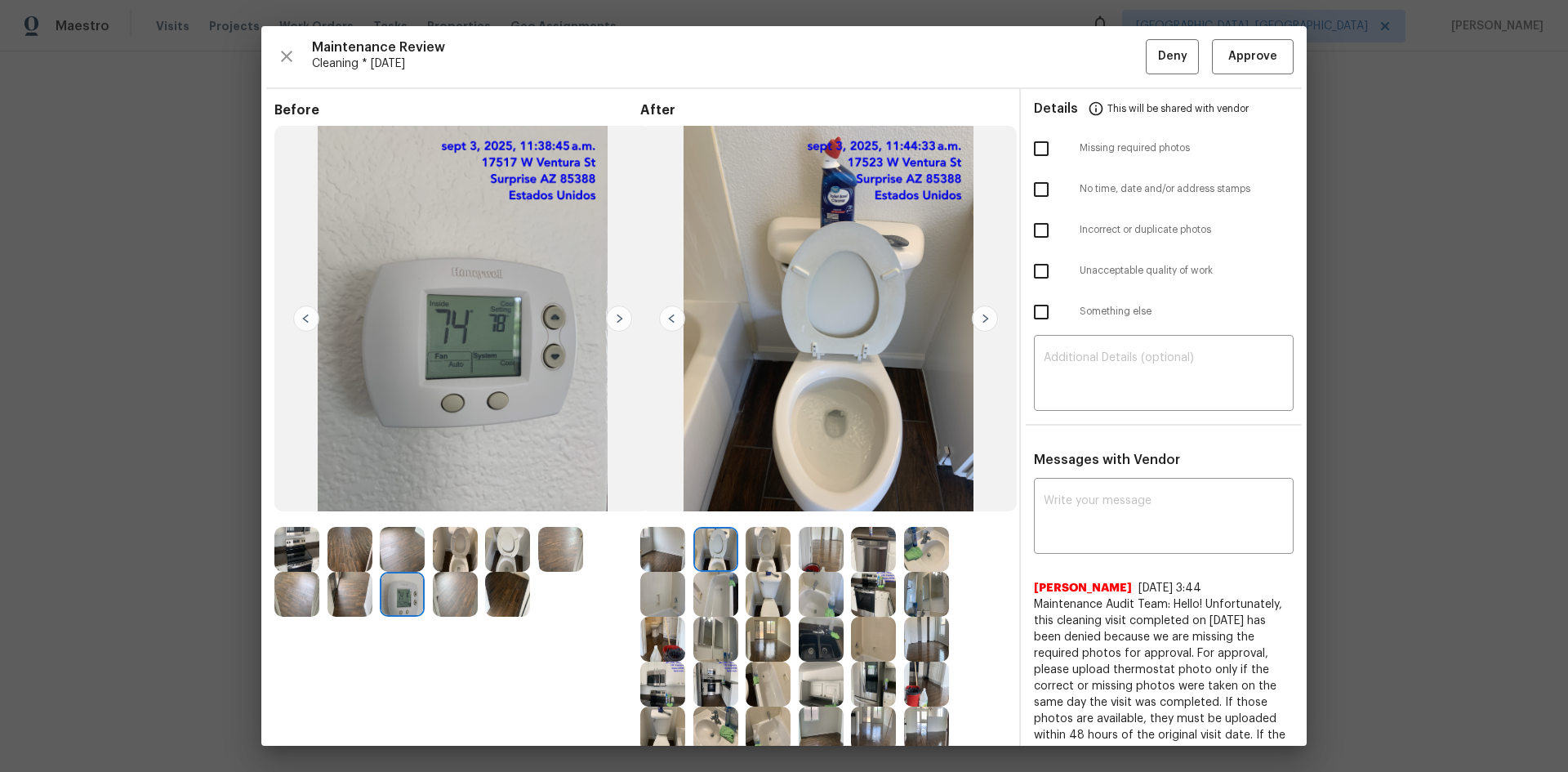
click at [712, 547] on img at bounding box center [716, 549] width 45 height 45
click at [1235, 53] on span "Approve" at bounding box center [1252, 57] width 49 height 21
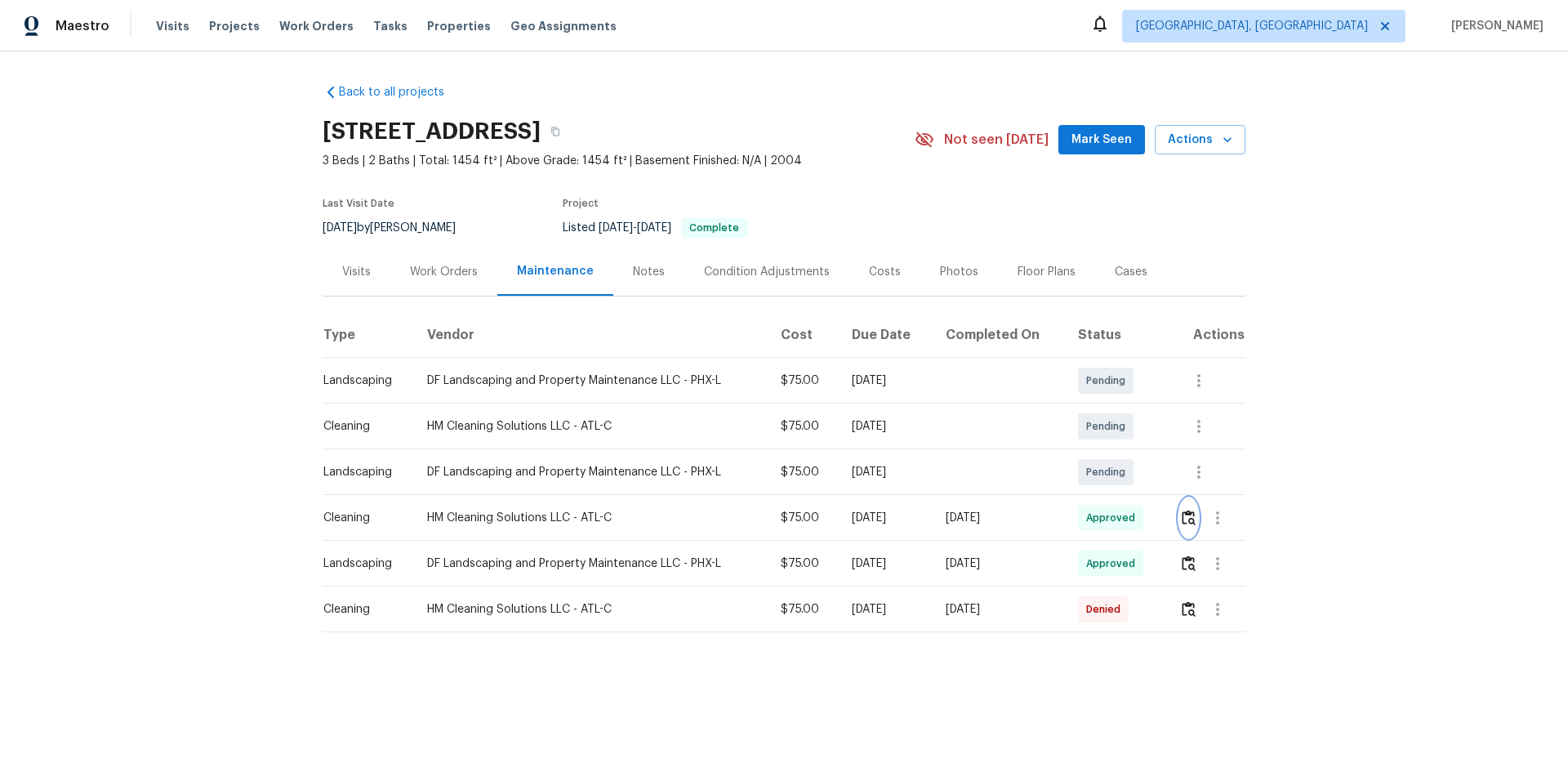
click at [1179, 498] on button "button" at bounding box center [1189, 517] width 19 height 39
click at [1181, 519] on img "button" at bounding box center [1188, 517] width 14 height 16
click at [1181, 607] on img "button" at bounding box center [1188, 609] width 14 height 16
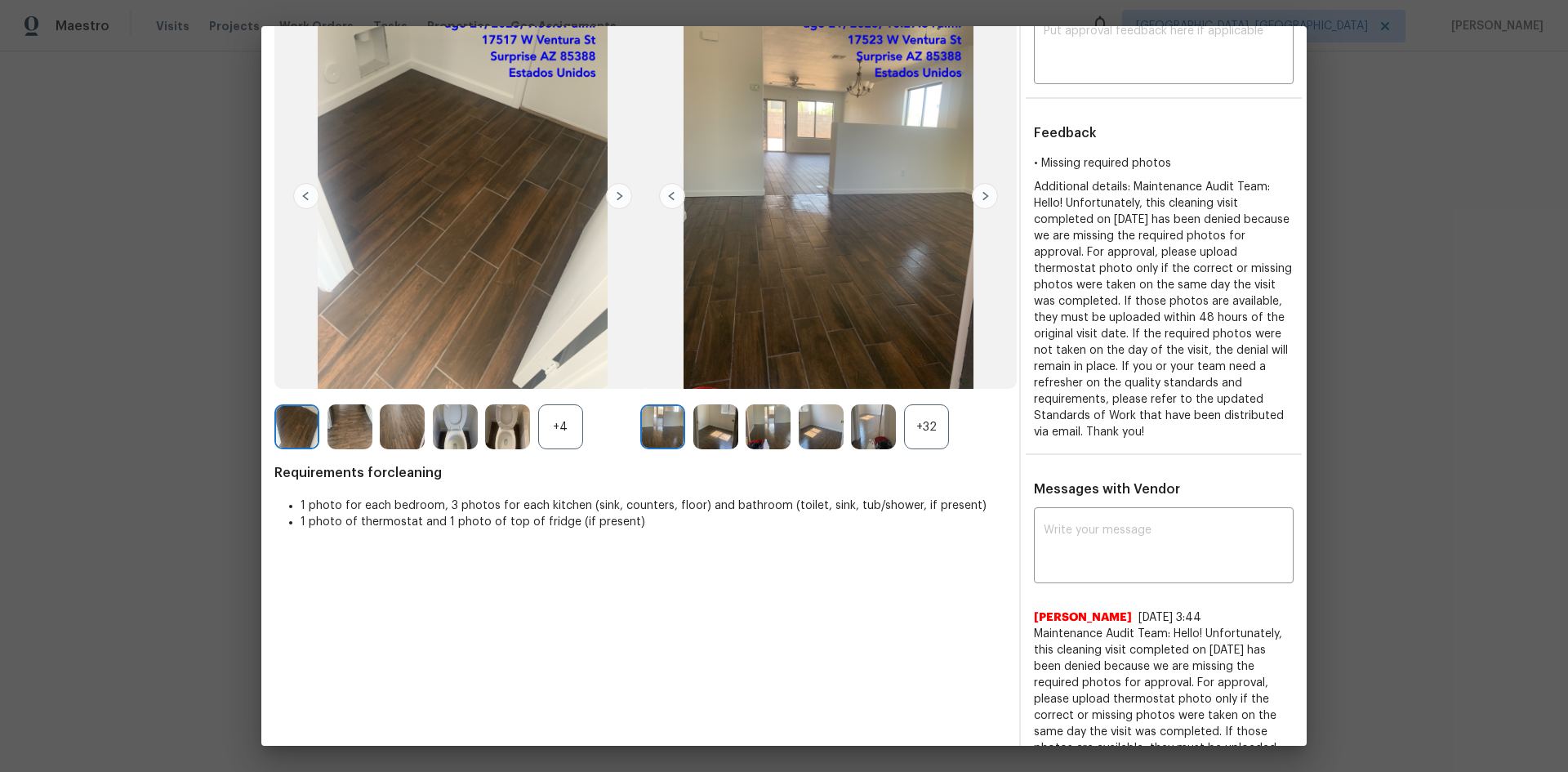
scroll to position [260, 0]
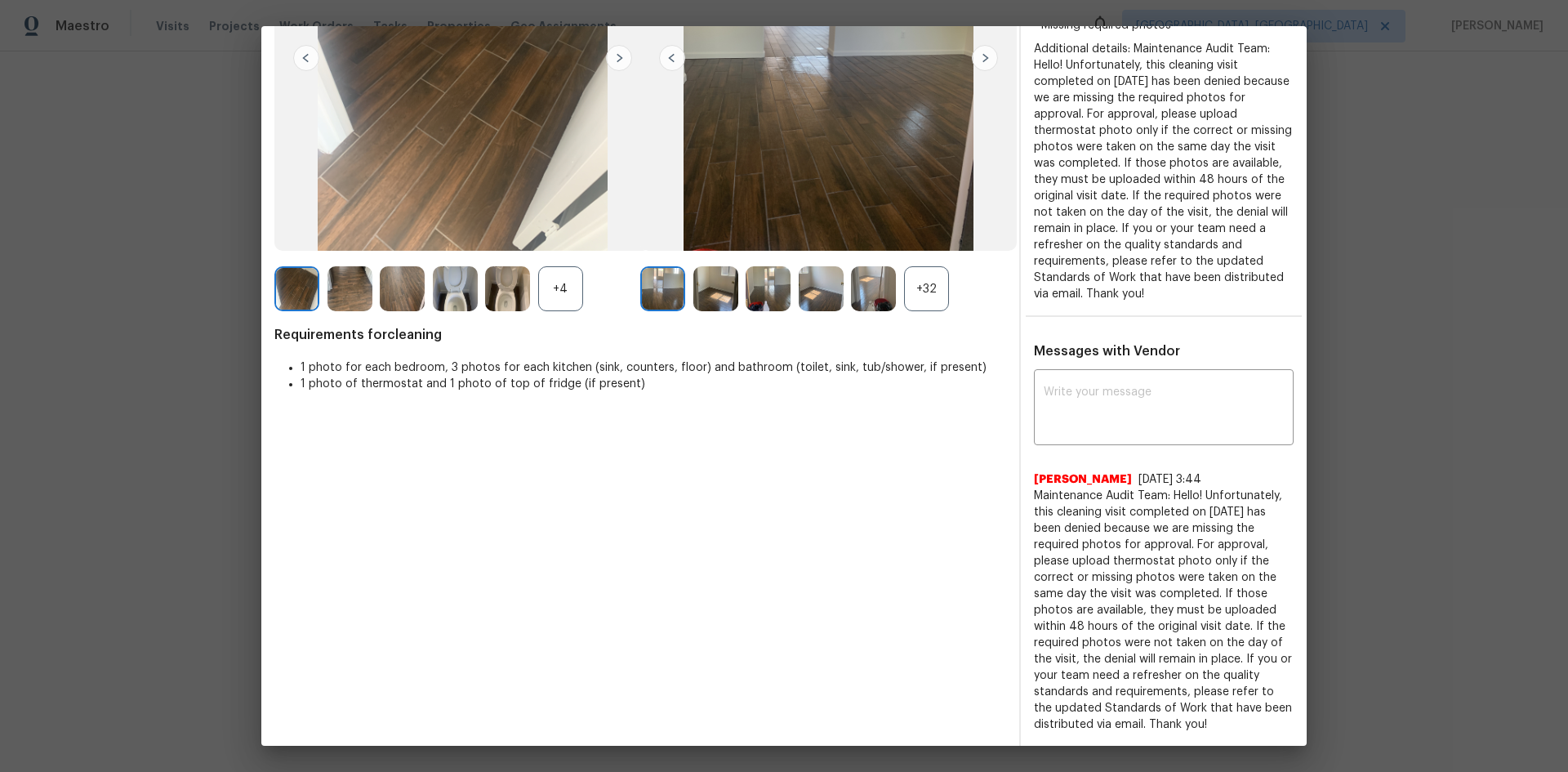
drag, startPoint x: 1415, startPoint y: 551, endPoint x: 808, endPoint y: 246, distance: 679.3
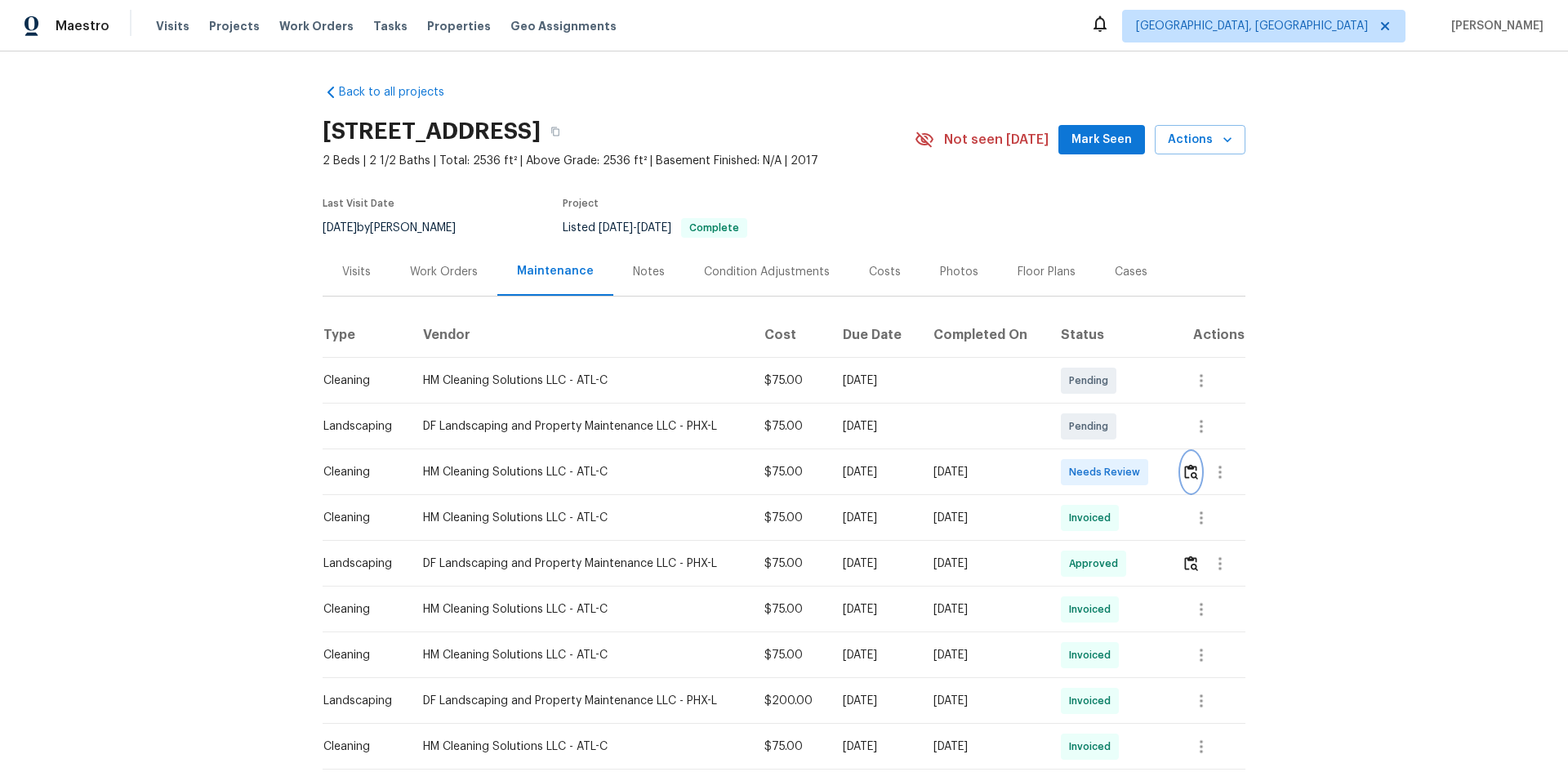
click at [1115, 479] on img "button" at bounding box center [1191, 471] width 14 height 16
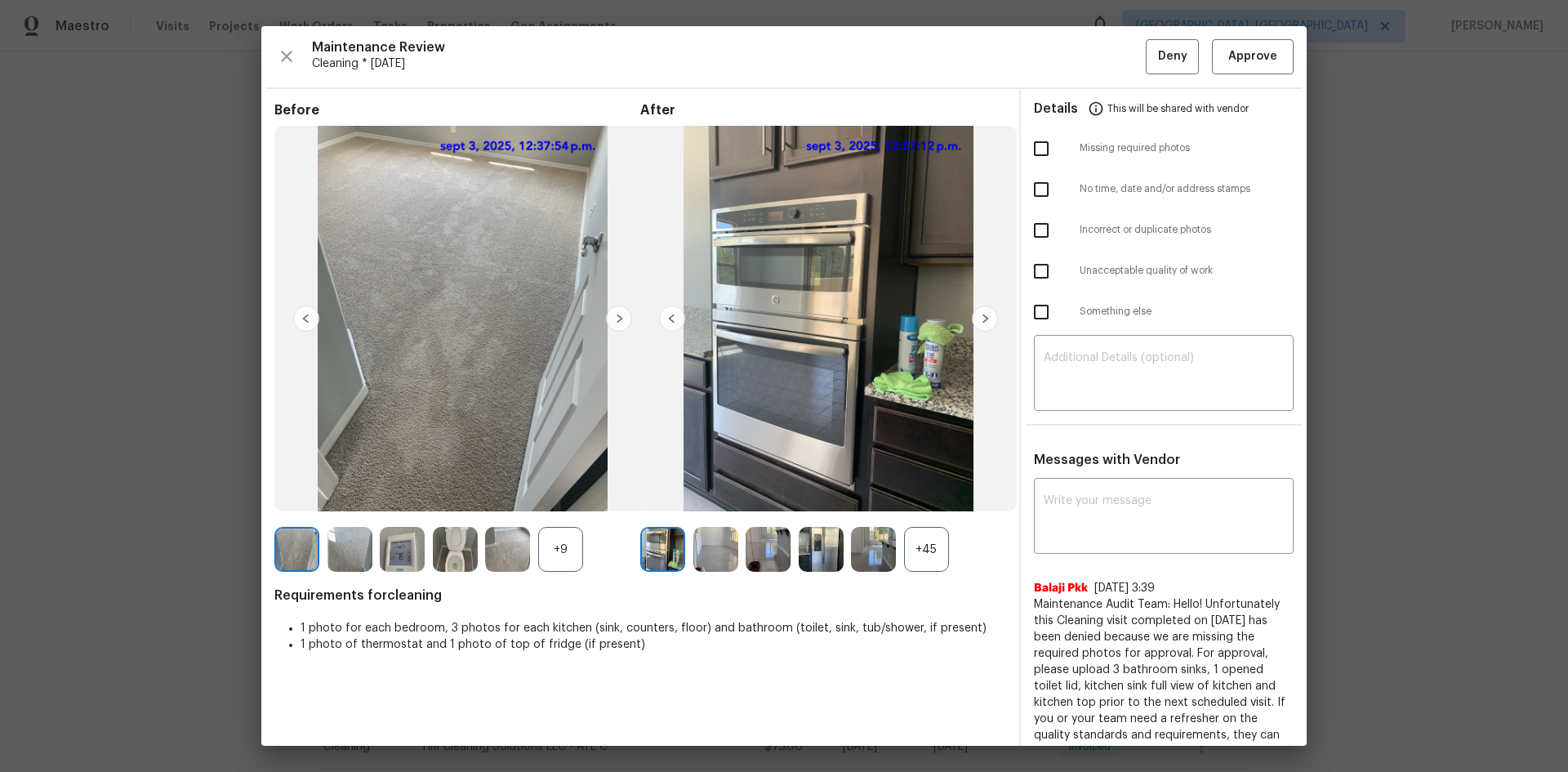
click at [402, 516] on img at bounding box center [402, 549] width 45 height 45
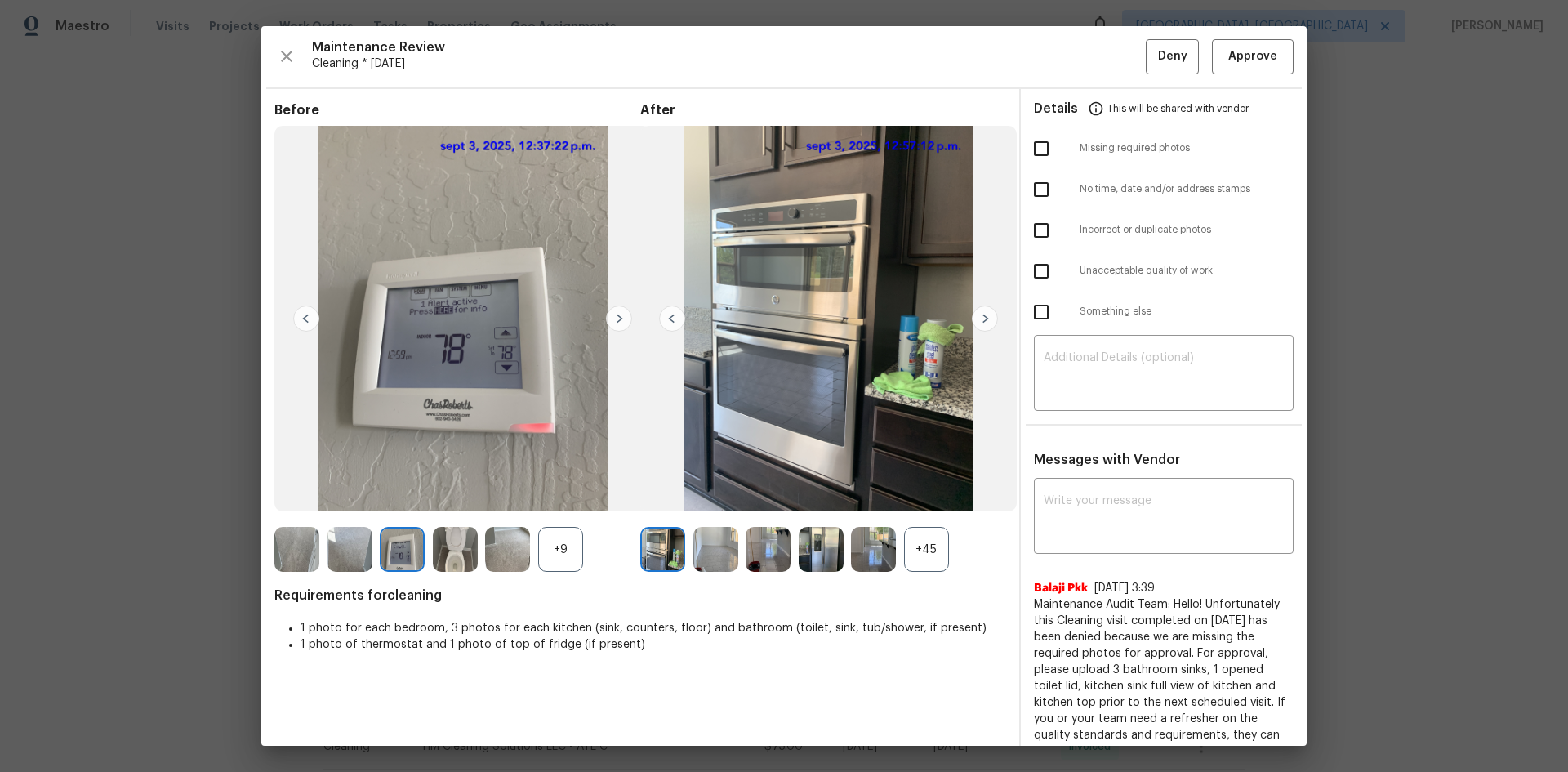
click at [402, 516] on img at bounding box center [402, 549] width 45 height 45
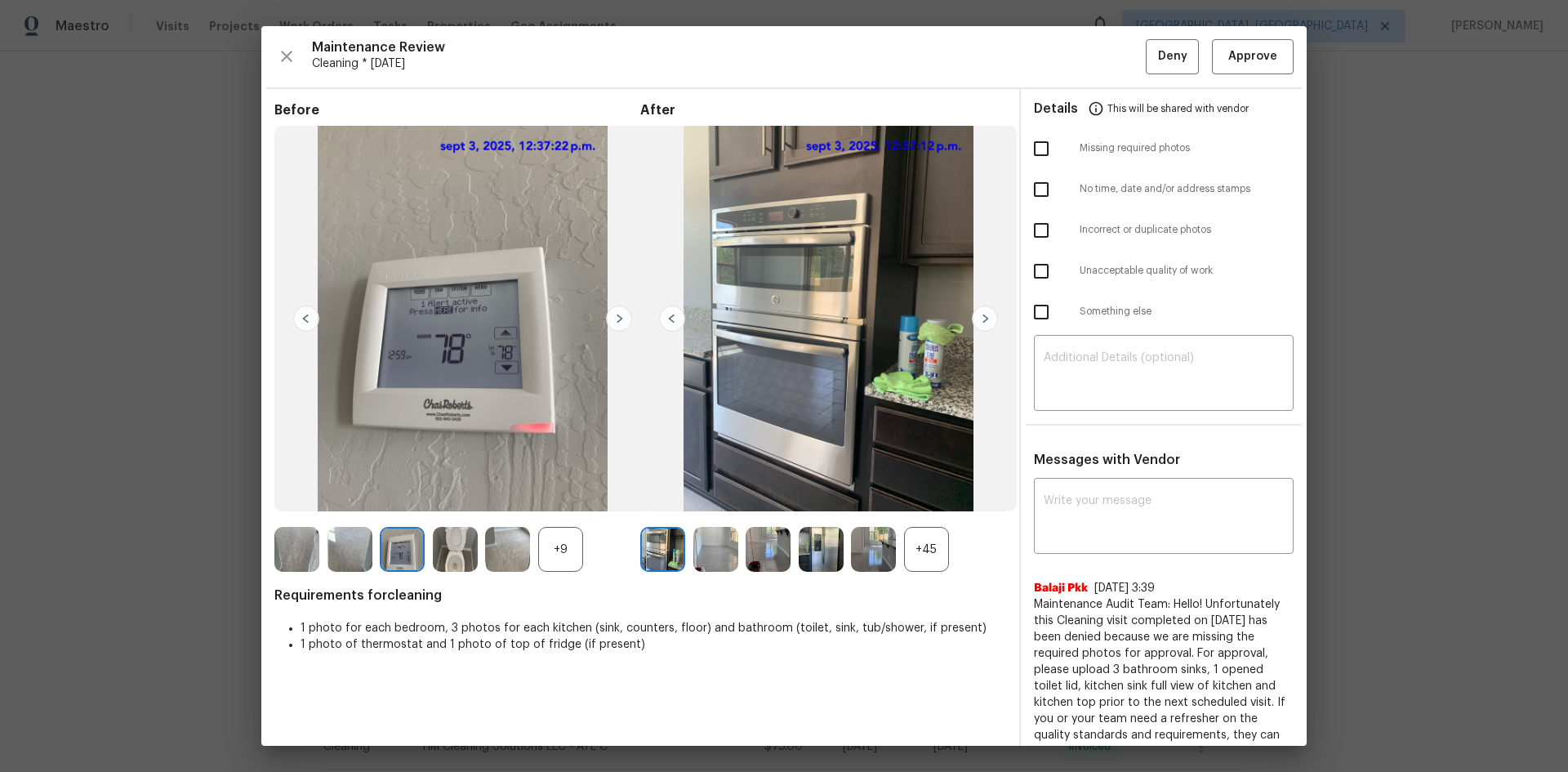
click at [402, 516] on img at bounding box center [402, 549] width 45 height 45
click at [1059, 515] on textarea at bounding box center [1163, 517] width 240 height 46
paste textarea "Maintenance Audit Team: Hello! Unfortunately this cleaning visit completed on 0…"
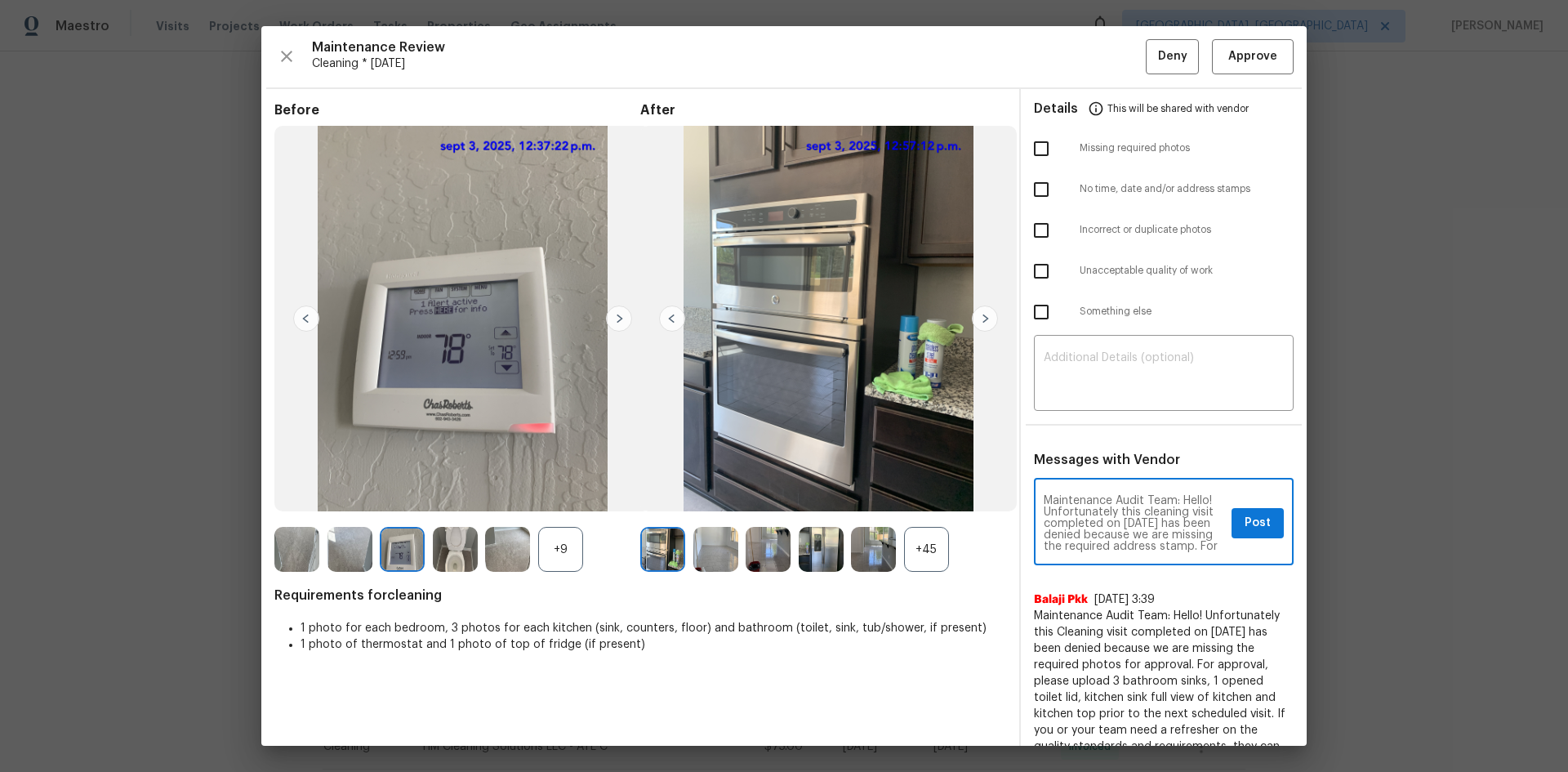
scroll to position [115, 0]
type textarea "Maintenance Audit Team: Hello! Unfortunately this cleaning visit completed on 0…"
click at [1055, 336] on ul "Details This will be shared with vendor Missing required photos No time, date a…" at bounding box center [1164, 214] width 286 height 250
click at [1059, 362] on textarea at bounding box center [1163, 374] width 240 height 46
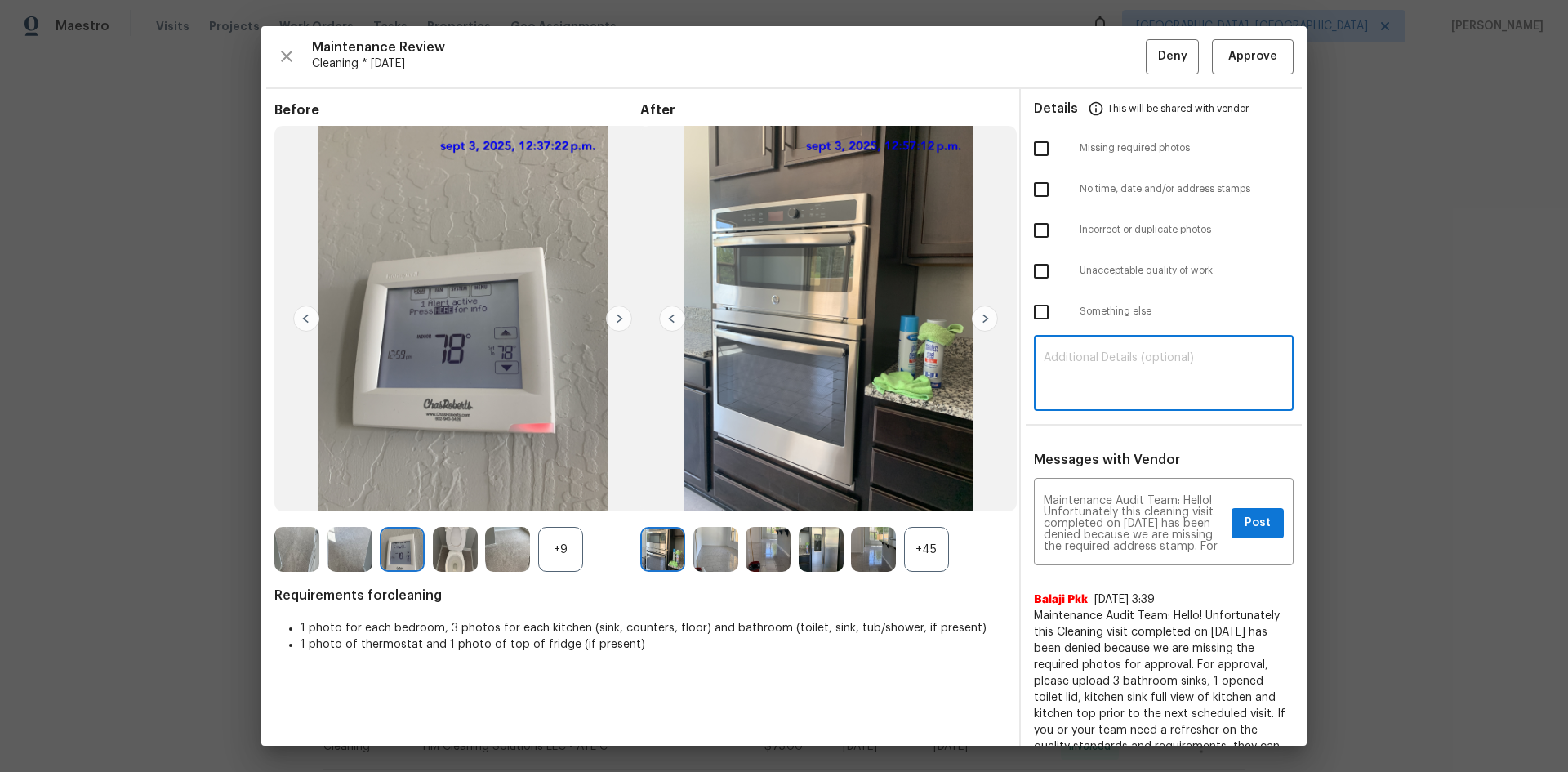
paste textarea "Maintenance Audit Team: Hello! Unfortunately this cleaning visit completed on 0…"
type textarea "Maintenance Audit Team: Hello! Unfortunately this cleaning visit completed on 0…"
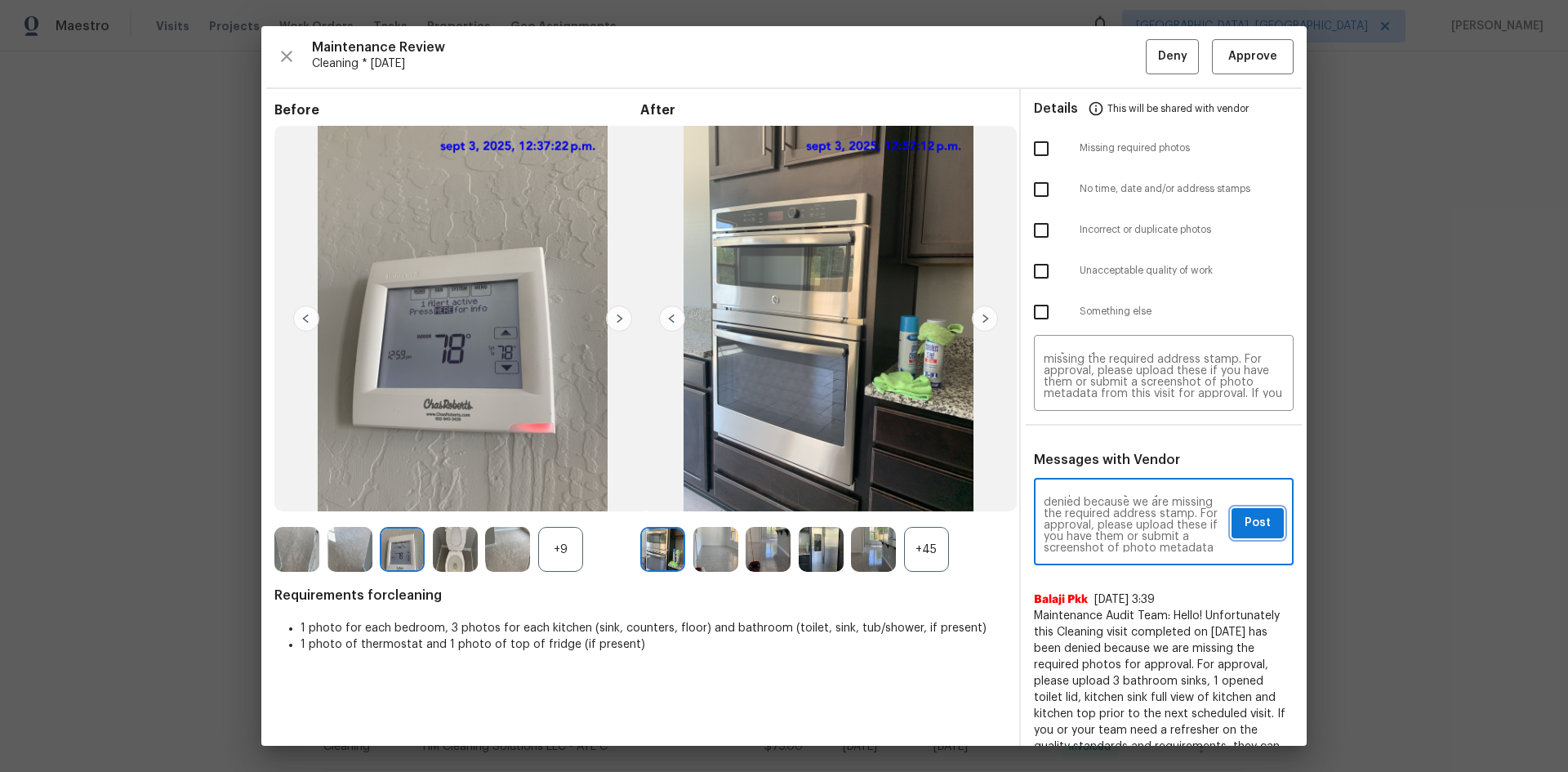
click at [1115, 516] on button "Post" at bounding box center [1257, 523] width 53 height 30
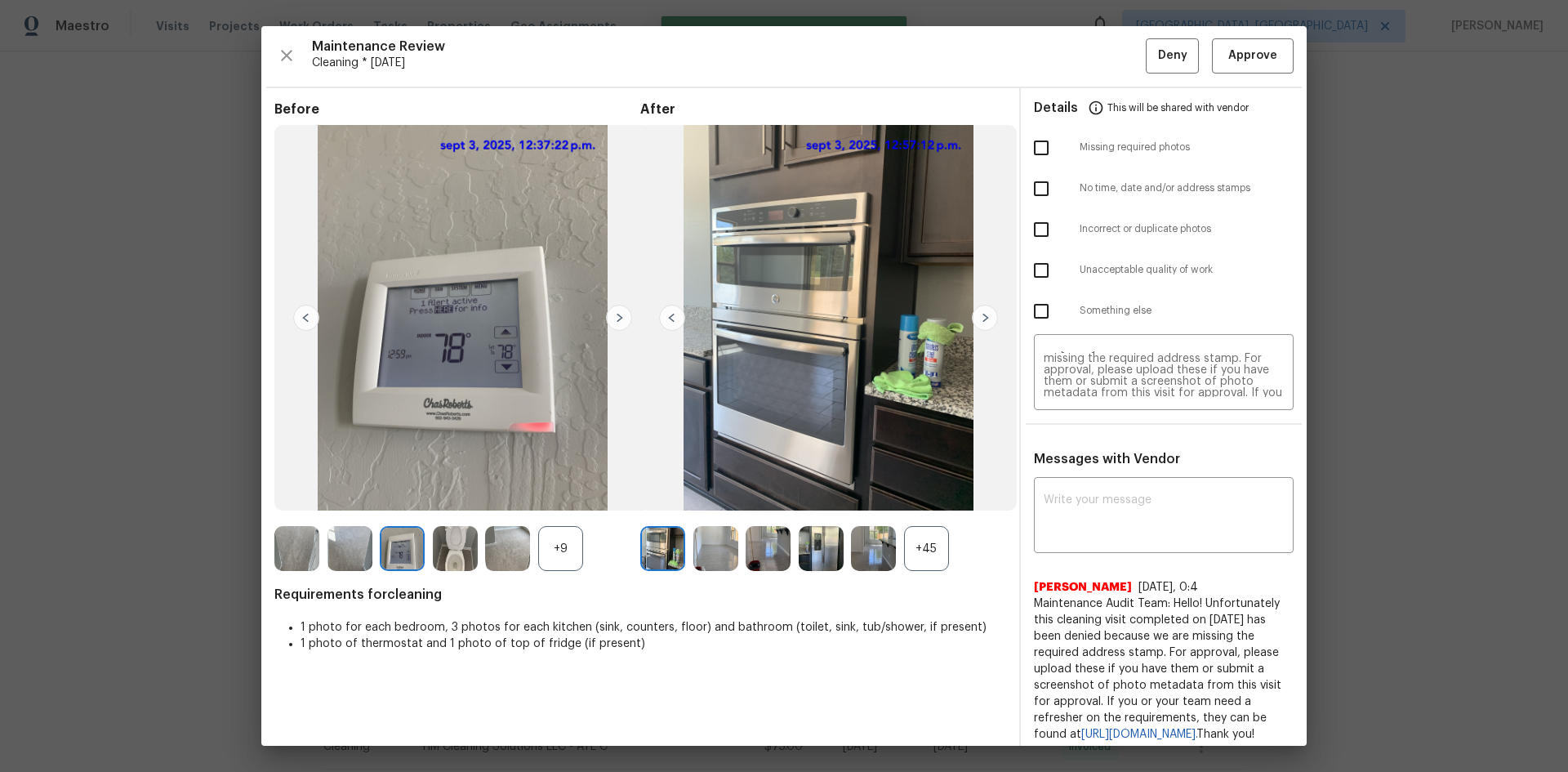
scroll to position [0, 0]
click at [1028, 190] on input "checkbox" at bounding box center [1042, 190] width 34 height 34
checkbox input "true"
click at [1115, 55] on span "Deny" at bounding box center [1173, 57] width 29 height 21
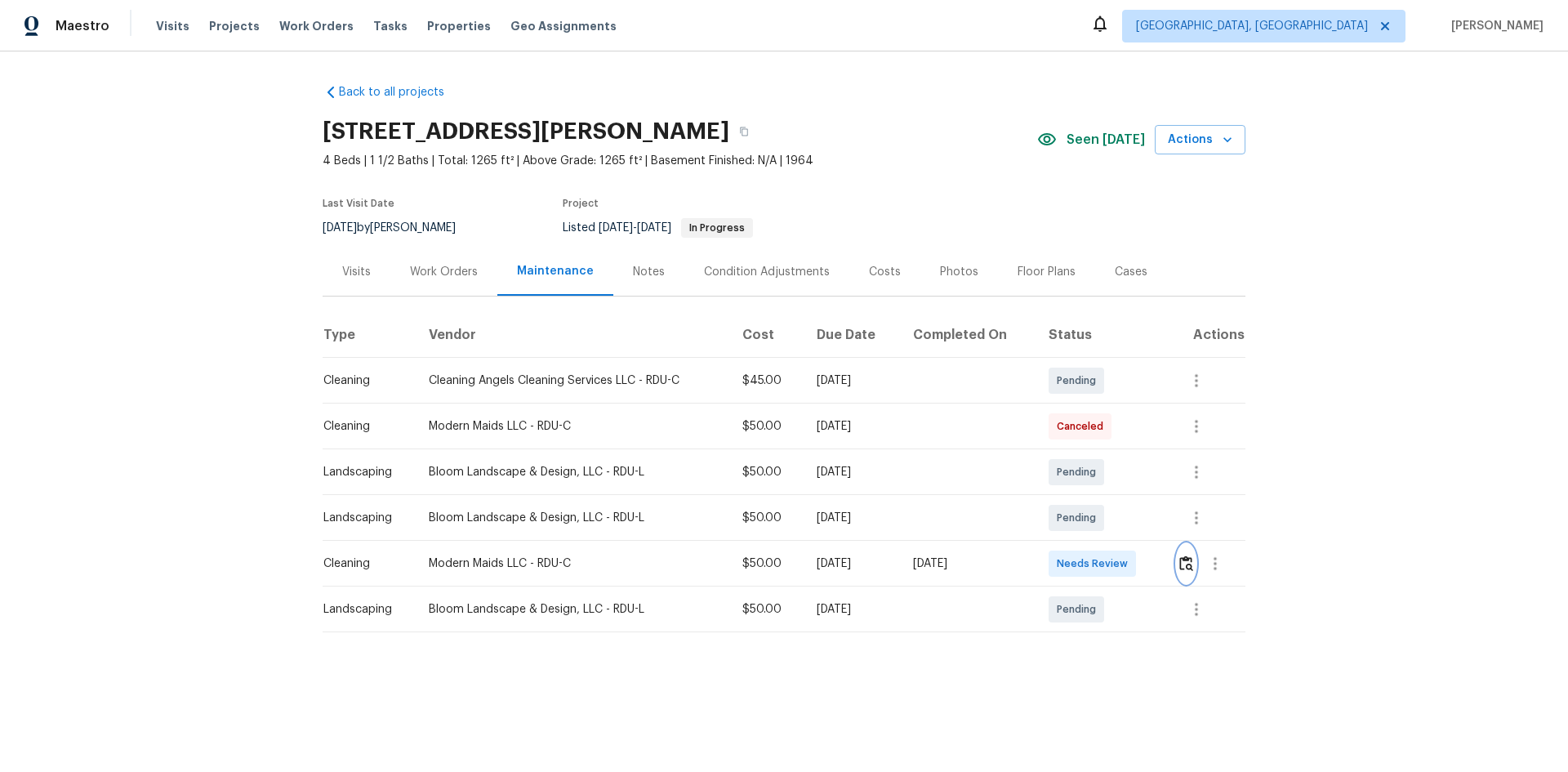
click at [1115, 516] on button "button" at bounding box center [1186, 563] width 19 height 39
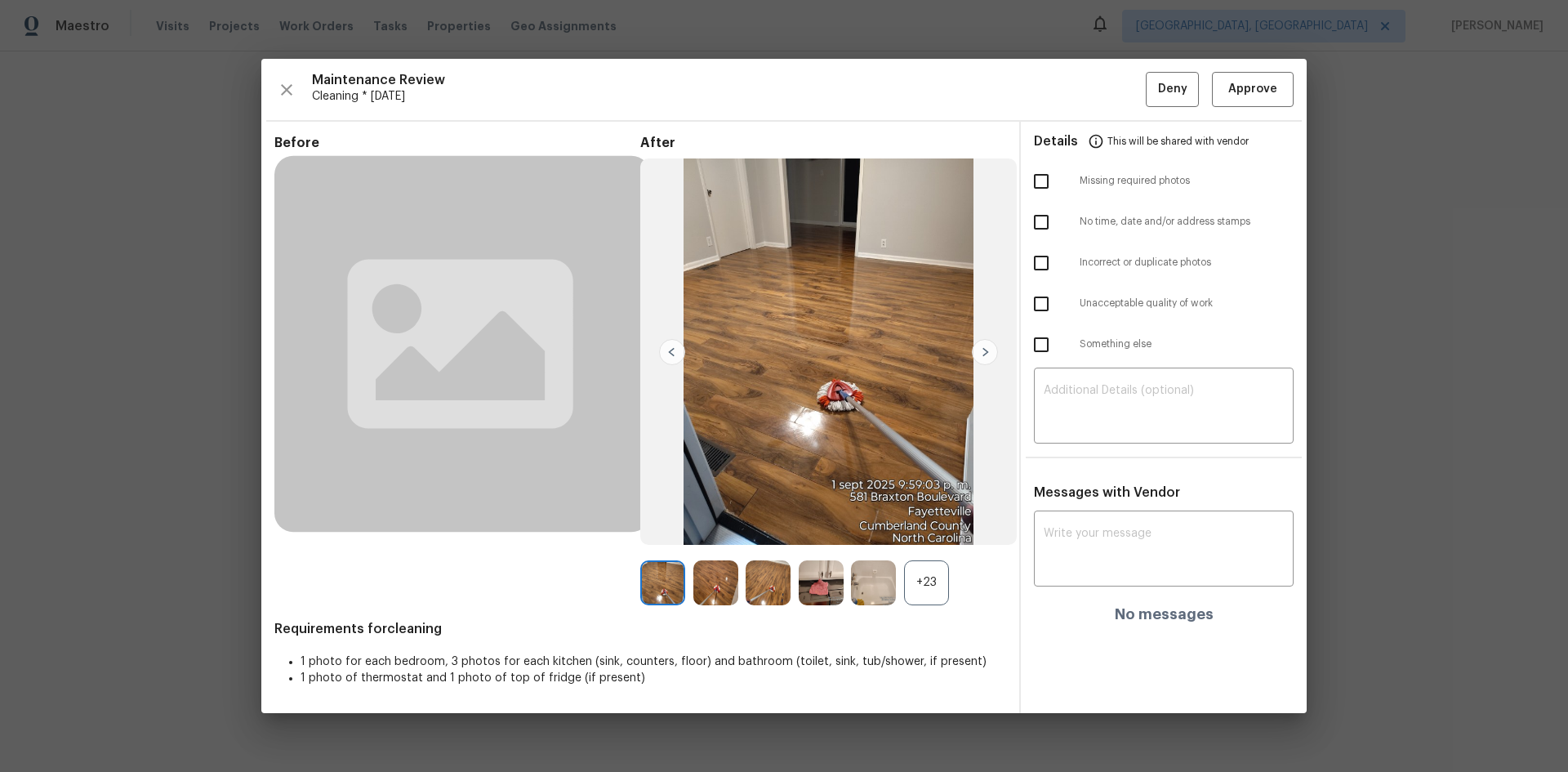
click at [930, 516] on div "+23" at bounding box center [926, 582] width 45 height 45
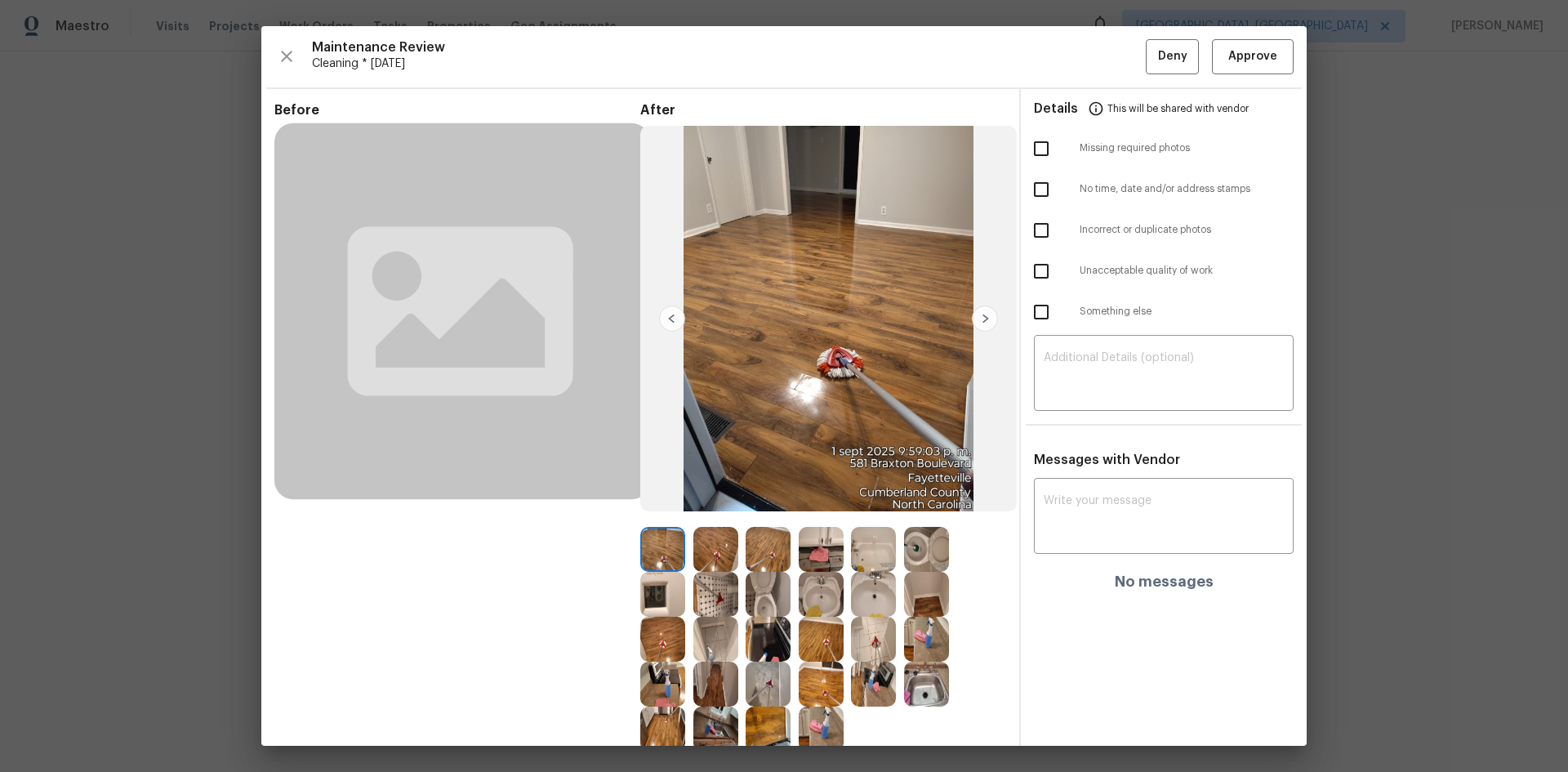
click at [656, 516] on img at bounding box center [663, 594] width 45 height 45
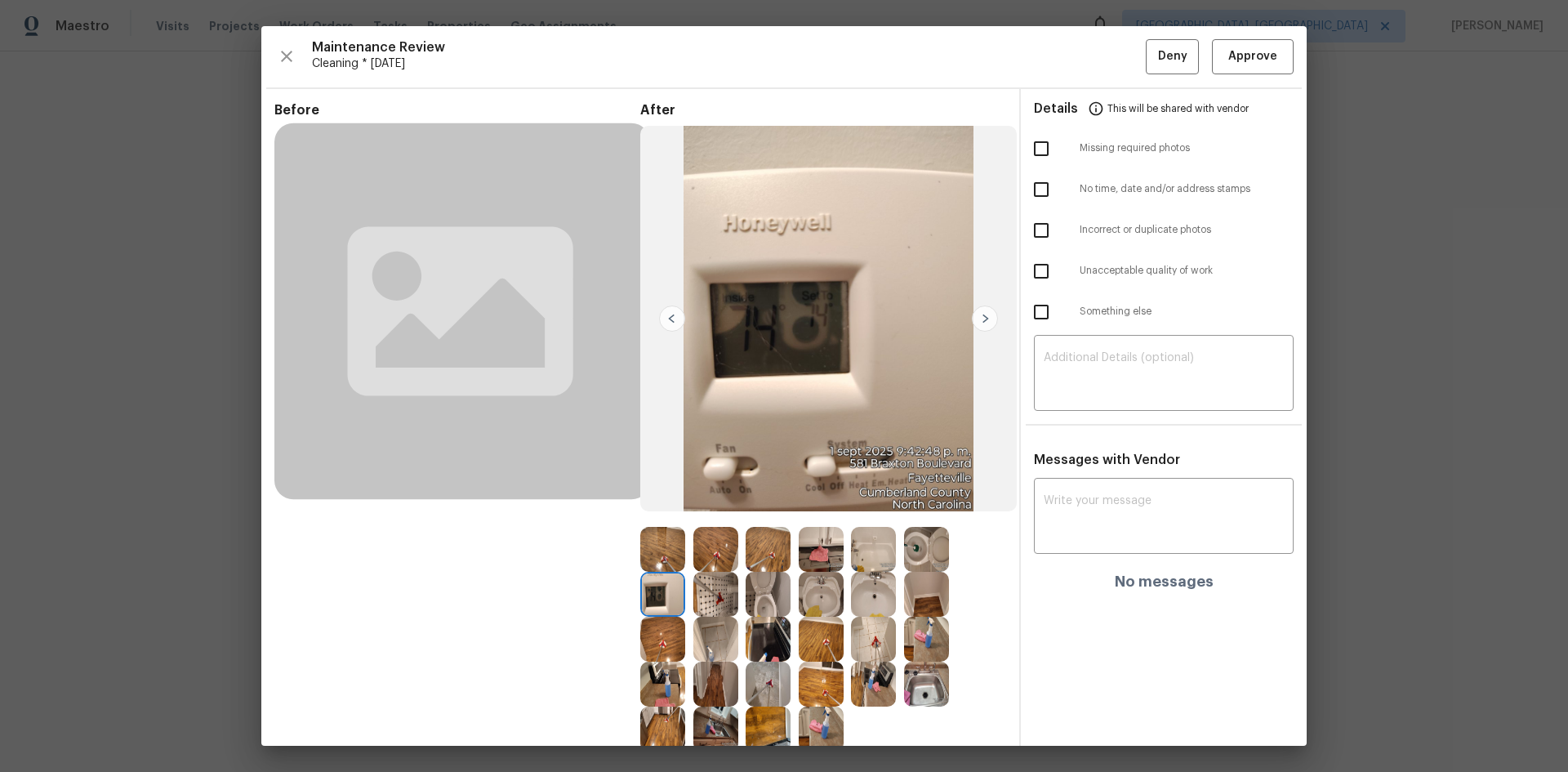
click at [656, 516] on img at bounding box center [663, 594] width 45 height 45
click at [1115, 56] on span "Approve" at bounding box center [1252, 57] width 49 height 21
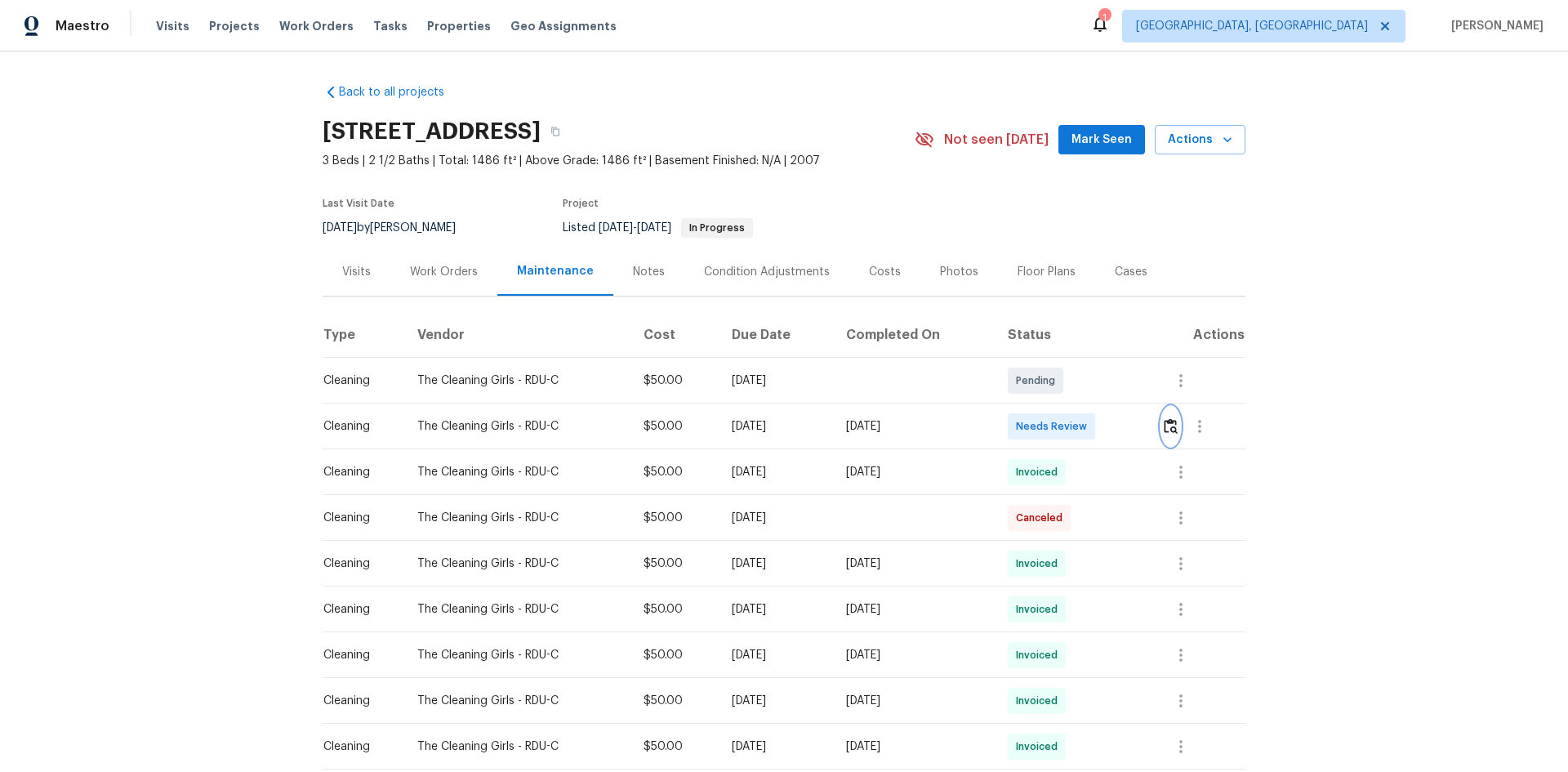
click at [1115, 433] on img "button" at bounding box center [1171, 426] width 14 height 16
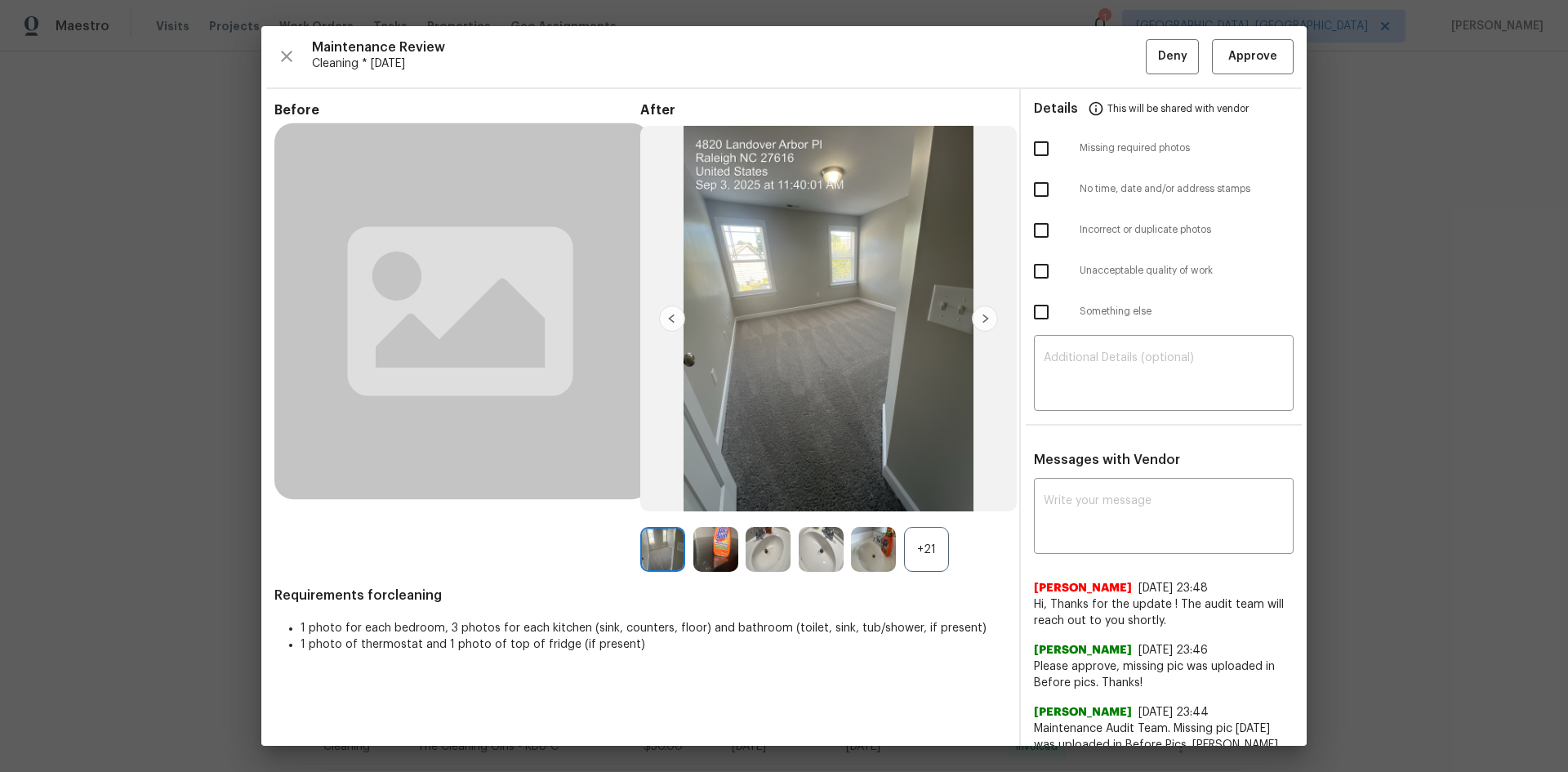
click at [1080, 516] on div "x ​ [PERSON_NAME] [DATE] 23:48 Hi, Thanks for the update ! The audit team will …" at bounding box center [1163, 770] width 259 height 578
click at [1076, 516] on textarea at bounding box center [1163, 517] width 240 height 46
paste textarea "Maintenance Audit Team: Hello! Unfortunately, this cleaning visit completed on …"
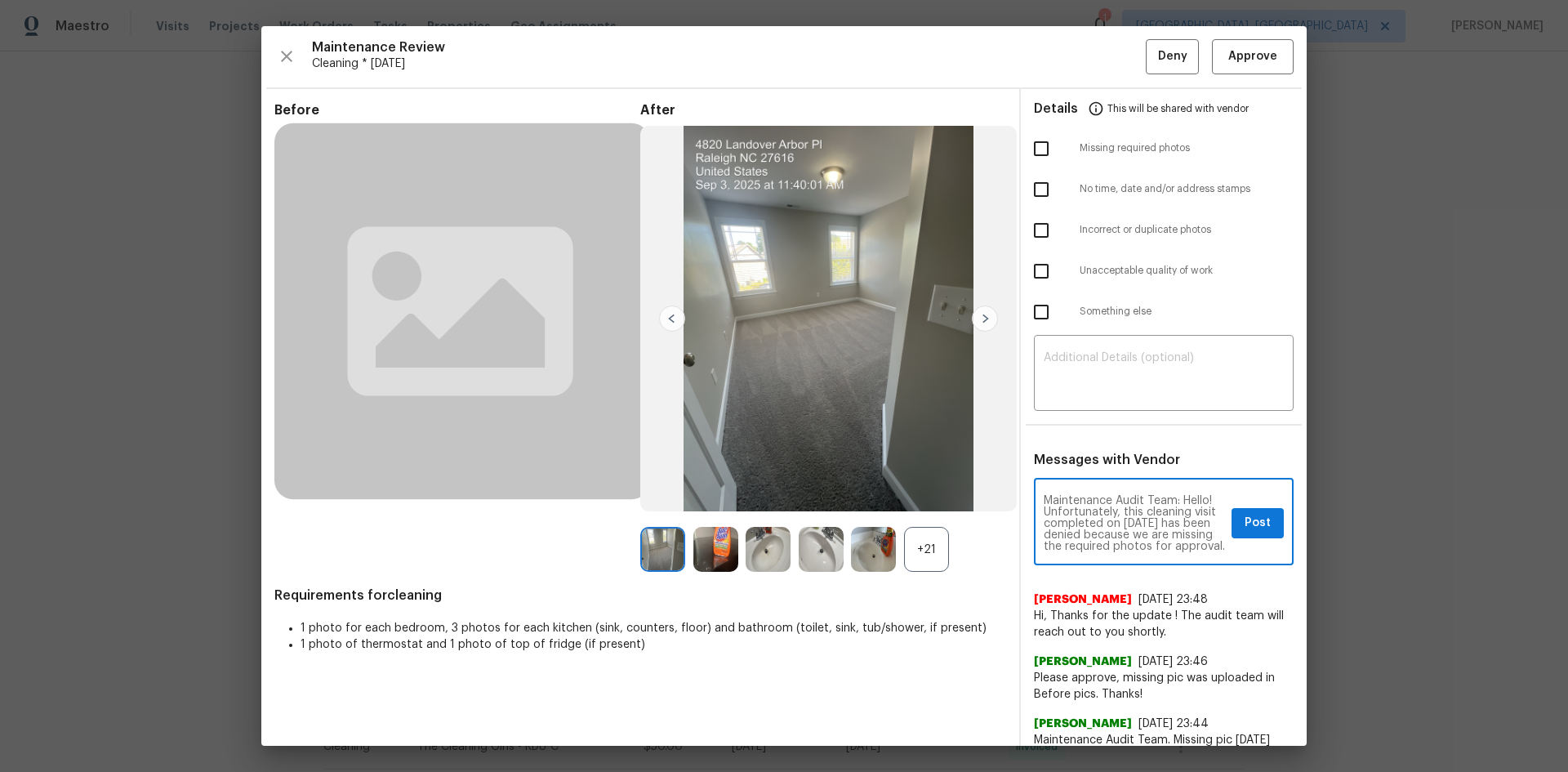
scroll to position [228, 0]
type textarea "Maintenance Audit Team: Hello! Unfortunately, this cleaning visit completed on …"
click at [1065, 362] on textarea at bounding box center [1163, 374] width 240 height 46
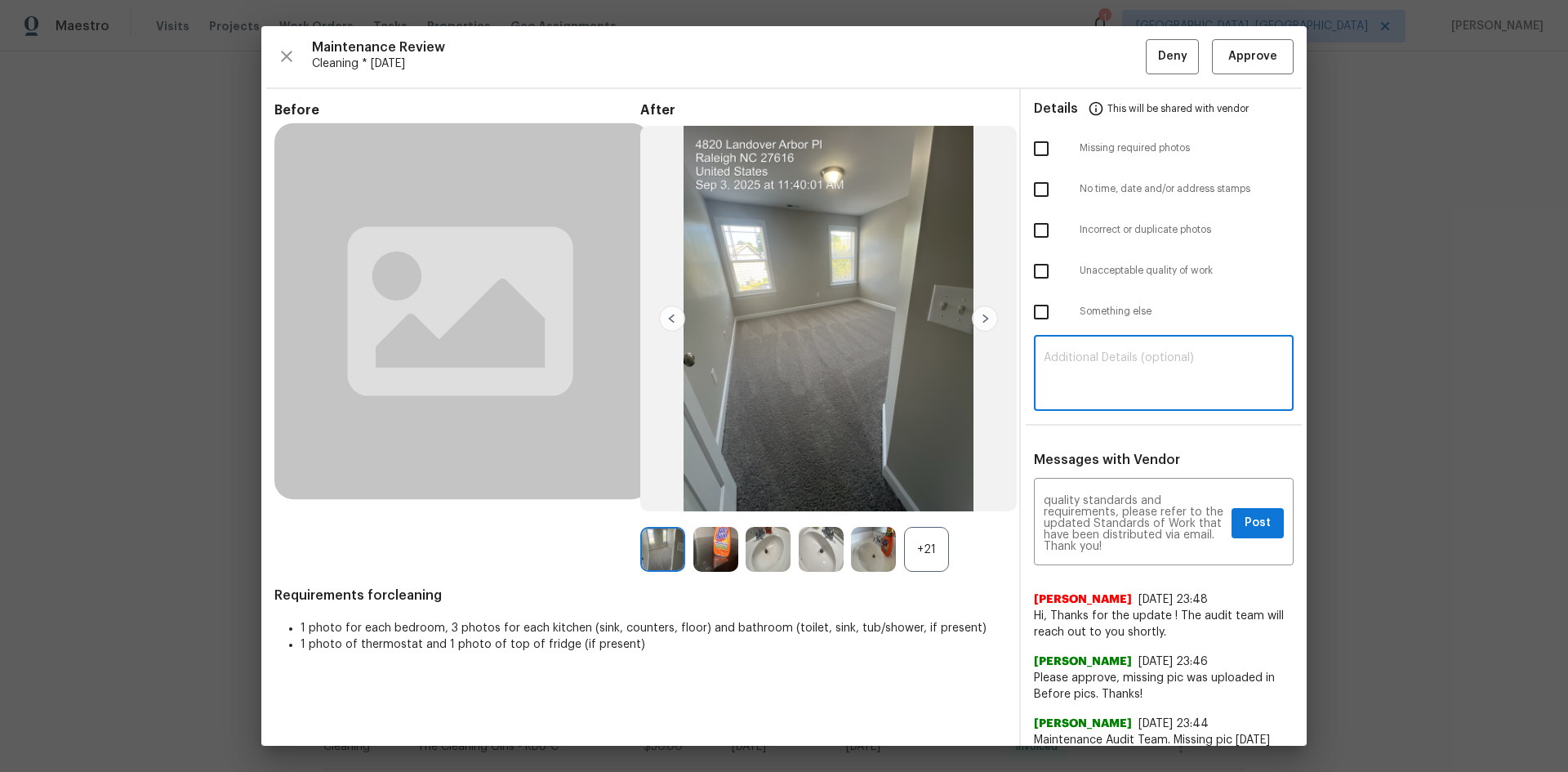
paste textarea "Maintenance Audit Team: Hello! Unfortunately, this cleaning visit completed on …"
type textarea "Maintenance Audit Team: Hello! Unfortunately, this cleaning visit completed on …"
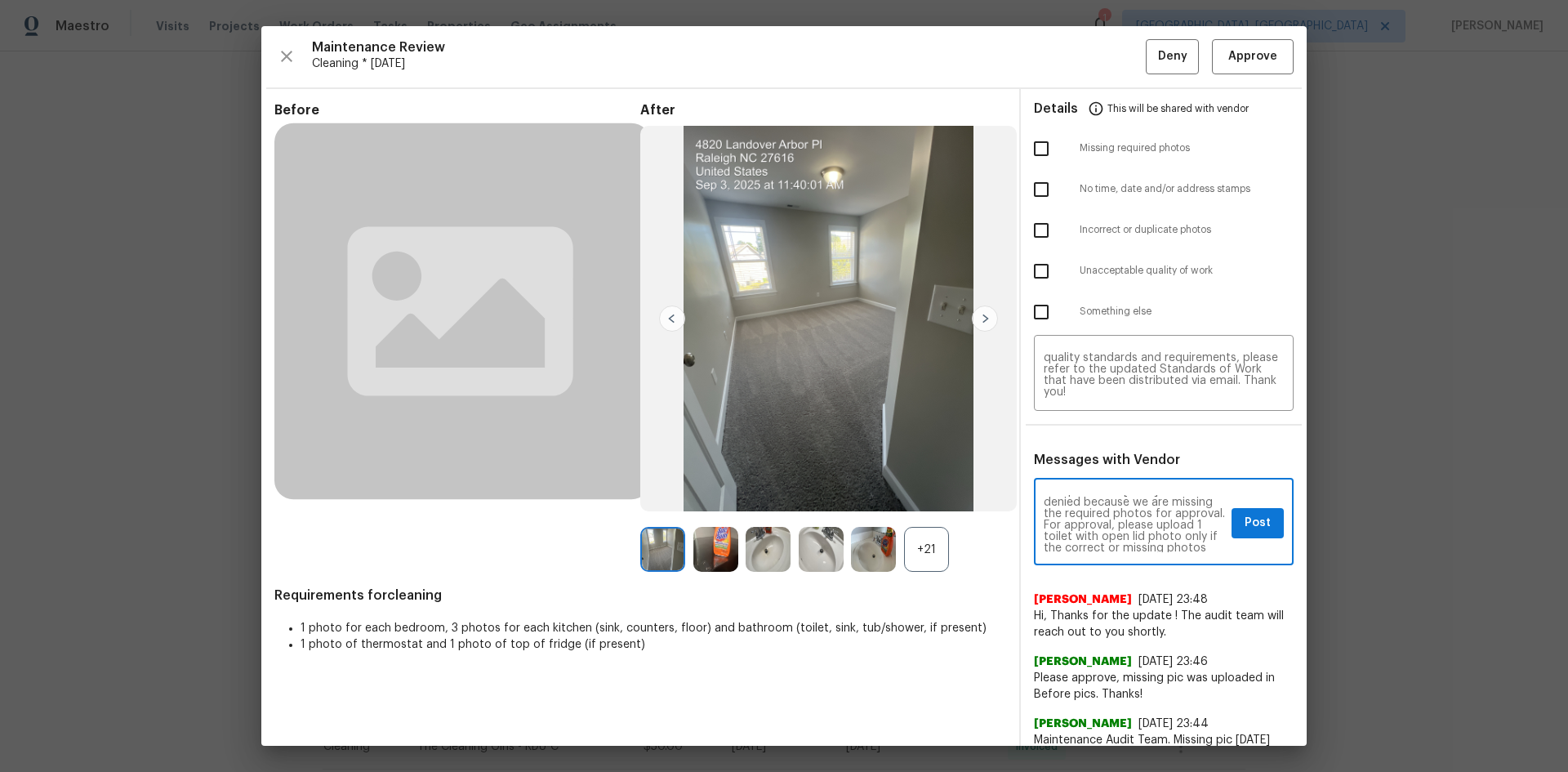
scroll to position [65, 0]
click at [1115, 516] on span "Post" at bounding box center [1257, 523] width 26 height 21
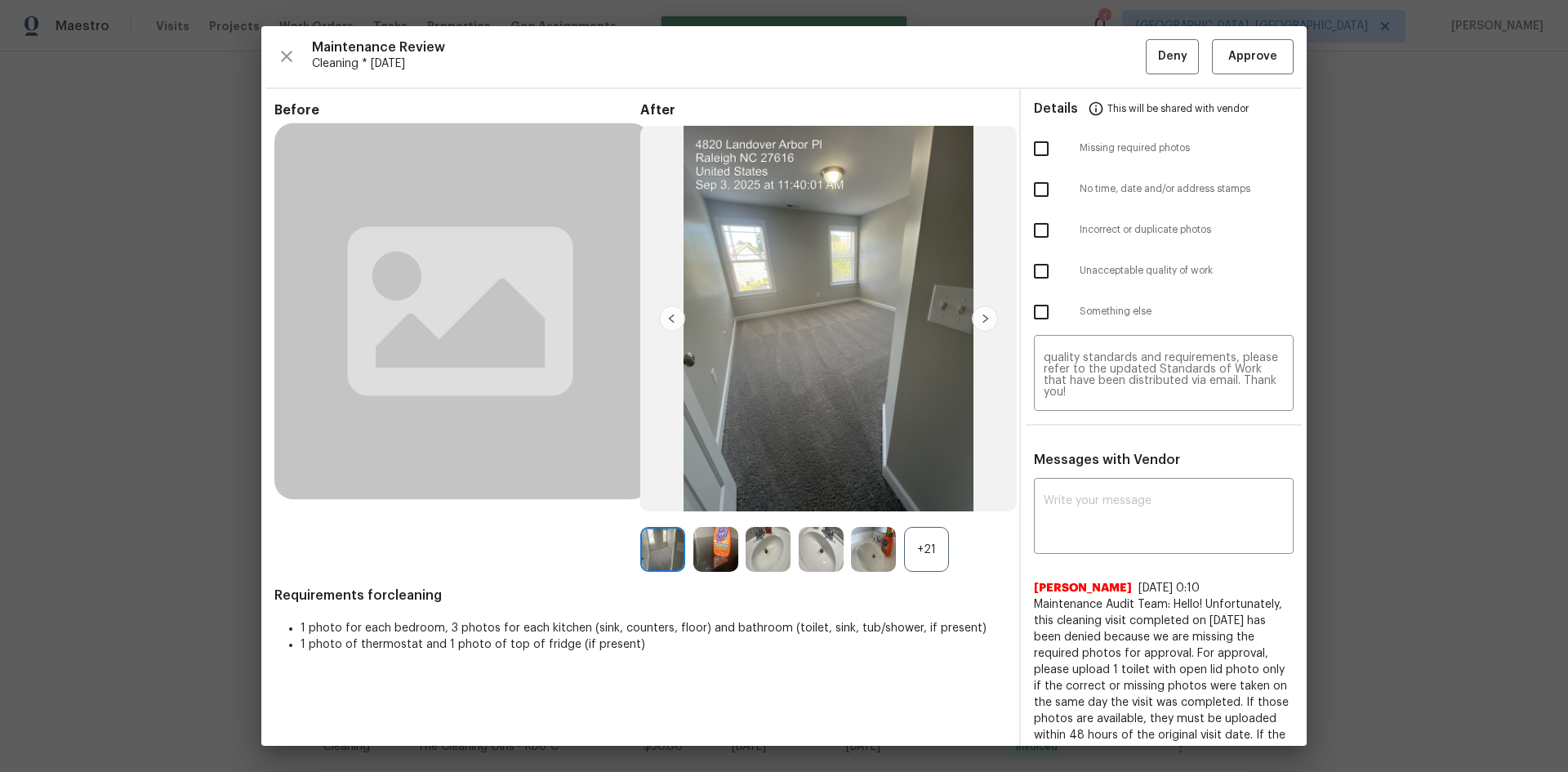
scroll to position [0, 0]
click at [1039, 147] on input "checkbox" at bounding box center [1042, 149] width 34 height 34
checkbox input "true"
click at [1115, 64] on span "Deny" at bounding box center [1173, 57] width 29 height 21
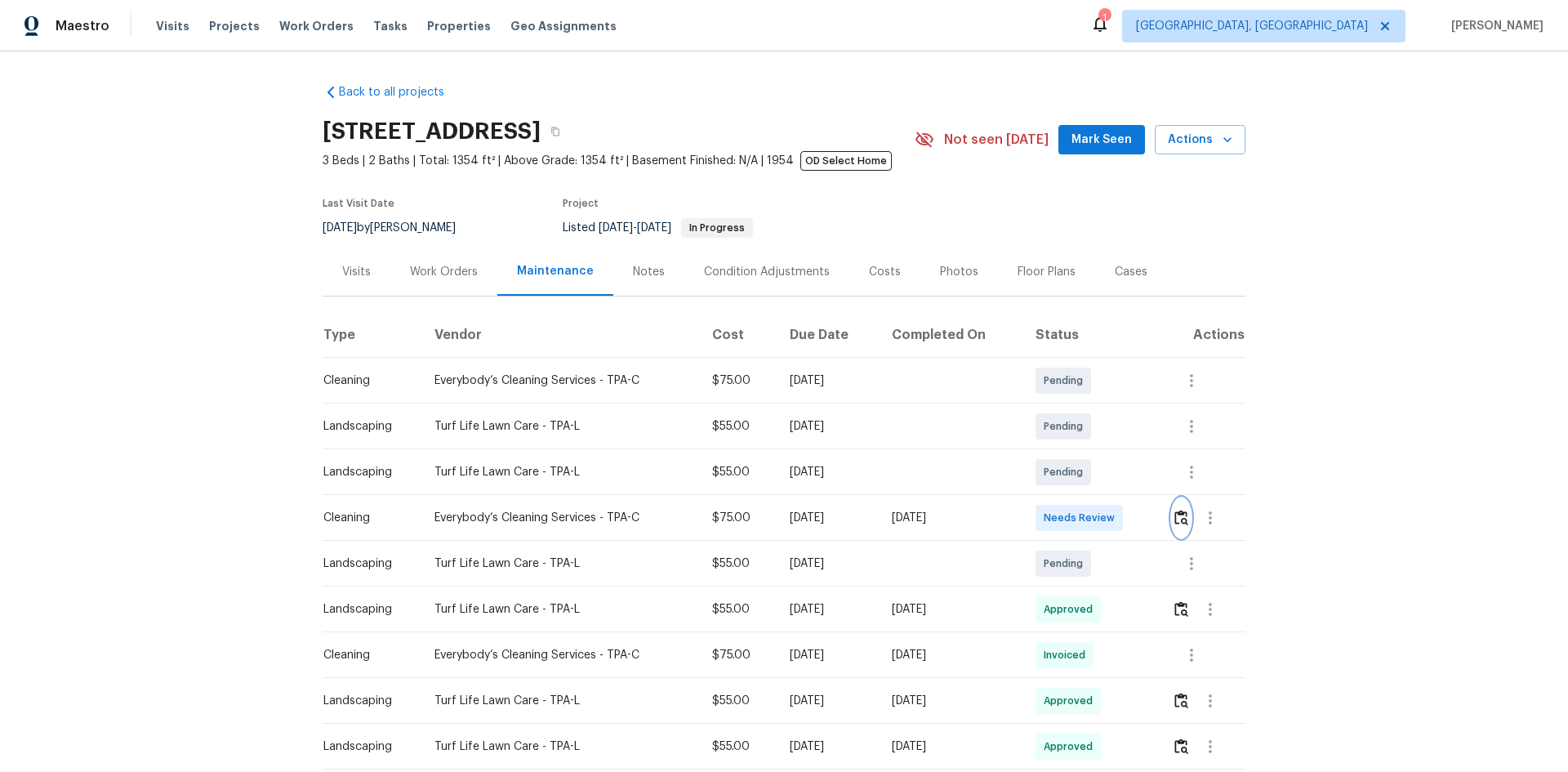
click at [1115, 508] on button "button" at bounding box center [1181, 517] width 19 height 39
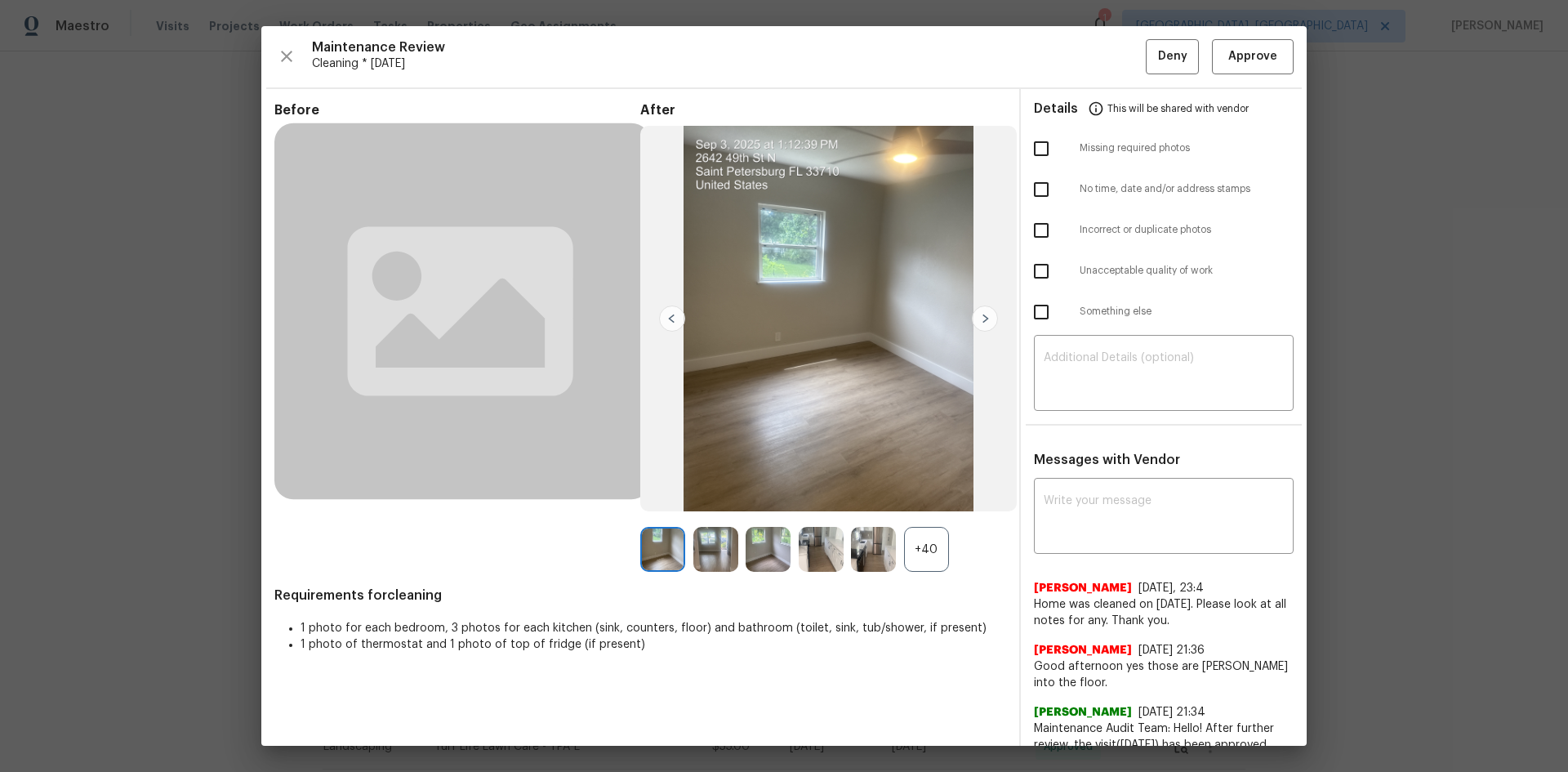
click at [917, 516] on div "+40" at bounding box center [926, 549] width 45 height 45
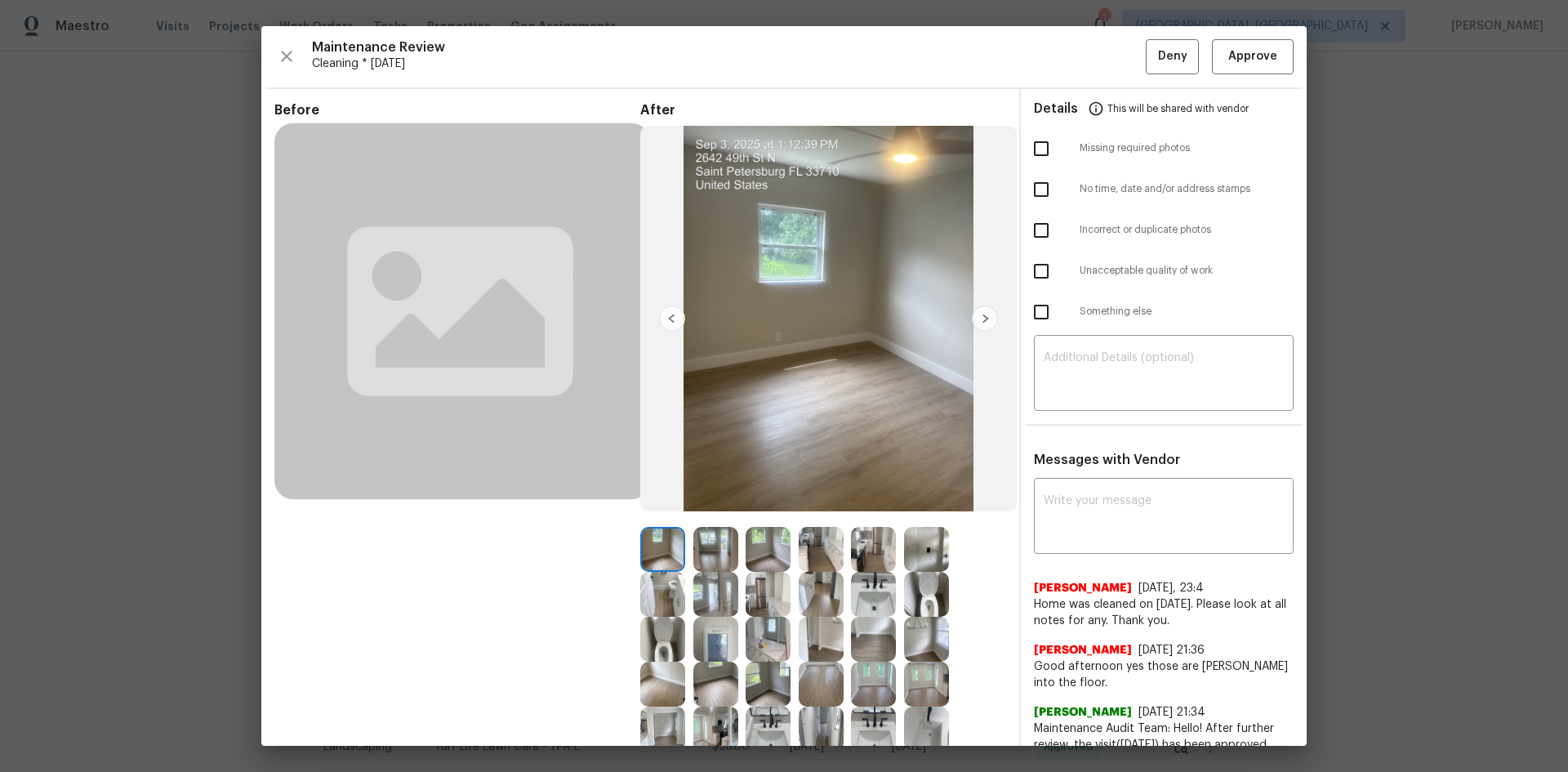
click at [705, 516] on img at bounding box center [716, 639] width 45 height 45
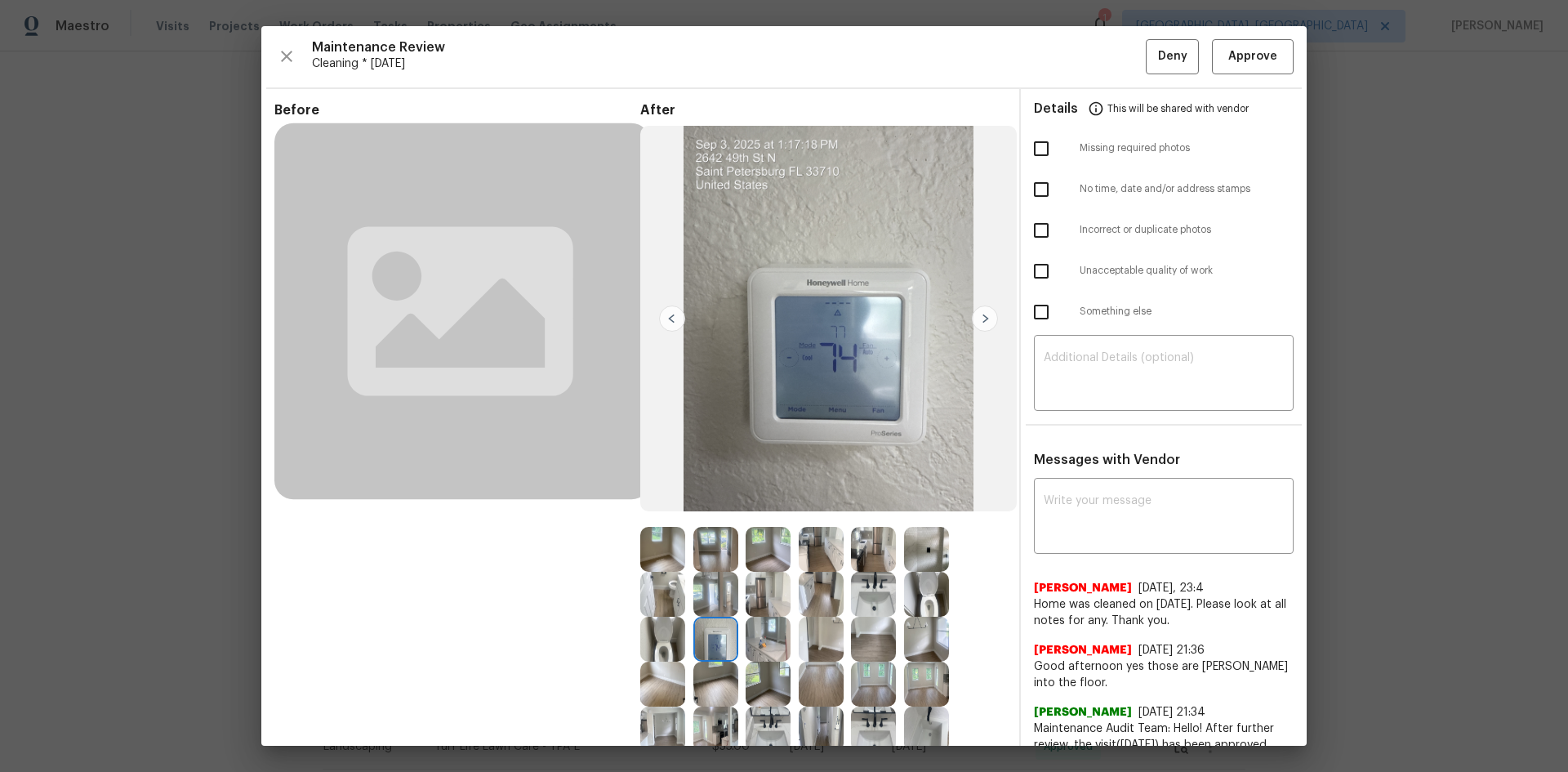
click at [705, 516] on img at bounding box center [716, 639] width 45 height 45
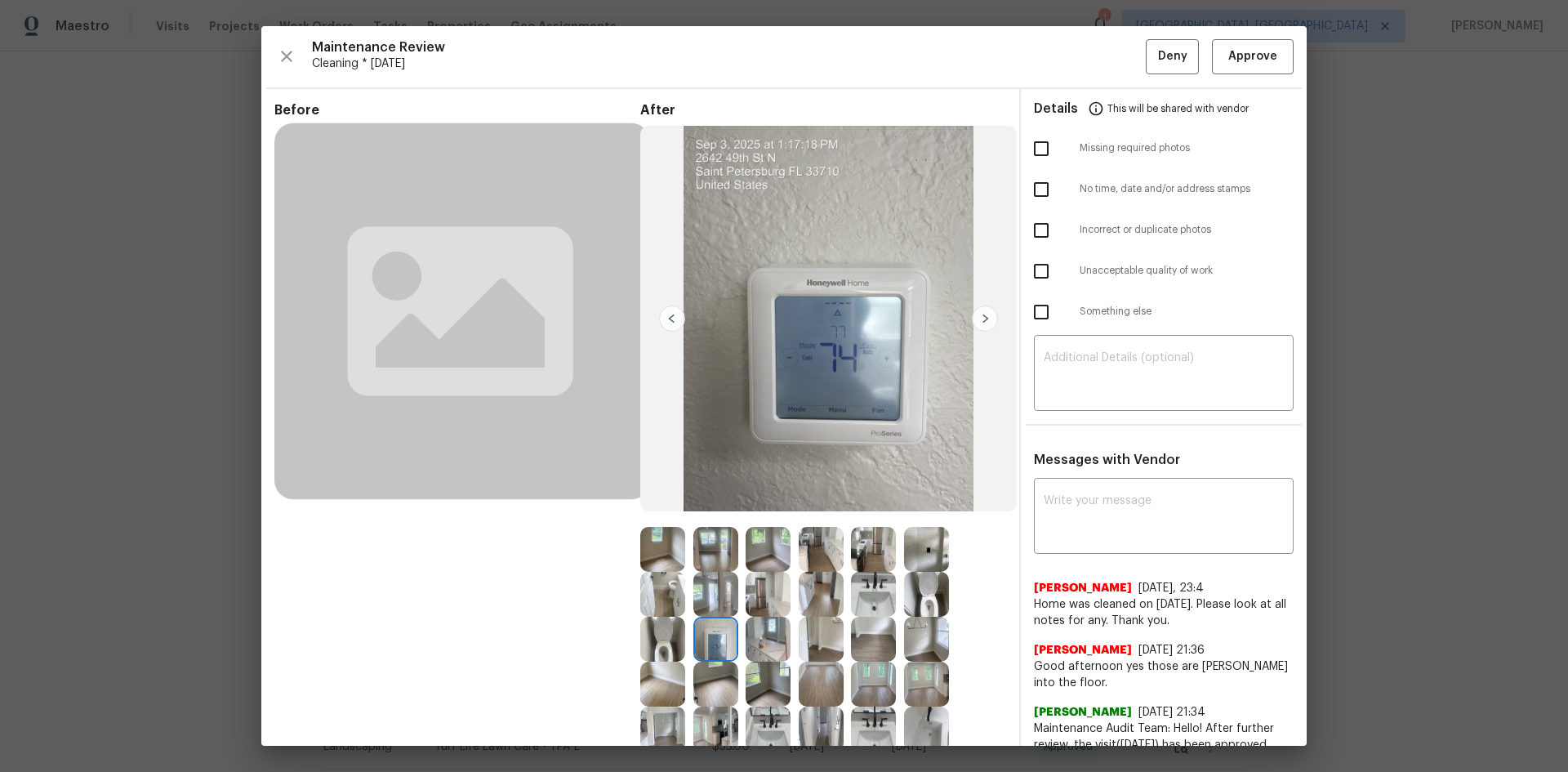
click at [705, 516] on img at bounding box center [716, 639] width 45 height 45
click at [704, 516] on img at bounding box center [716, 639] width 45 height 45
click at [720, 516] on img at bounding box center [716, 639] width 45 height 45
click at [719, 516] on img at bounding box center [716, 639] width 45 height 45
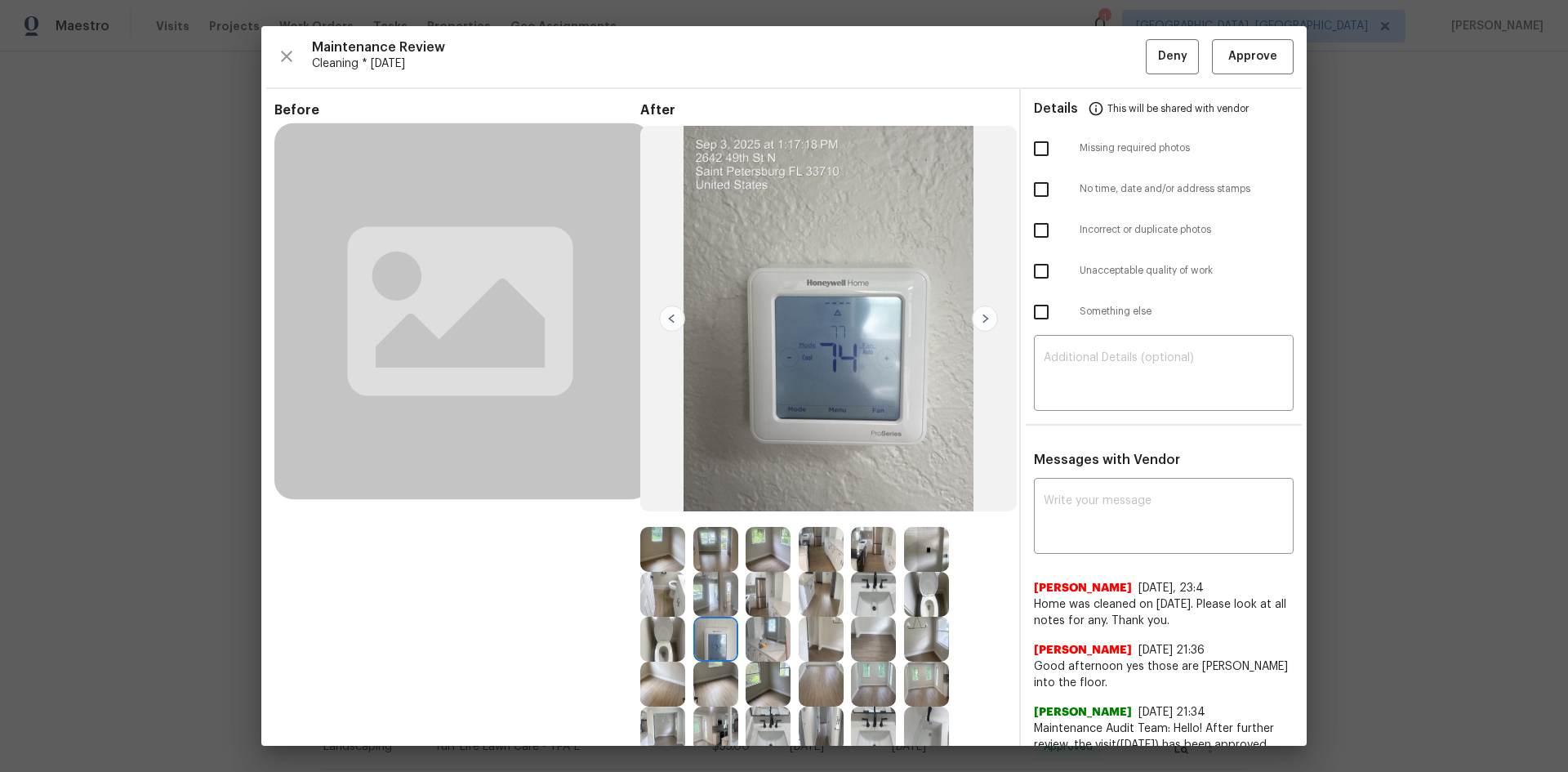
click at [717, 516] on img at bounding box center [716, 639] width 45 height 45
click at [713, 516] on img at bounding box center [716, 639] width 45 height 45
click at [712, 516] on img at bounding box center [716, 639] width 45 height 45
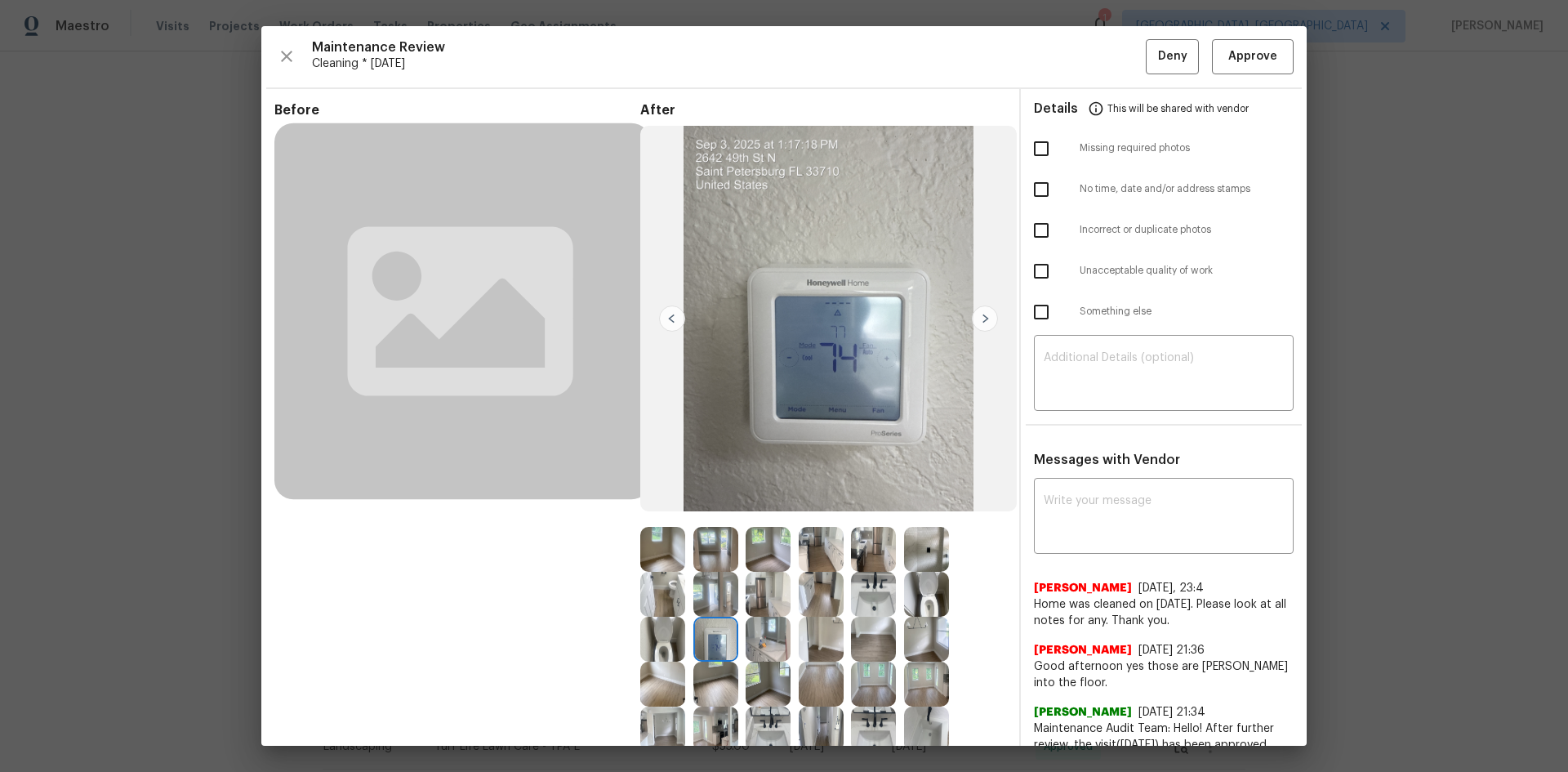
click at [712, 516] on img at bounding box center [716, 639] width 45 height 45
click at [1115, 70] on button "Approve" at bounding box center [1253, 56] width 82 height 35
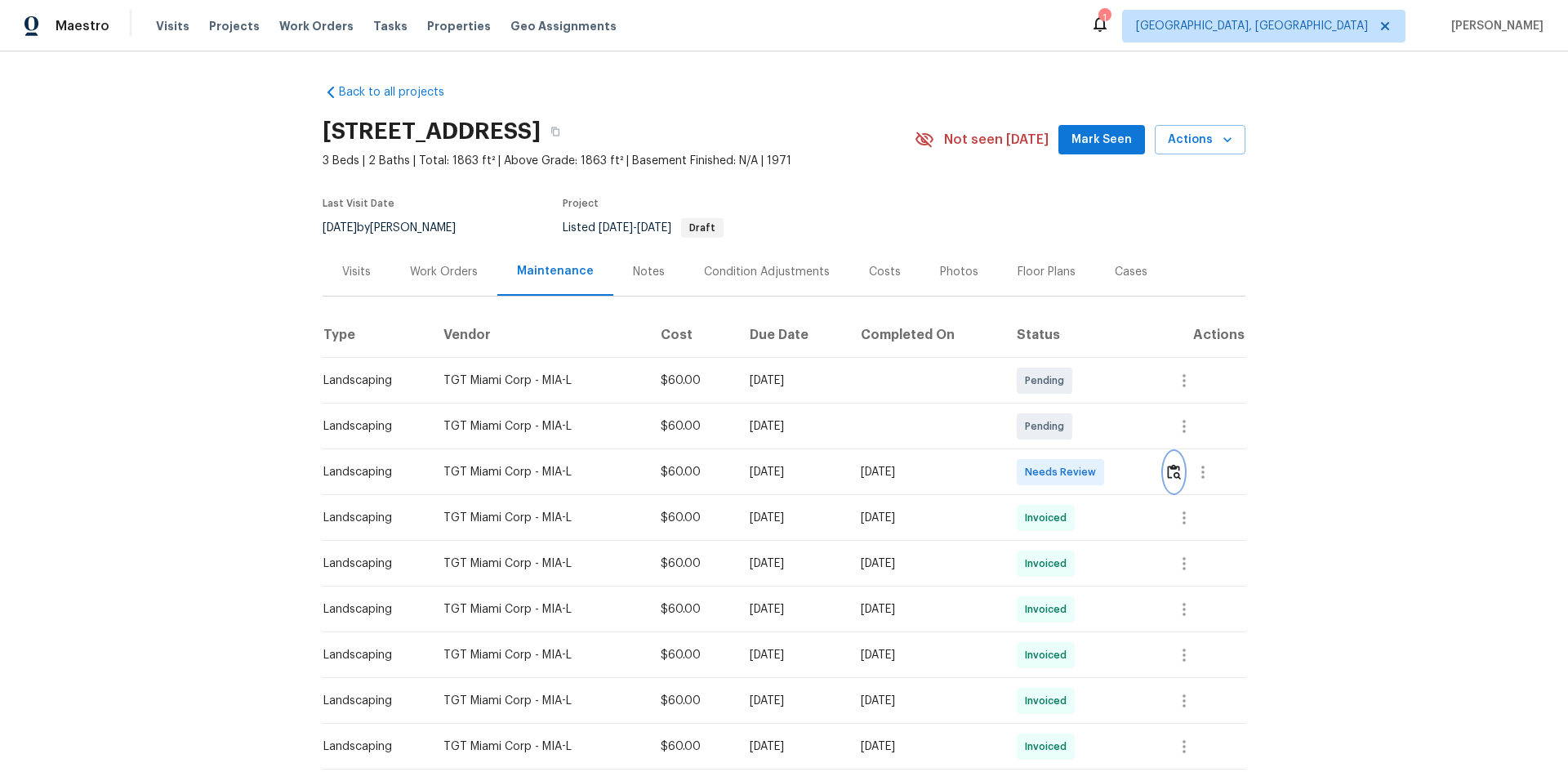
click at [1115, 477] on img "button" at bounding box center [1173, 471] width 14 height 16
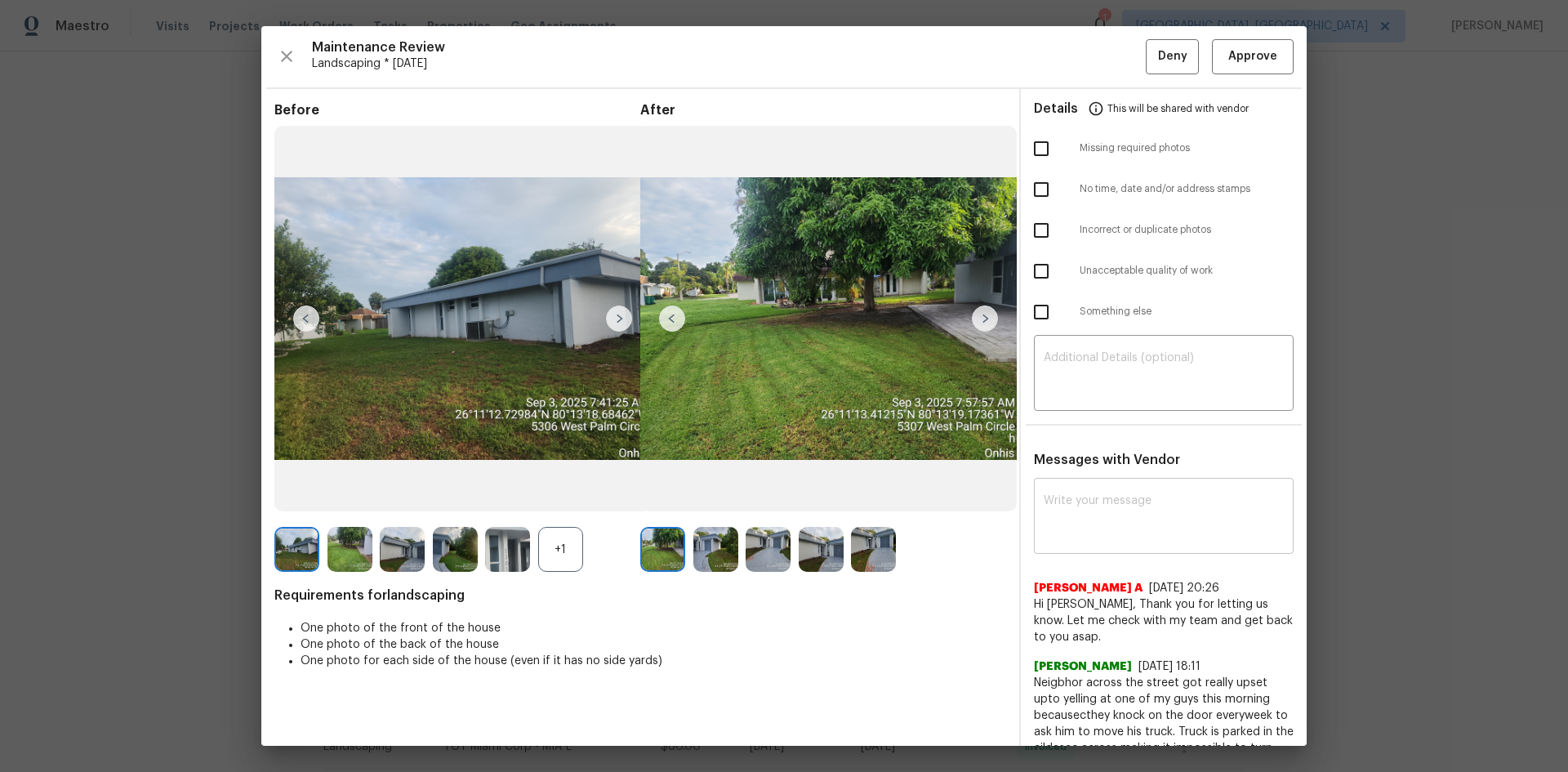
click at [1093, 516] on div "x ​" at bounding box center [1163, 517] width 259 height 72
paste textarea "Maintenance Audit Team: Hello! Unfortunately, this landscaping visit completed …"
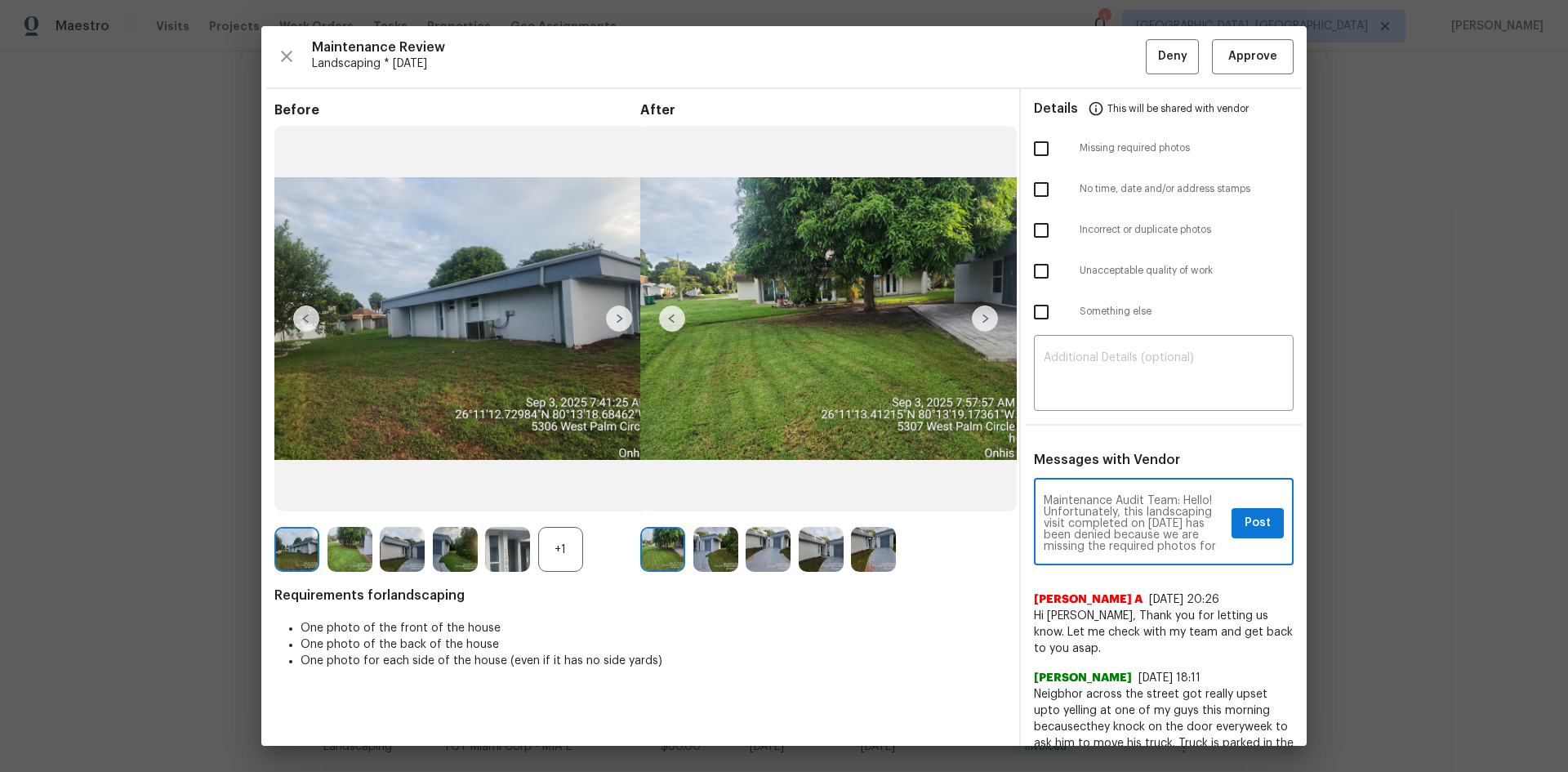
scroll to position [228, 0]
type textarea "Maintenance Audit Team: Hello! Unfortunately, this landscaping visit completed …"
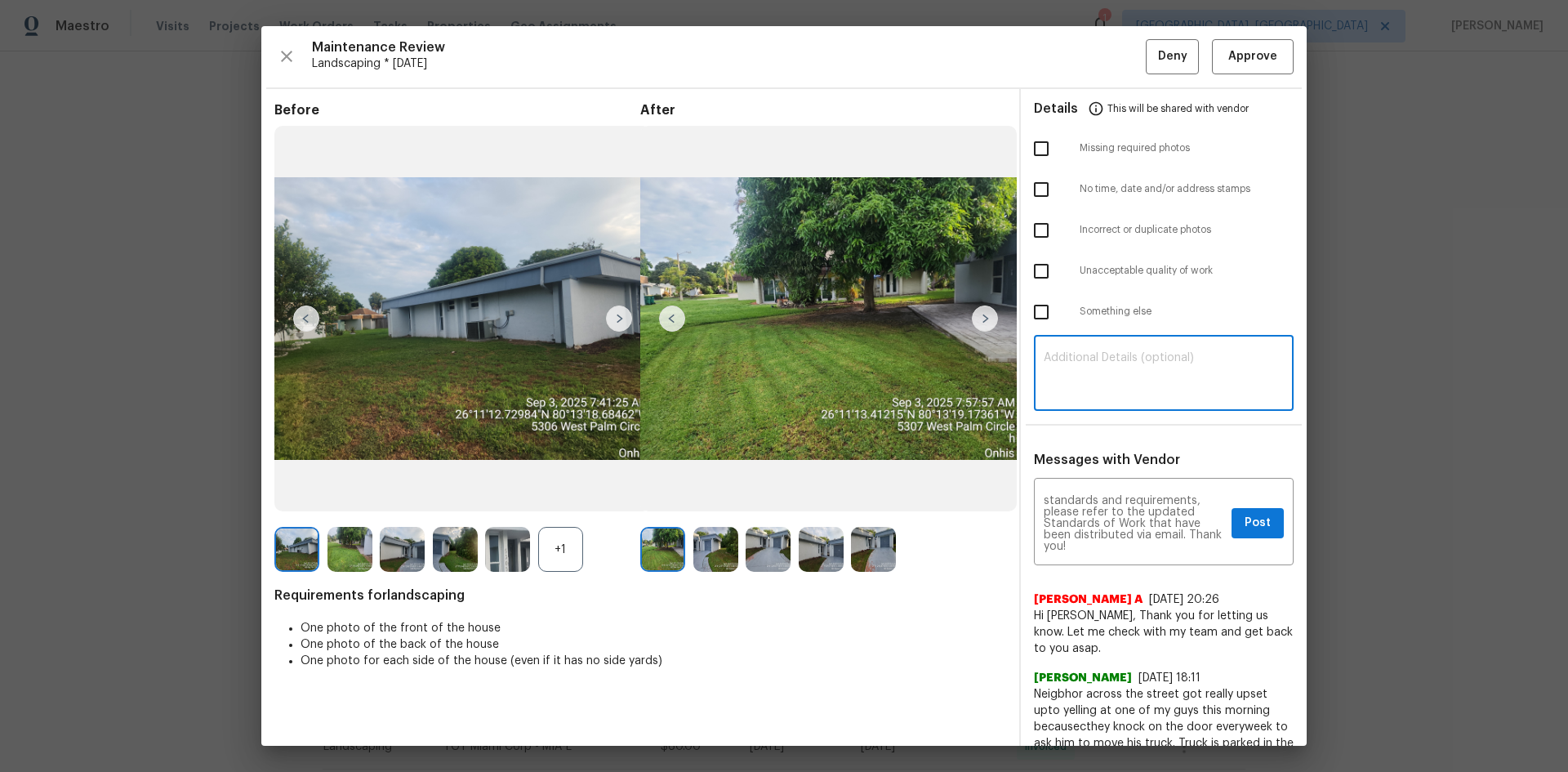
click at [1082, 367] on textarea at bounding box center [1163, 374] width 240 height 46
paste textarea "Maintenance Audit Team: Hello! Unfortunately, this landscaping visit completed …"
type textarea "Maintenance Audit Team: Hello! Unfortunately, this landscaping visit completed …"
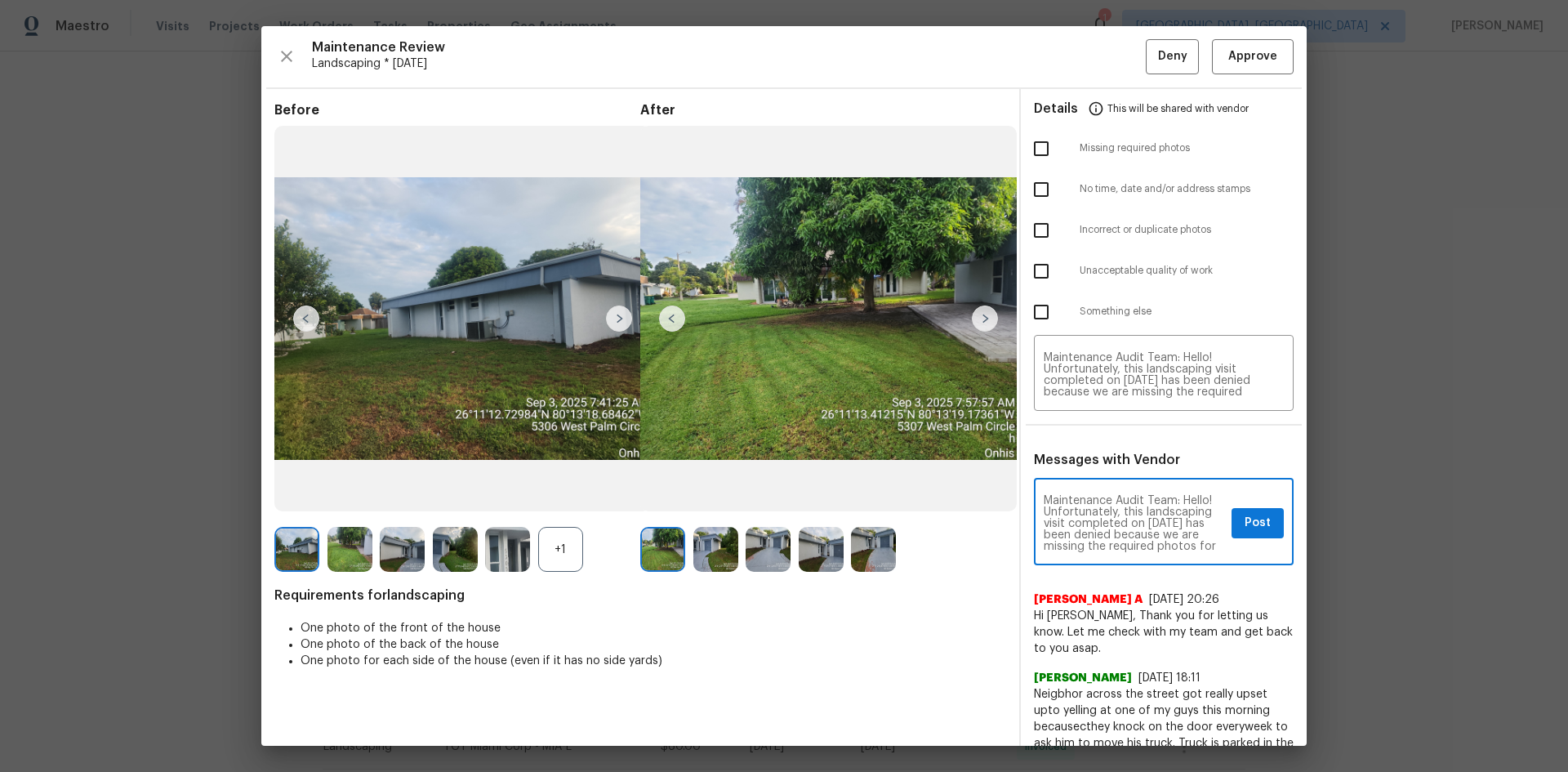
scroll to position [82, 0]
click at [1061, 513] on textarea "Maintenance Audit Team: Hello! Unfortunately, this landscaping visit completed …" at bounding box center [1134, 523] width 181 height 57
type textarea "Maintenance Audit Team: Hello! Unfortunately, this landscaping visit completed …"
click at [1115, 380] on textarea "Maintenance Audit Team: Hello! Unfortunately, this landscaping visit completed …" at bounding box center [1163, 374] width 240 height 46
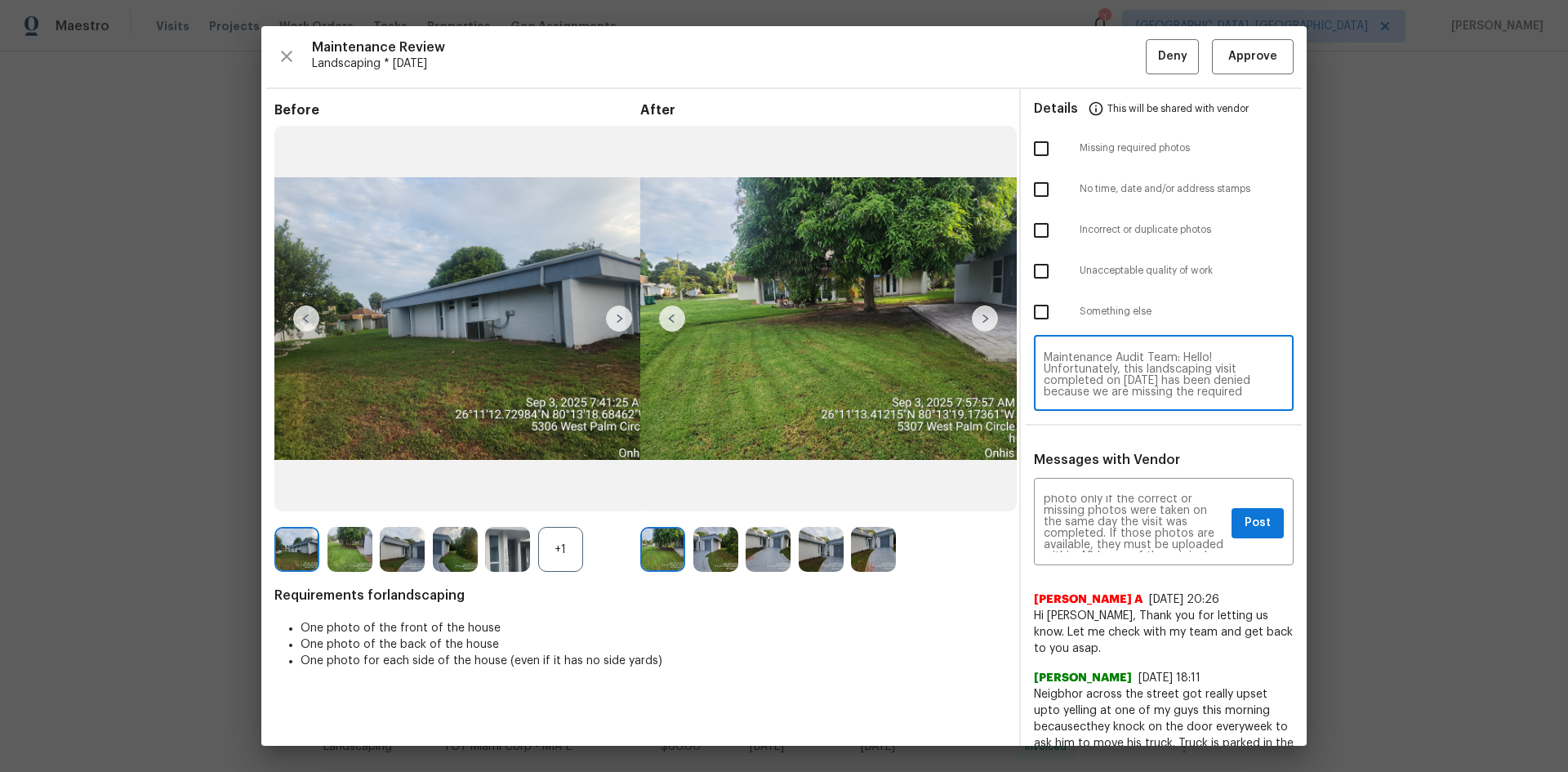
paste textarea
type textarea "Maintenance Audit Team: Hello! Unfortunately, this landscaping visit completed …"
click at [1115, 516] on span "Post" at bounding box center [1257, 523] width 26 height 21
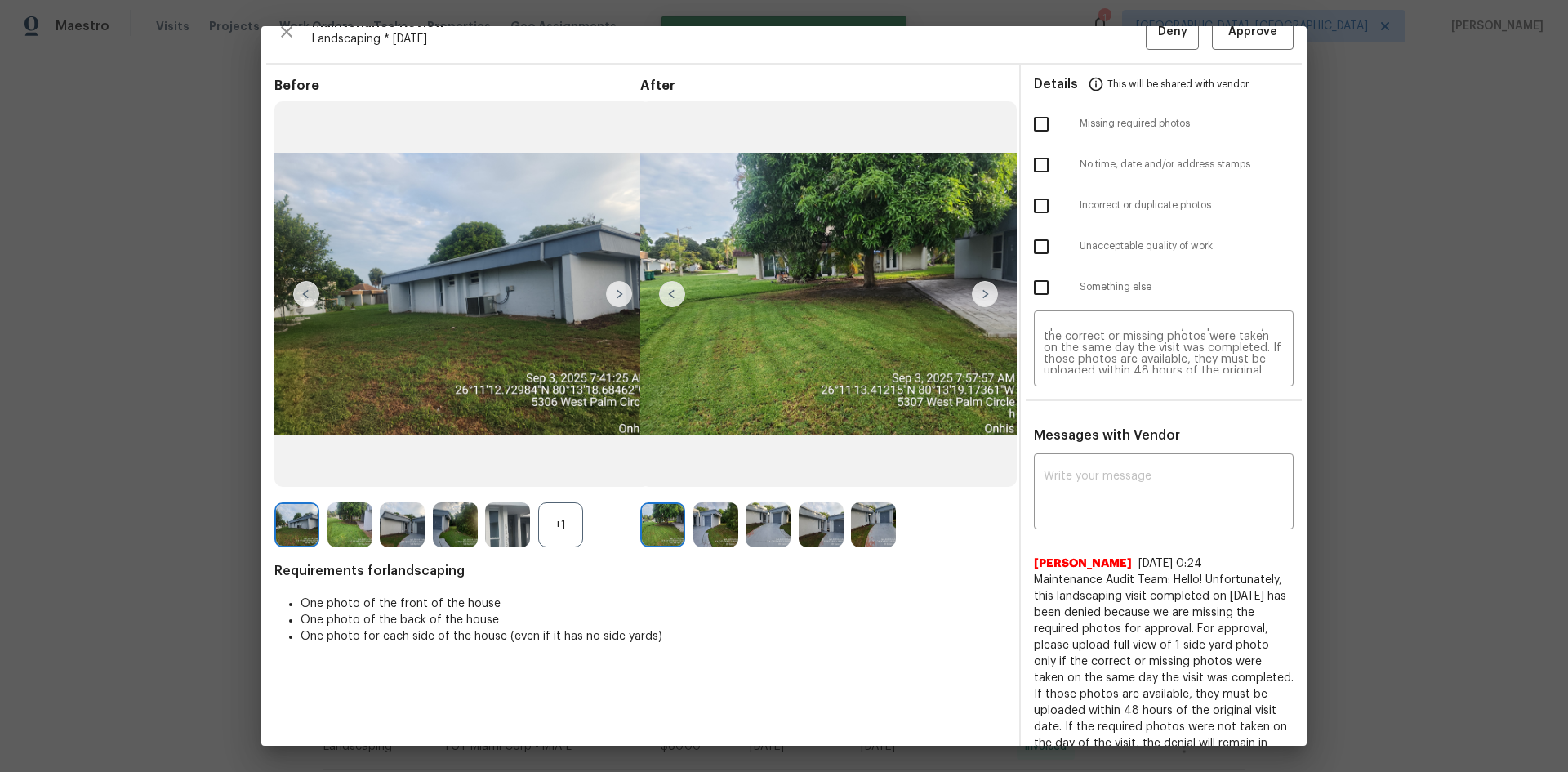
scroll to position [0, 0]
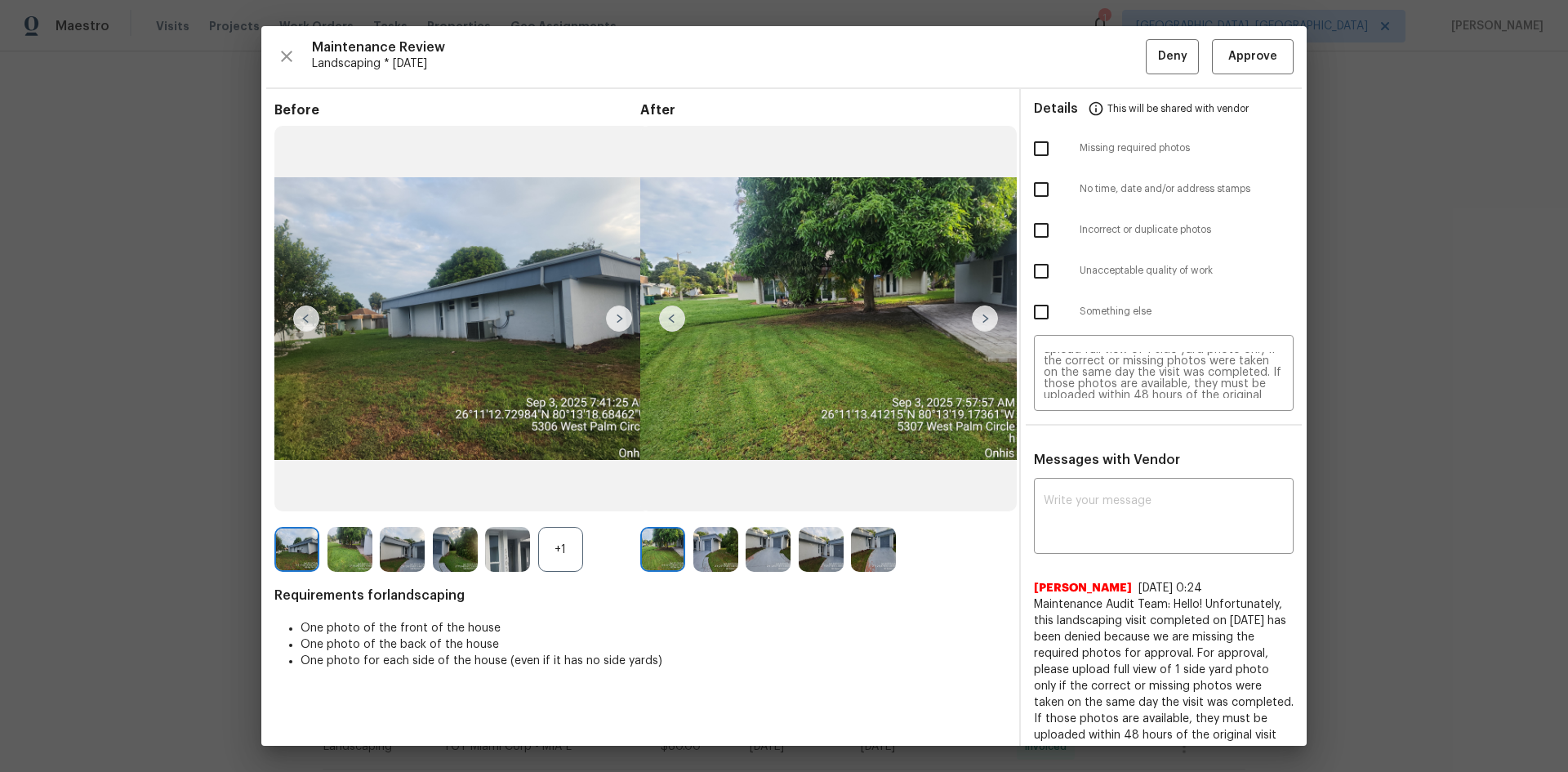
click at [1036, 145] on input "checkbox" at bounding box center [1042, 149] width 34 height 34
checkbox input "true"
click at [1115, 62] on span "Deny" at bounding box center [1173, 57] width 29 height 21
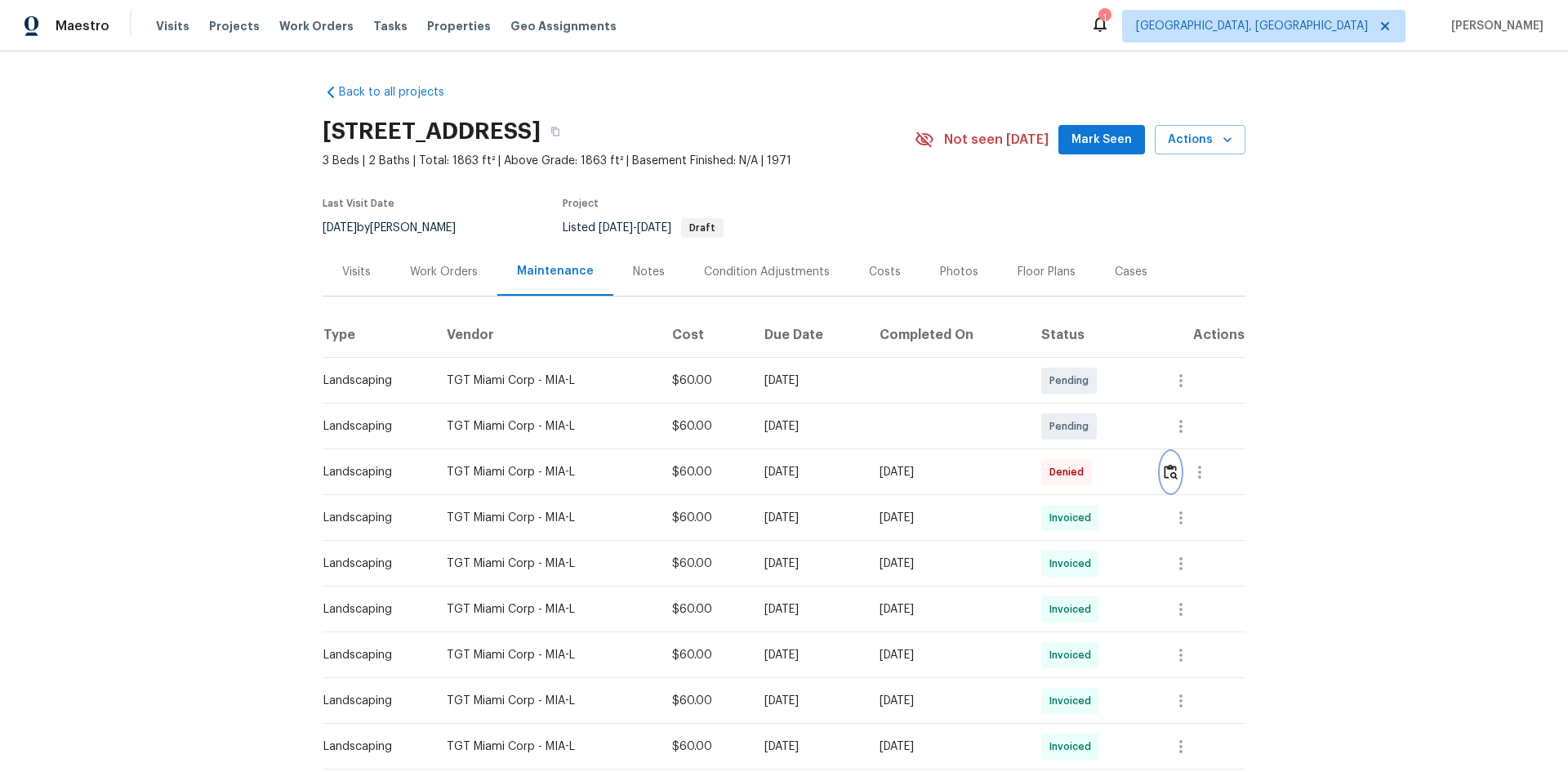
click at [1115, 465] on img "button" at bounding box center [1171, 471] width 14 height 16
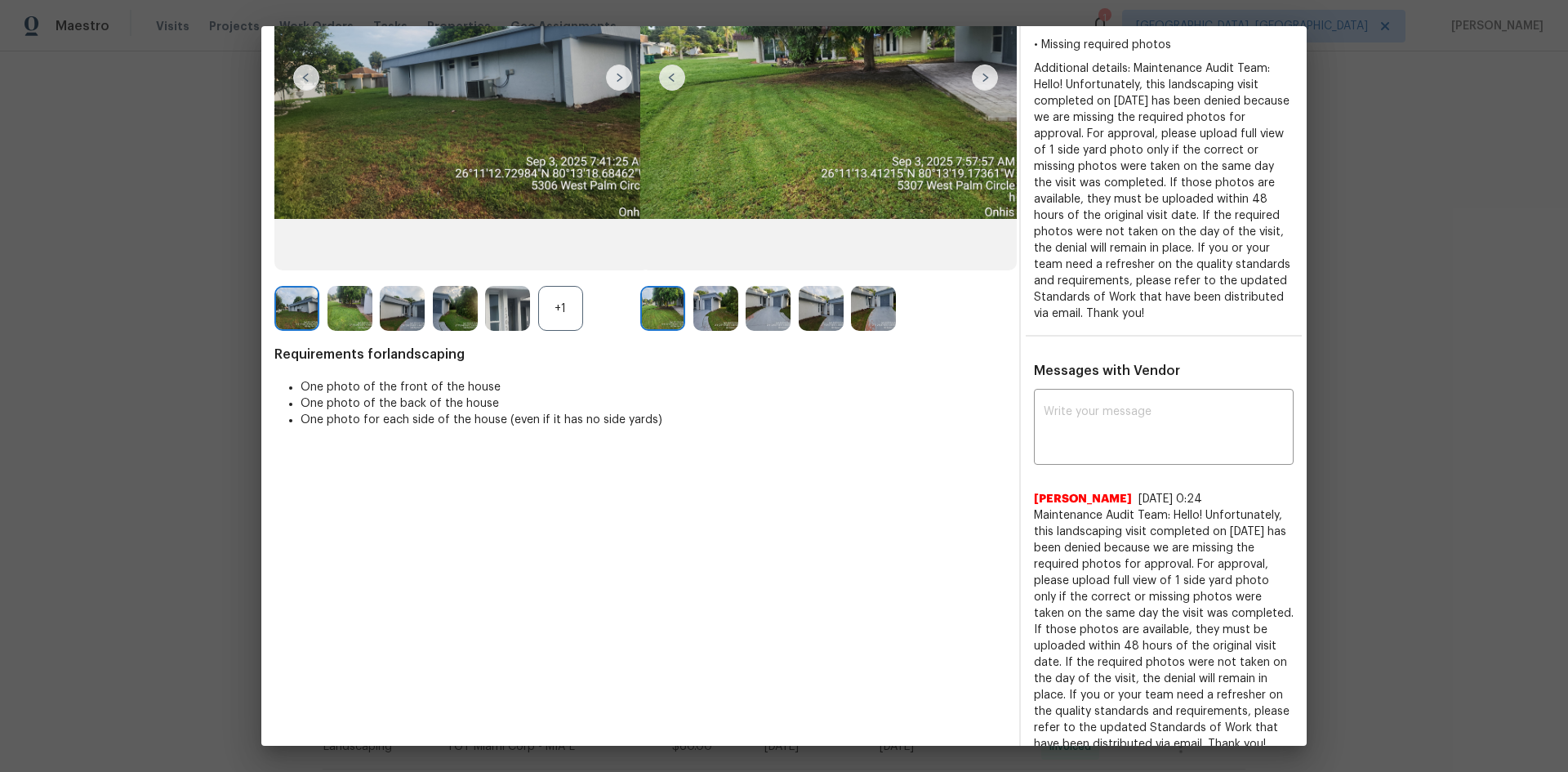
scroll to position [408, 0]
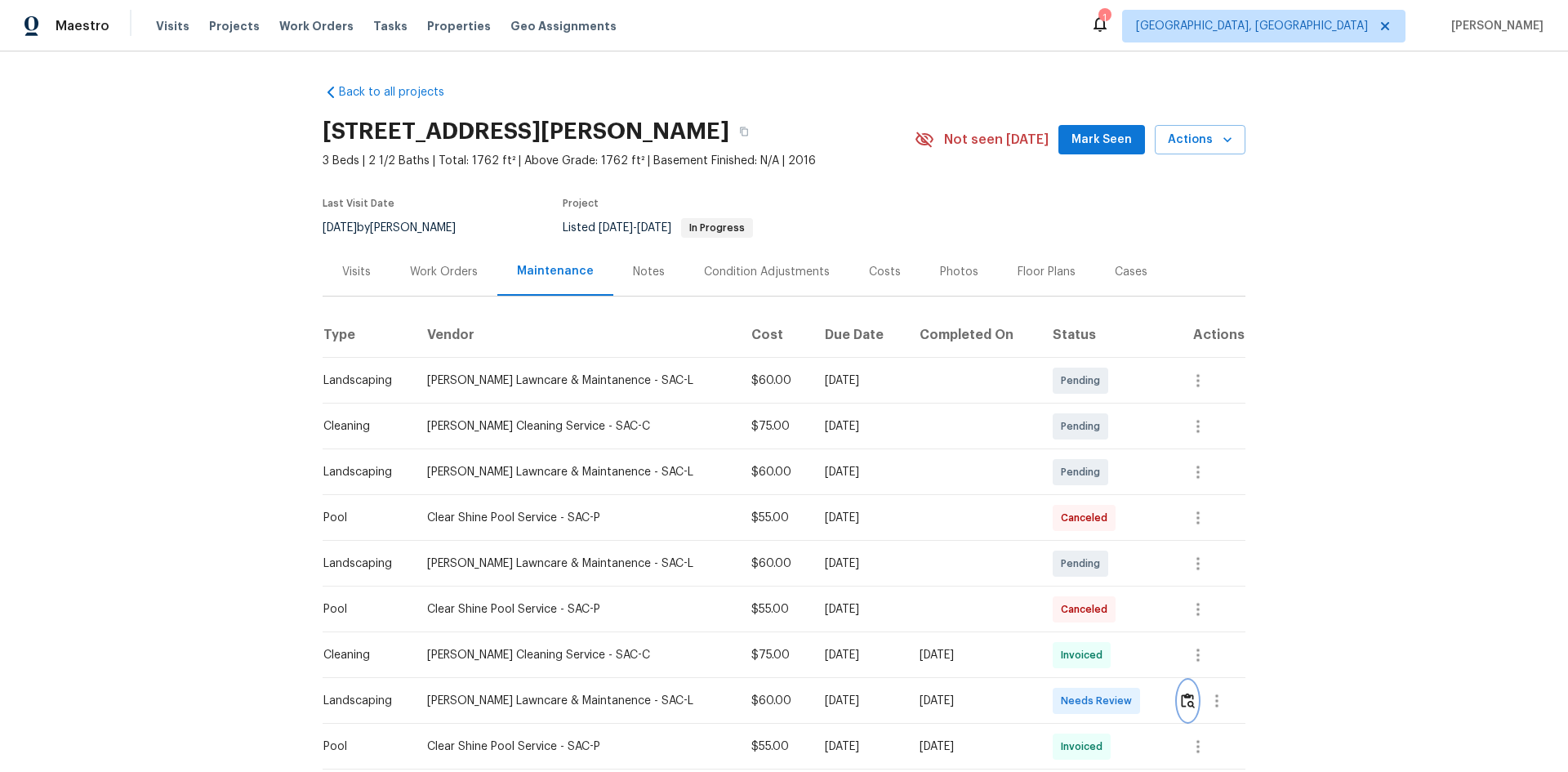
click at [1115, 516] on img "button" at bounding box center [1187, 700] width 14 height 16
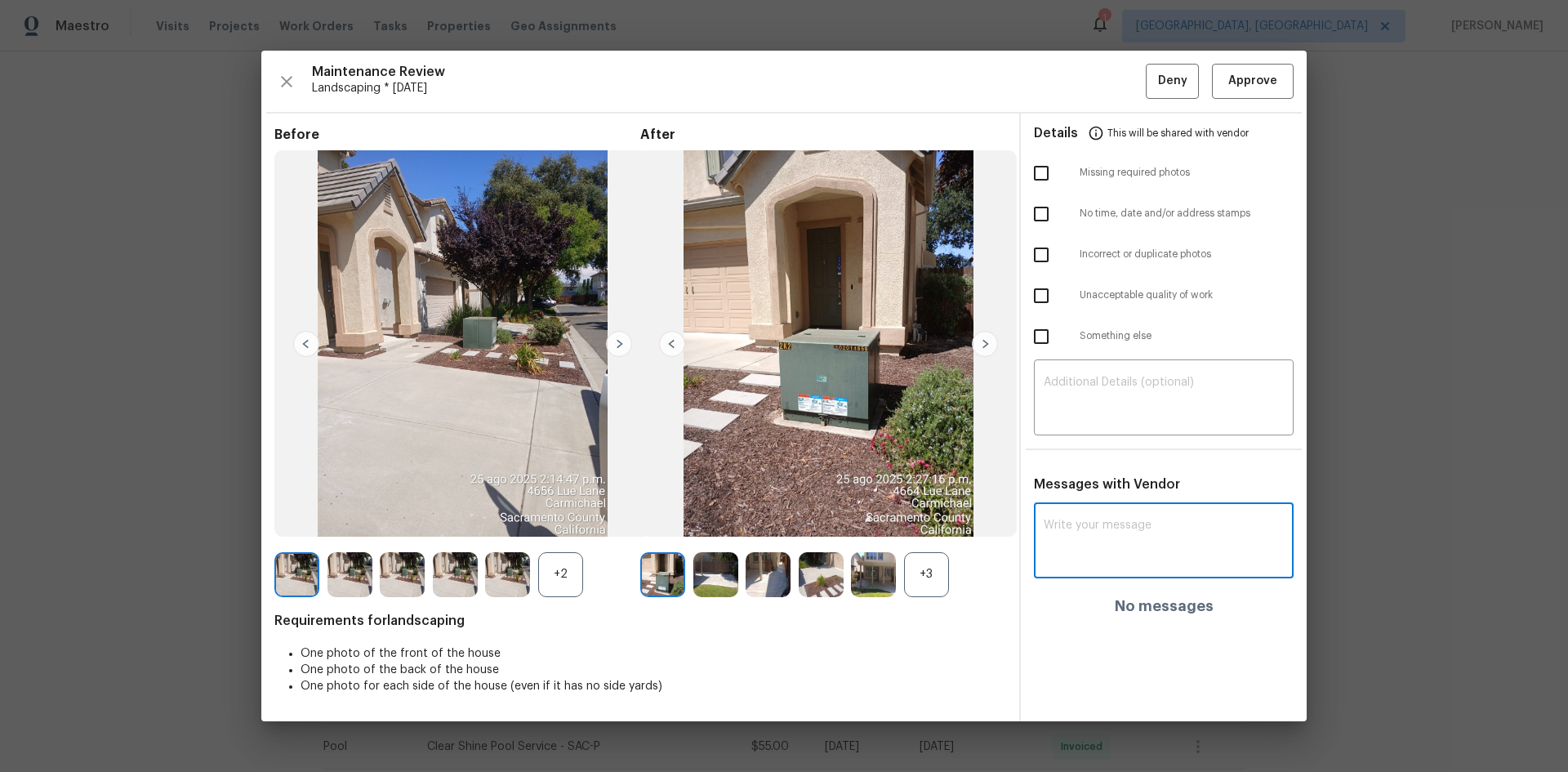
click at [1074, 516] on textarea at bounding box center [1163, 542] width 240 height 46
paste textarea "Maintenance Audit Team: Hello! Unfortunately, this landscaping visit completed …"
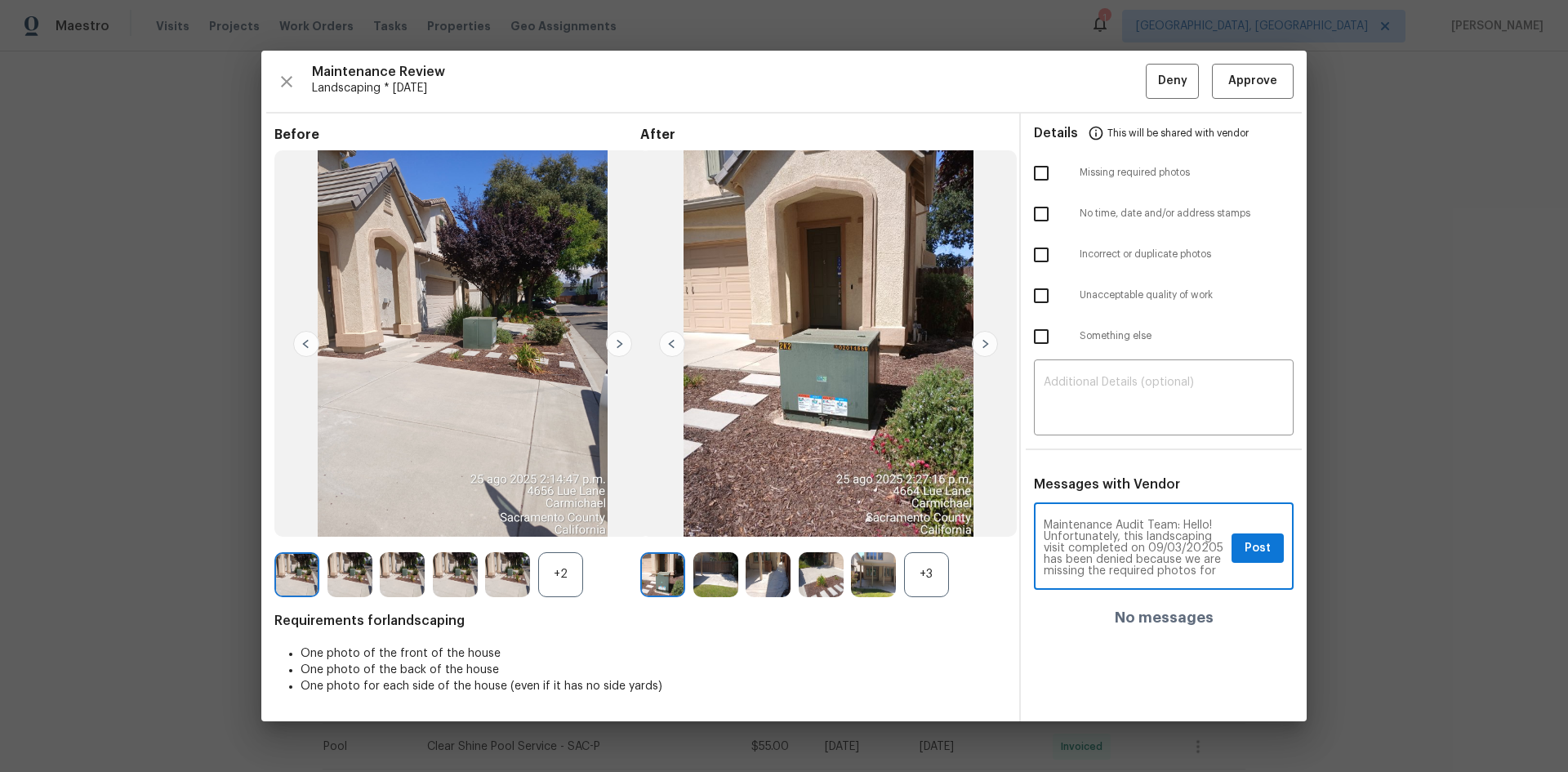
type textarea "Maintenance Audit Team: Hello! Unfortunately, this landscaping visit completed …"
click at [1115, 516] on span "Post" at bounding box center [1257, 549] width 26 height 21
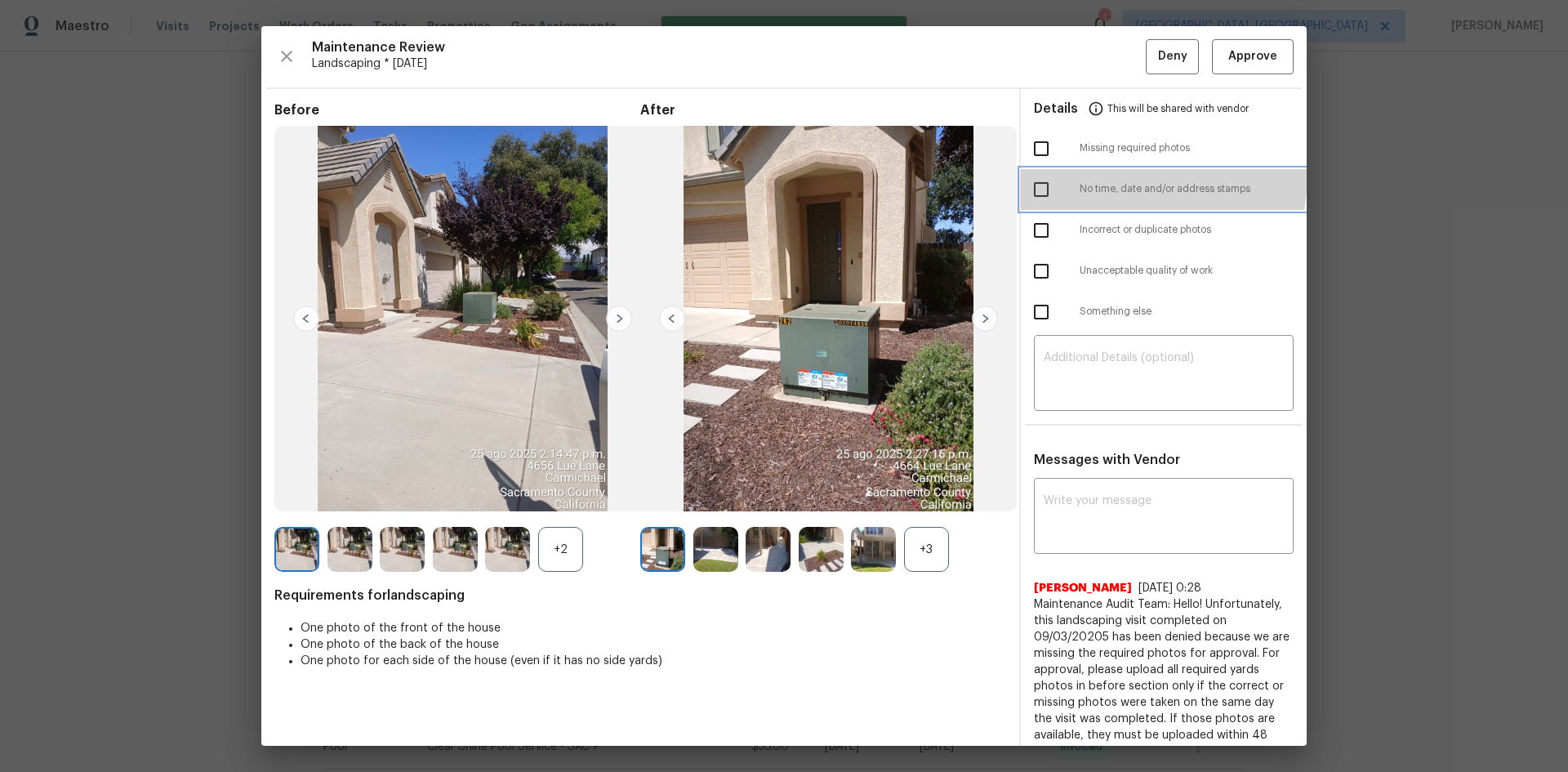
click at [1049, 170] on div "No time, date and/or address stamps" at bounding box center [1164, 189] width 286 height 40
click at [1036, 146] on input "checkbox" at bounding box center [1042, 149] width 34 height 34
checkbox input "true"
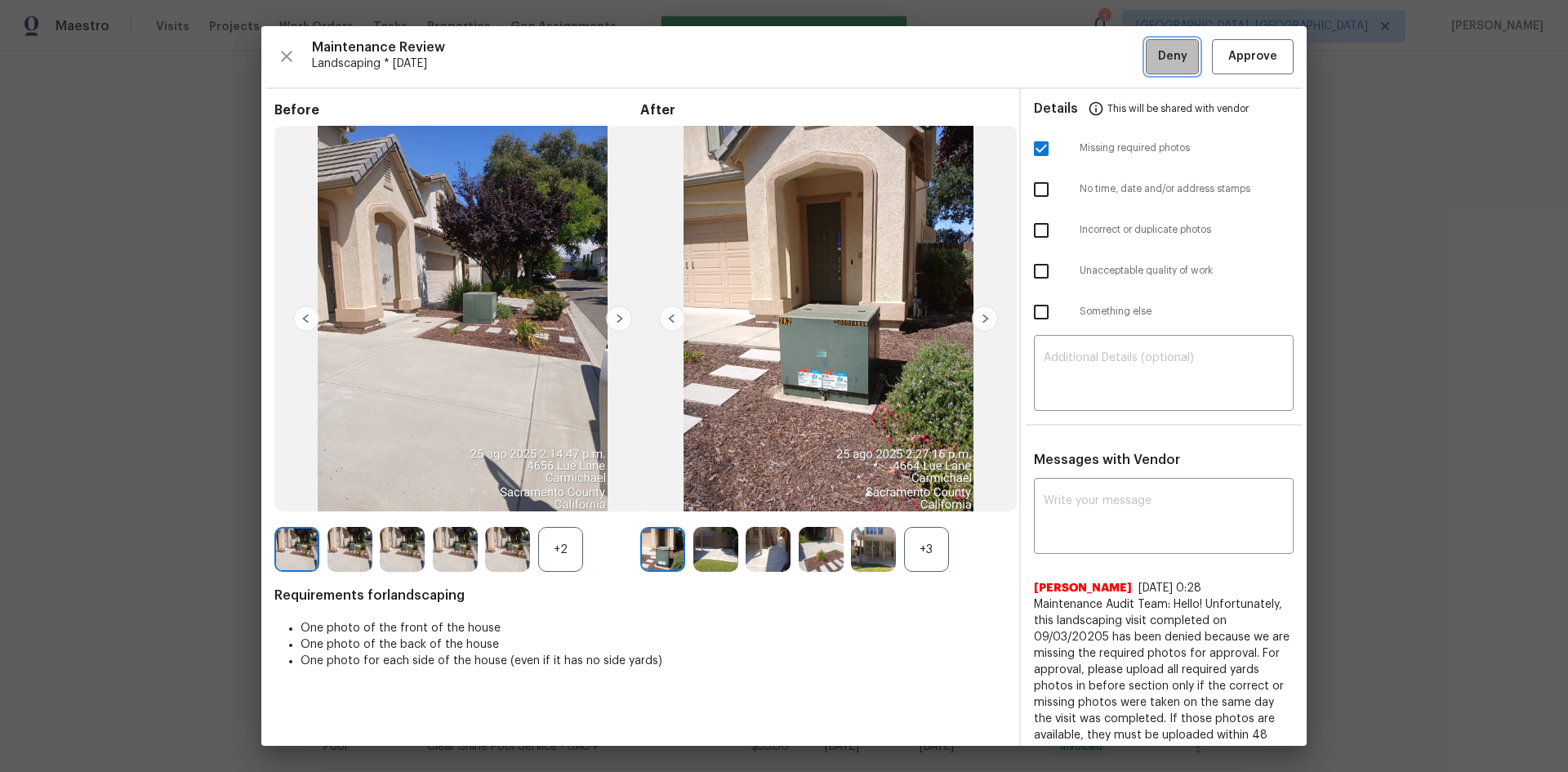
click at [1115, 59] on span "Deny" at bounding box center [1173, 57] width 29 height 21
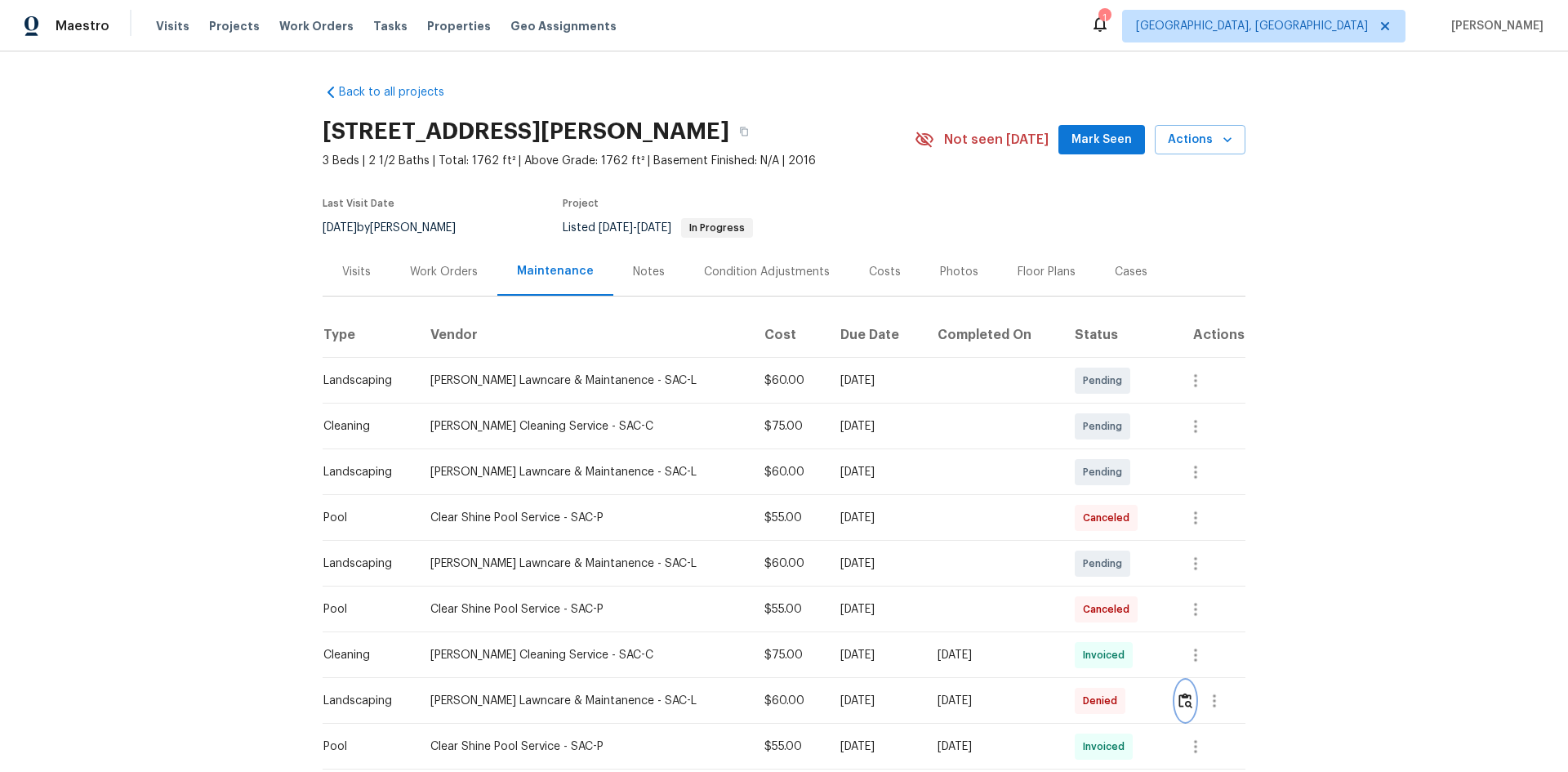
click at [1115, 516] on button "button" at bounding box center [1185, 700] width 19 height 39
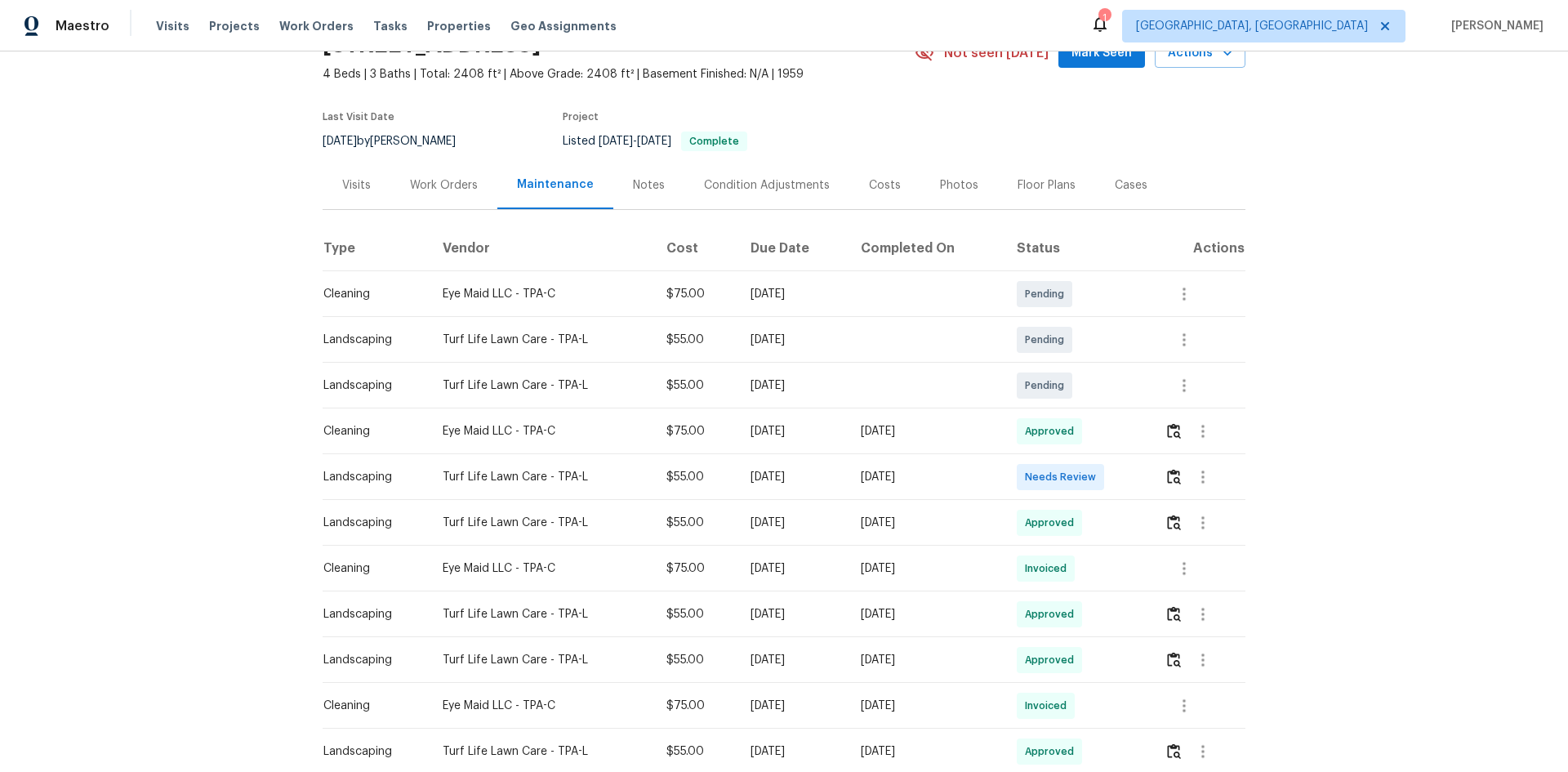
scroll to position [82, 0]
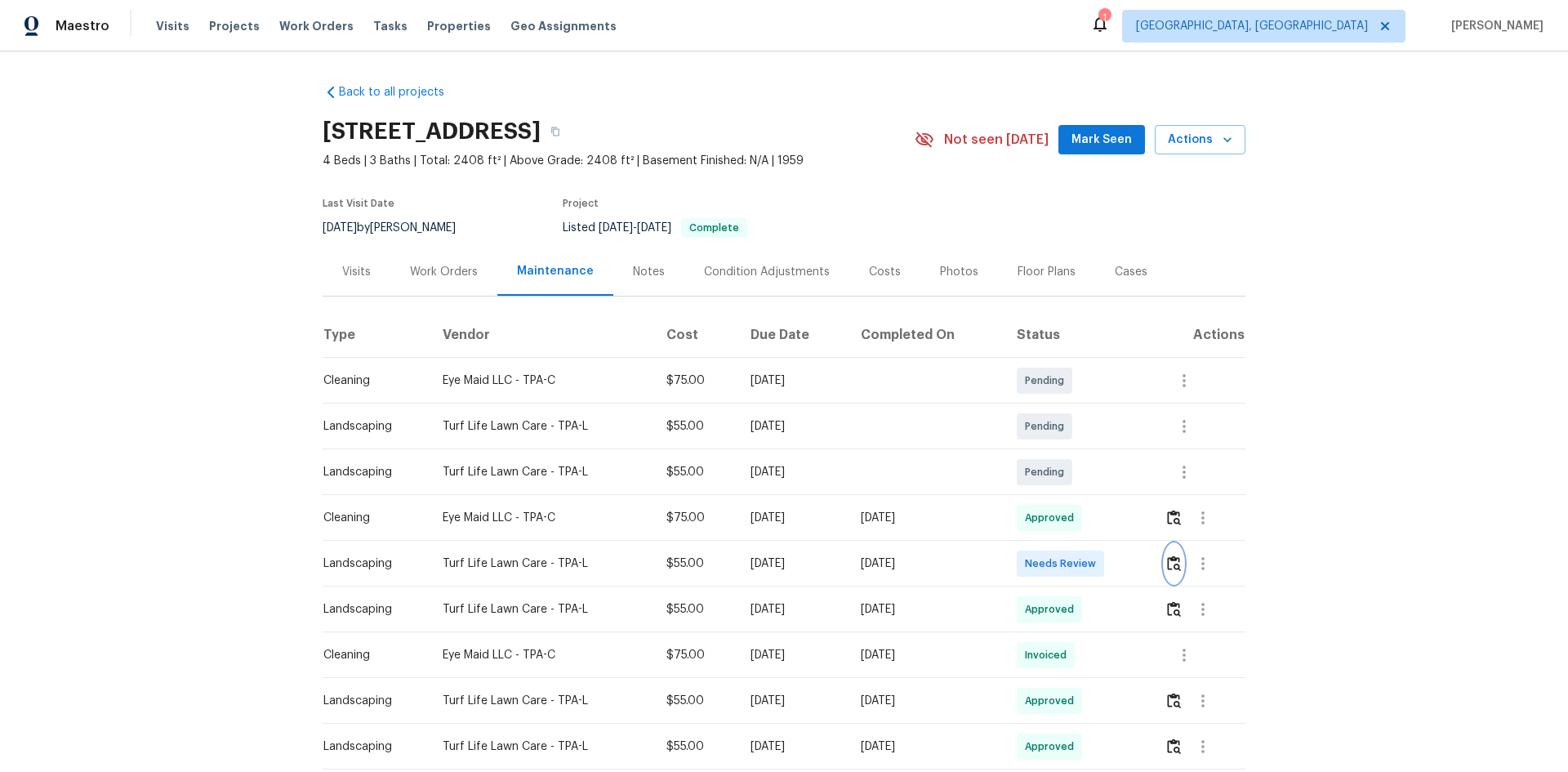
click at [1167, 570] on img "button" at bounding box center [1173, 563] width 14 height 16
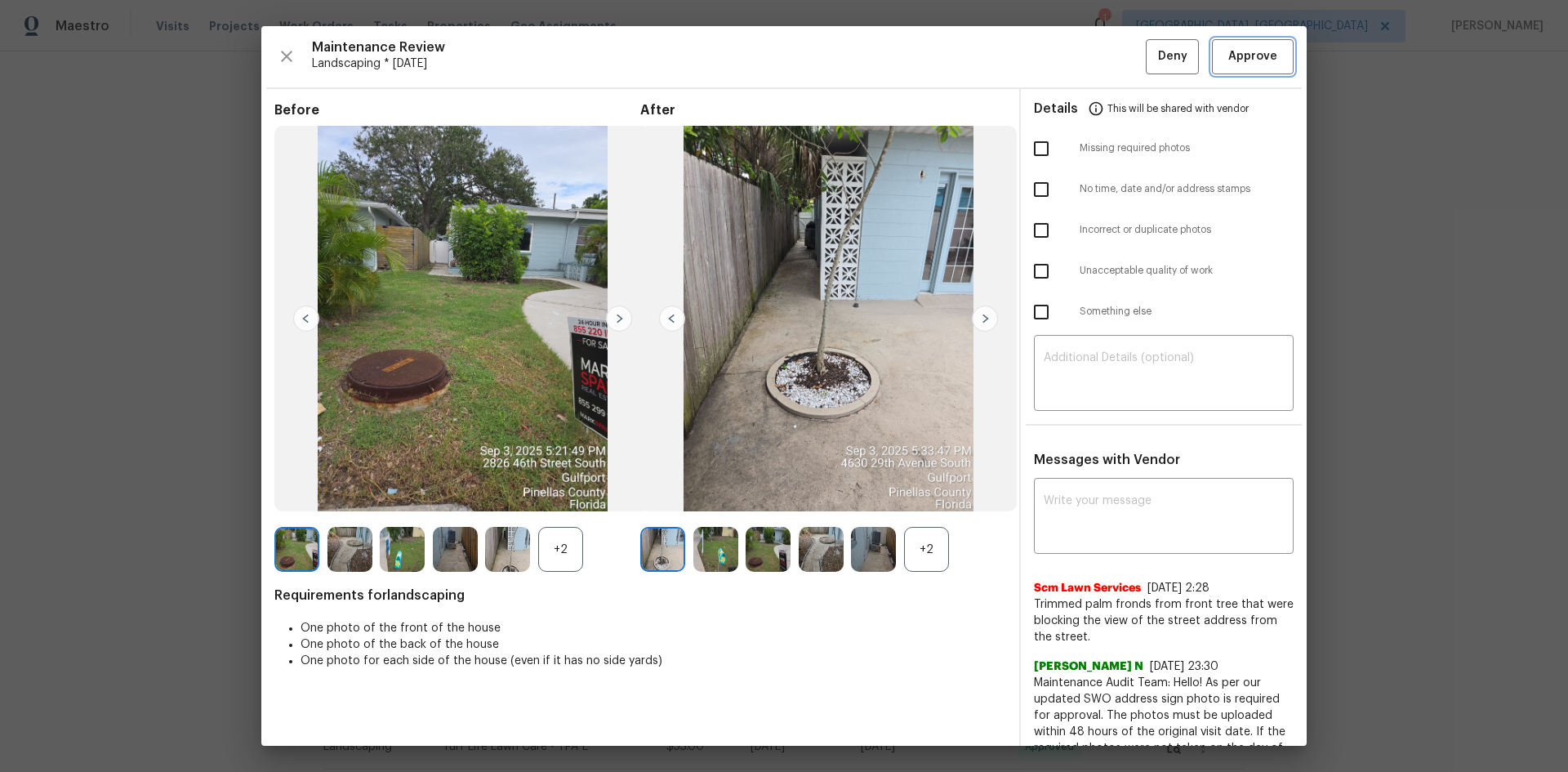
click at [1234, 67] on button "Approve" at bounding box center [1253, 56] width 82 height 35
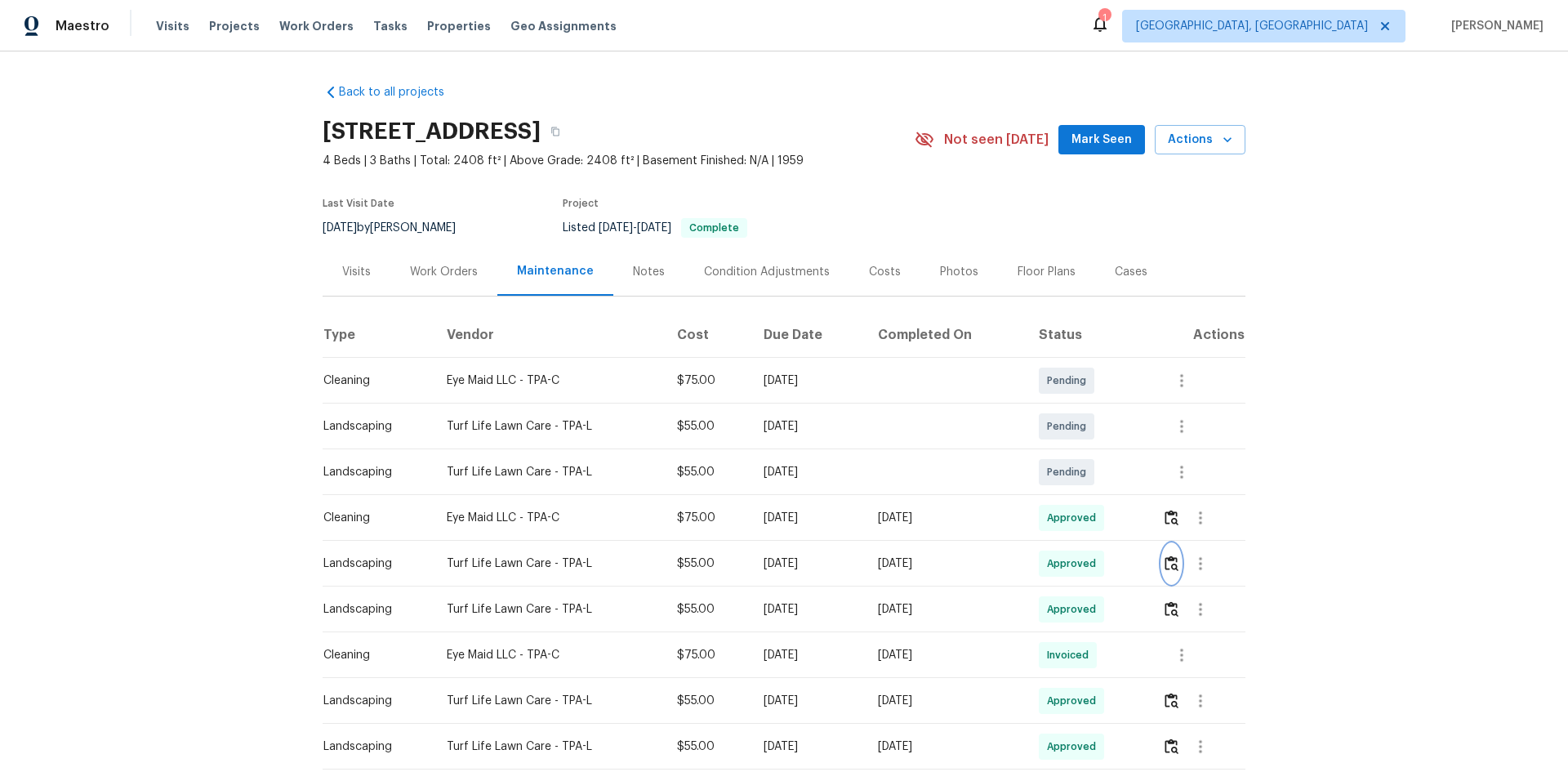
click at [1166, 564] on img "button" at bounding box center [1172, 563] width 14 height 16
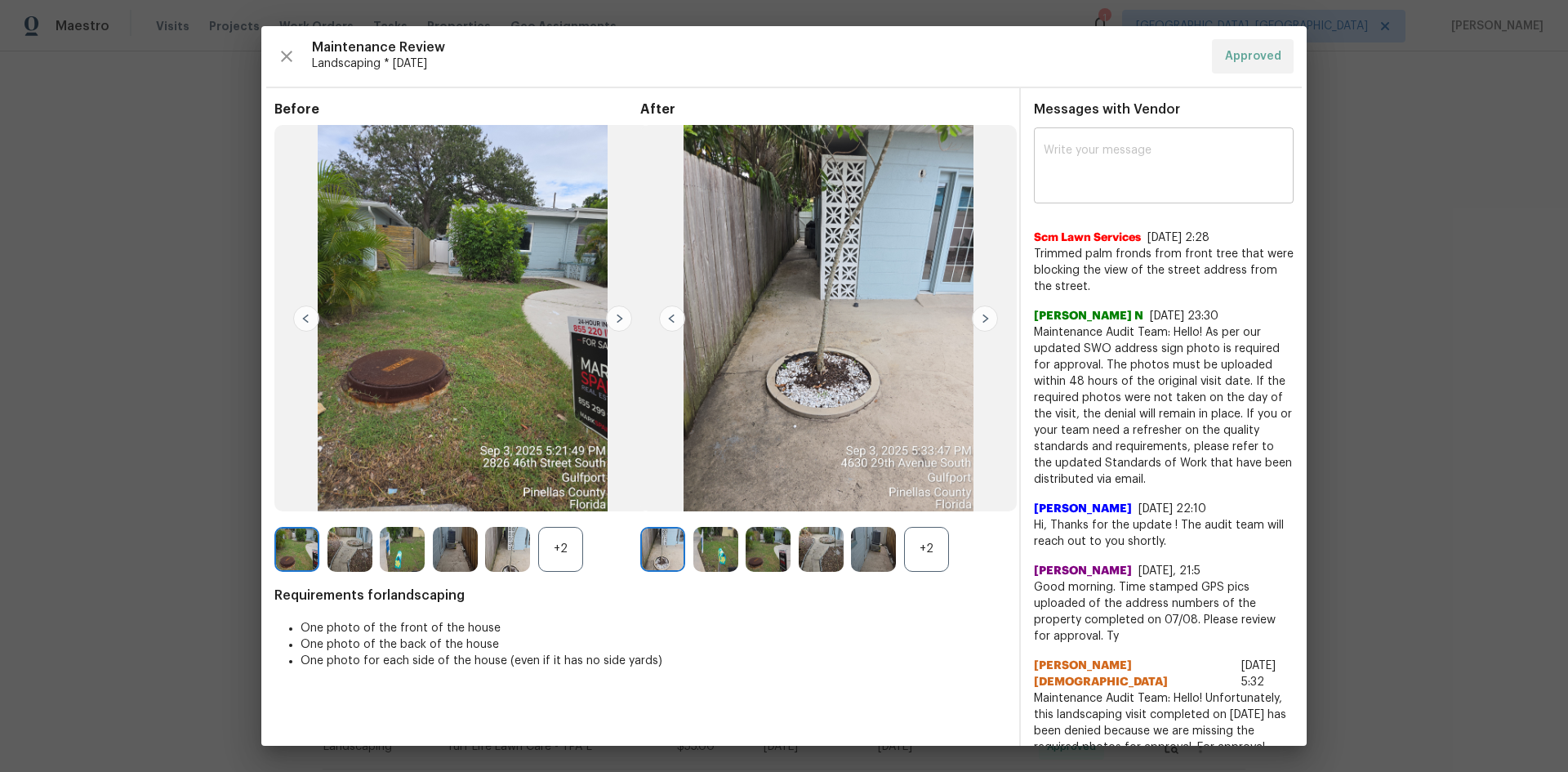
click at [1058, 165] on textarea at bounding box center [1163, 167] width 240 height 46
paste textarea "Maintenance Audit Team: Hello! After further review this visit has been approve…"
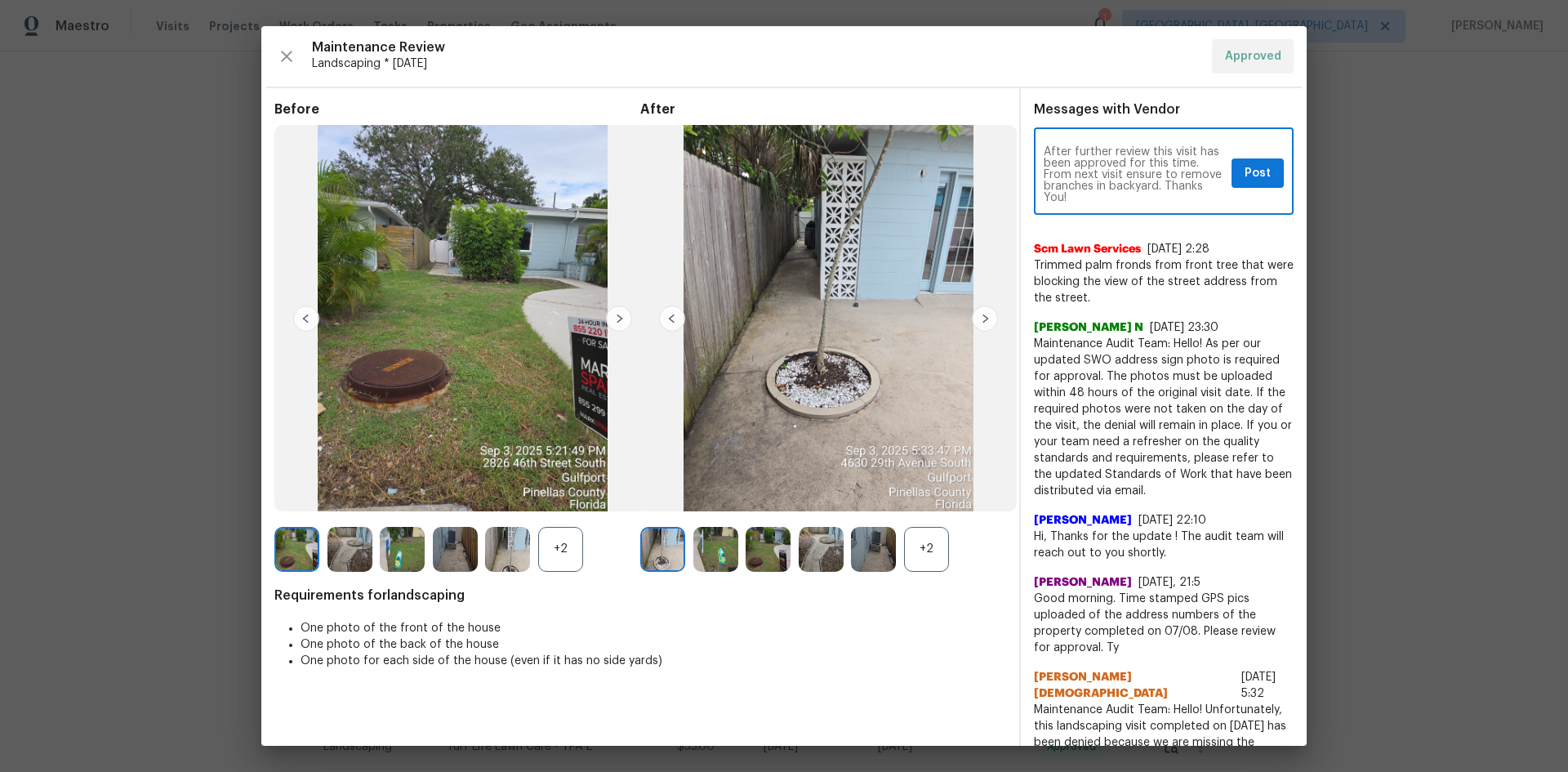
scroll to position [11, 0]
type textarea "Maintenance Audit Team: Hello! After further review this visit has been approve…"
click at [1250, 168] on span "Post" at bounding box center [1257, 174] width 26 height 21
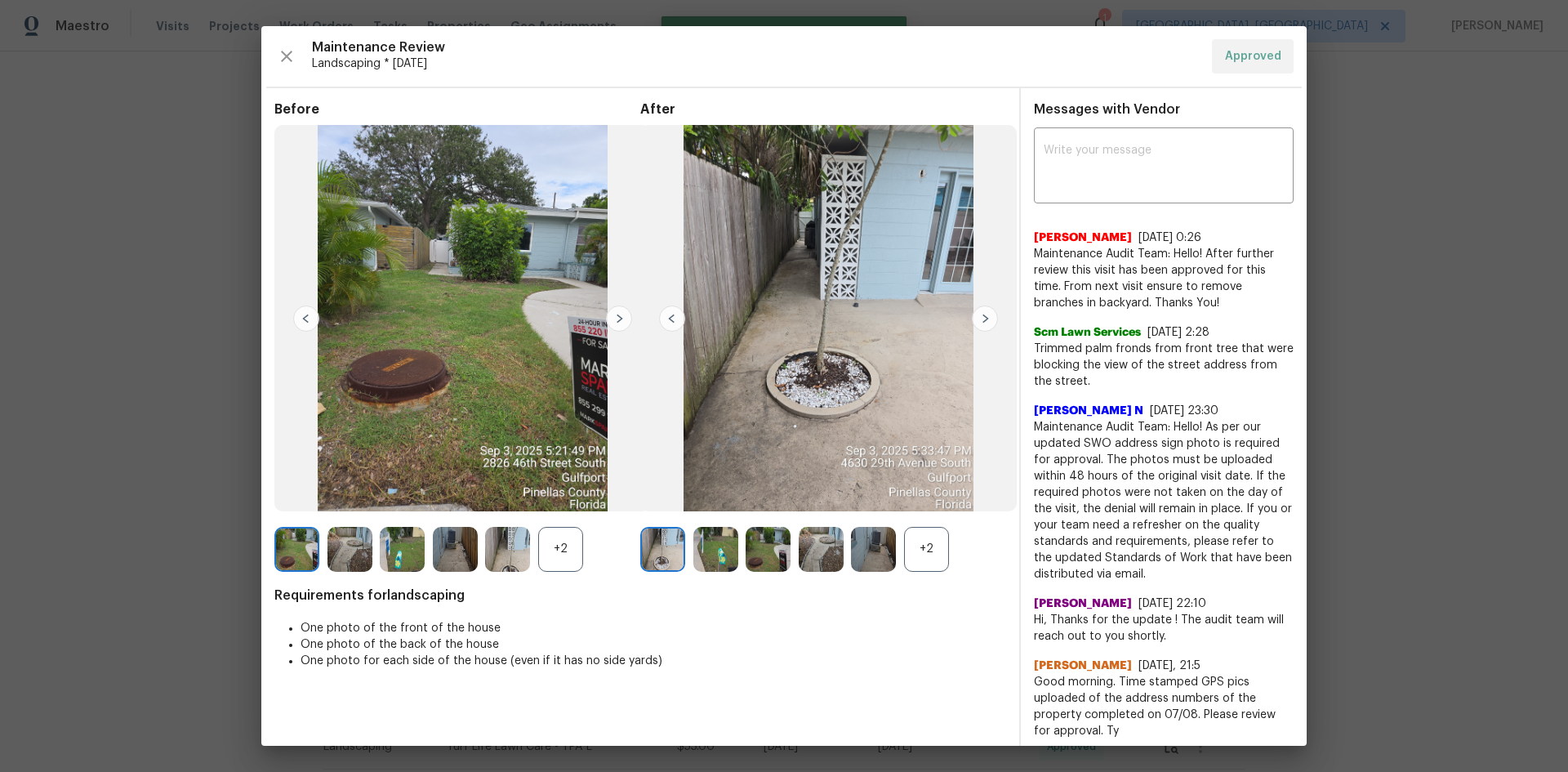
scroll to position [0, 0]
